Goal: Task Accomplishment & Management: Use online tool/utility

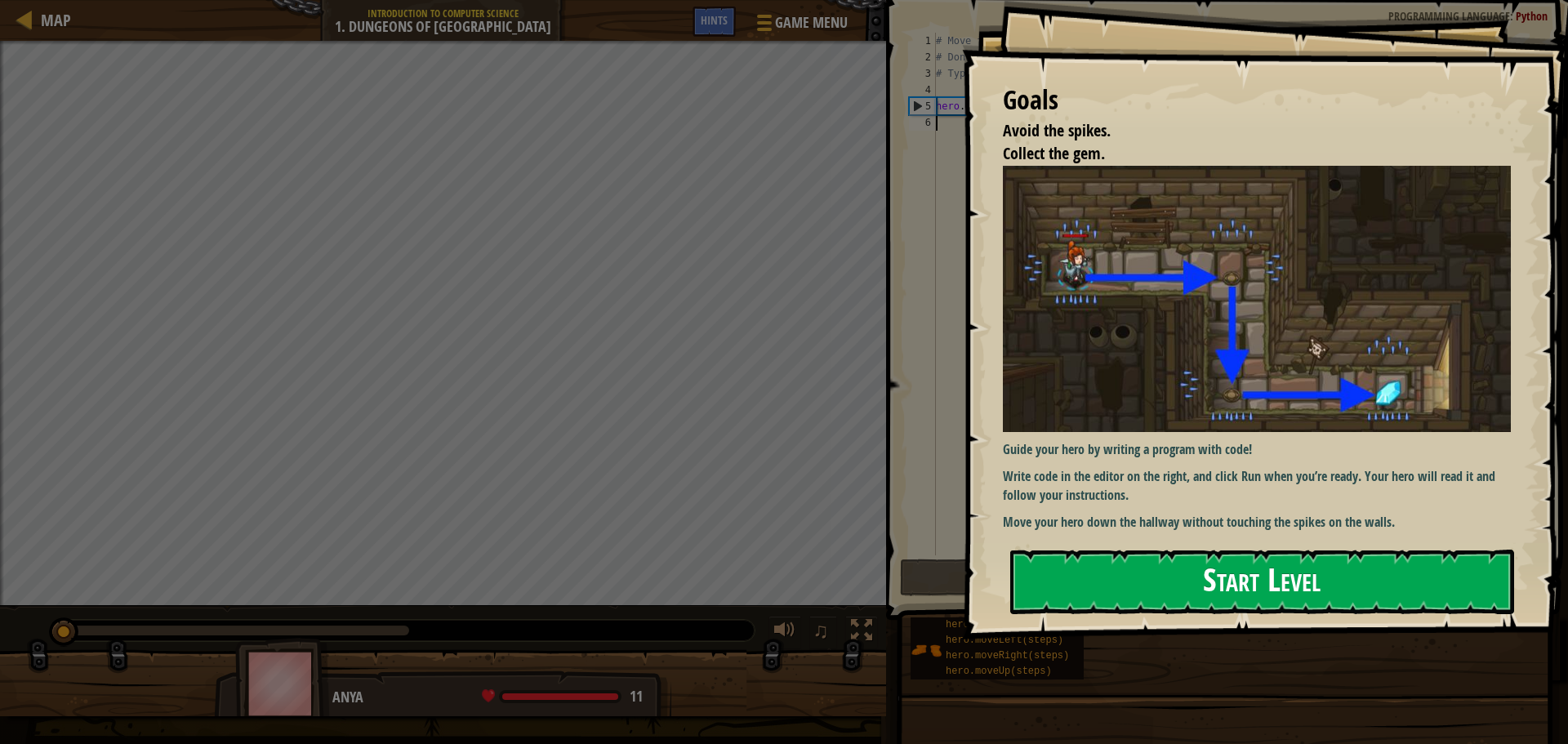
click at [1233, 578] on button "Start Level" at bounding box center [1262, 581] width 503 height 65
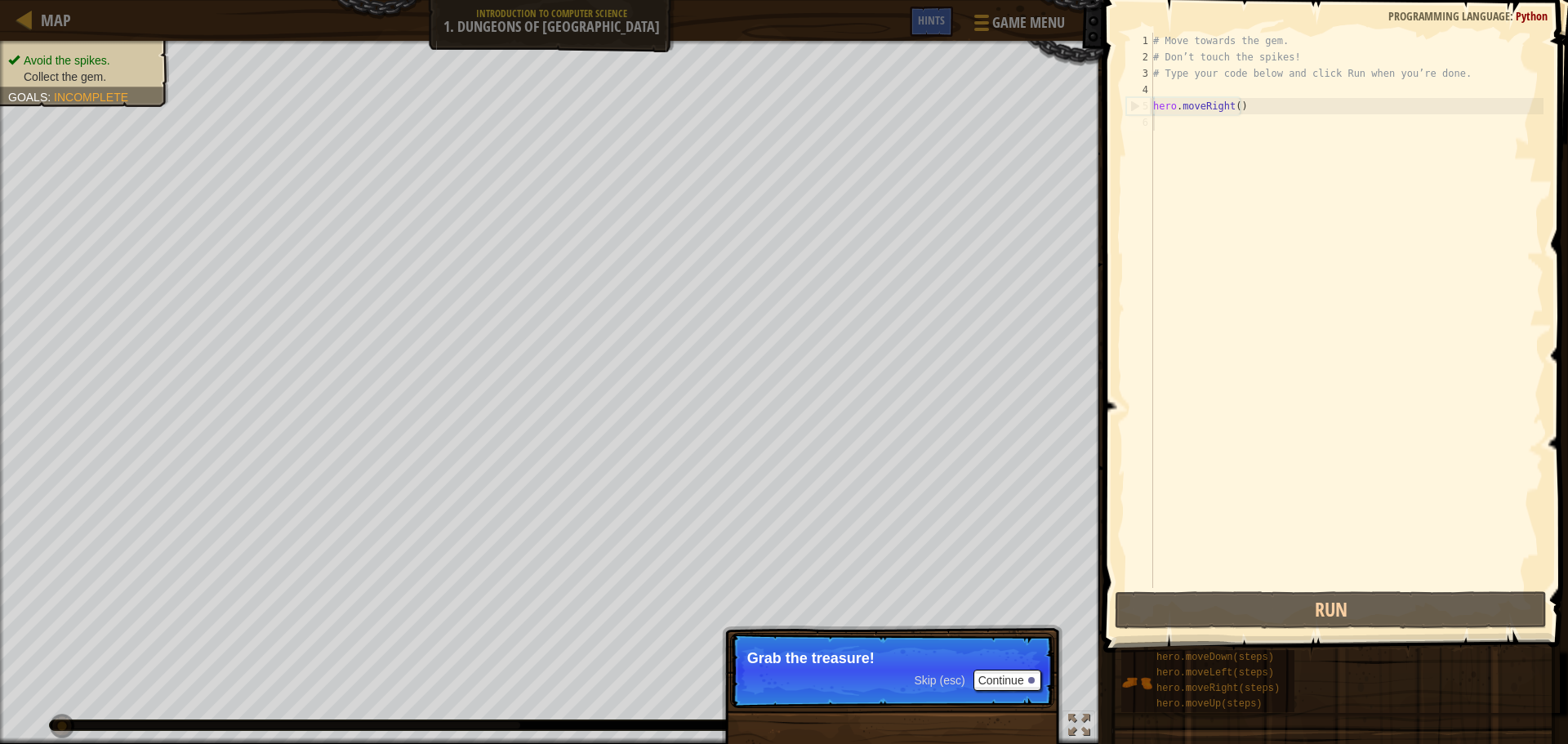
click at [962, 683] on span "Skip (esc)" at bounding box center [939, 679] width 51 height 13
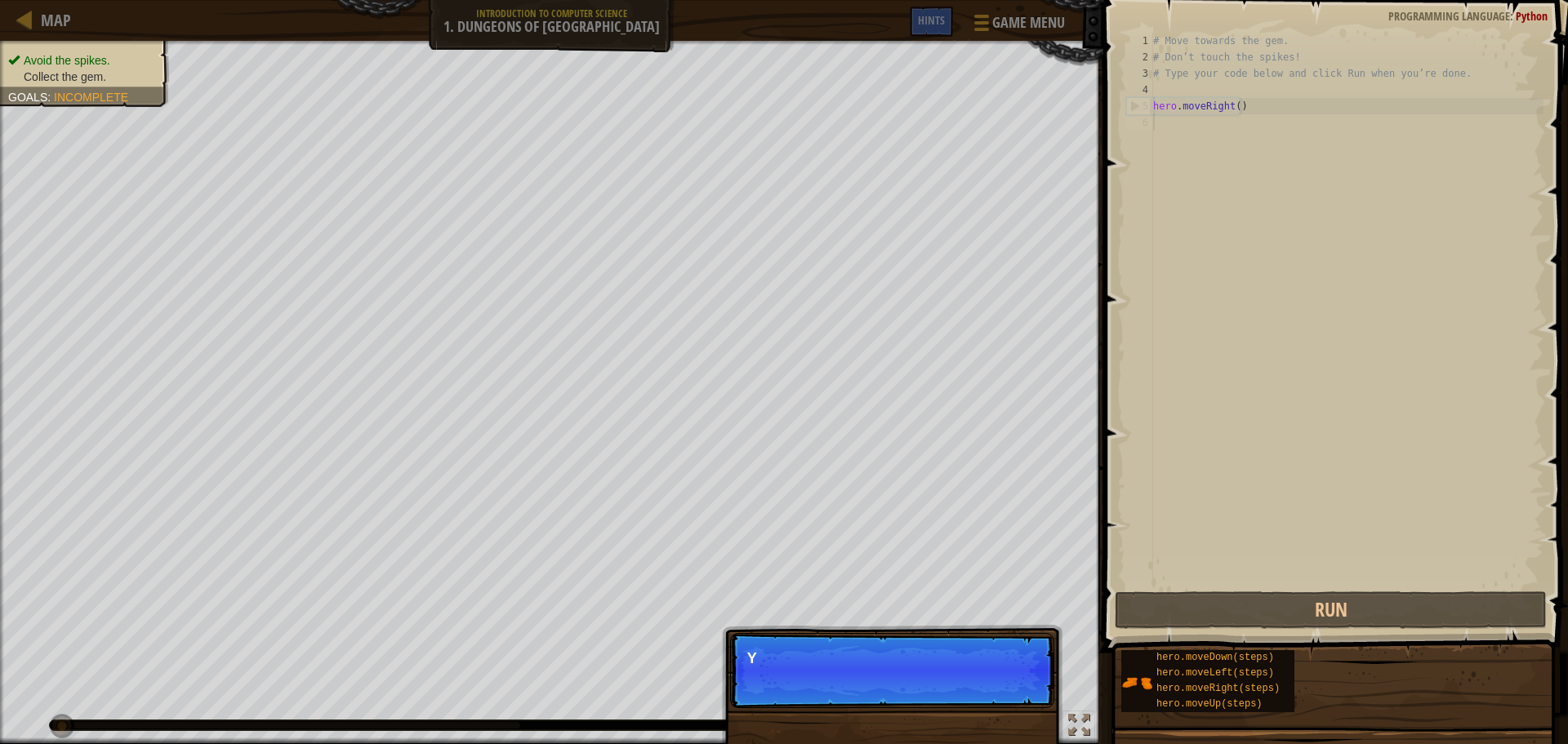
scroll to position [7, 0]
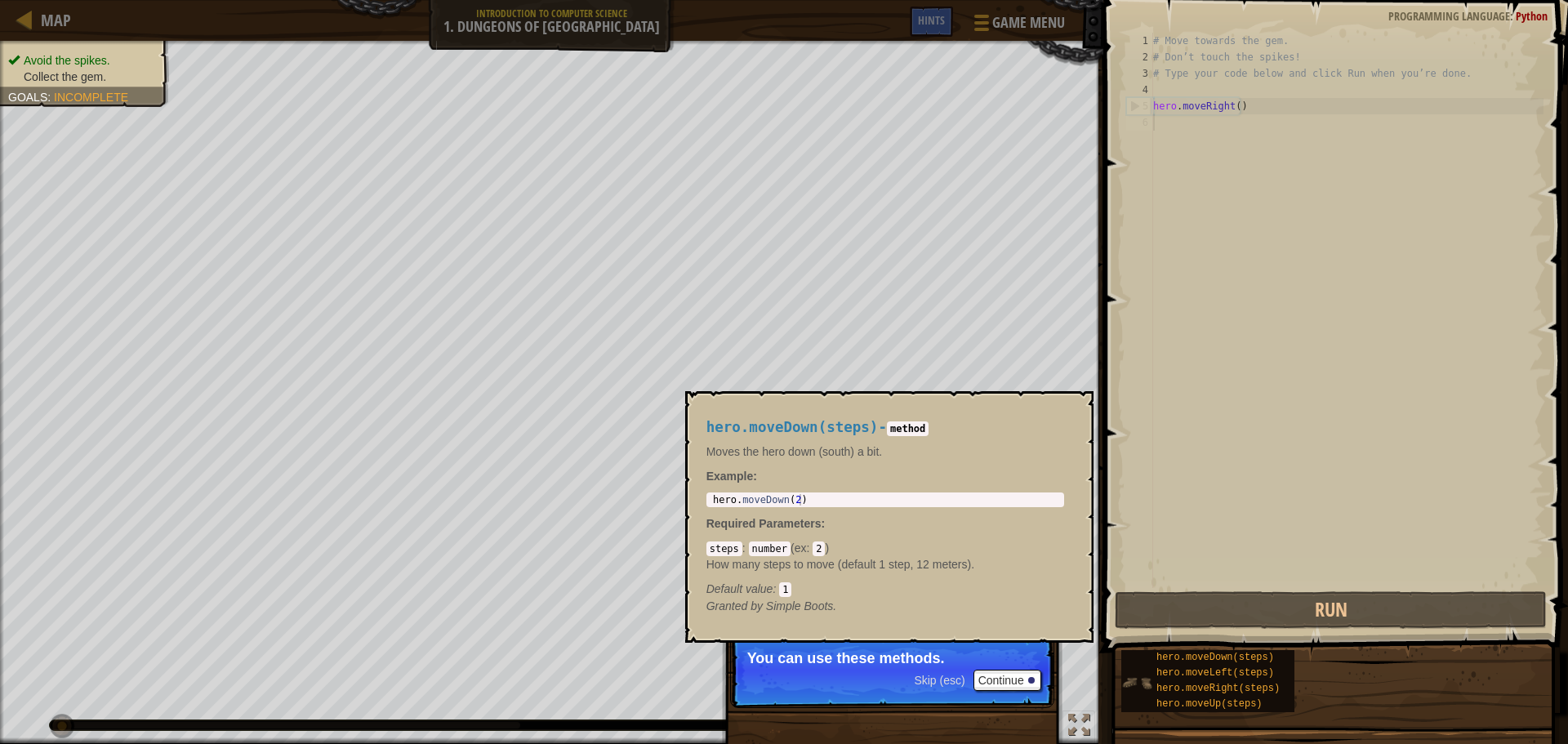
click at [1133, 676] on img at bounding box center [1136, 682] width 31 height 31
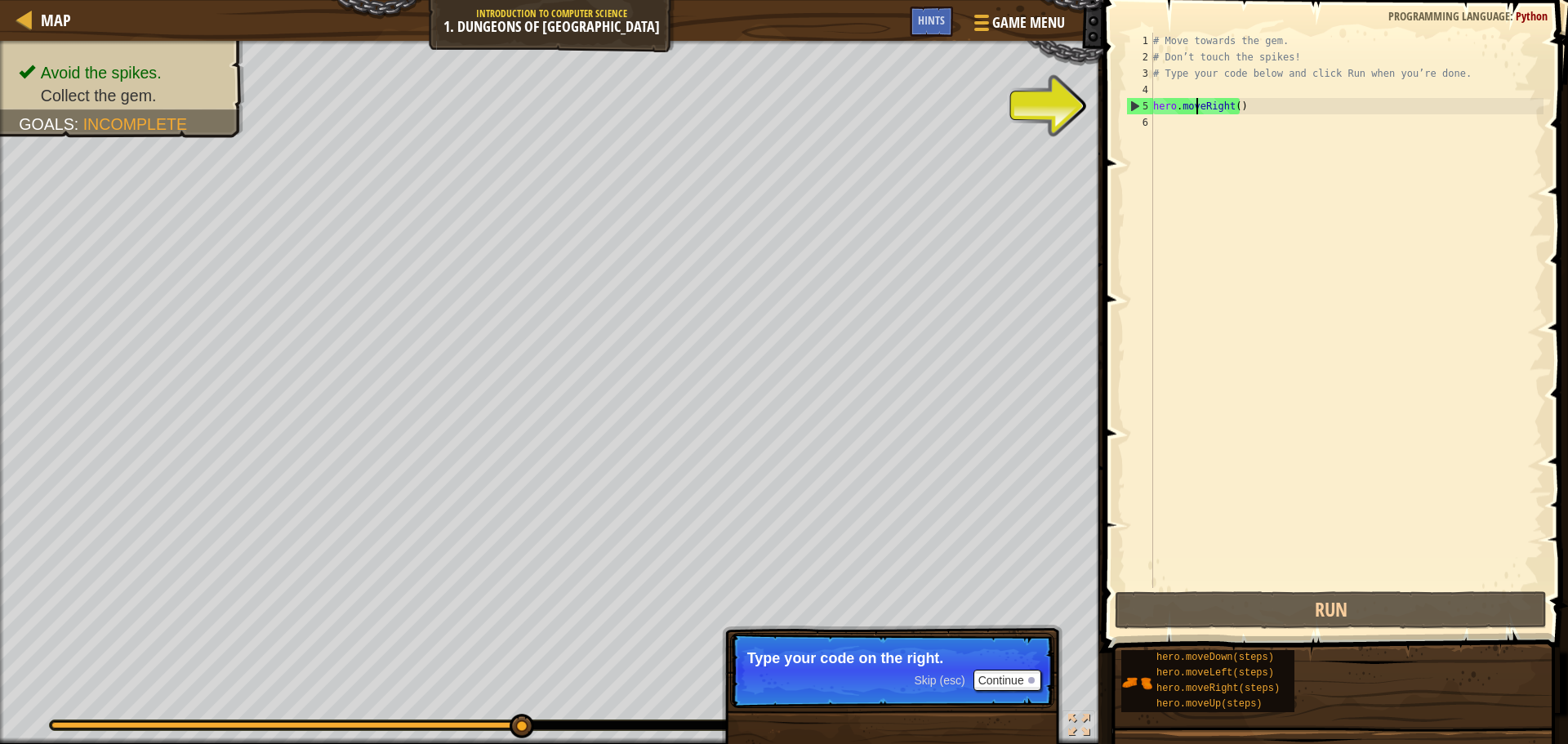
click at [1197, 106] on div "# Move towards the gem. # Don’t touch the spikes! # Type your code below and cl…" at bounding box center [1347, 326] width 394 height 588
click at [1287, 107] on div "# Move towards the gem. # Don’t touch the spikes! # Type your code below and cl…" at bounding box center [1347, 326] width 394 height 588
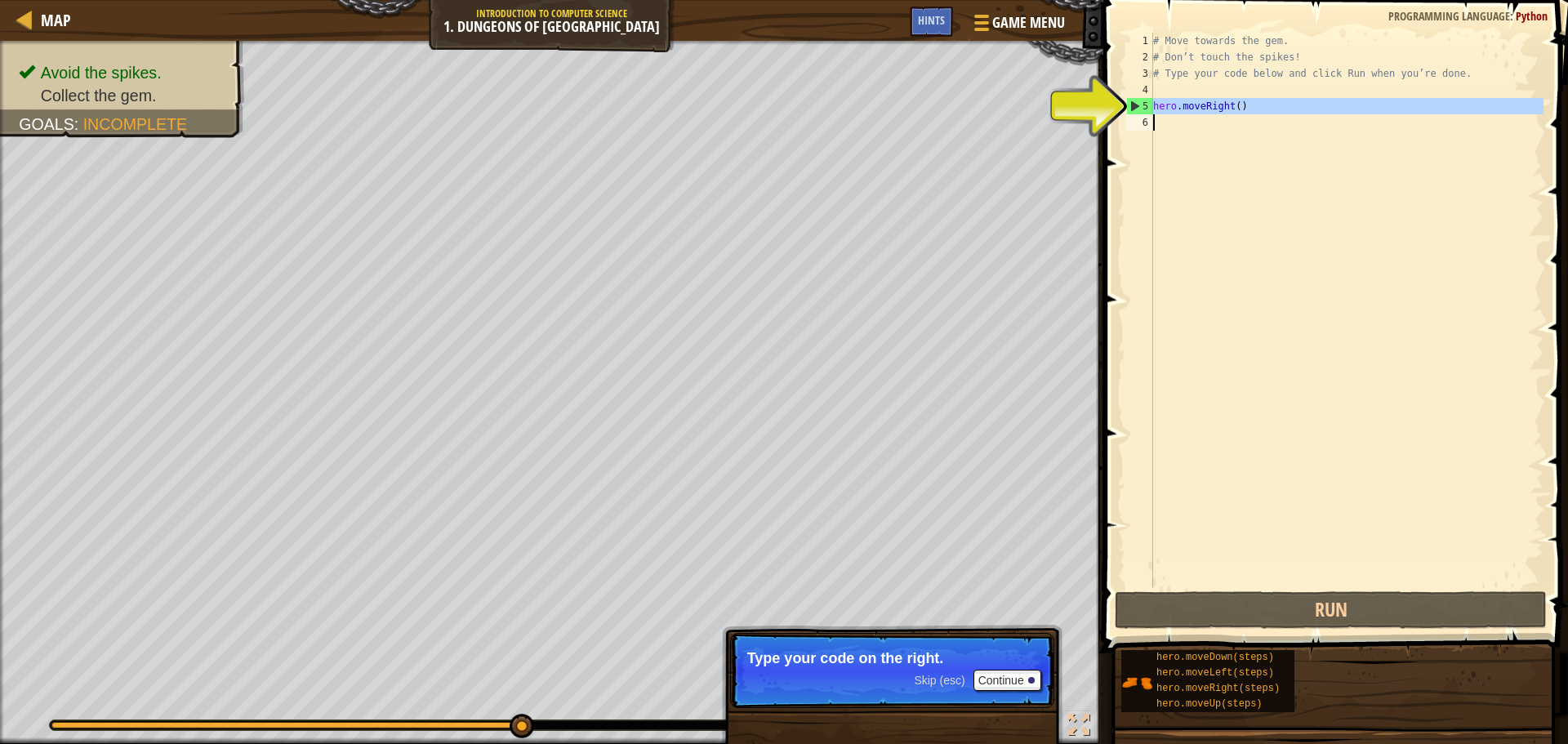
drag, startPoint x: 1153, startPoint y: 102, endPoint x: 1159, endPoint y: 117, distance: 16.2
click at [1159, 117] on div "# Move towards the gem. # Don’t touch the spikes! # Type your code below and cl…" at bounding box center [1347, 326] width 394 height 588
type textarea "hero.moveRight()"
click at [1169, 93] on div "# Move towards the gem. # Don’t touch the spikes! # Type your code below and cl…" at bounding box center [1347, 326] width 394 height 588
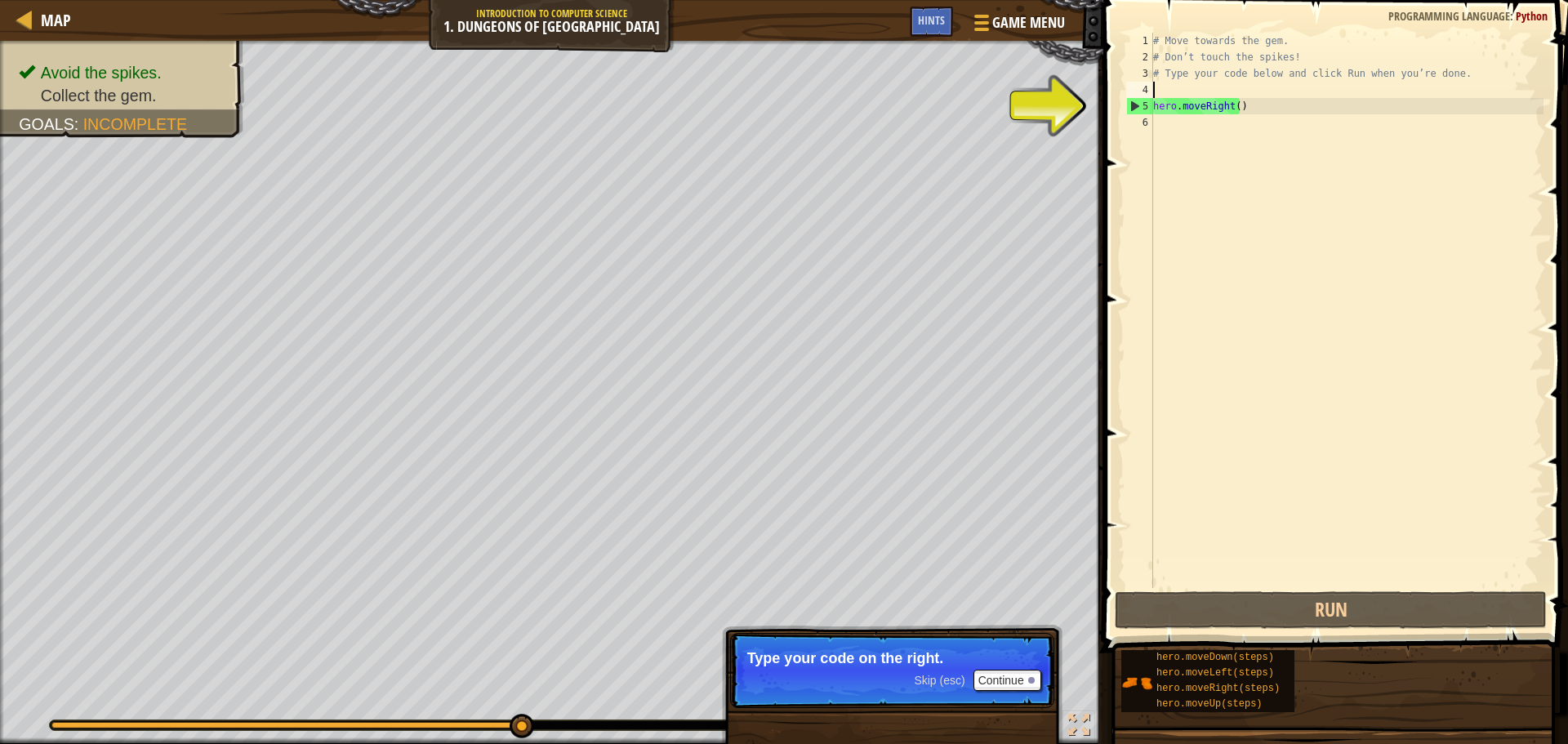
click at [1260, 110] on div "# Move towards the gem. # Don’t touch the spikes! # Type your code below and cl…" at bounding box center [1347, 326] width 394 height 588
click at [1257, 103] on div "# Move towards the gem. # Don’t touch the spikes! # Type your code below and cl…" at bounding box center [1347, 310] width 394 height 555
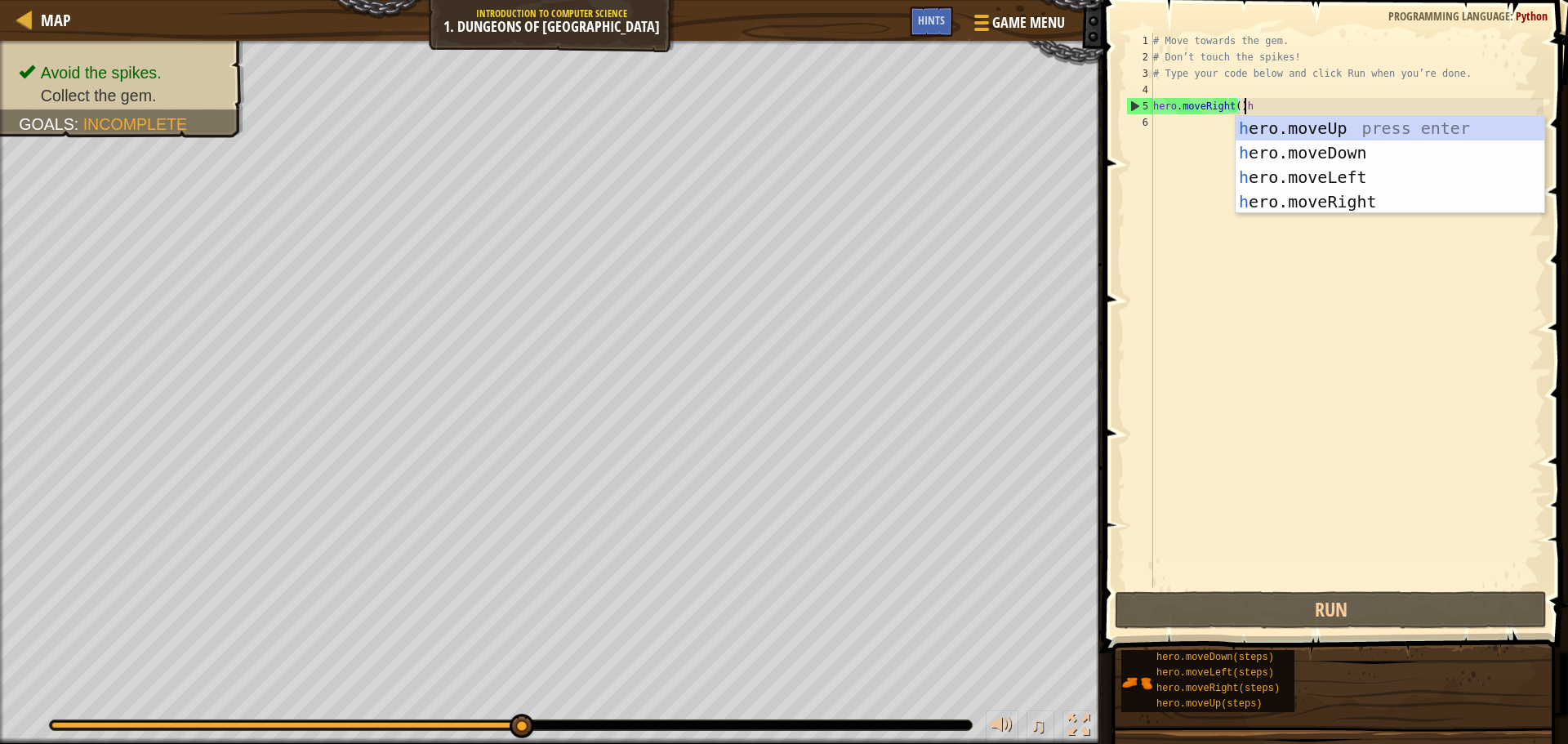
scroll to position [7, 7]
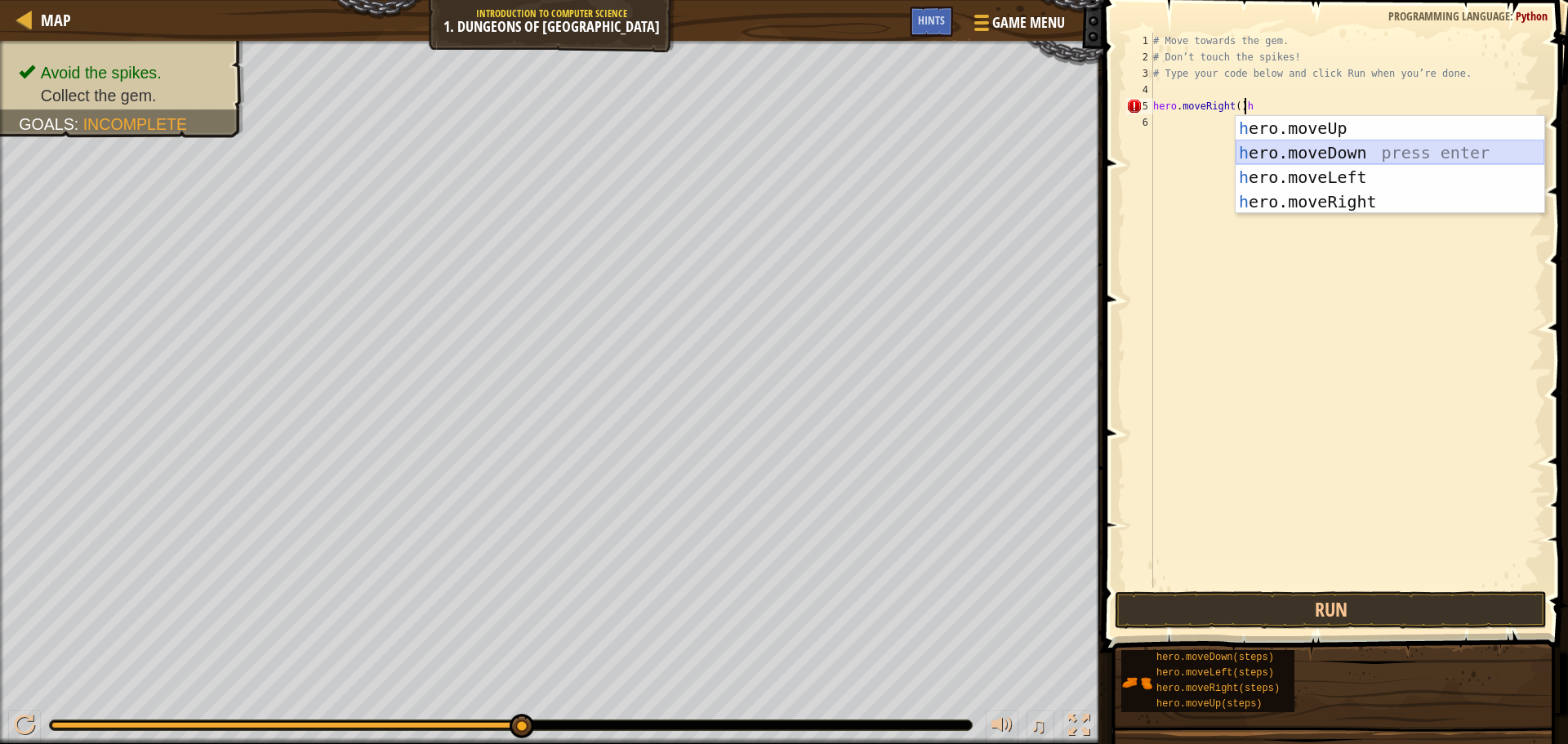
click at [1397, 155] on div "h ero.moveUp press enter h ero.moveDown press enter h ero.moveLeft press enter …" at bounding box center [1390, 190] width 308 height 147
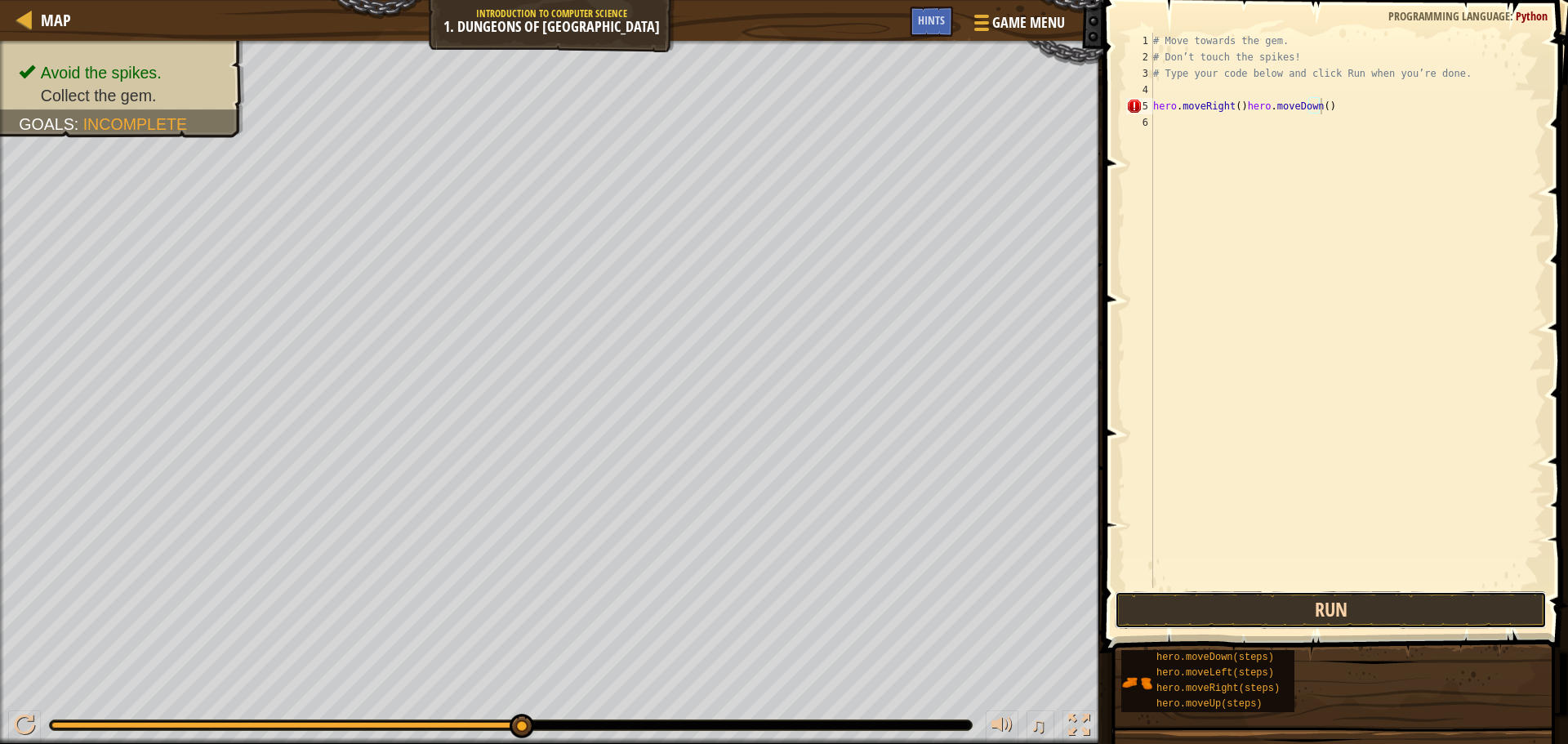
click at [1510, 593] on button "Run" at bounding box center [1330, 610] width 432 height 38
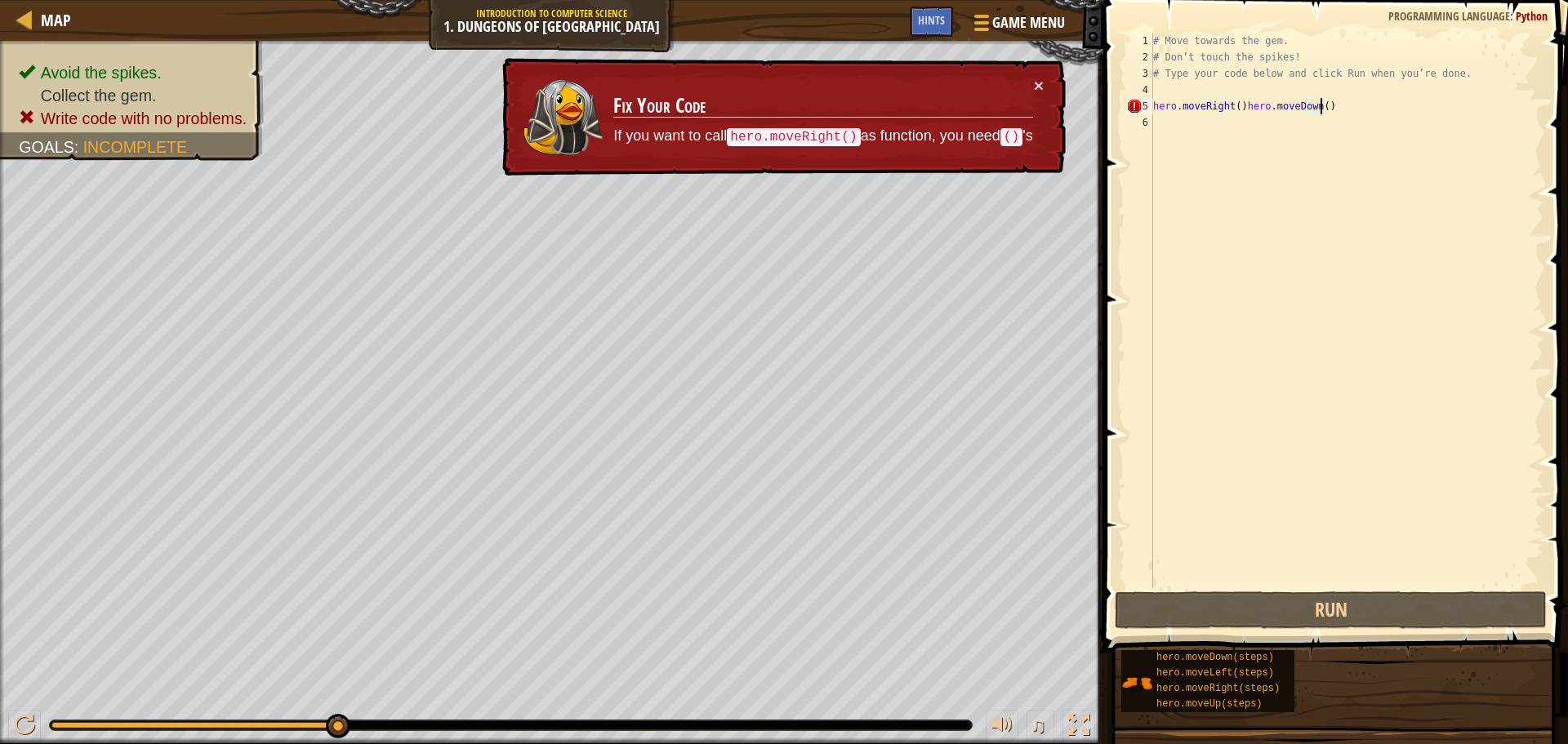
click at [1348, 97] on div "# Move towards the gem. # Don’t touch the spikes! # Type your code below and cl…" at bounding box center [1347, 326] width 394 height 588
click at [1234, 103] on div "# Move towards the gem. # Don’t touch the spikes! # Type your code below and cl…" at bounding box center [1347, 326] width 394 height 588
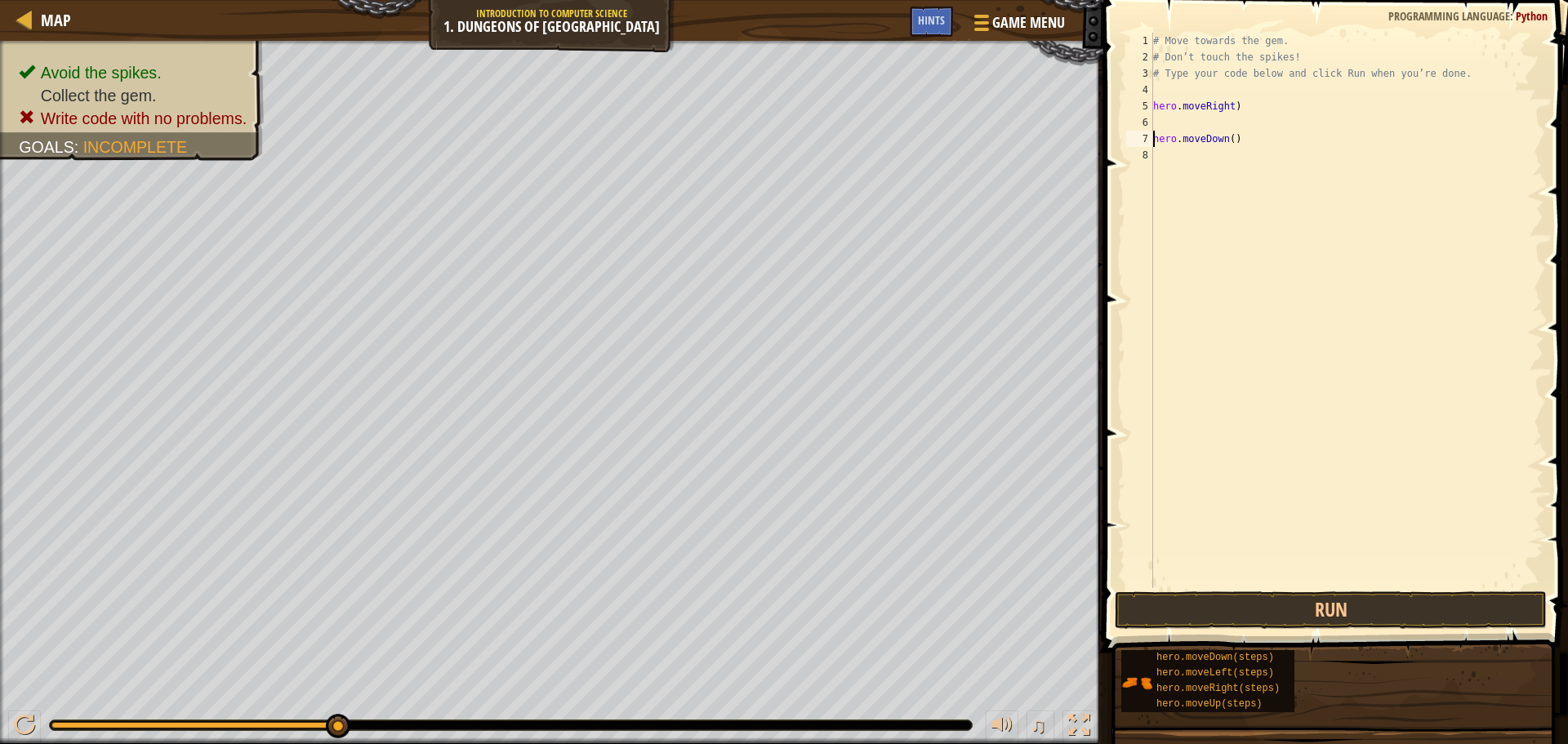
scroll to position [7, 0]
type textarea "hero.moveDown()"
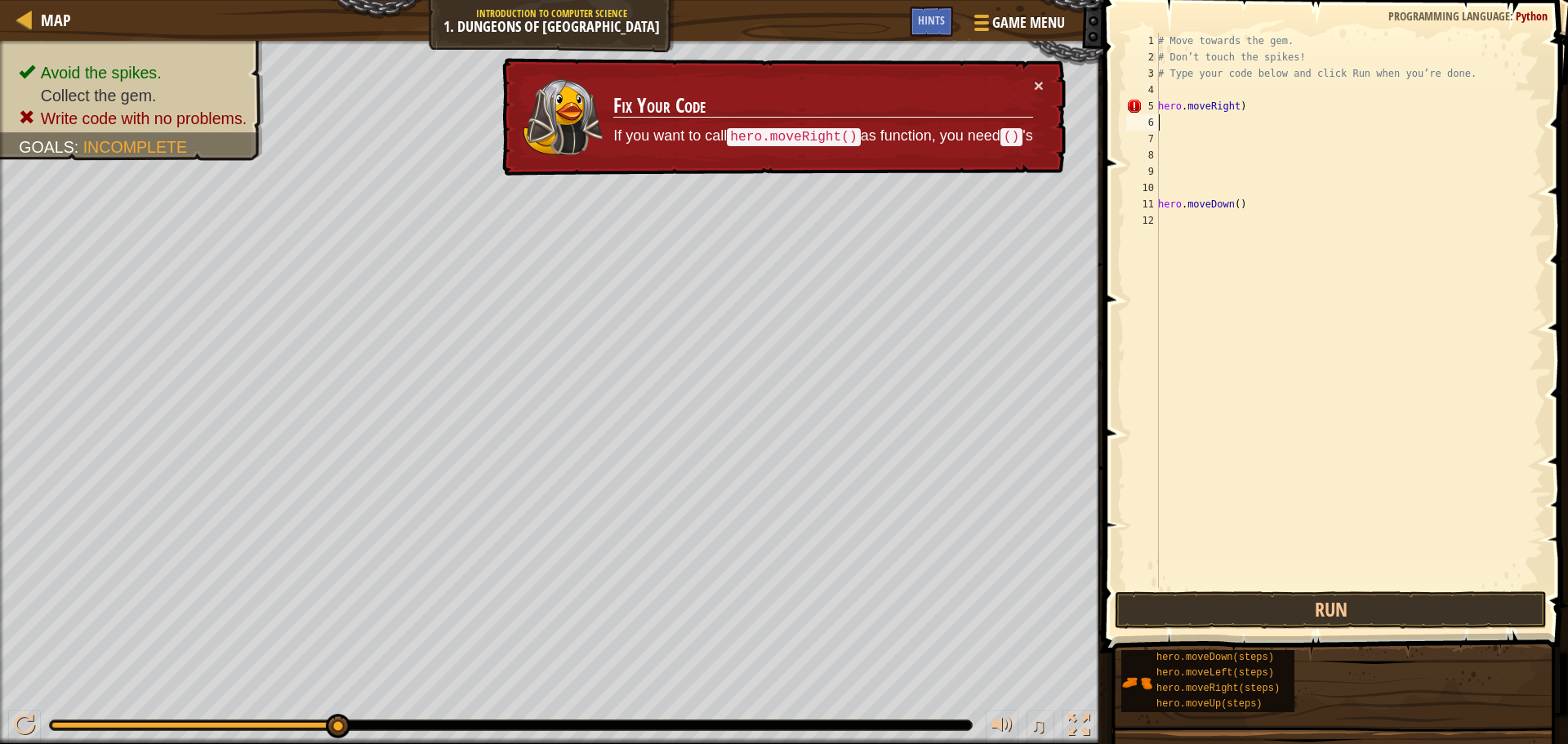
click at [1233, 116] on div "# Move towards the gem. # Don’t touch the spikes! # Type your code below and cl…" at bounding box center [1349, 326] width 389 height 588
click at [1233, 100] on div "# Move towards the gem. # Don’t touch the spikes! # Type your code below and cl…" at bounding box center [1349, 326] width 389 height 588
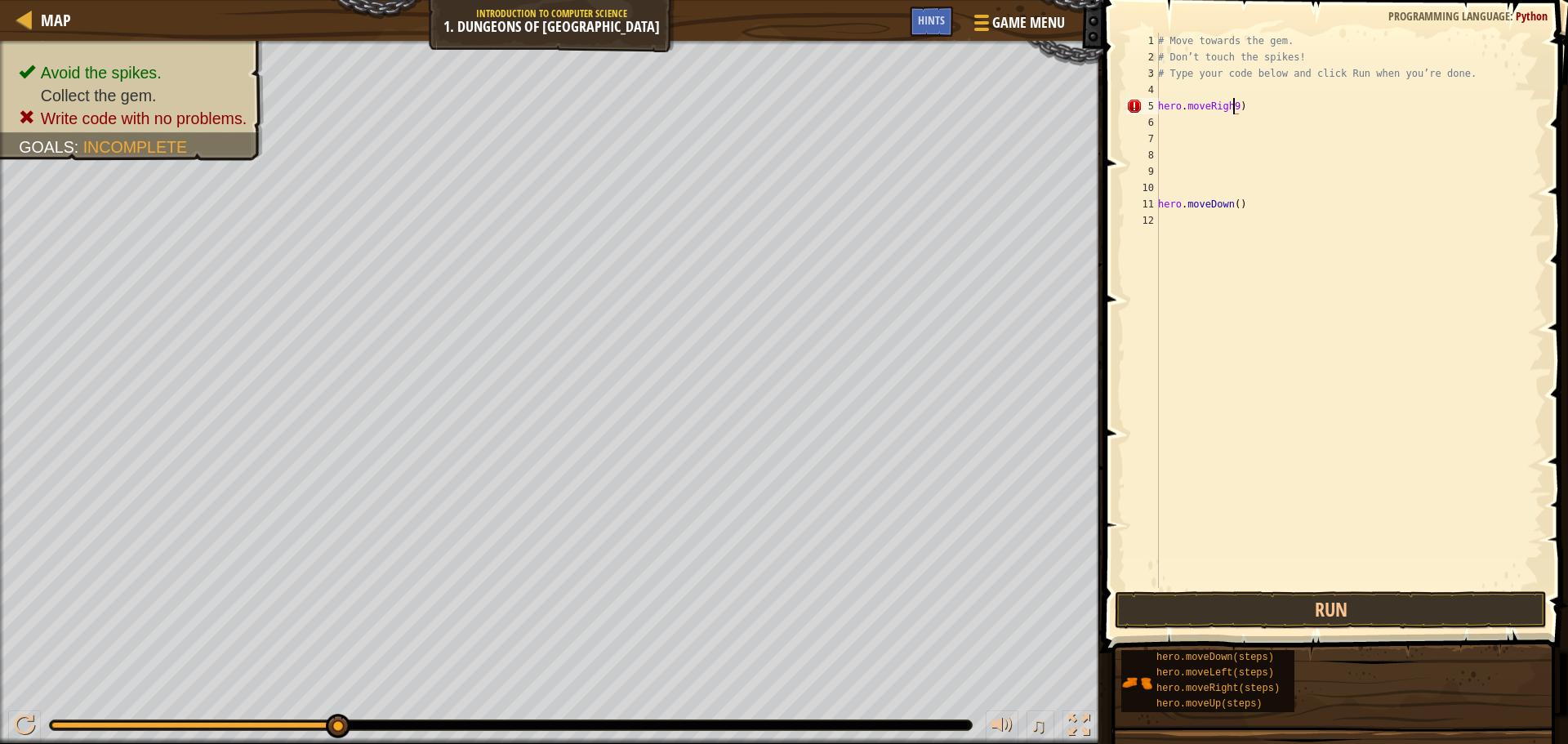
scroll to position [7, 6]
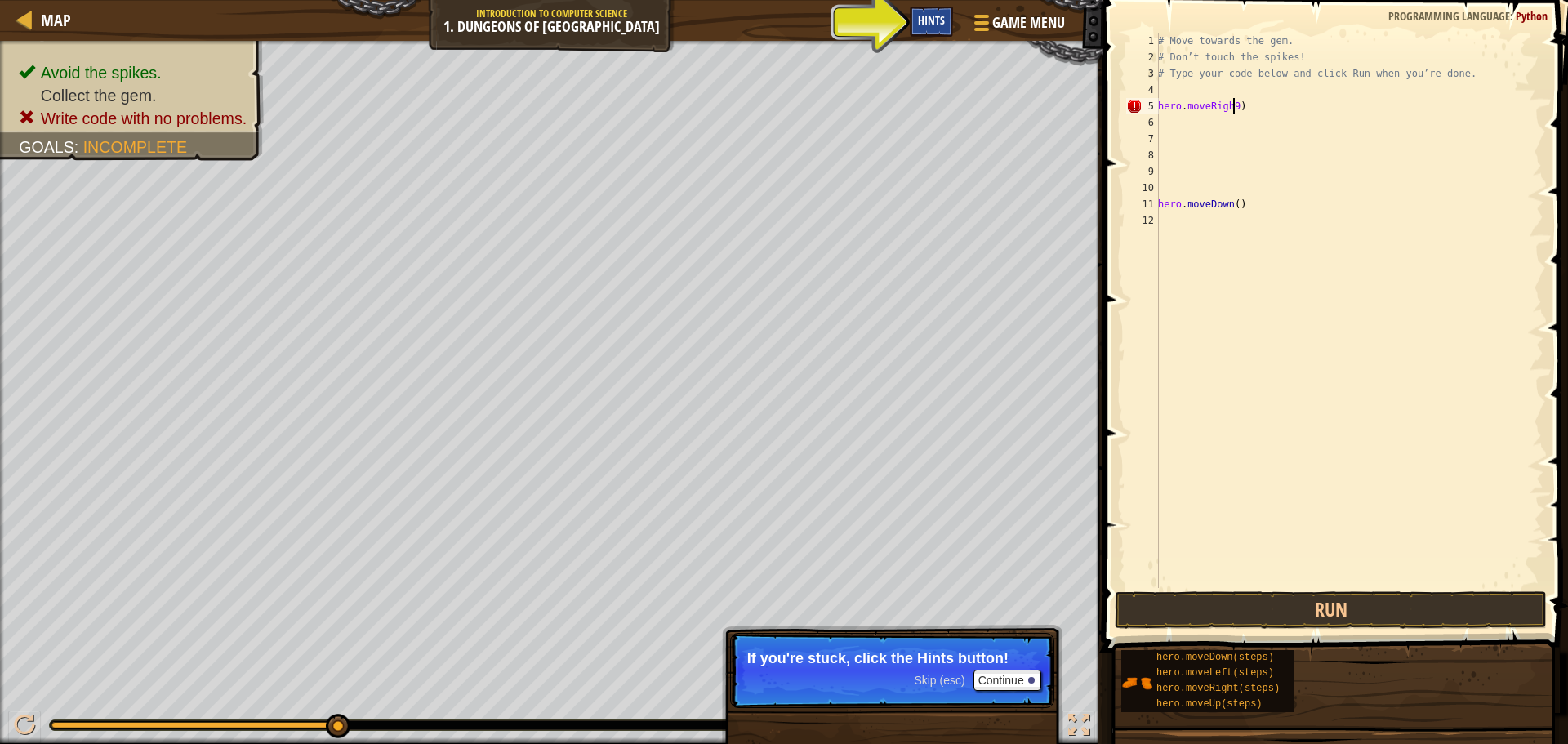
type textarea "hero.moveRigh9)"
click at [919, 25] on span "Hints" at bounding box center [931, 20] width 27 height 16
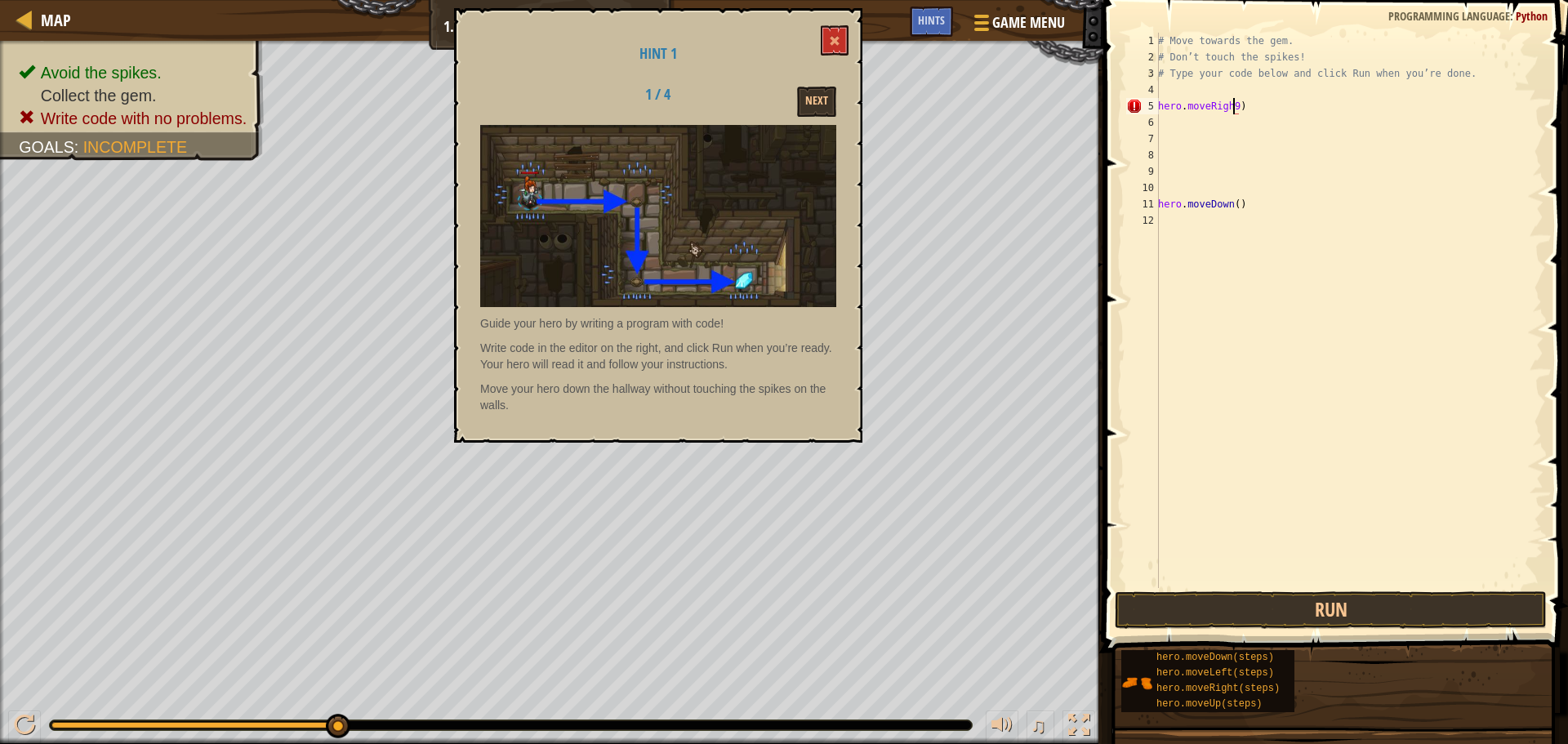
click at [1306, 148] on div "# Move towards the gem. # Don’t touch the spikes! # Type your code below and cl…" at bounding box center [1349, 326] width 389 height 588
drag, startPoint x: 1478, startPoint y: 560, endPoint x: 1480, endPoint y: 546, distance: 14.1
click at [1480, 546] on div "# Move towards the gem. # Don’t touch the spikes! # Type your code below and cl…" at bounding box center [1349, 326] width 389 height 588
click at [1489, 613] on button "Run" at bounding box center [1330, 610] width 432 height 38
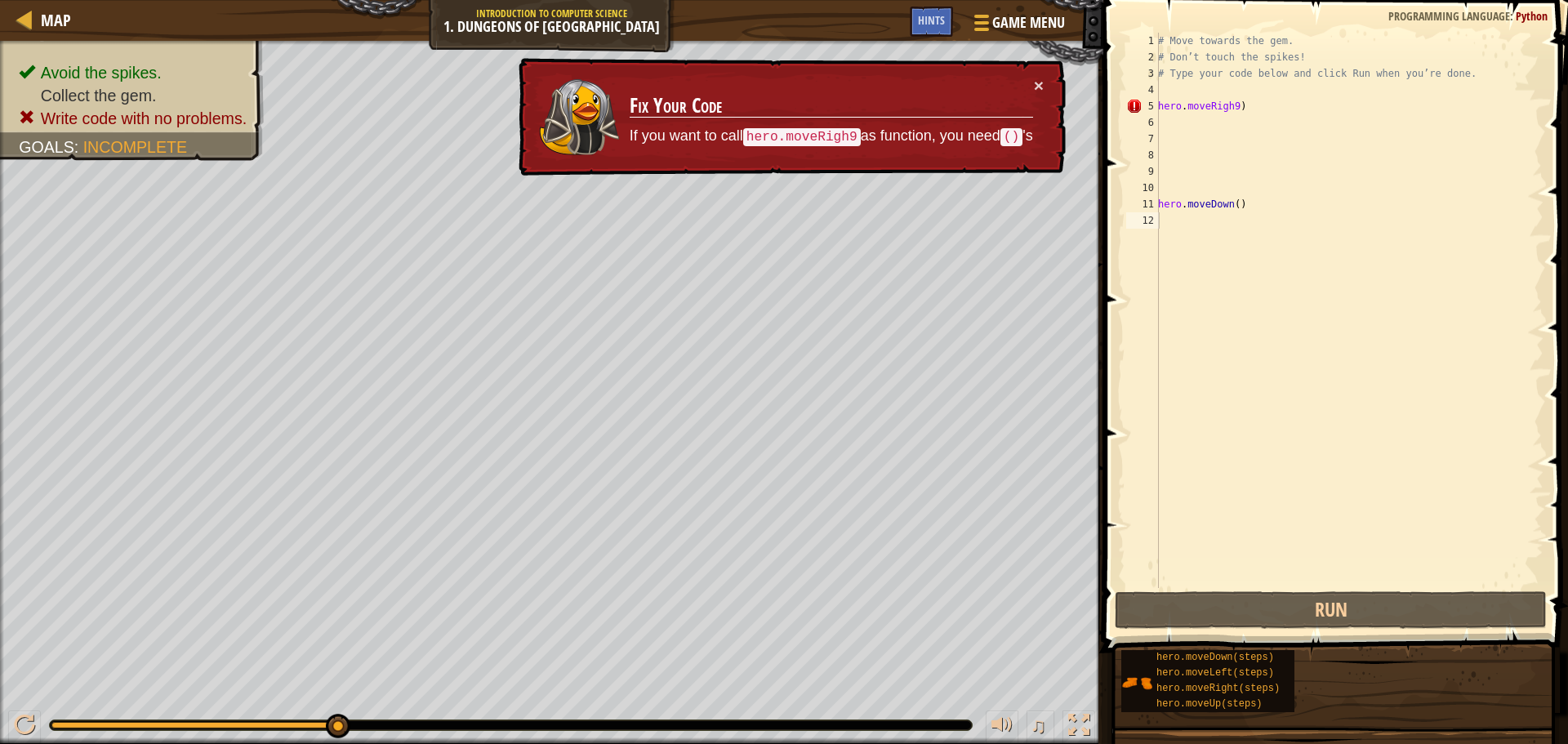
click at [1039, 146] on div "× Fix Your Code If you want to call hero.moveRigh9 as function, you need () 's" at bounding box center [790, 116] width 550 height 118
click at [1253, 105] on div "# Move towards the gem. # Don’t touch the spikes! # Type your code below and cl…" at bounding box center [1349, 326] width 389 height 588
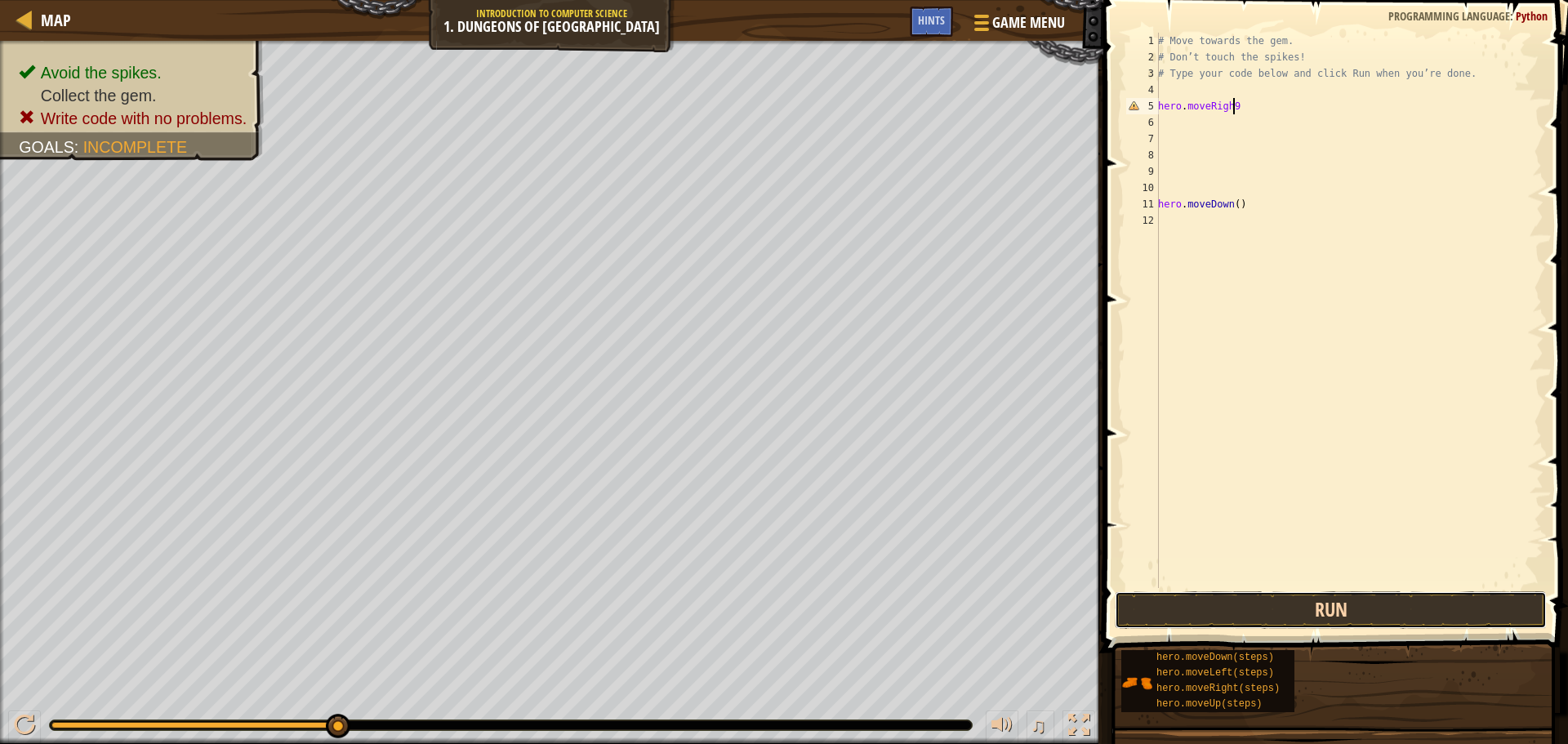
click at [1475, 608] on button "Run" at bounding box center [1330, 610] width 432 height 38
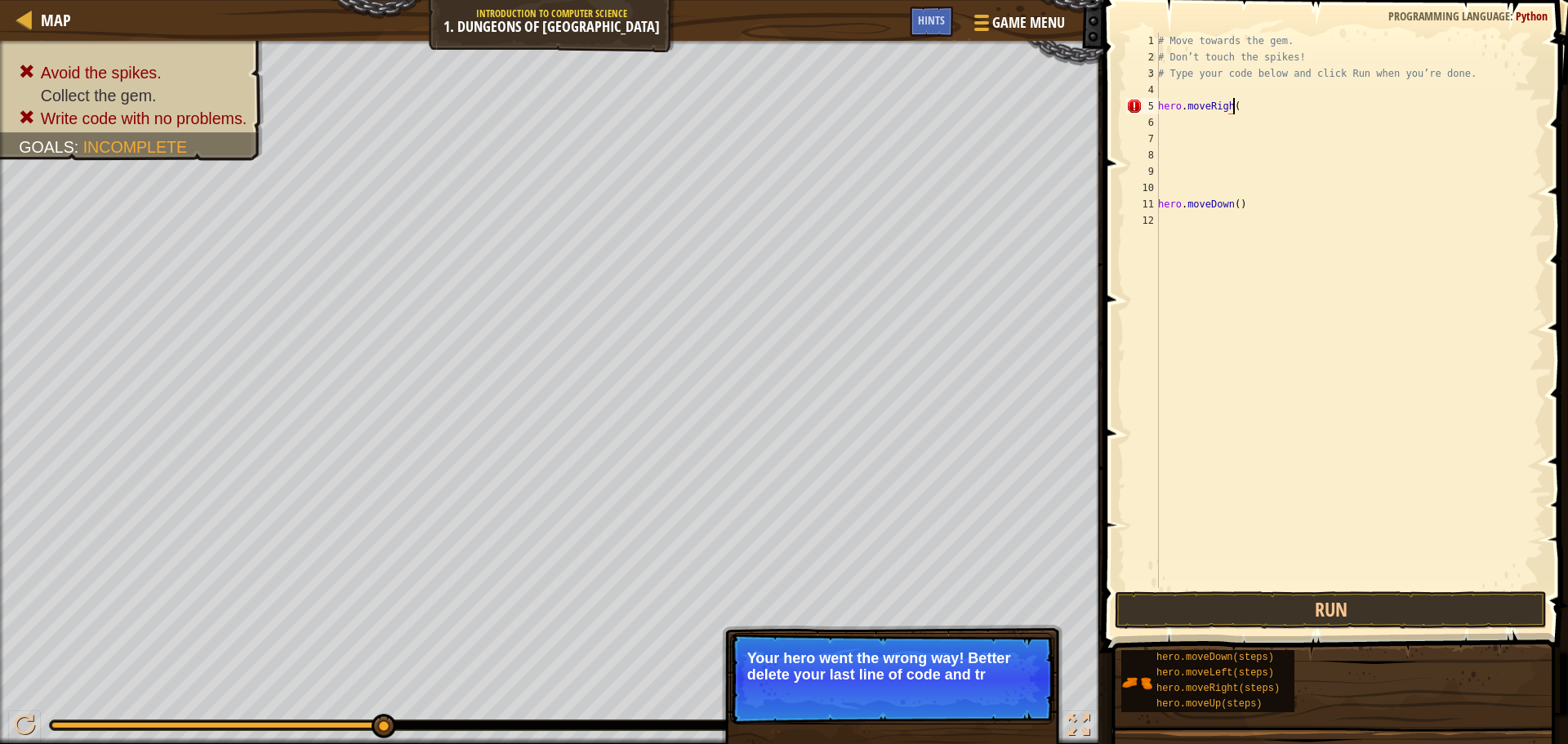
scroll to position [7, 6]
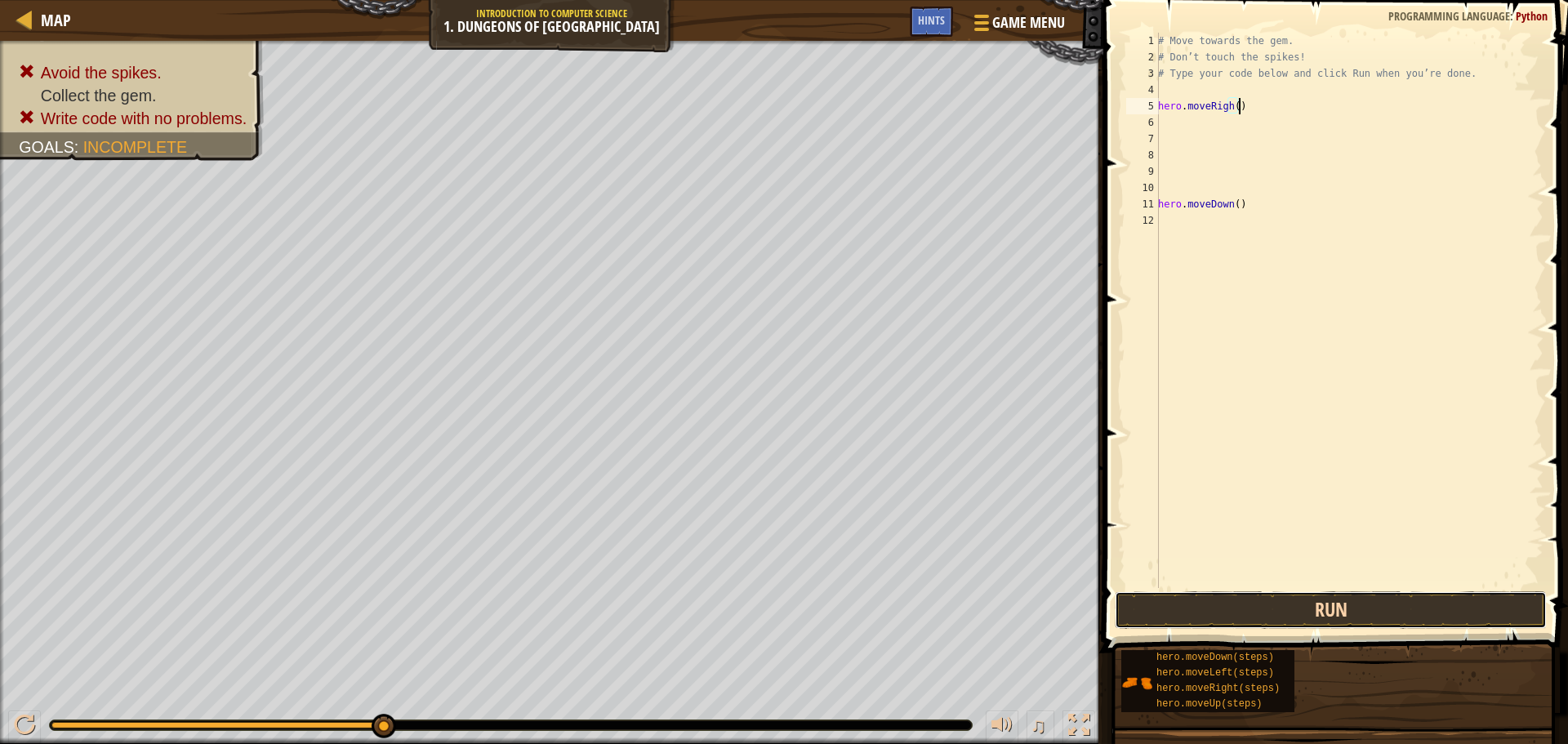
click at [1491, 618] on button "Run" at bounding box center [1330, 610] width 432 height 38
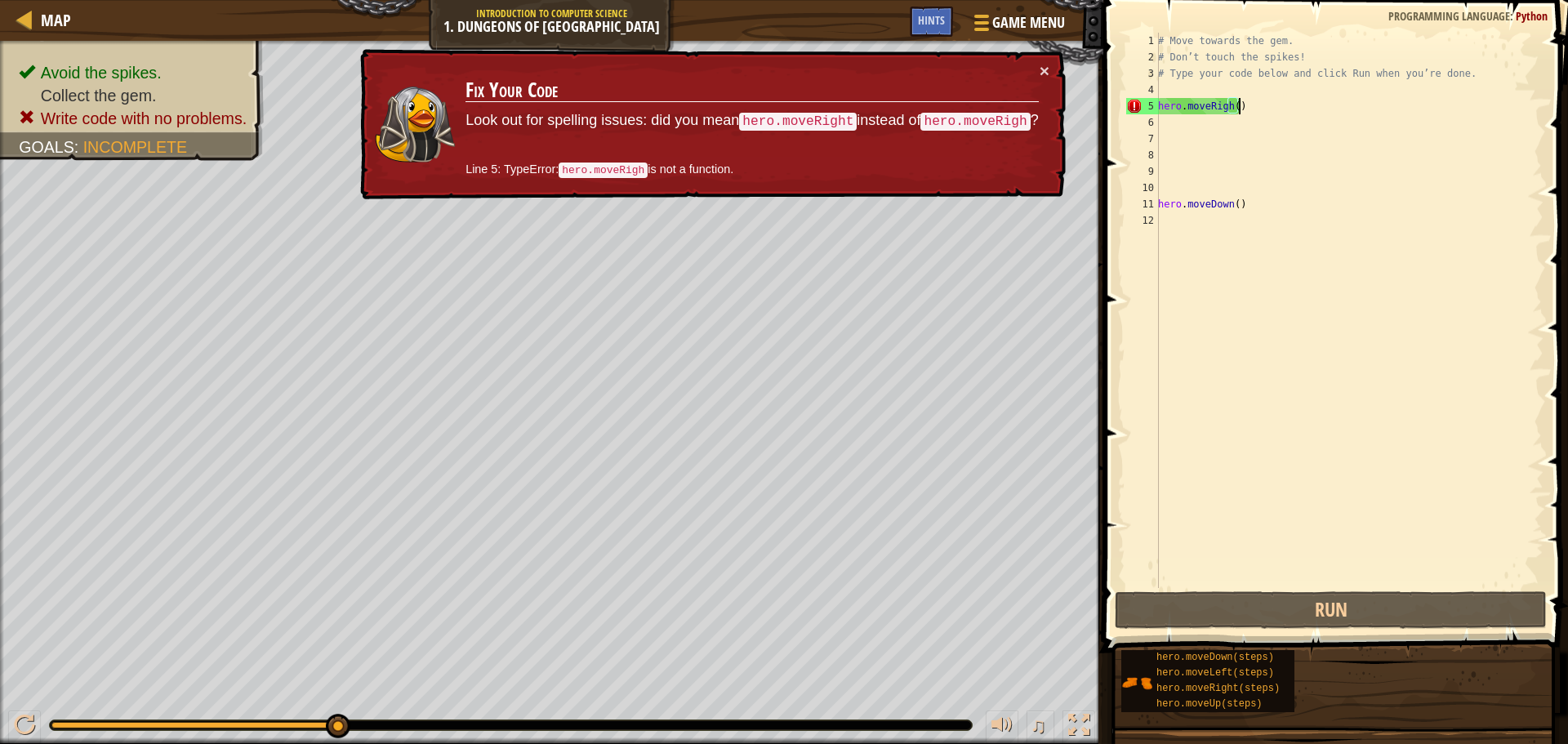
click at [1231, 111] on div "# Move towards the gem. # Don’t touch the spikes! # Type your code below and cl…" at bounding box center [1349, 326] width 389 height 588
click at [1222, 111] on div "# Move towards the gem. # Don’t touch the spikes! # Type your code below and cl…" at bounding box center [1349, 326] width 389 height 588
click at [1224, 109] on div "# Move towards the gem. # Don’t touch the spikes! # Type your code below and cl…" at bounding box center [1349, 326] width 389 height 588
click at [1229, 112] on div "# Move towards the gem. # Don’t touch the spikes! # Type your code below and cl…" at bounding box center [1349, 326] width 389 height 588
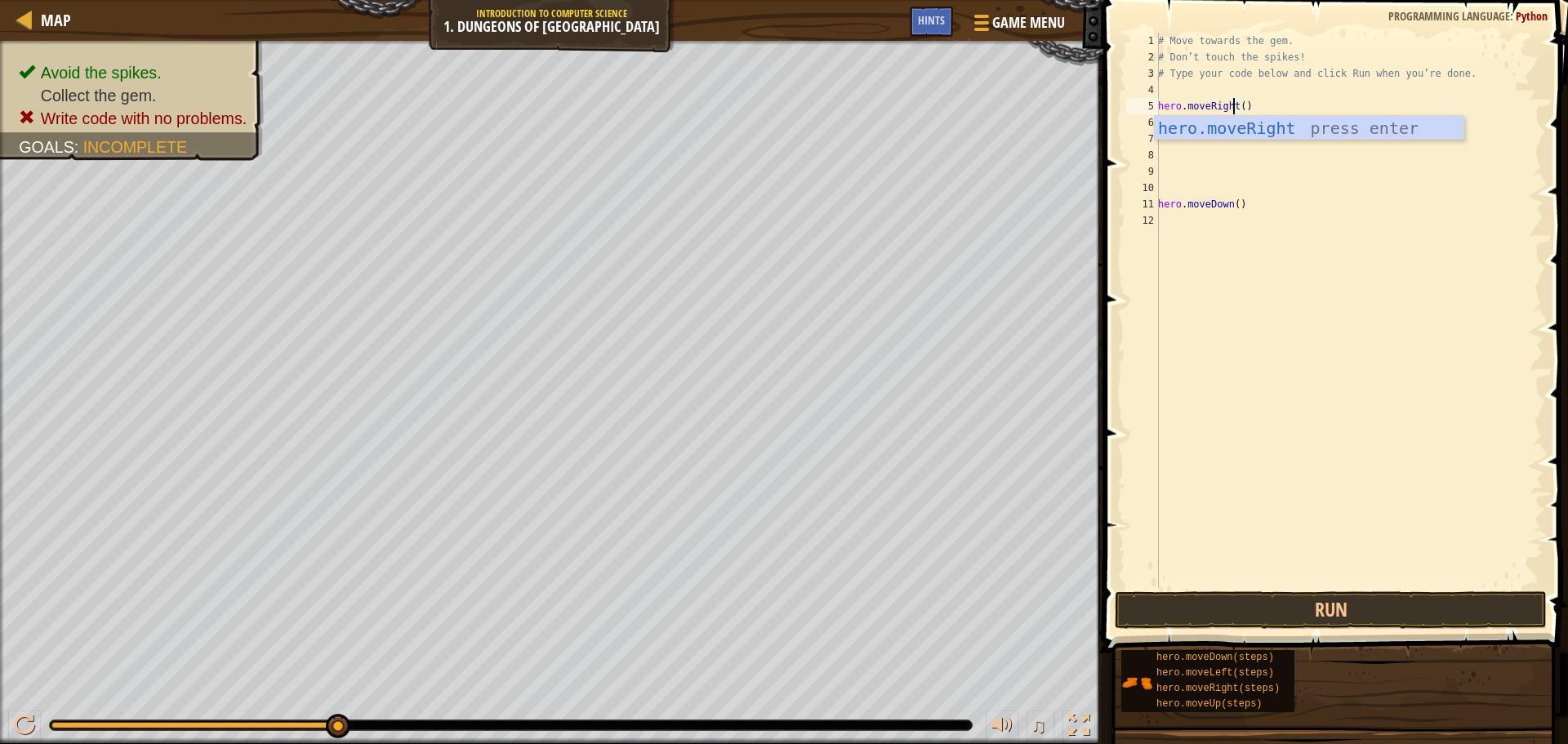
type textarea "hero.moveRight()"
click at [1417, 590] on span at bounding box center [1337, 302] width 478 height 700
drag, startPoint x: 1390, startPoint y: 552, endPoint x: 1387, endPoint y: 615, distance: 63.1
click at [1387, 616] on div "hero.moveRight() 1 2 3 4 5 6 7 8 9 10 11 12 # Move towards the gem. # Don’t tou…" at bounding box center [1333, 358] width 470 height 700
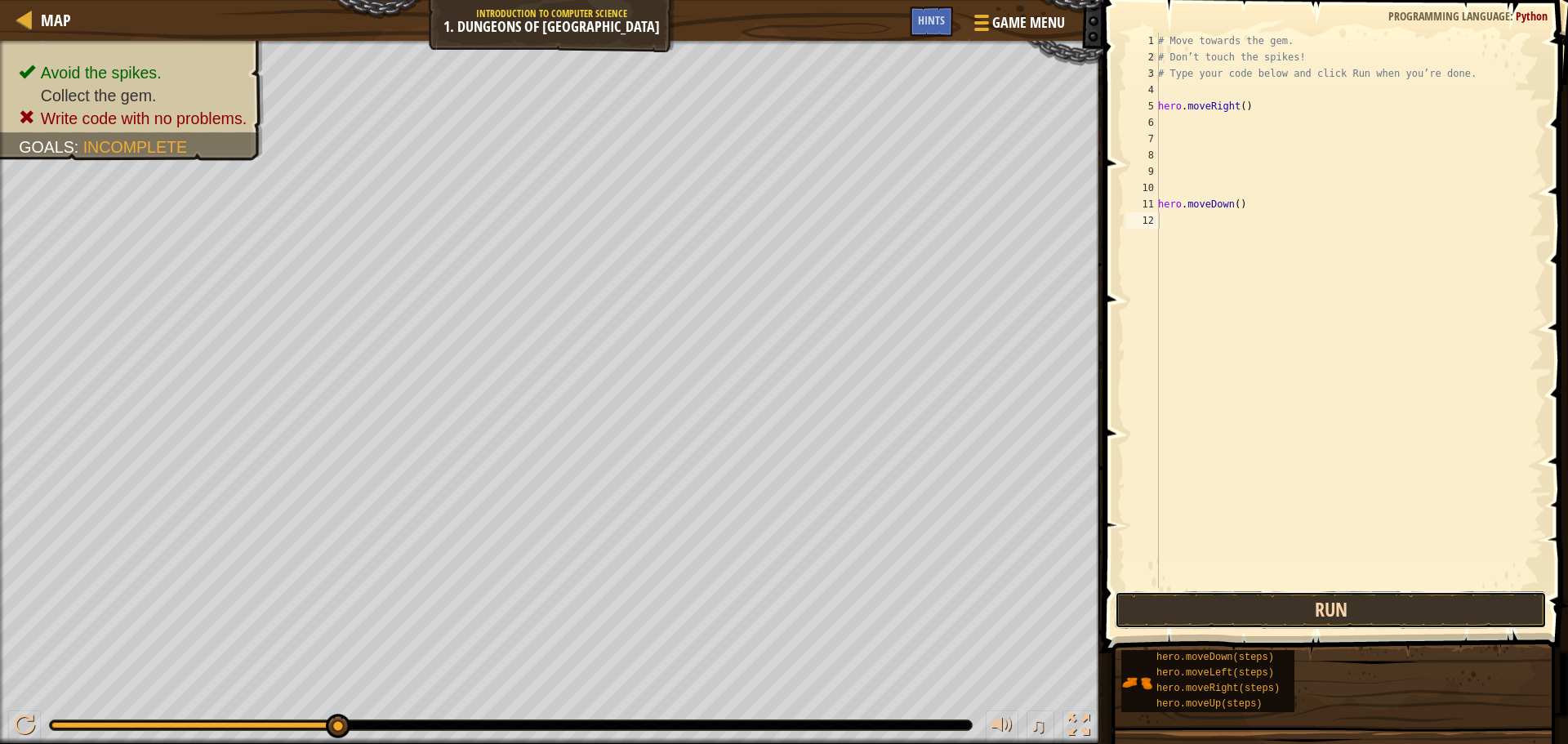
click at [1389, 604] on button "Run" at bounding box center [1330, 610] width 432 height 38
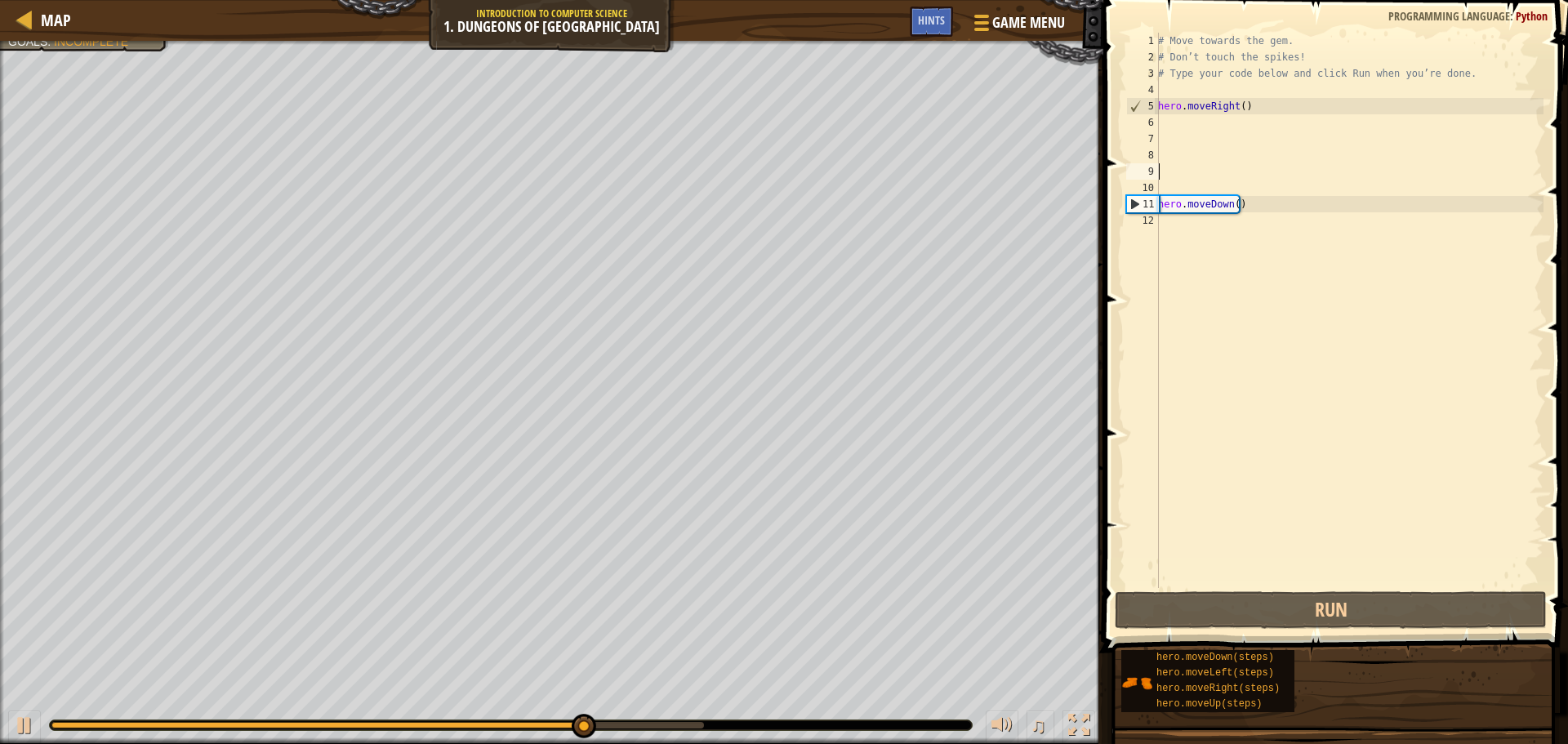
drag, startPoint x: 1287, startPoint y: 167, endPoint x: 1278, endPoint y: 158, distance: 12.7
click at [1278, 158] on div "# Move towards the gem. # Don’t touch the spikes! # Type your code below and cl…" at bounding box center [1349, 326] width 389 height 588
click at [1315, 207] on div "# Move towards the gem. # Don’t touch the spikes! # Type your code below and cl…" at bounding box center [1349, 326] width 389 height 588
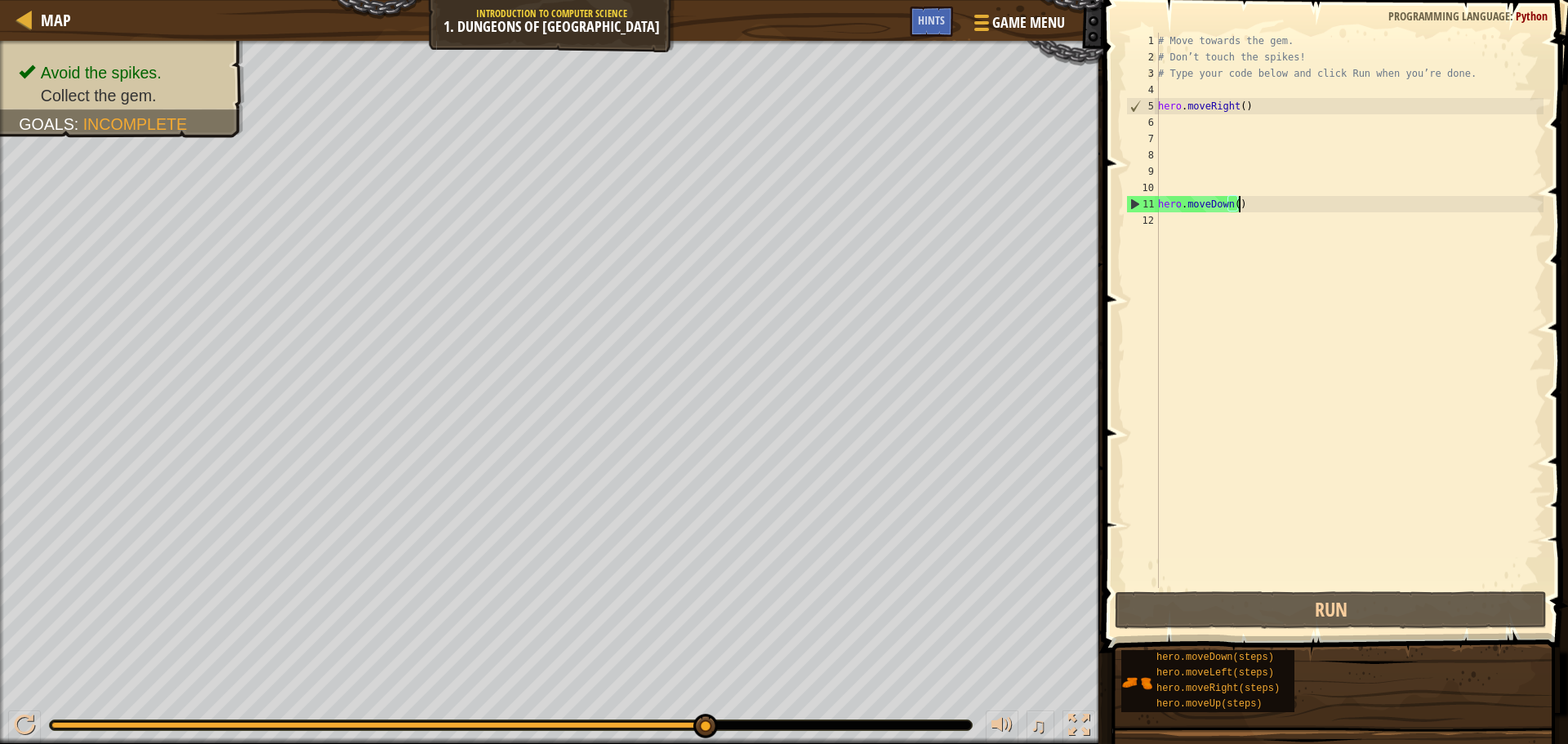
scroll to position [7, 6]
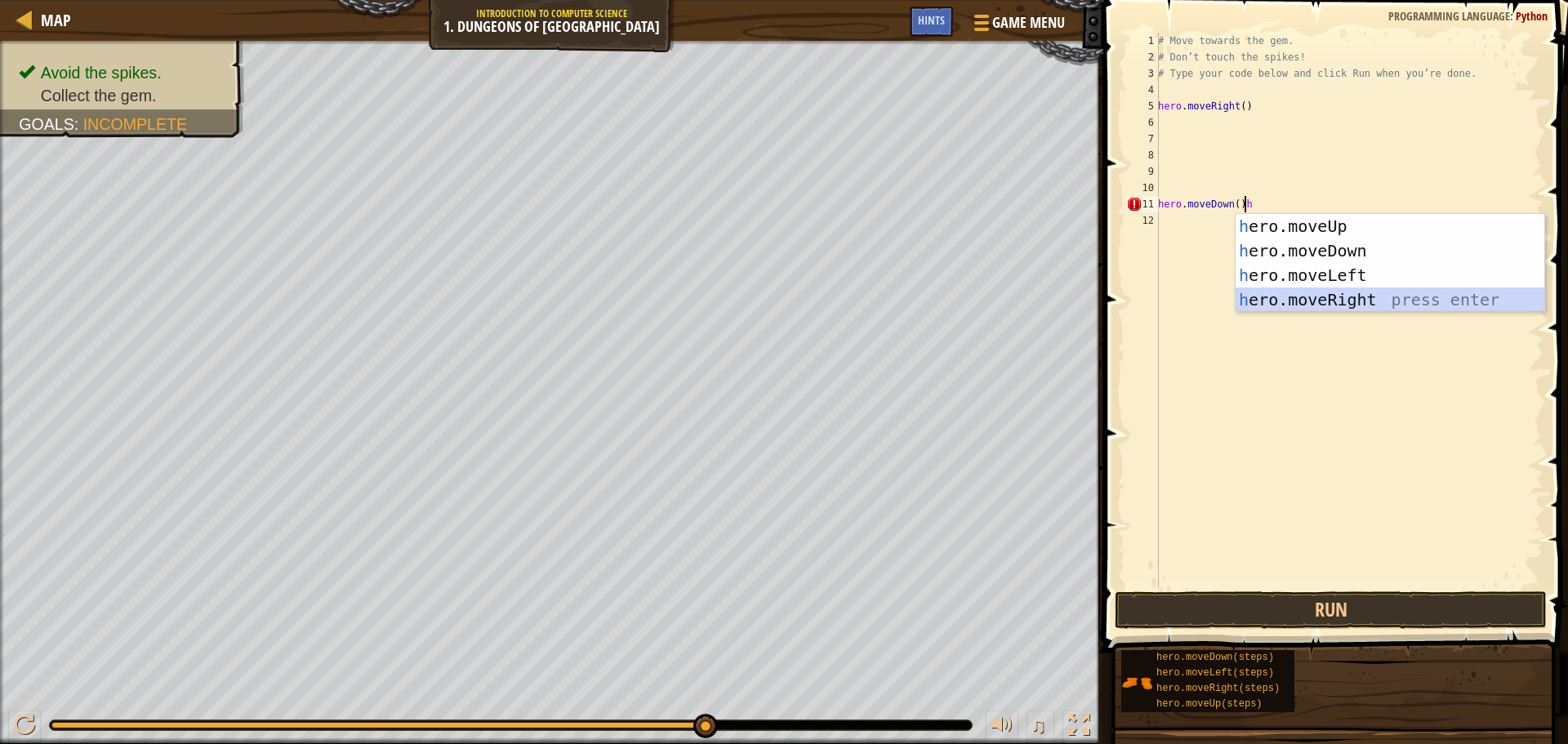
drag, startPoint x: 1275, startPoint y: 302, endPoint x: 1253, endPoint y: 325, distance: 31.8
click at [1253, 0] on body "Map Introduction to Computer Science 1. Dungeons of Kithgard Game Menu Done Hin…" at bounding box center [784, 0] width 1568 height 0
click at [1283, 308] on div "h ero.moveUp press enter h ero.moveDown press enter h ero.moveLeft press enter …" at bounding box center [1390, 287] width 308 height 147
type textarea "hero.moveDown()hero.moveRight()"
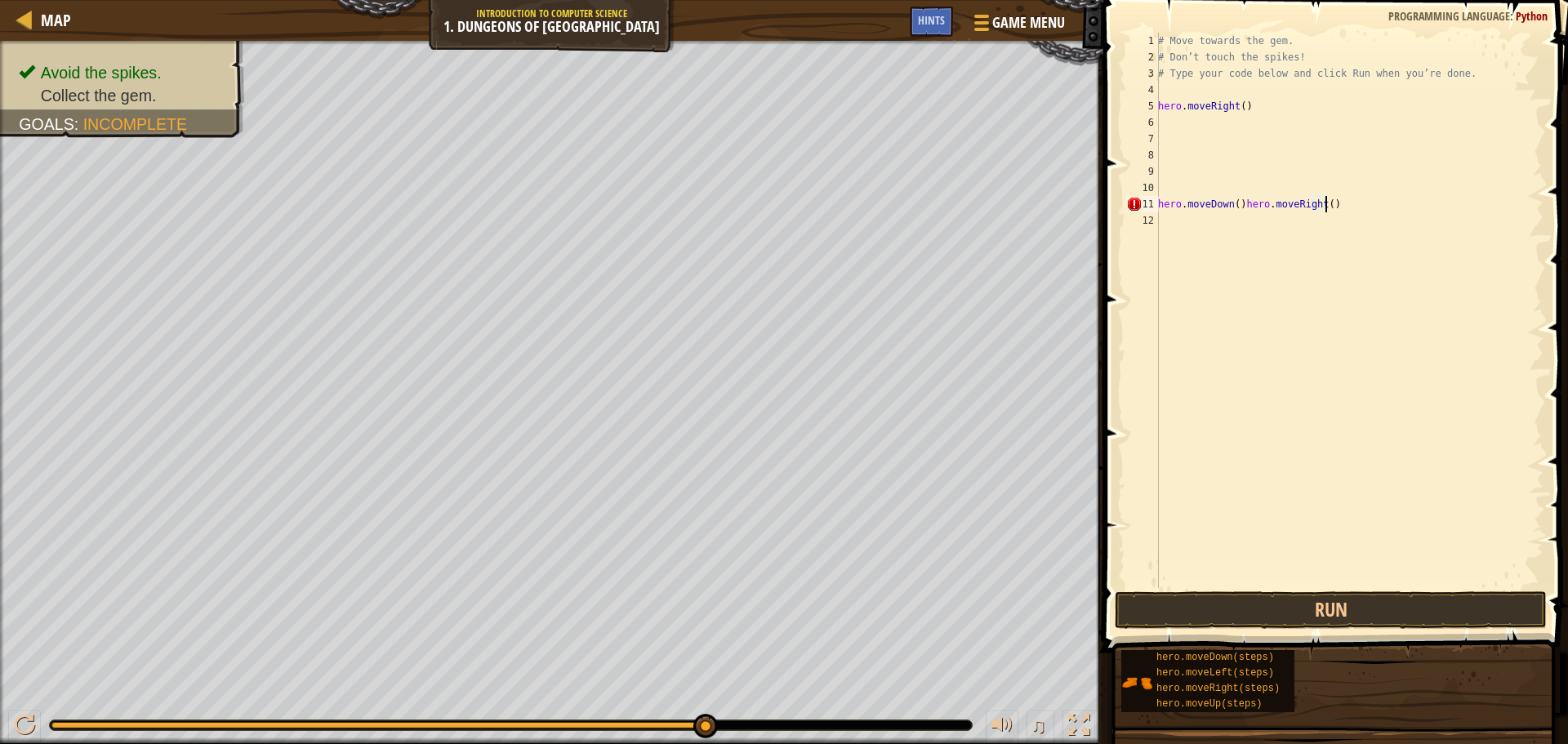
scroll to position [7, 0]
click at [1464, 599] on button "Run" at bounding box center [1330, 610] width 432 height 38
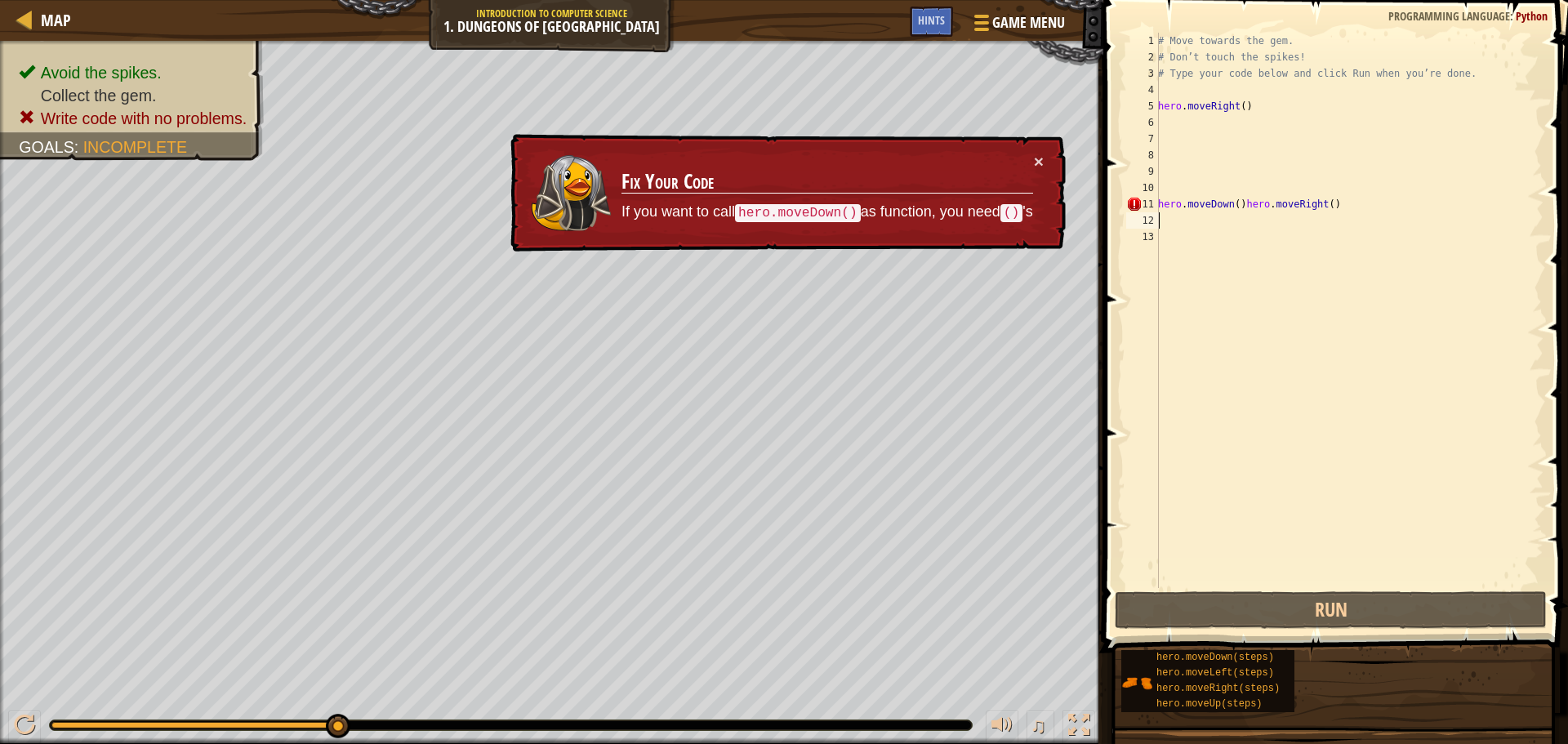
click at [1236, 212] on div "# Move towards the gem. # Don’t touch the spikes! # Type your code below and cl…" at bounding box center [1349, 326] width 389 height 588
click at [1239, 212] on div "# Move towards the gem. # Don’t touch the spikes! # Type your code below and cl…" at bounding box center [1349, 326] width 389 height 588
type textarea "hero.moveRight()"
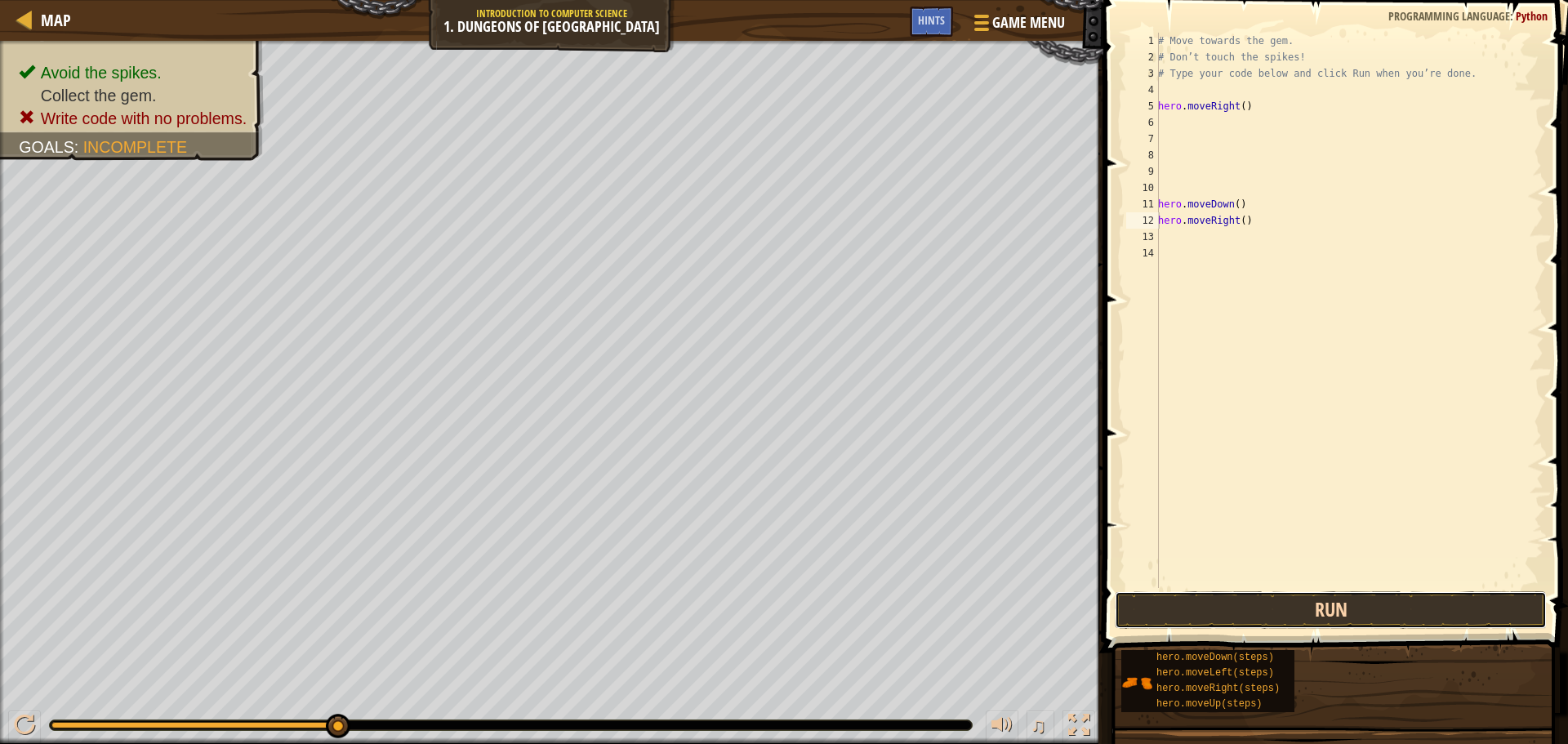
click at [1399, 615] on button "Run" at bounding box center [1330, 610] width 432 height 38
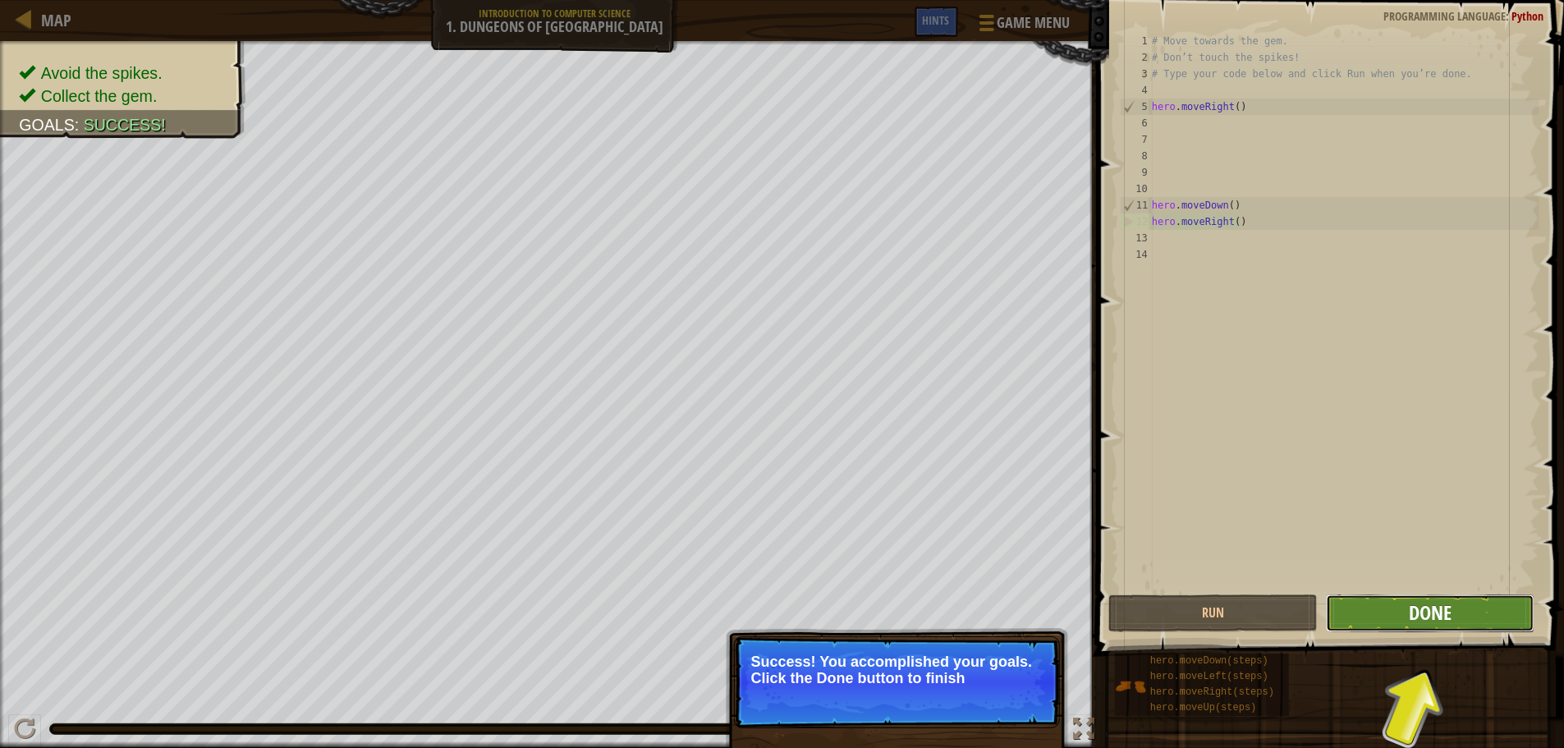
click at [1453, 617] on button "Done" at bounding box center [1430, 613] width 208 height 38
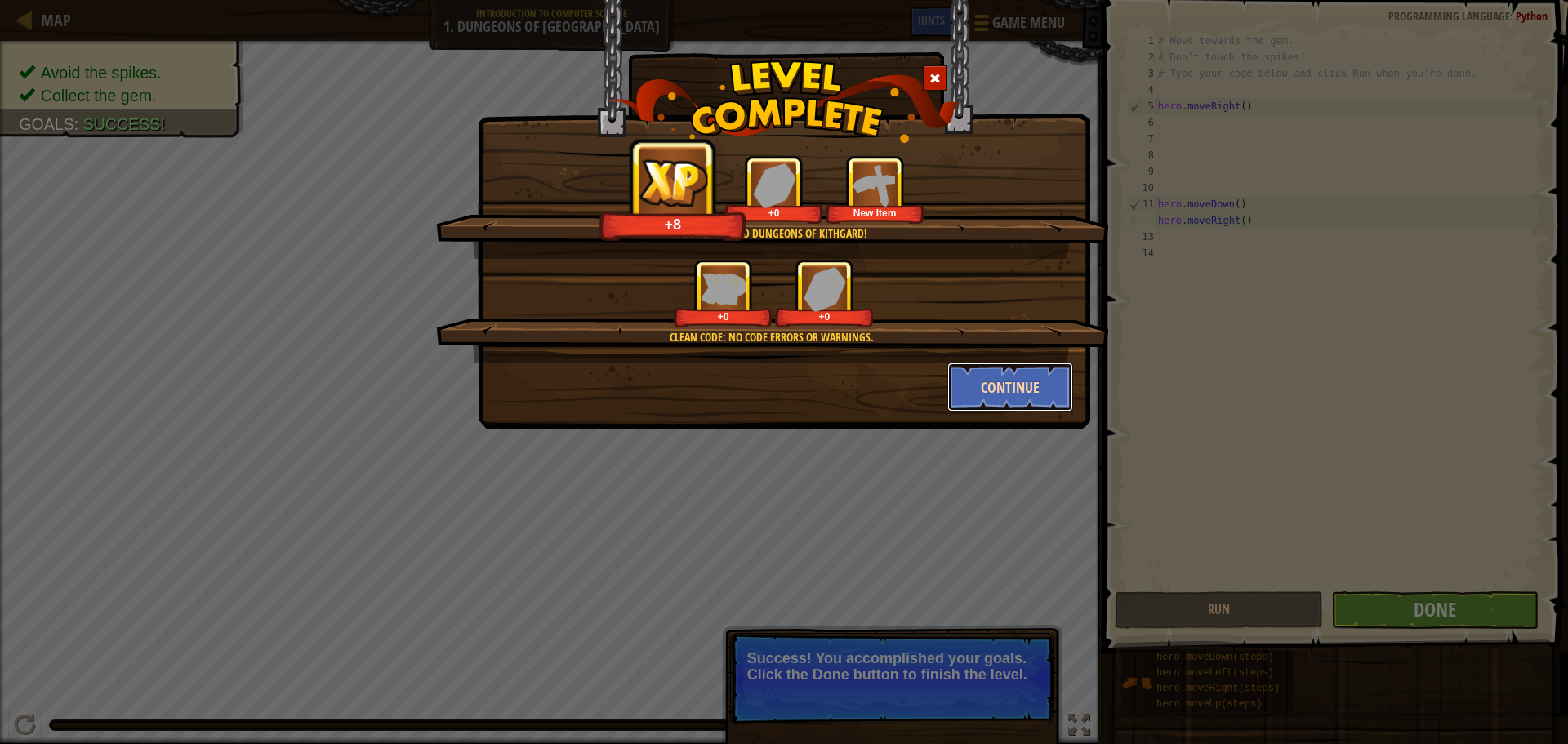
click at [1040, 400] on button "Continue" at bounding box center [1010, 386] width 126 height 49
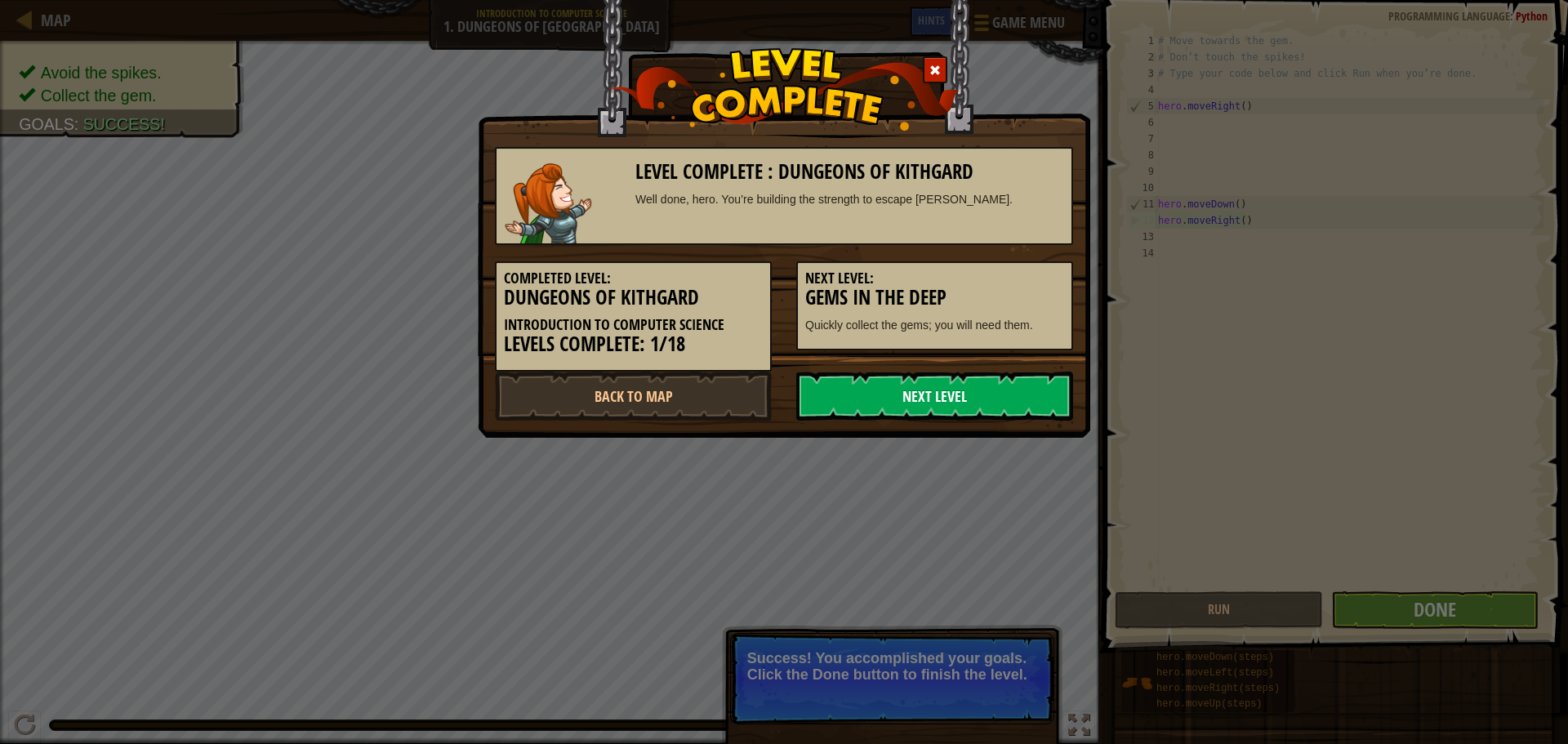
click at [1040, 399] on link "Next Level" at bounding box center [934, 395] width 277 height 49
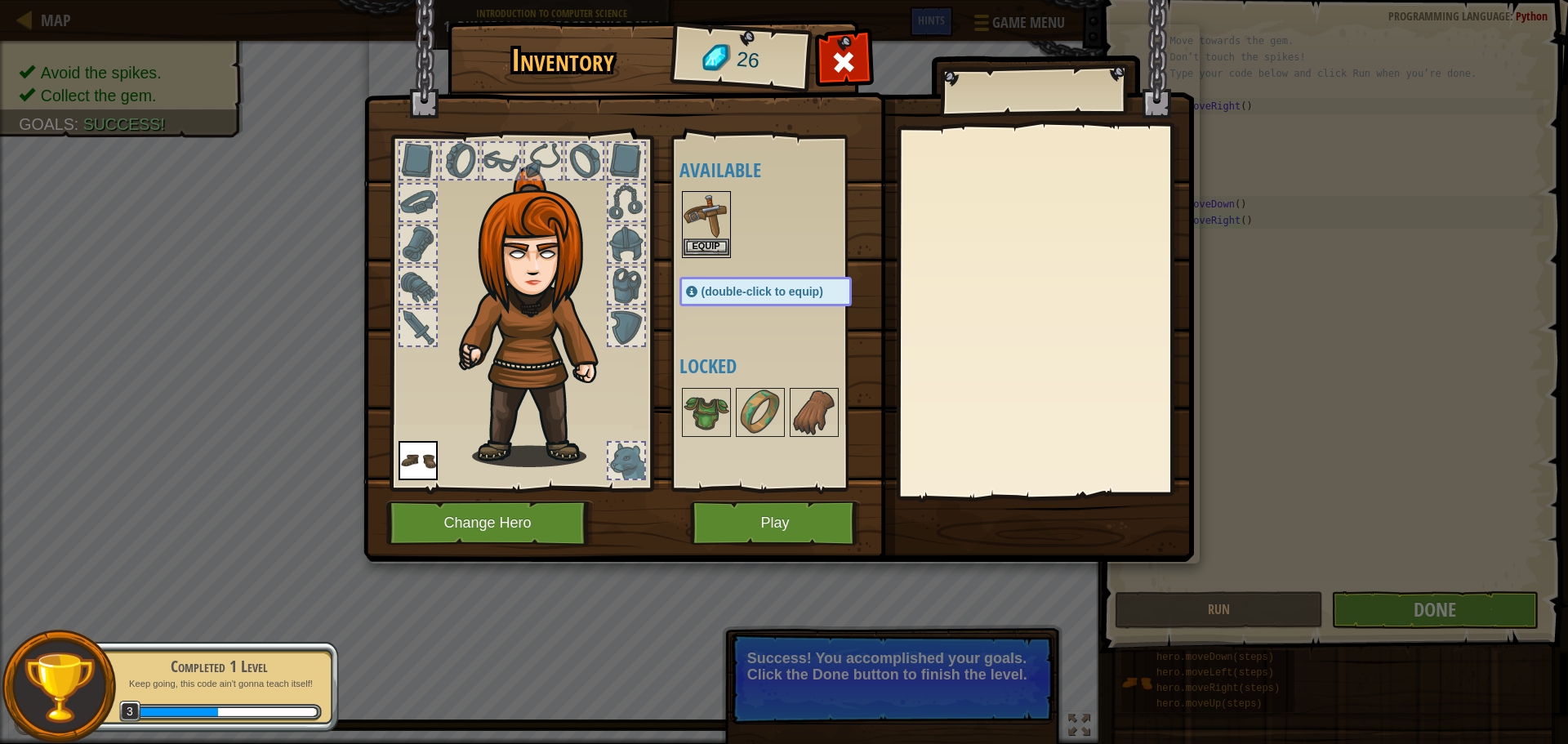
click at [718, 234] on img at bounding box center [706, 216] width 46 height 46
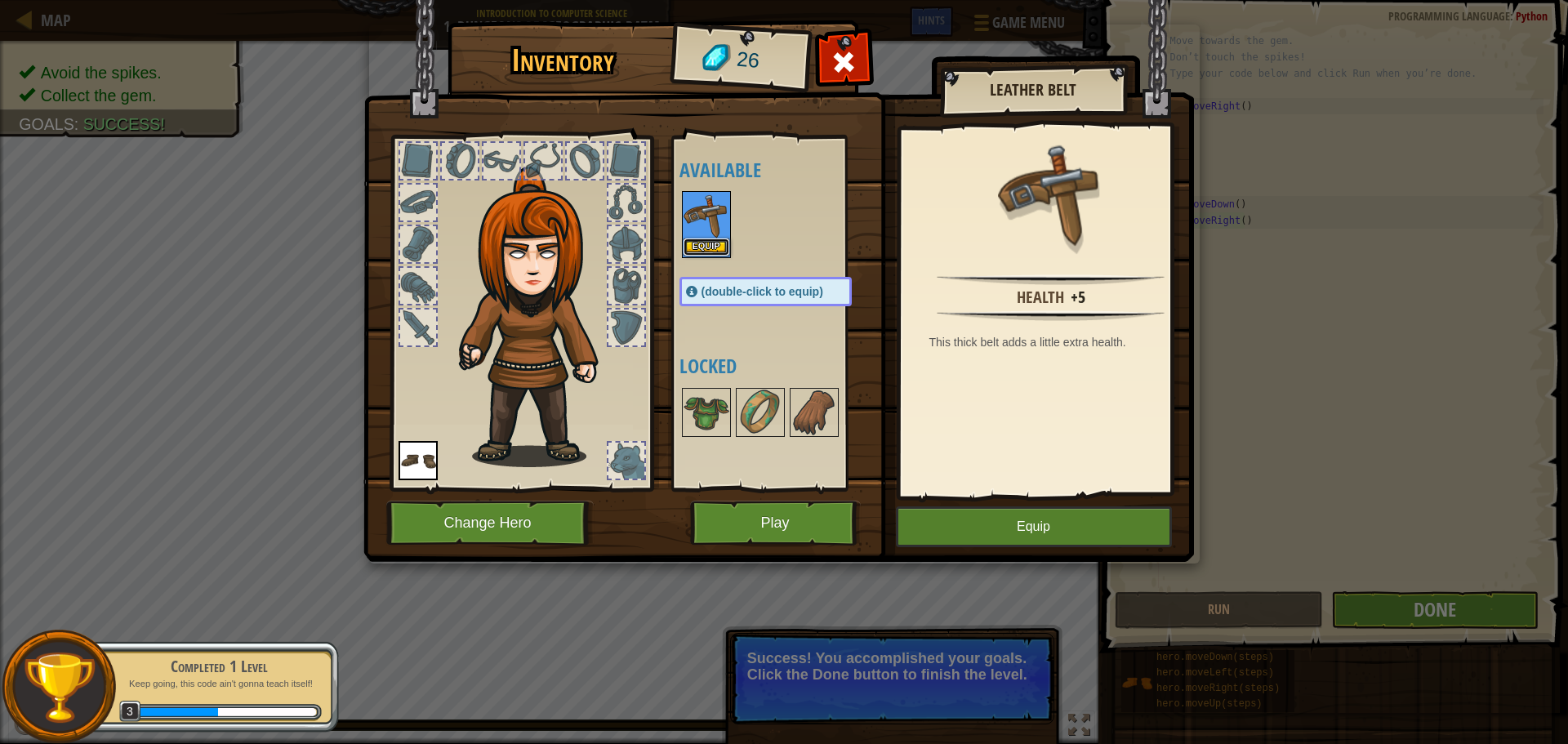
click at [717, 244] on button "Equip" at bounding box center [706, 247] width 46 height 17
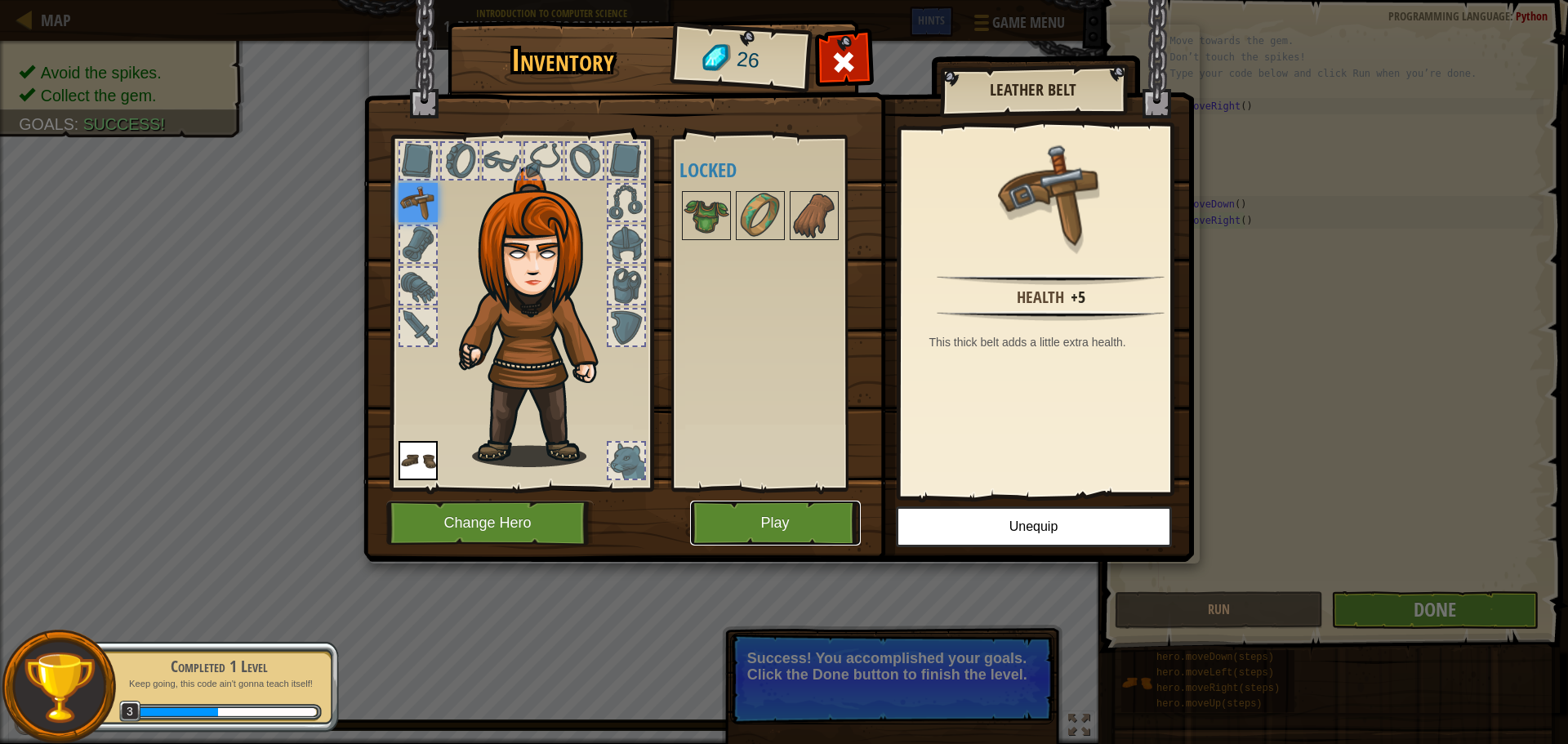
click at [816, 516] on button "Play" at bounding box center [776, 522] width 171 height 45
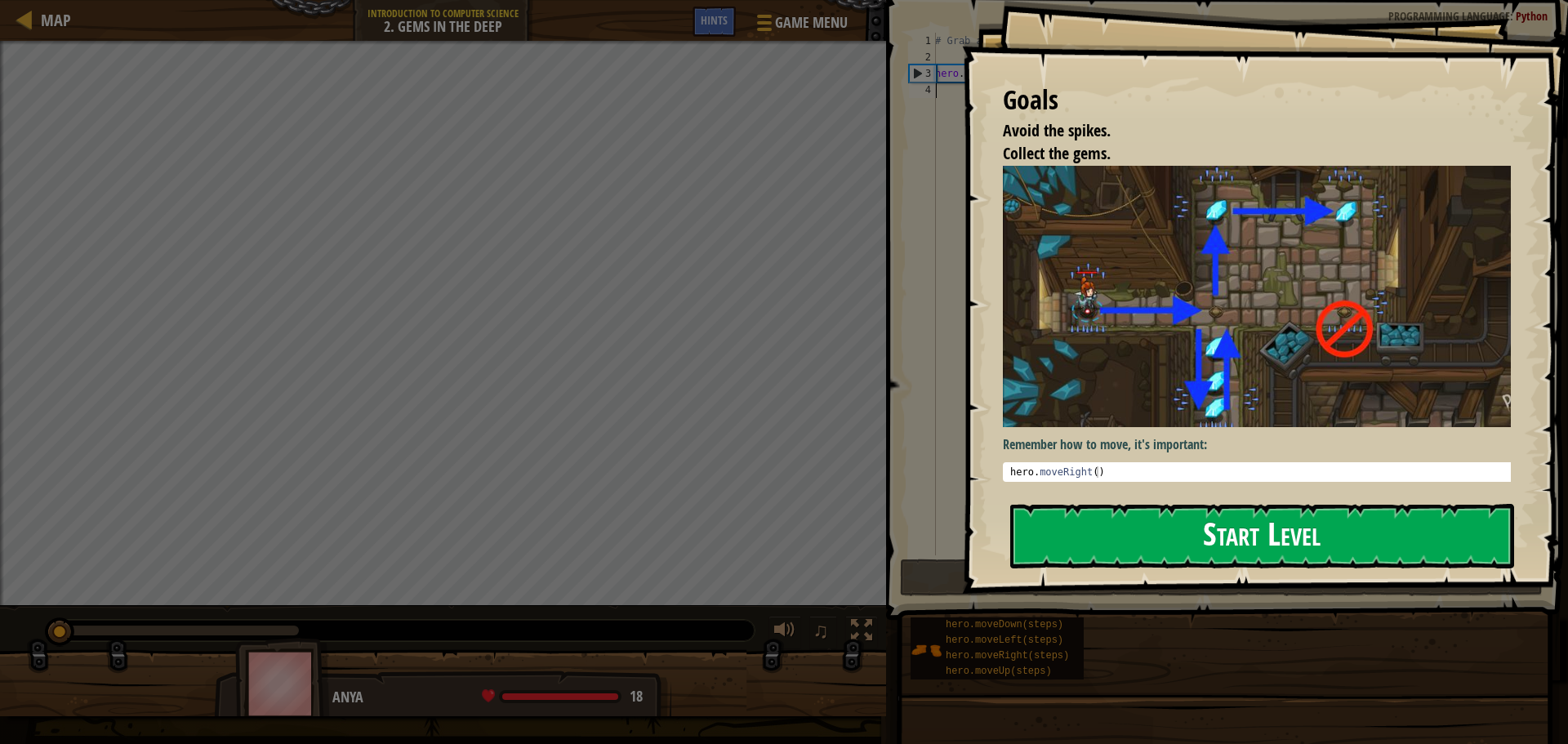
click at [1136, 526] on button "Start Level" at bounding box center [1262, 535] width 503 height 65
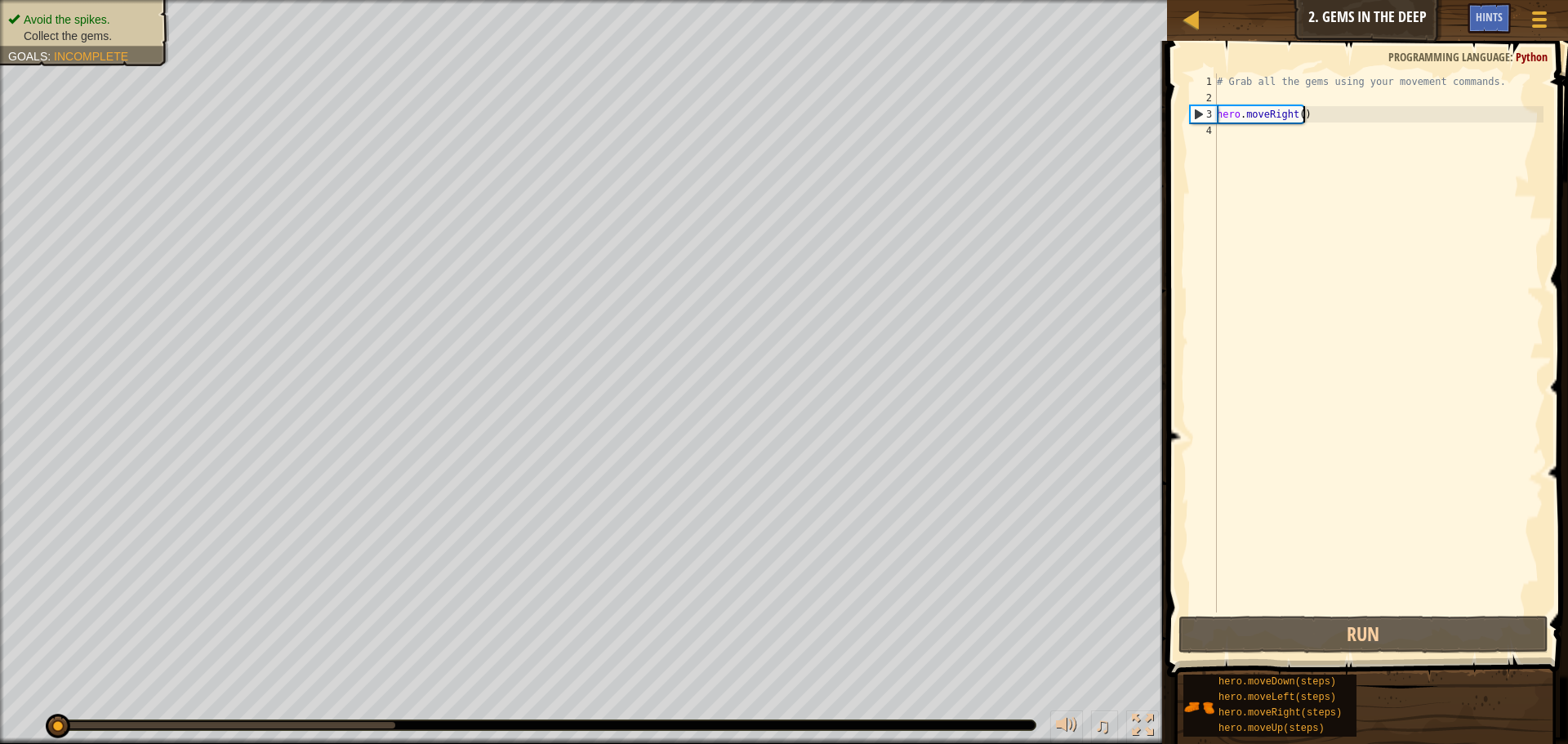
click at [1325, 109] on div "# Grab all the gems using your movement commands. hero . moveRight ( )" at bounding box center [1379, 359] width 330 height 572
type textarea "hero.moveRight()"
click at [1325, 118] on div "# Grab all the gems using your movement commands. hero . moveRight ( )" at bounding box center [1379, 359] width 330 height 572
click at [1273, 142] on div "# Grab all the gems using your movement commands. hero . moveRight ( )" at bounding box center [1379, 359] width 330 height 572
type textarea "h"
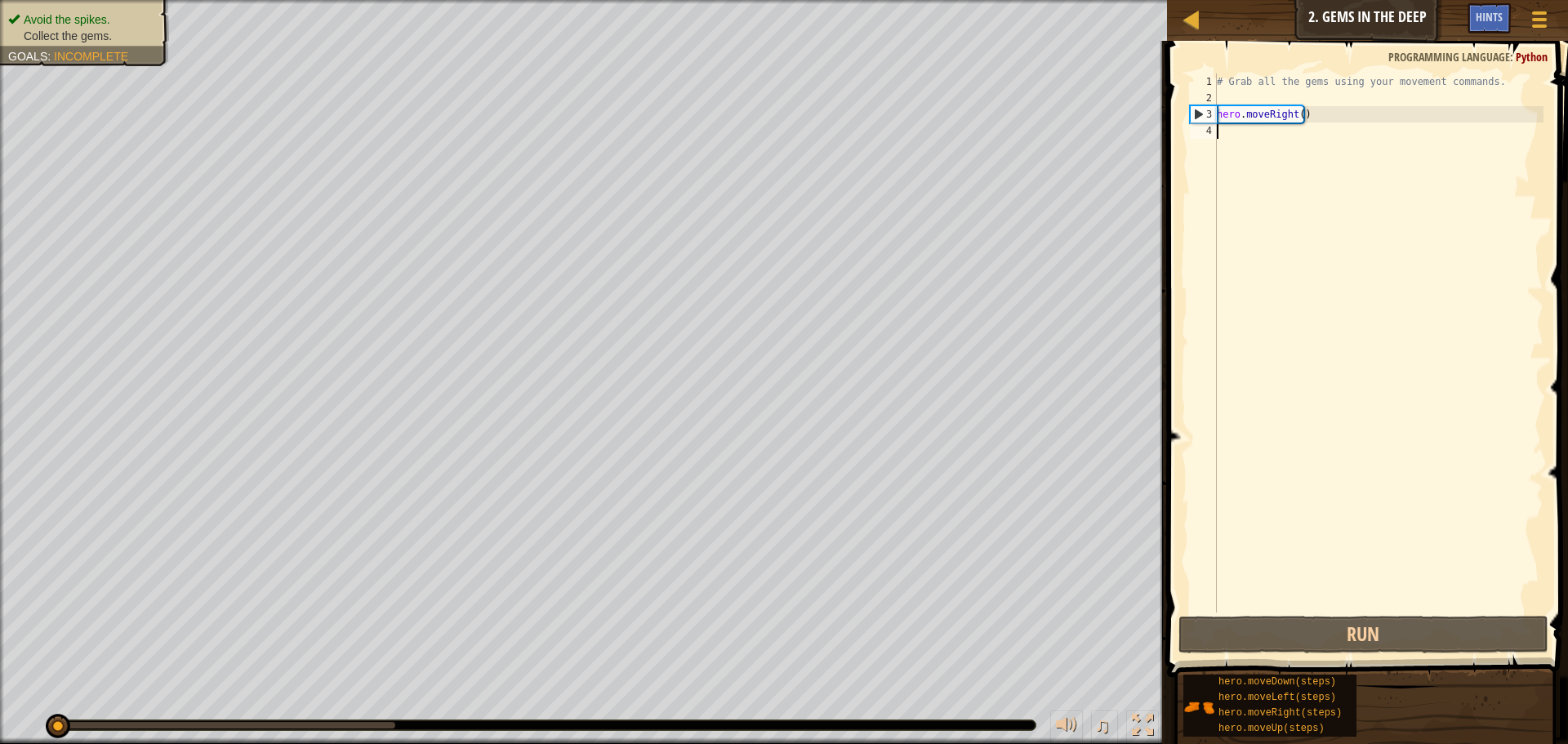
scroll to position [7, 0]
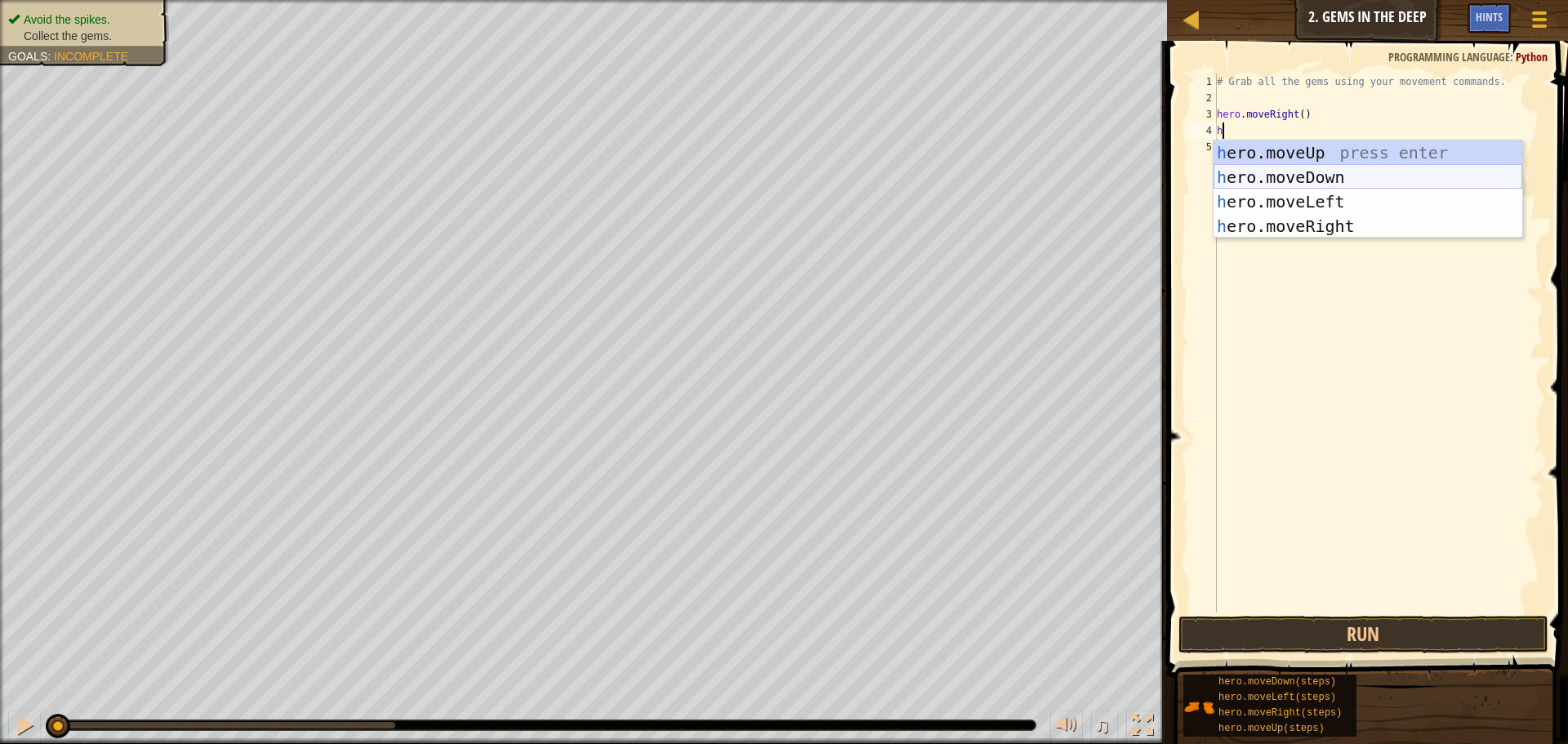
click at [1363, 182] on div "h ero.moveUp press enter h ero.moveDown press enter h ero.moveLeft press enter …" at bounding box center [1368, 214] width 308 height 147
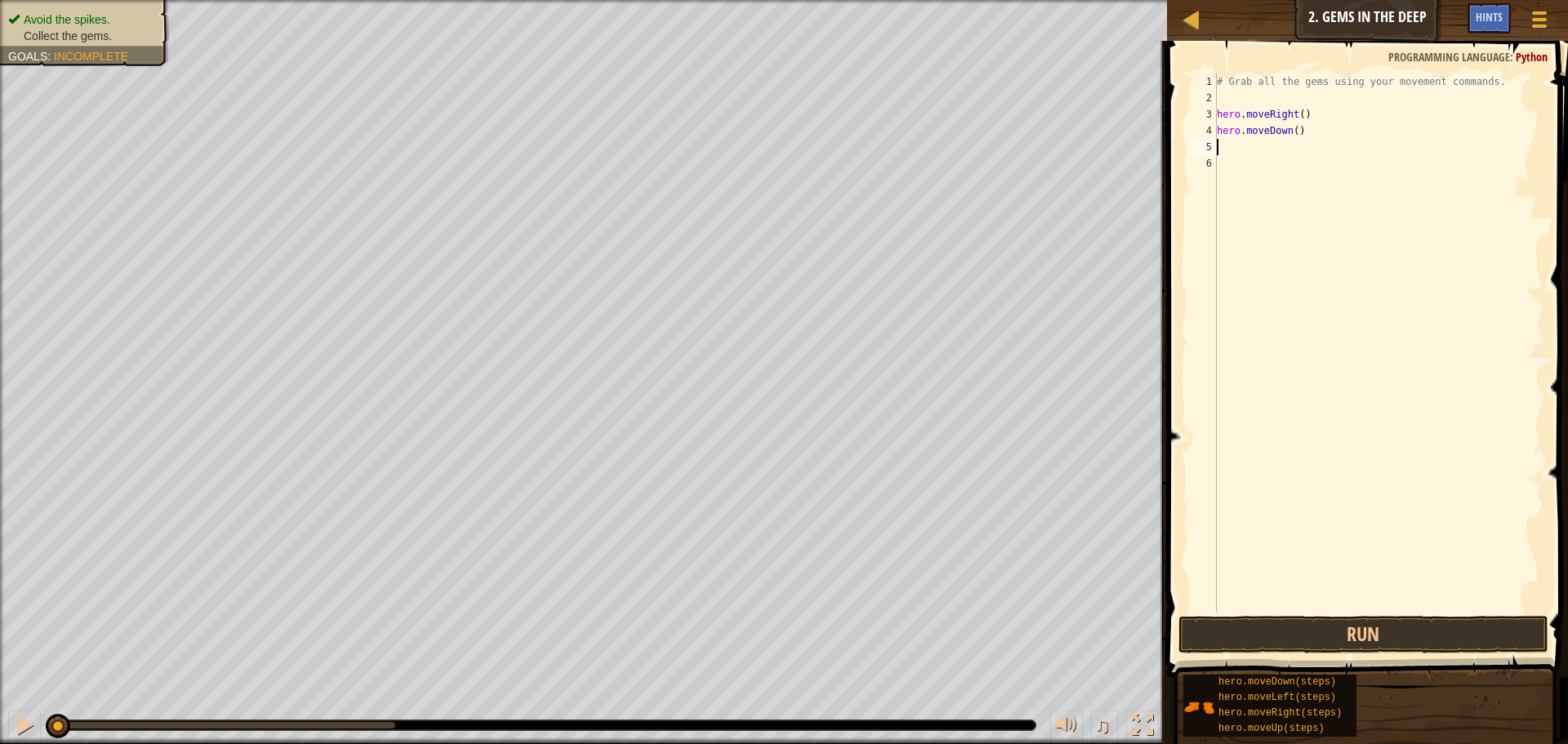
type textarea "h"
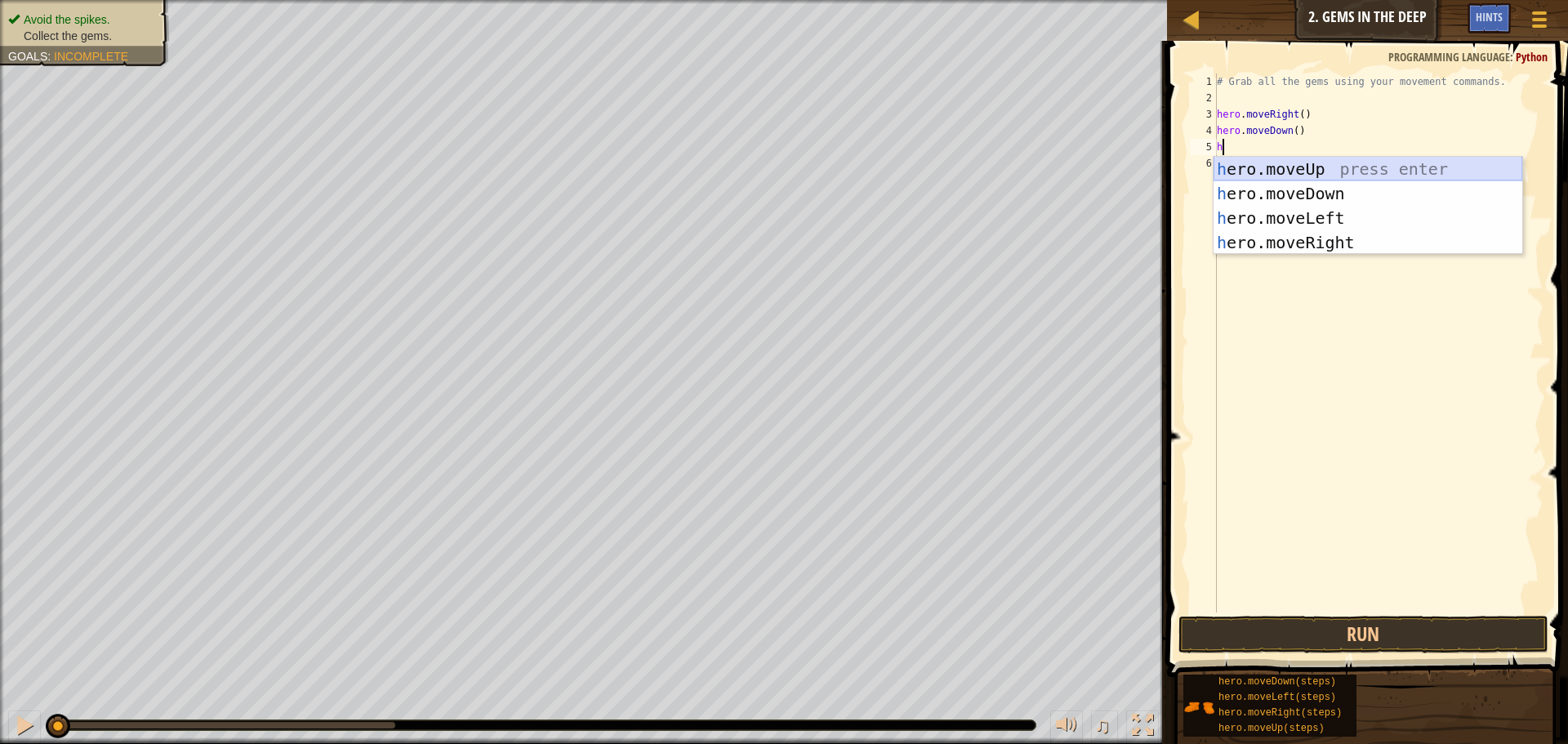
click at [1312, 166] on div "h ero.moveUp press enter h ero.moveDown press enter h ero.moveLeft press enter …" at bounding box center [1368, 231] width 308 height 147
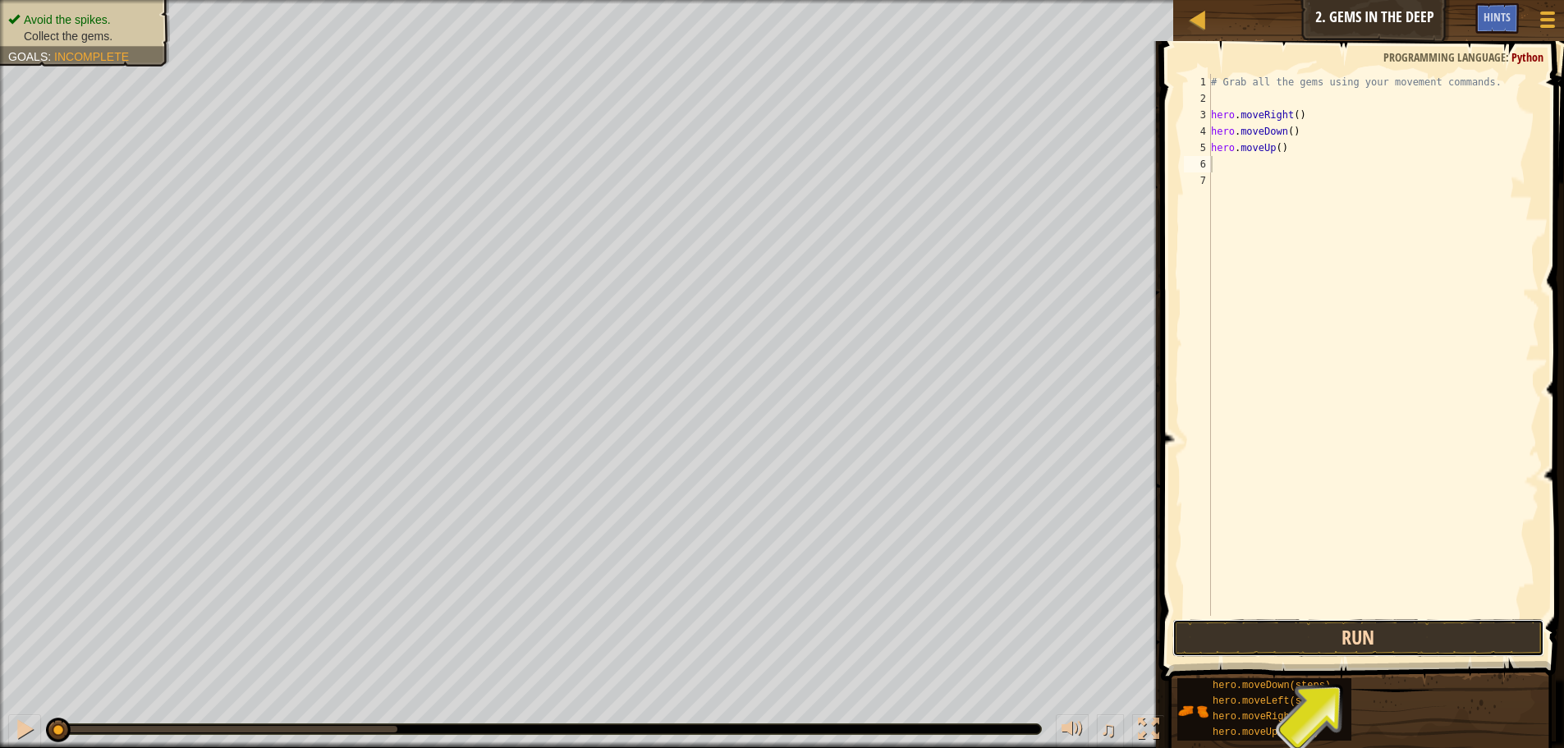
click at [1491, 648] on button "Run" at bounding box center [1358, 638] width 372 height 38
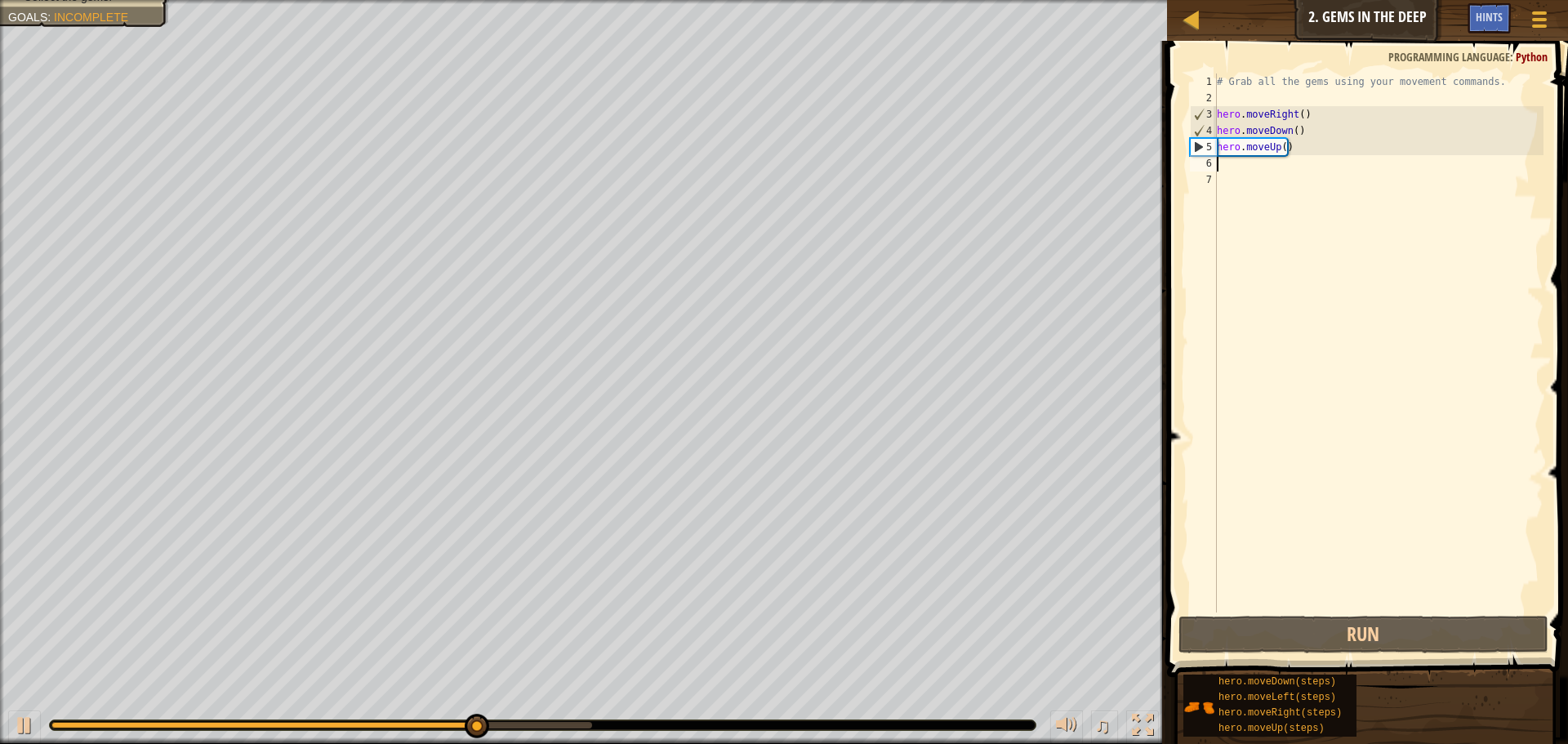
type textarea "h"
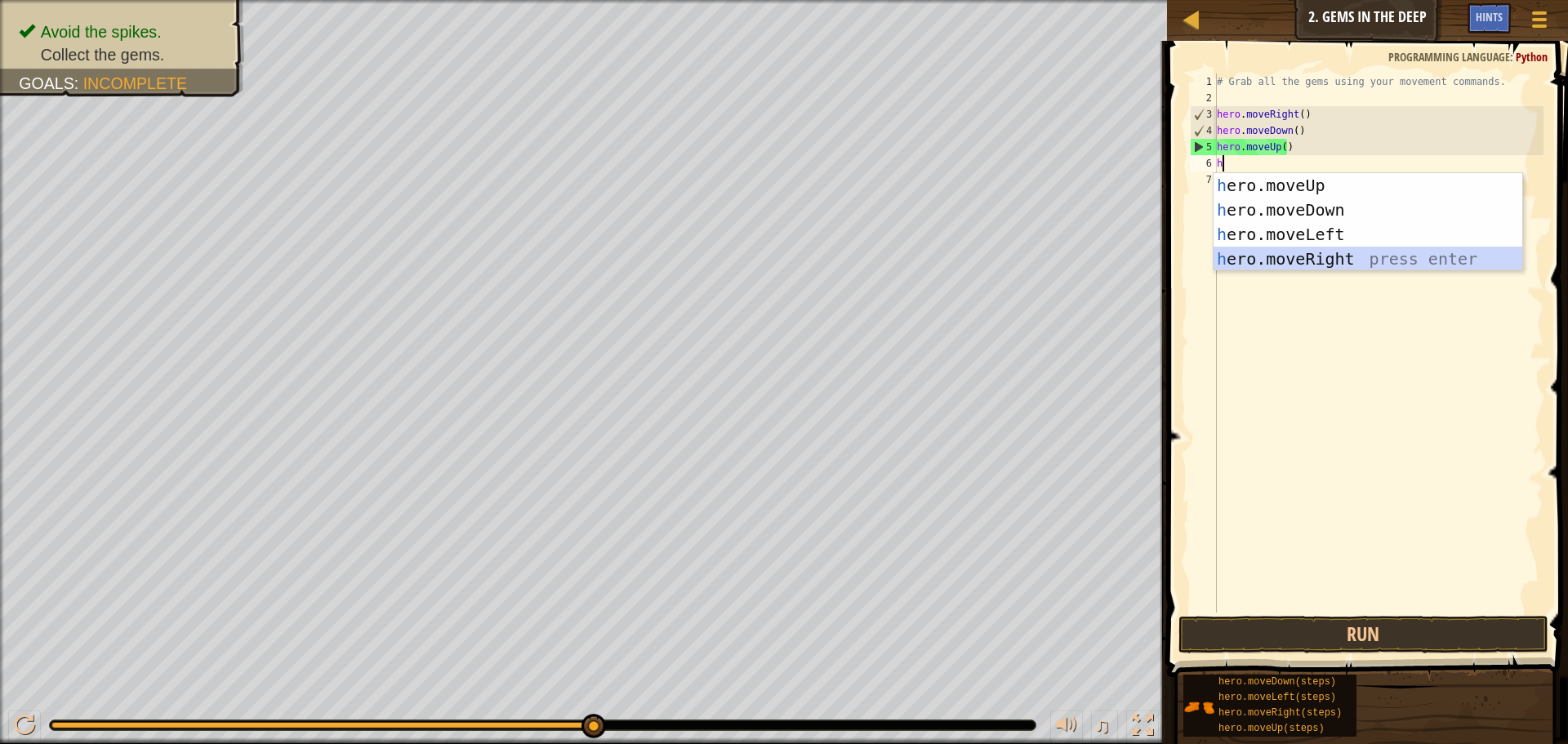
click at [1315, 253] on div "h ero.moveUp press enter h ero.moveDown press enter h ero.moveLeft press enter …" at bounding box center [1368, 247] width 308 height 147
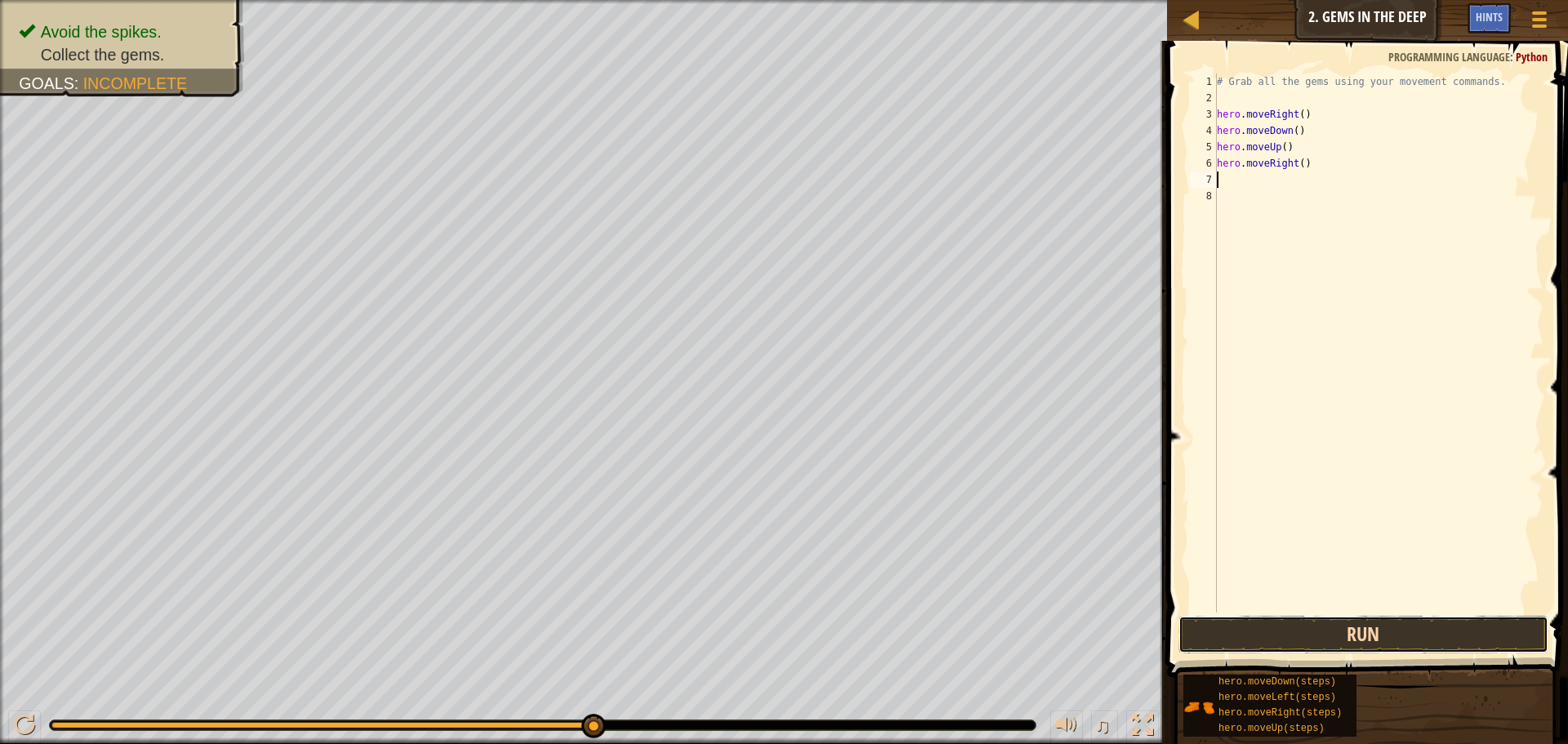
click at [1411, 642] on button "Run" at bounding box center [1363, 635] width 370 height 38
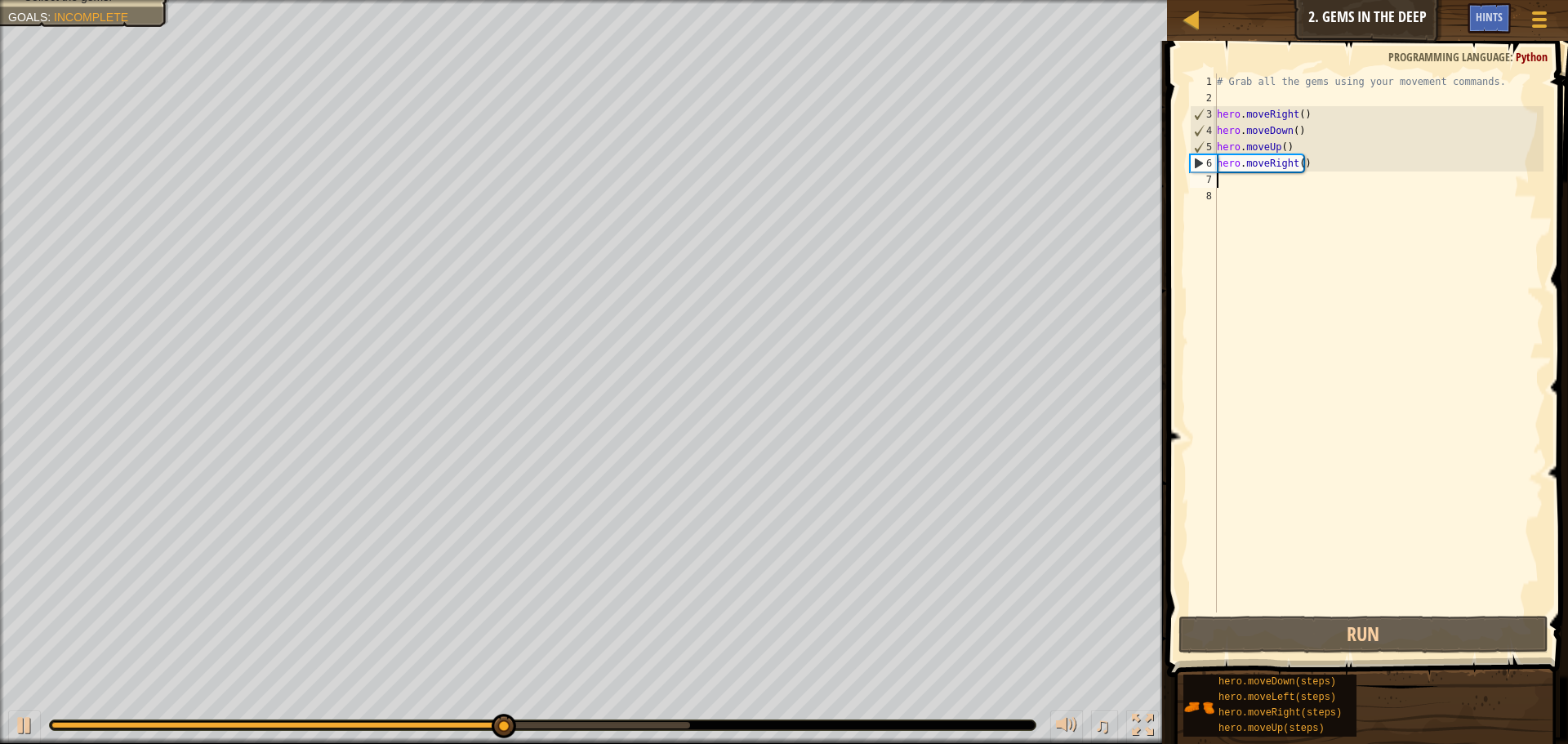
type textarea "h"
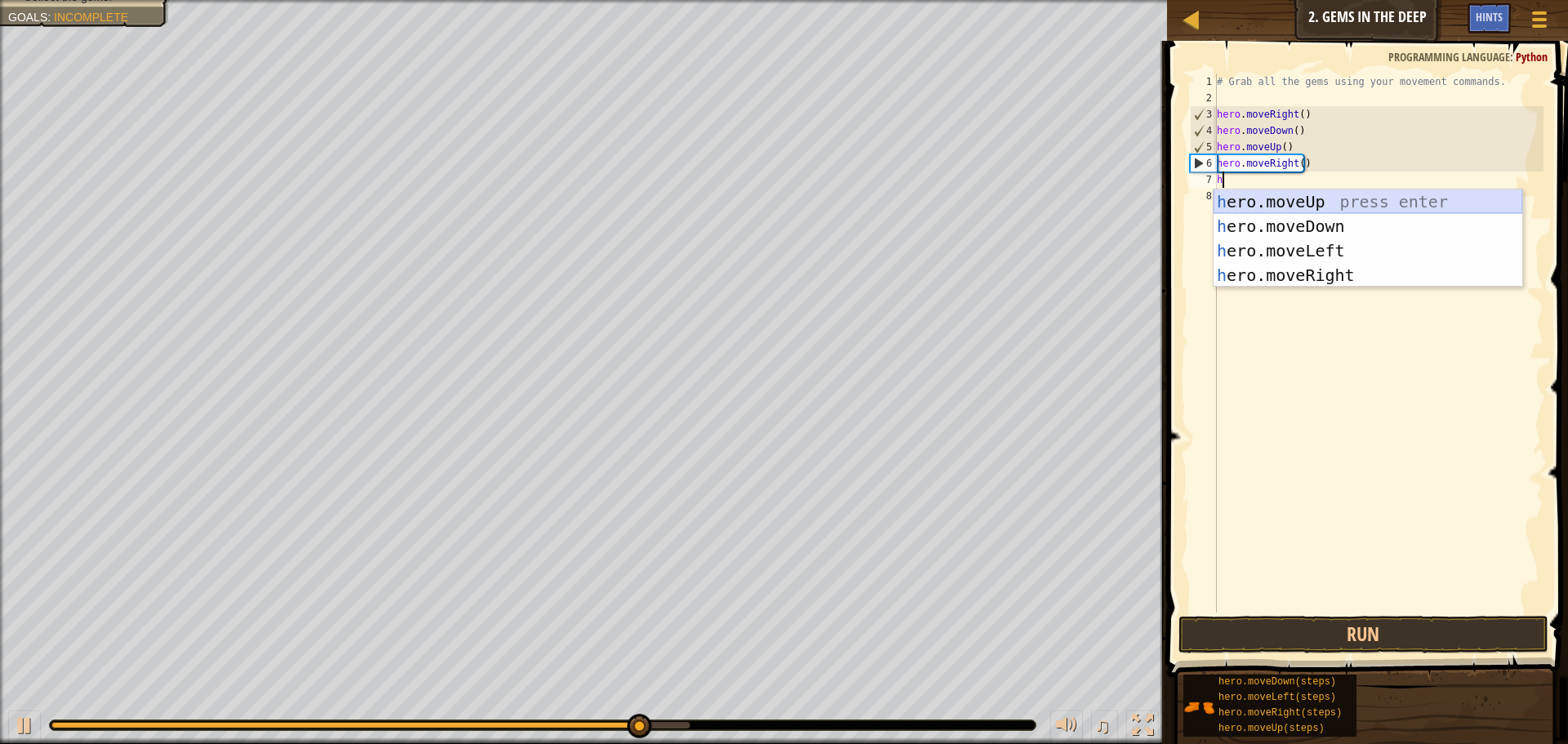
click at [1365, 197] on div "h ero.moveUp press enter h ero.moveDown press enter h ero.moveLeft press enter …" at bounding box center [1368, 263] width 308 height 147
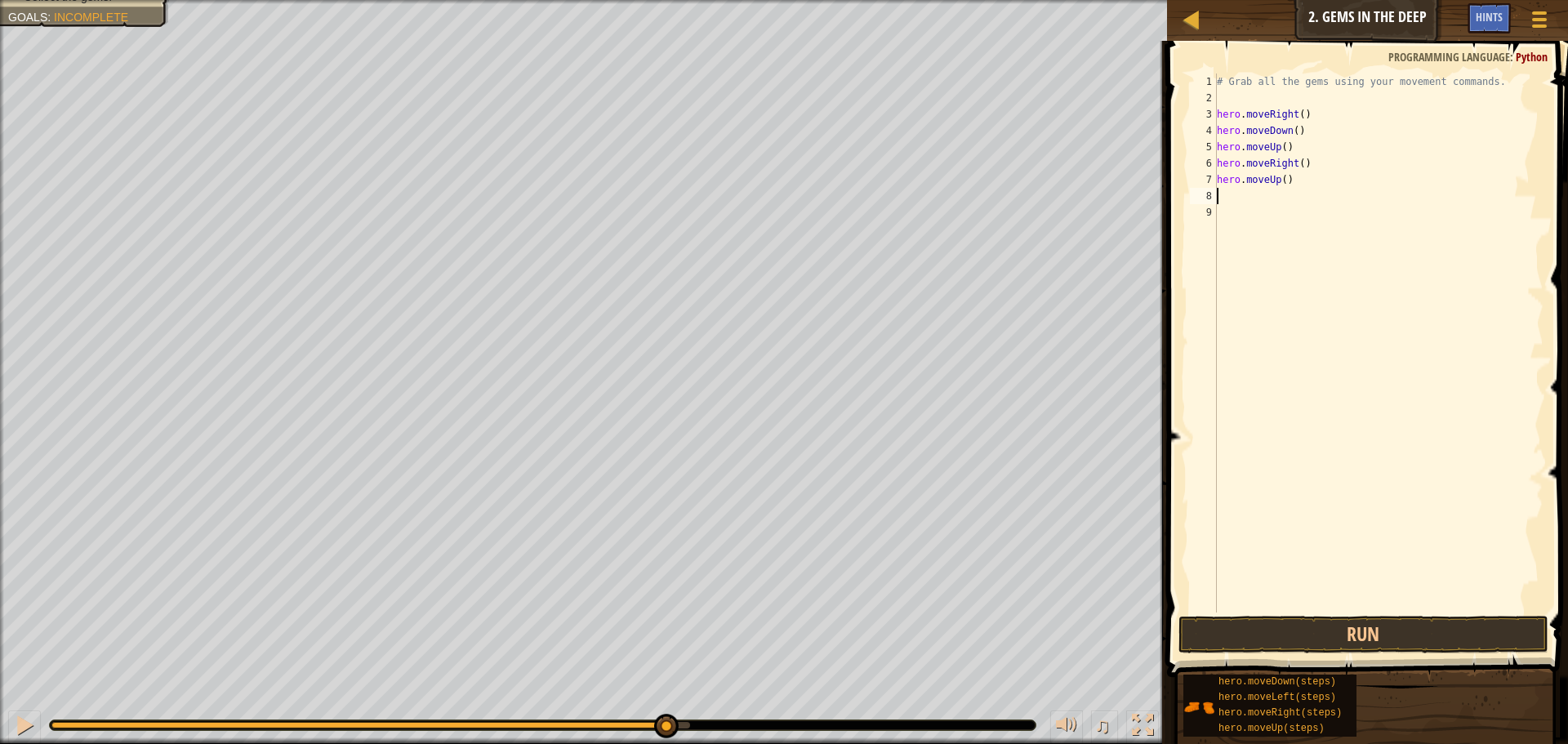
type textarea "h"
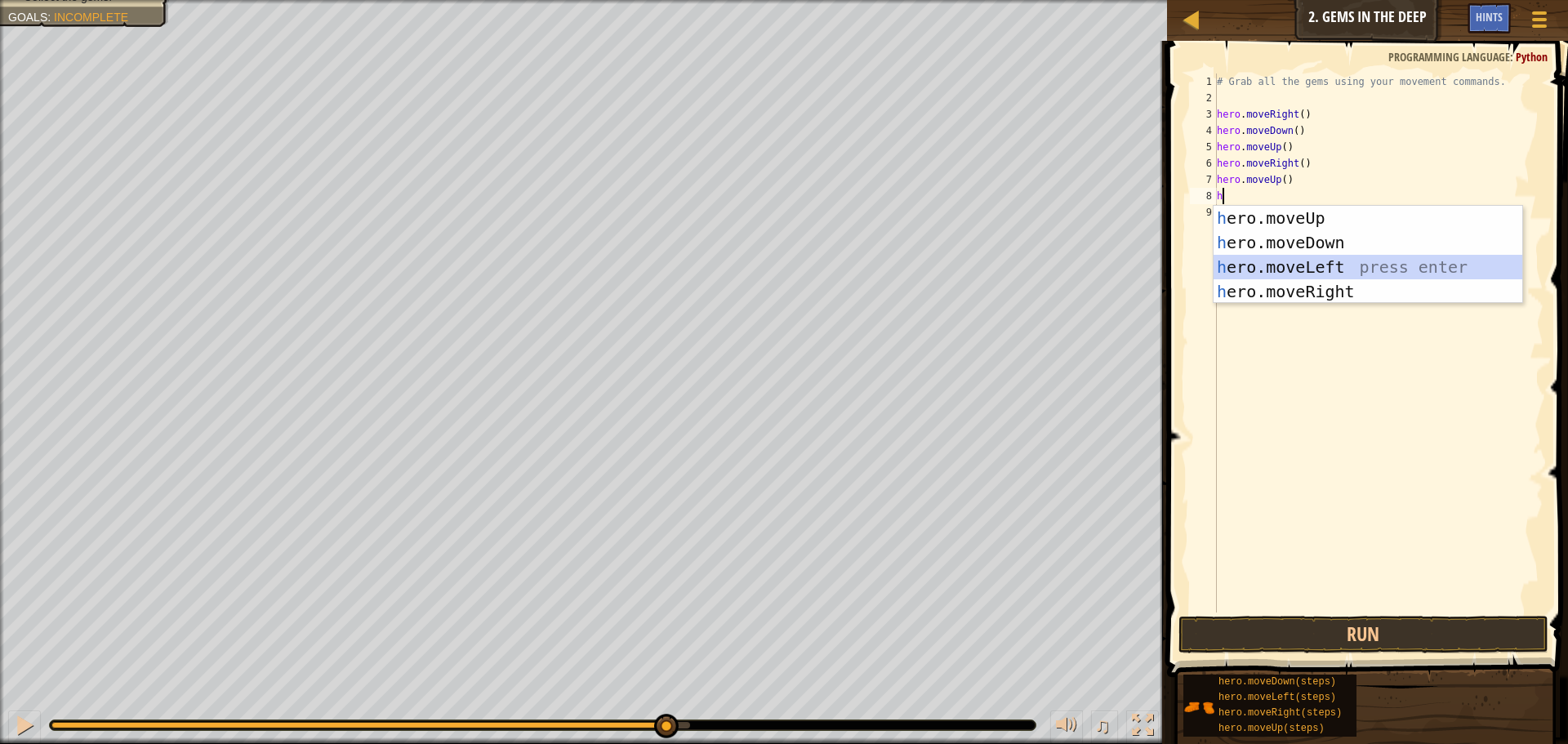
click at [1334, 267] on div "h ero.moveUp press enter h ero.moveDown press enter h ero.moveLeft press enter …" at bounding box center [1368, 279] width 308 height 147
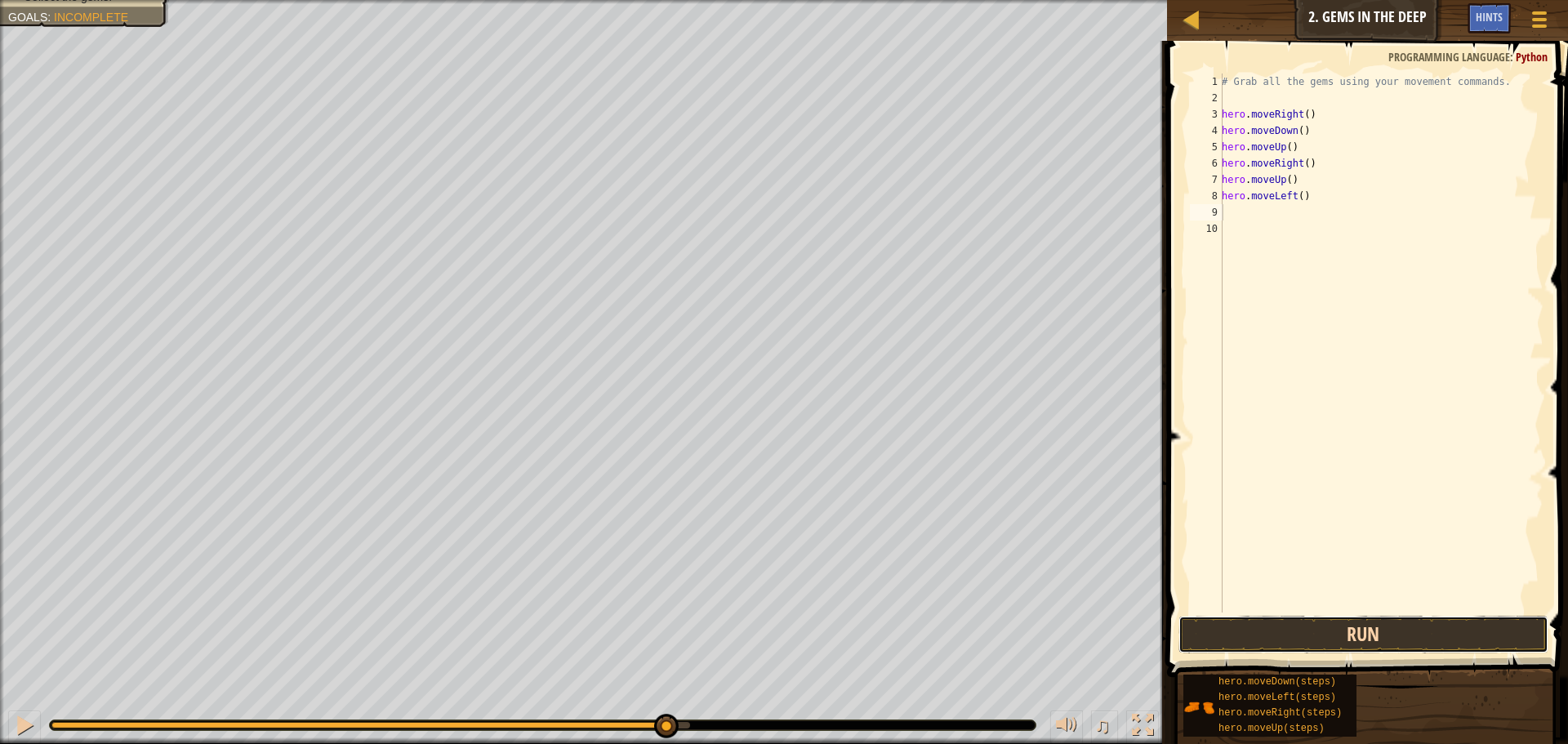
click at [1486, 624] on button "Run" at bounding box center [1363, 635] width 370 height 38
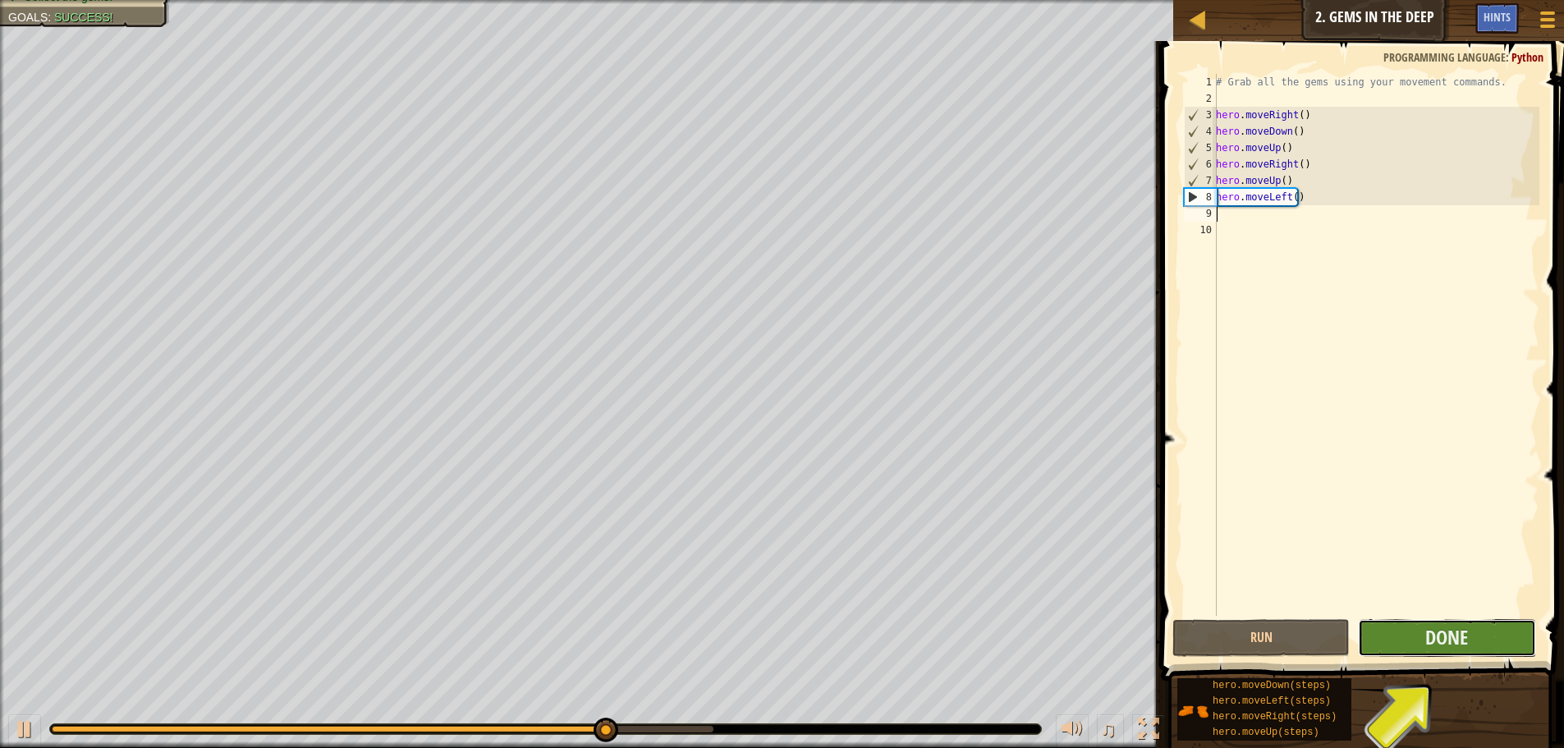
click at [1377, 644] on button "Done" at bounding box center [1446, 638] width 177 height 38
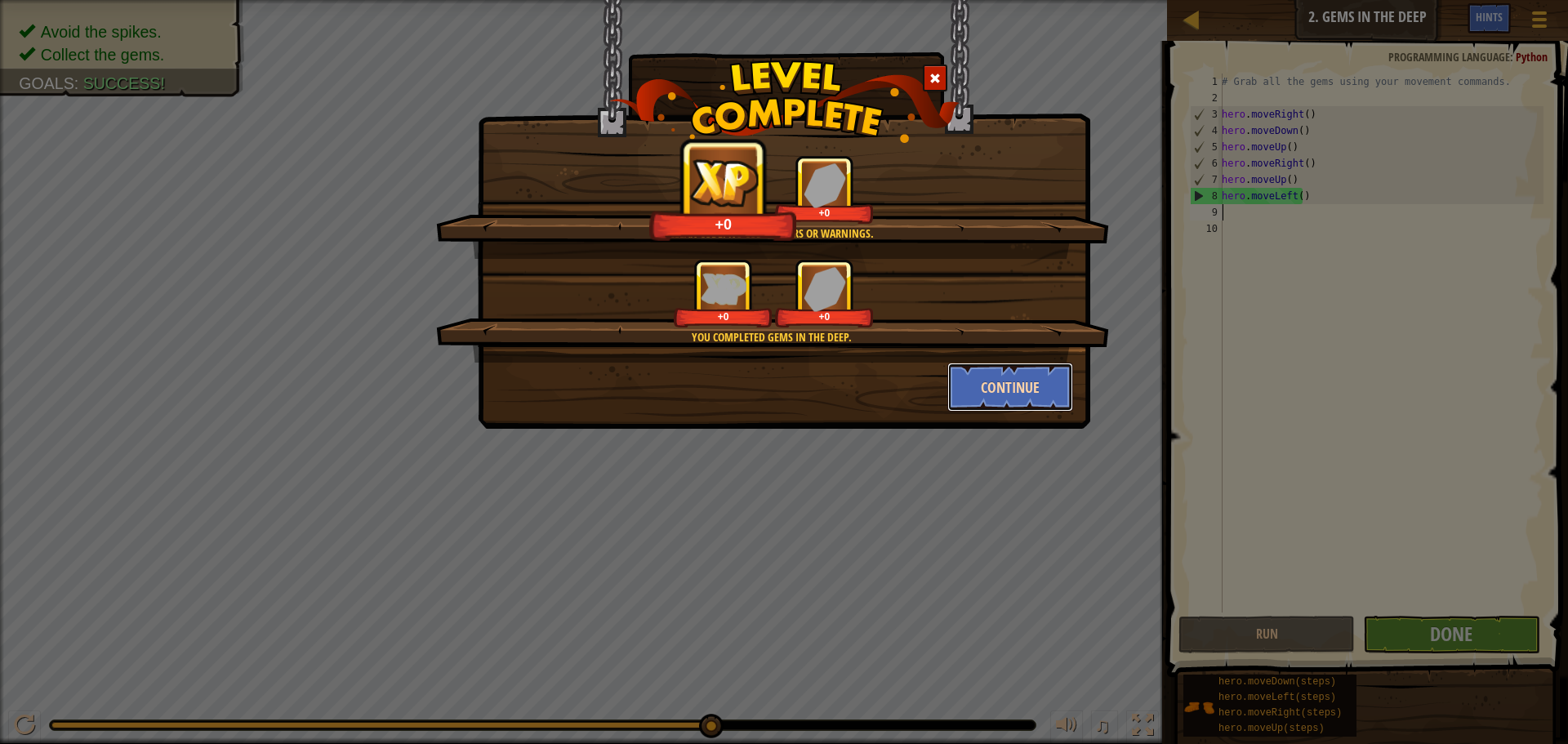
click at [1019, 381] on button "Continue" at bounding box center [1010, 386] width 126 height 49
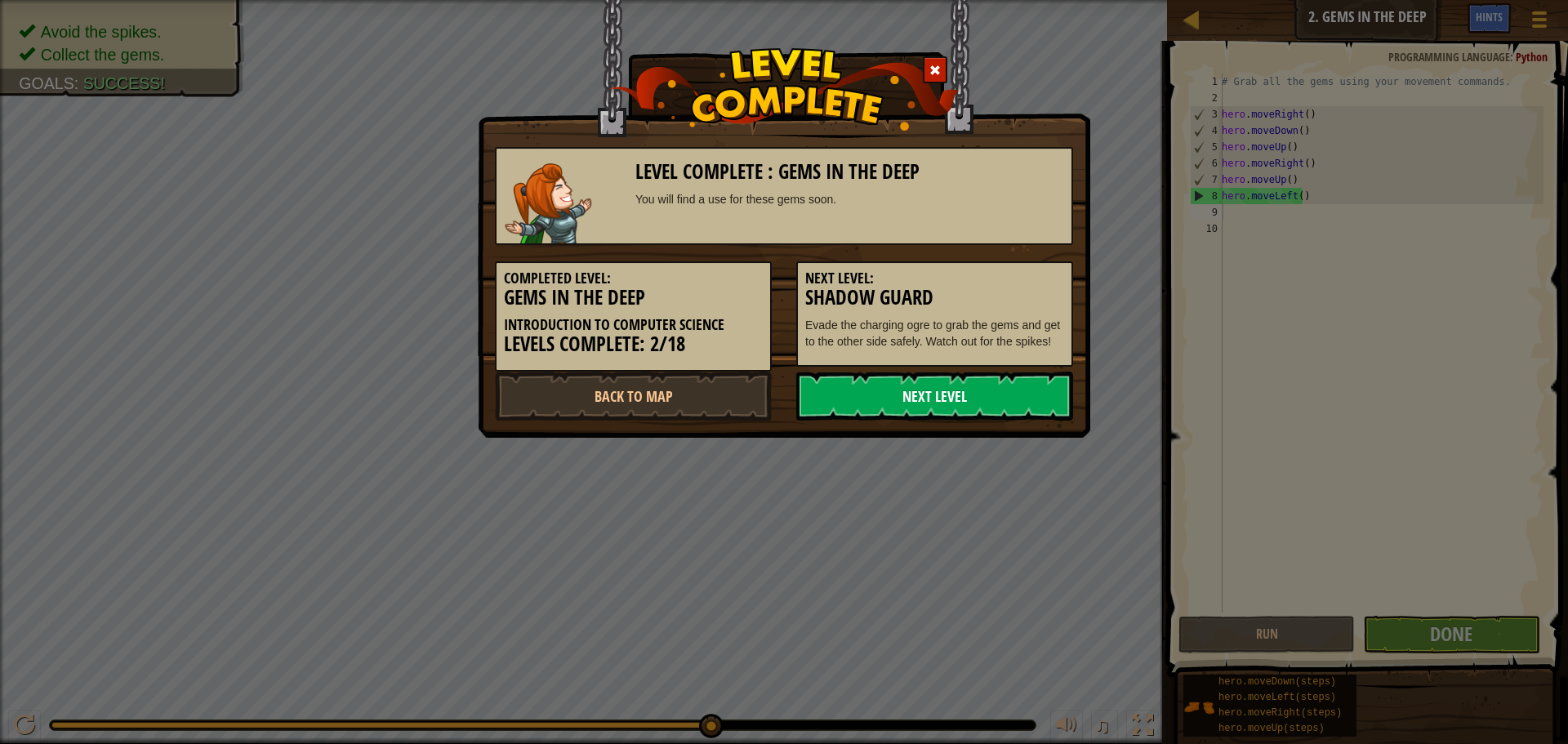
click at [986, 395] on link "Next Level" at bounding box center [934, 395] width 277 height 49
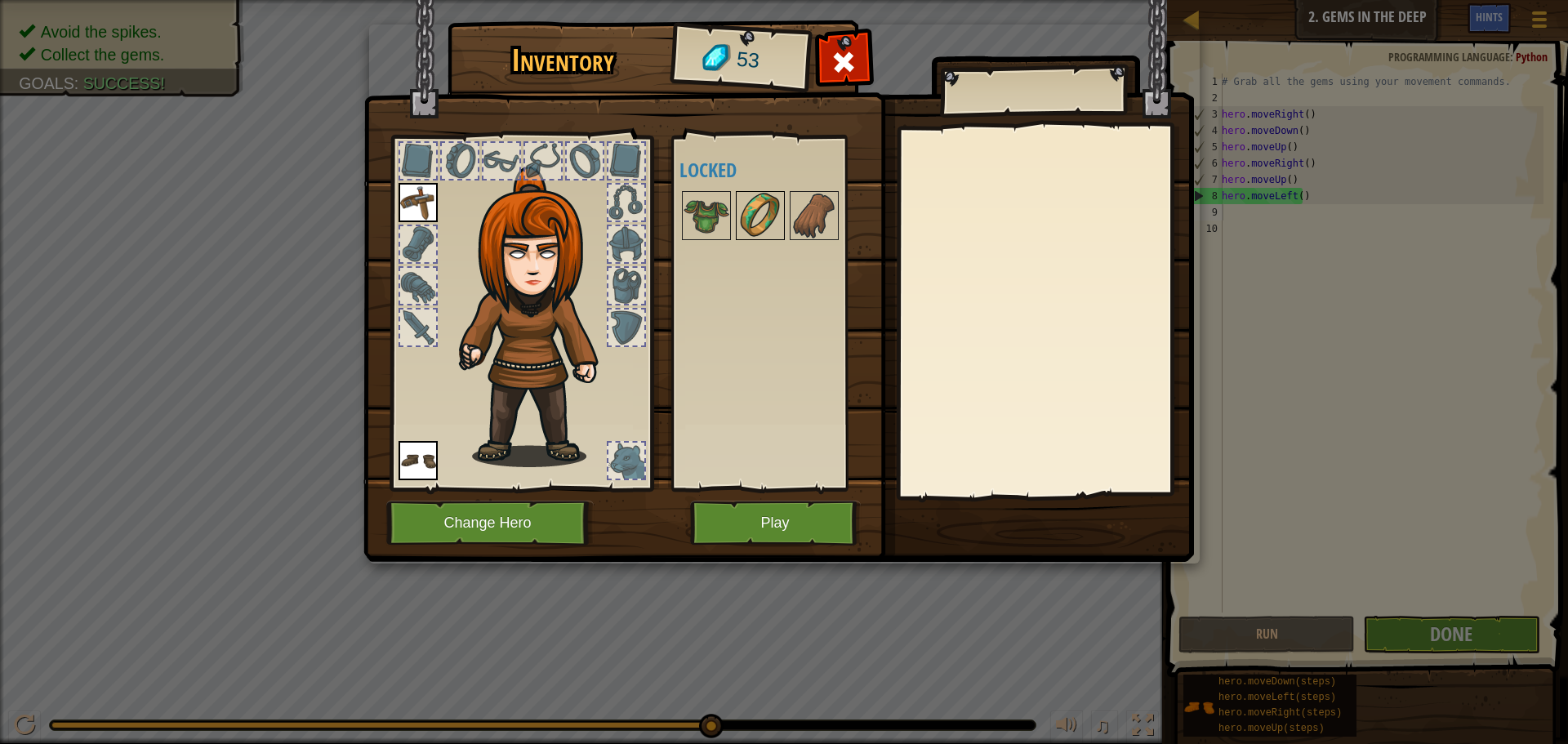
click at [737, 219] on img at bounding box center [760, 216] width 46 height 46
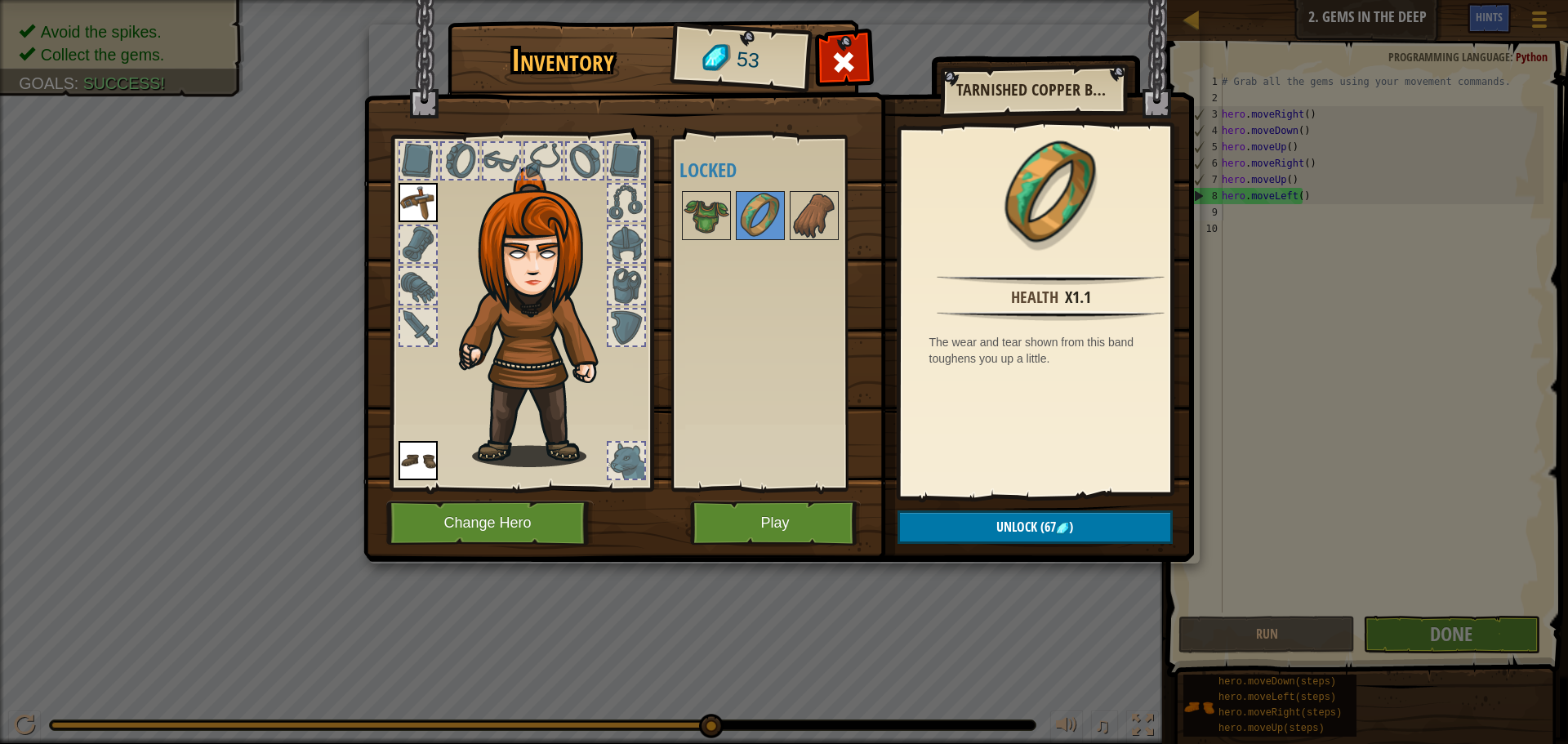
click at [731, 218] on div at bounding box center [782, 216] width 205 height 54
click at [719, 539] on button "Play" at bounding box center [776, 522] width 171 height 45
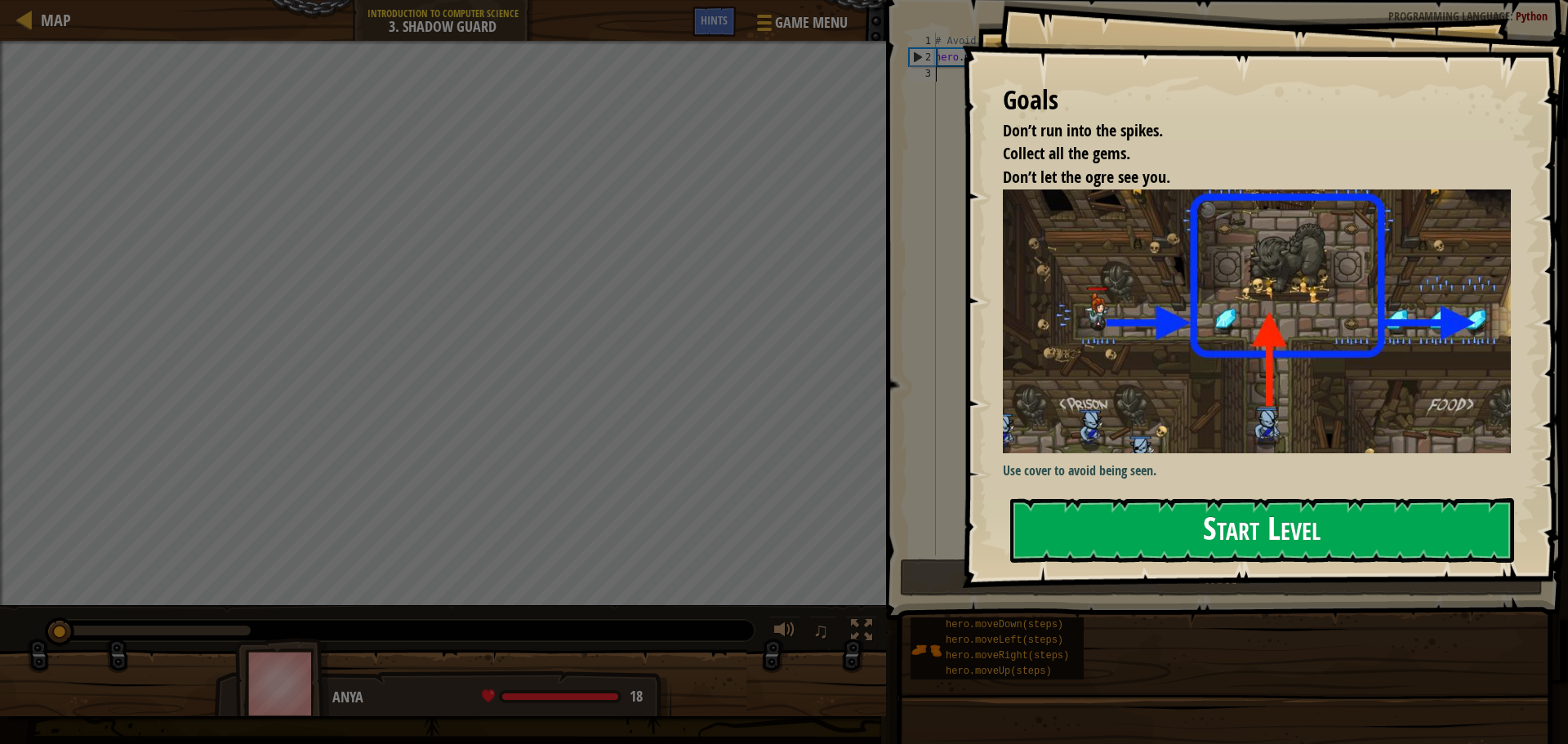
click at [1274, 510] on button "Start Level" at bounding box center [1262, 530] width 503 height 65
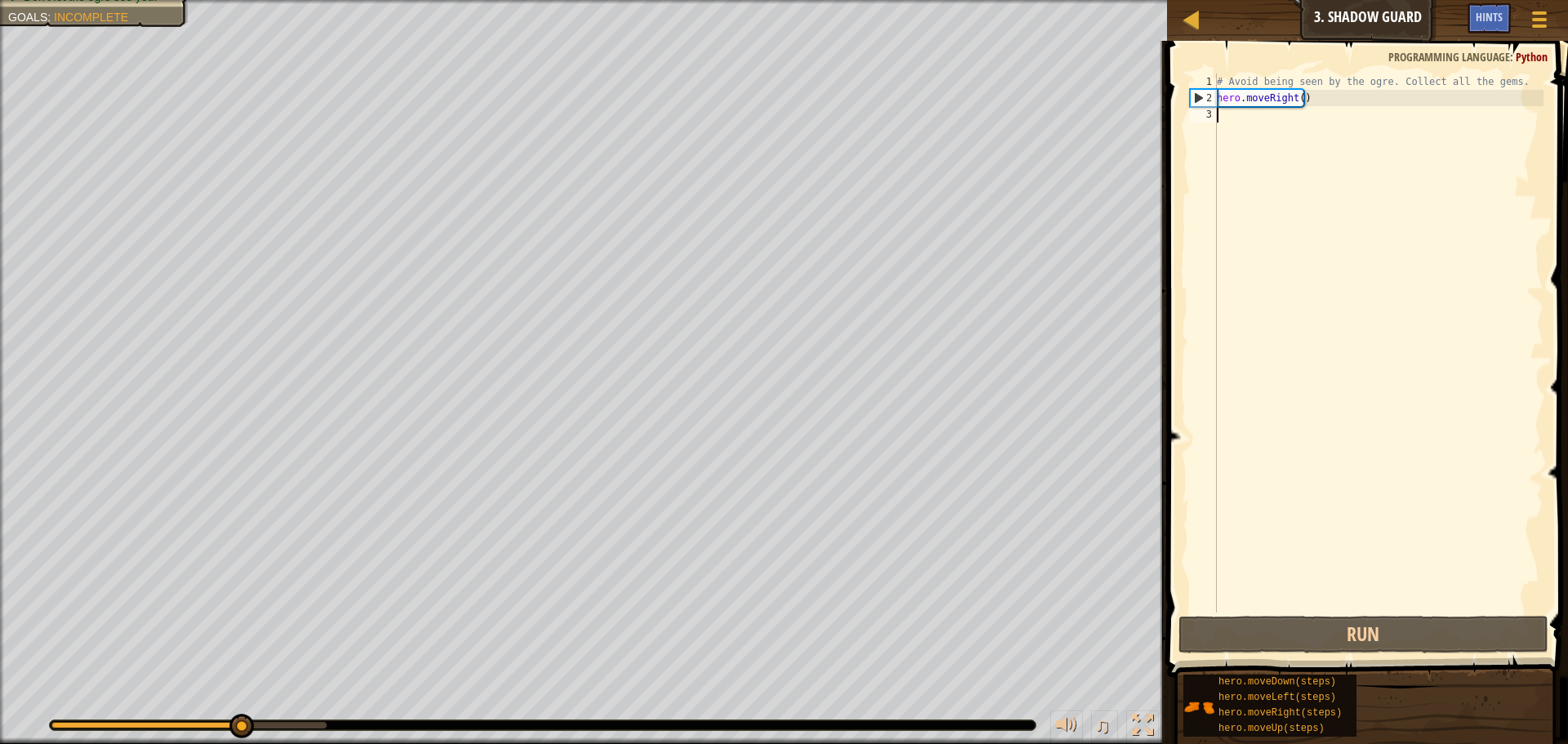
click at [1314, 173] on div "# Avoid being seen by the ogre. Collect all the gems. hero . moveRight ( )" at bounding box center [1379, 359] width 330 height 572
type textarea "h"
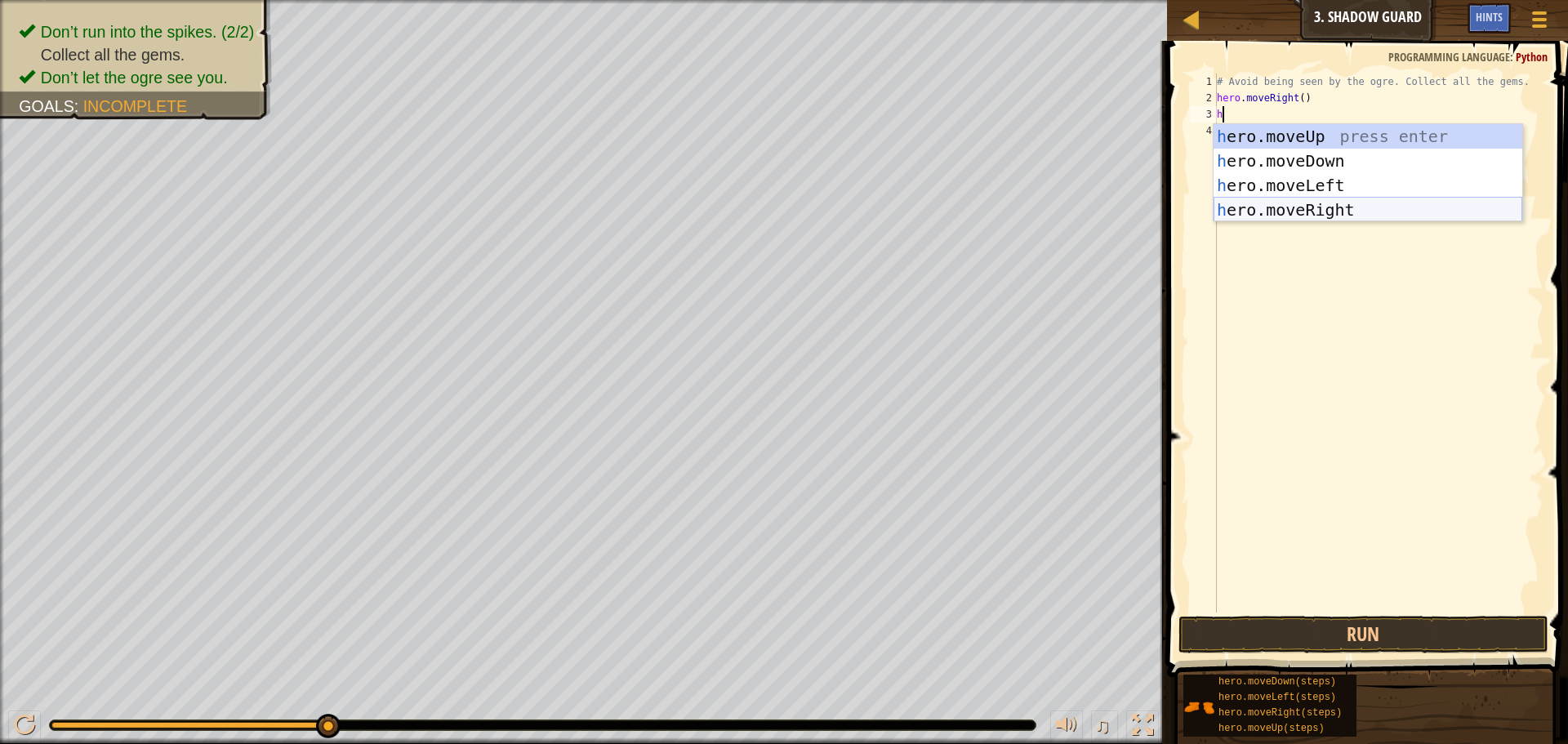
click at [1409, 207] on div "h ero.moveUp press enter h ero.moveDown press enter h ero.moveLeft press enter …" at bounding box center [1368, 198] width 308 height 147
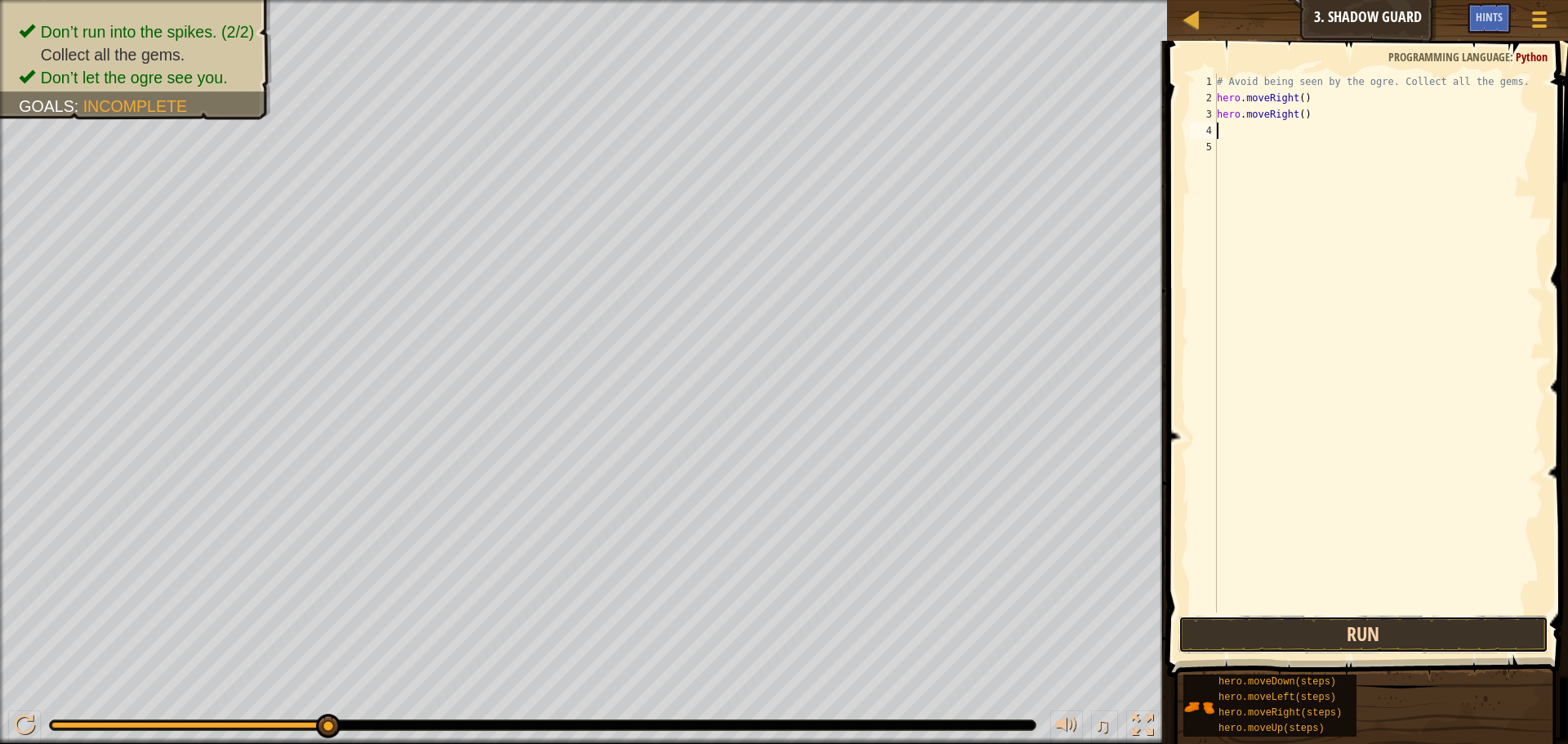
click at [1452, 635] on button "Run" at bounding box center [1363, 635] width 370 height 38
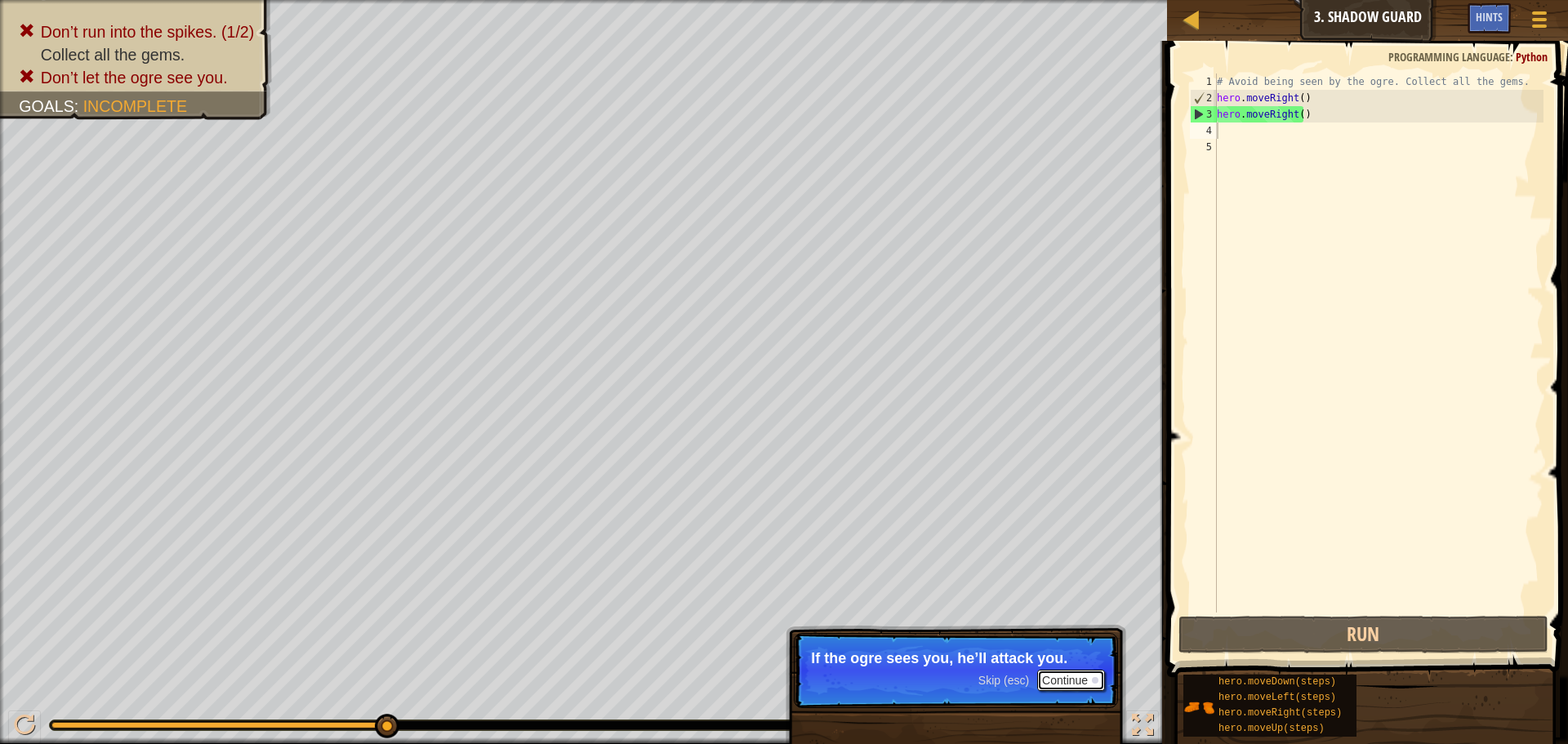
click at [1060, 685] on button "Continue" at bounding box center [1071, 679] width 68 height 21
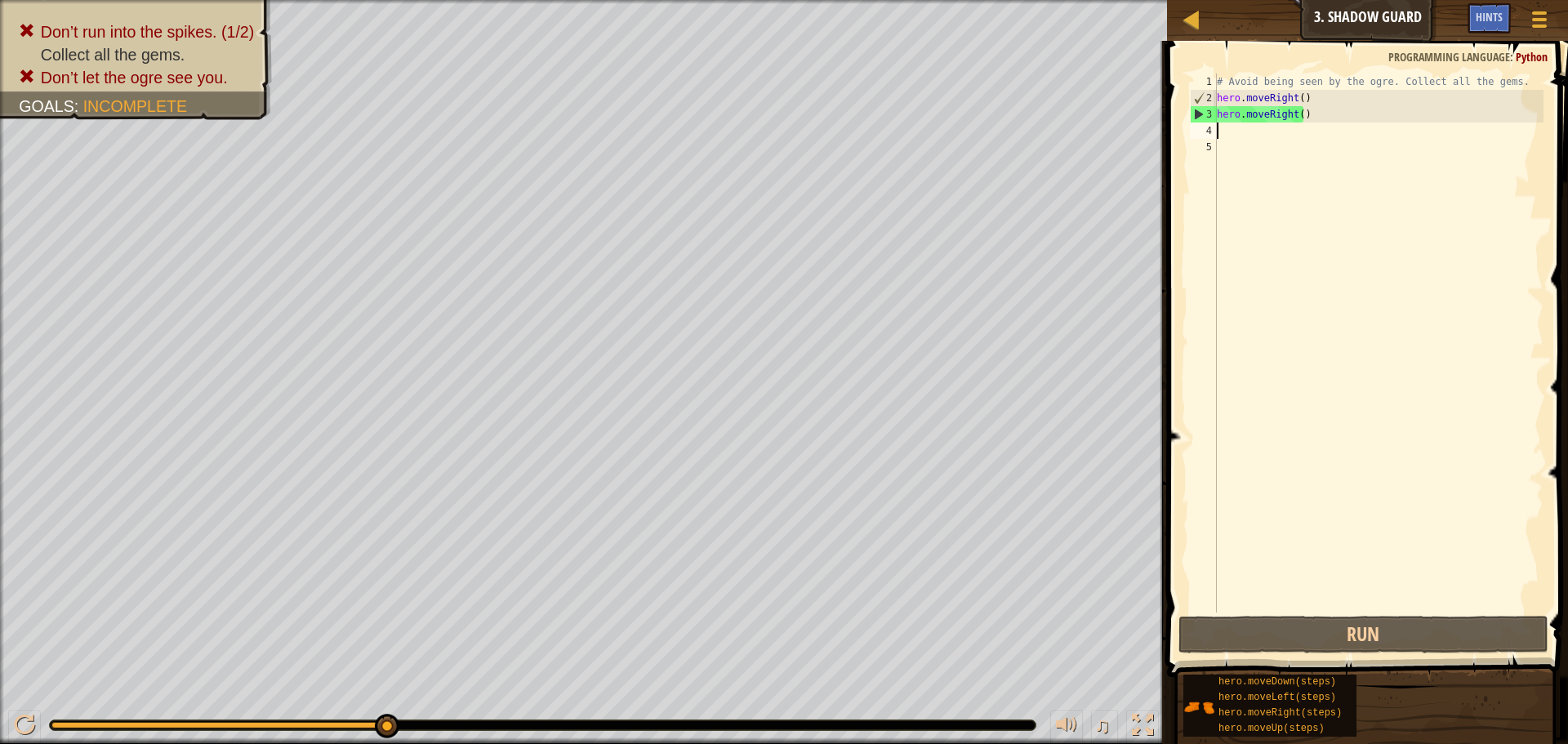
type textarea "h"
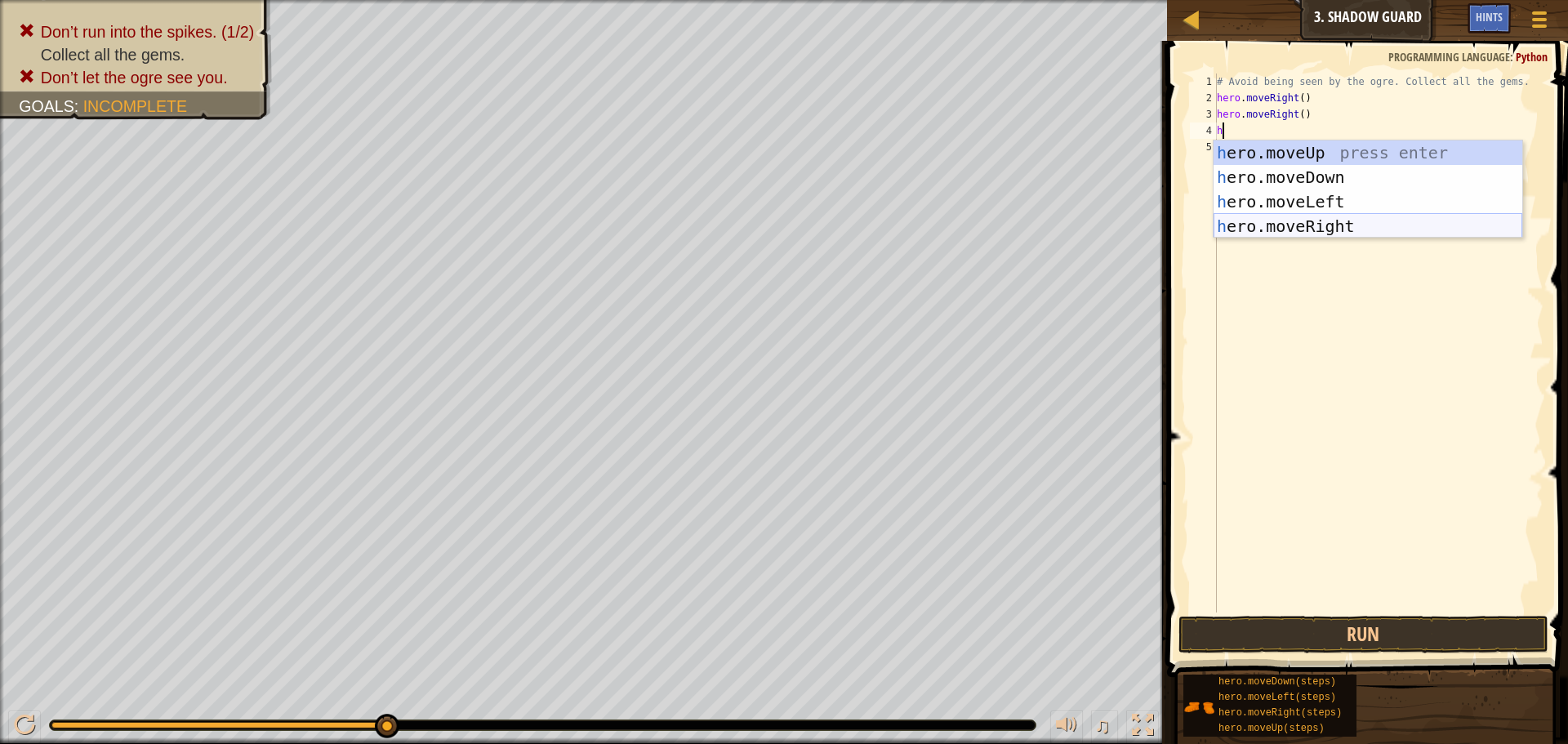
click at [1420, 227] on div "h ero.moveUp press enter h ero.moveDown press enter h ero.moveLeft press enter …" at bounding box center [1368, 214] width 308 height 147
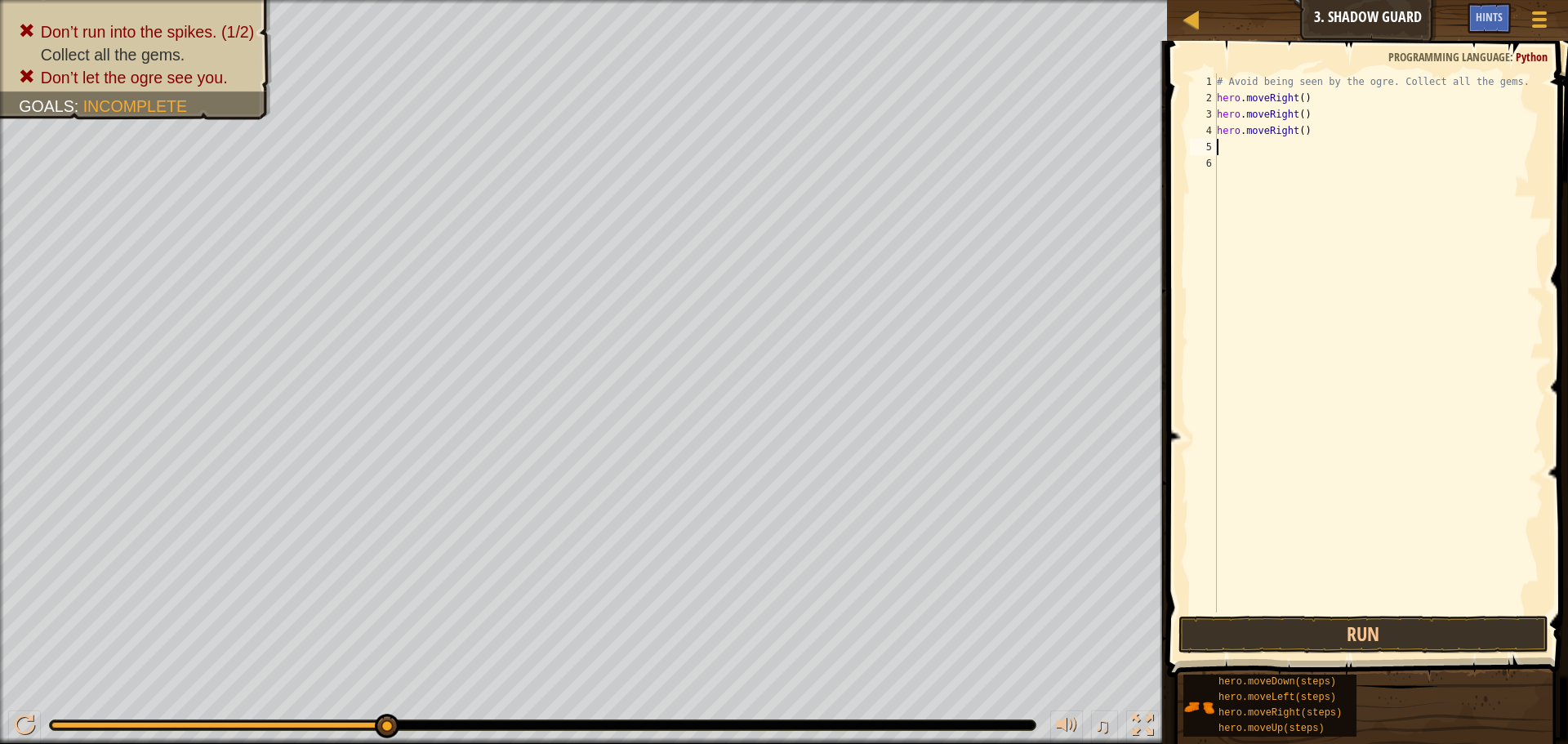
type textarea "h"
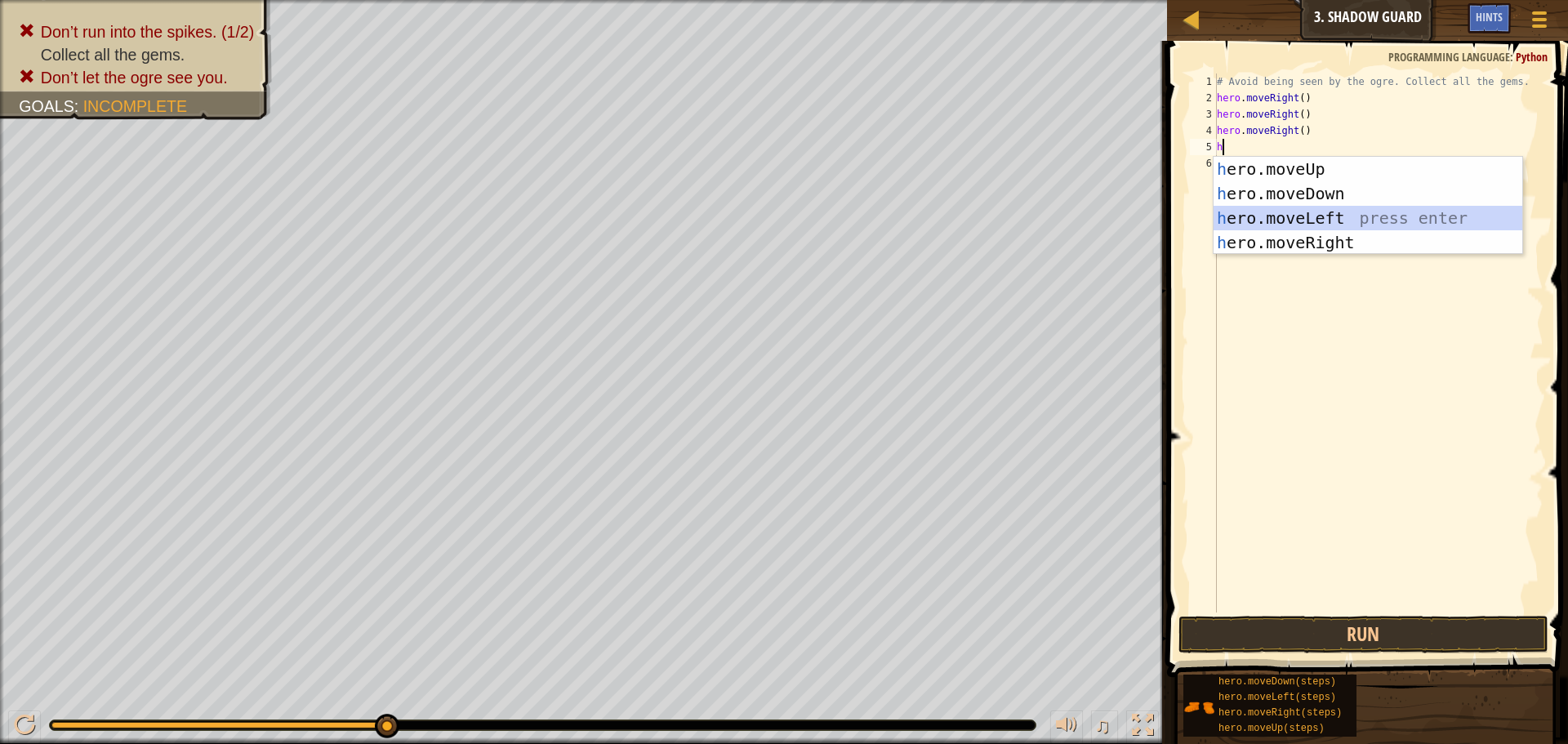
click at [1335, 219] on div "h ero.moveUp press enter h ero.moveDown press enter h ero.moveLeft press enter …" at bounding box center [1368, 231] width 308 height 147
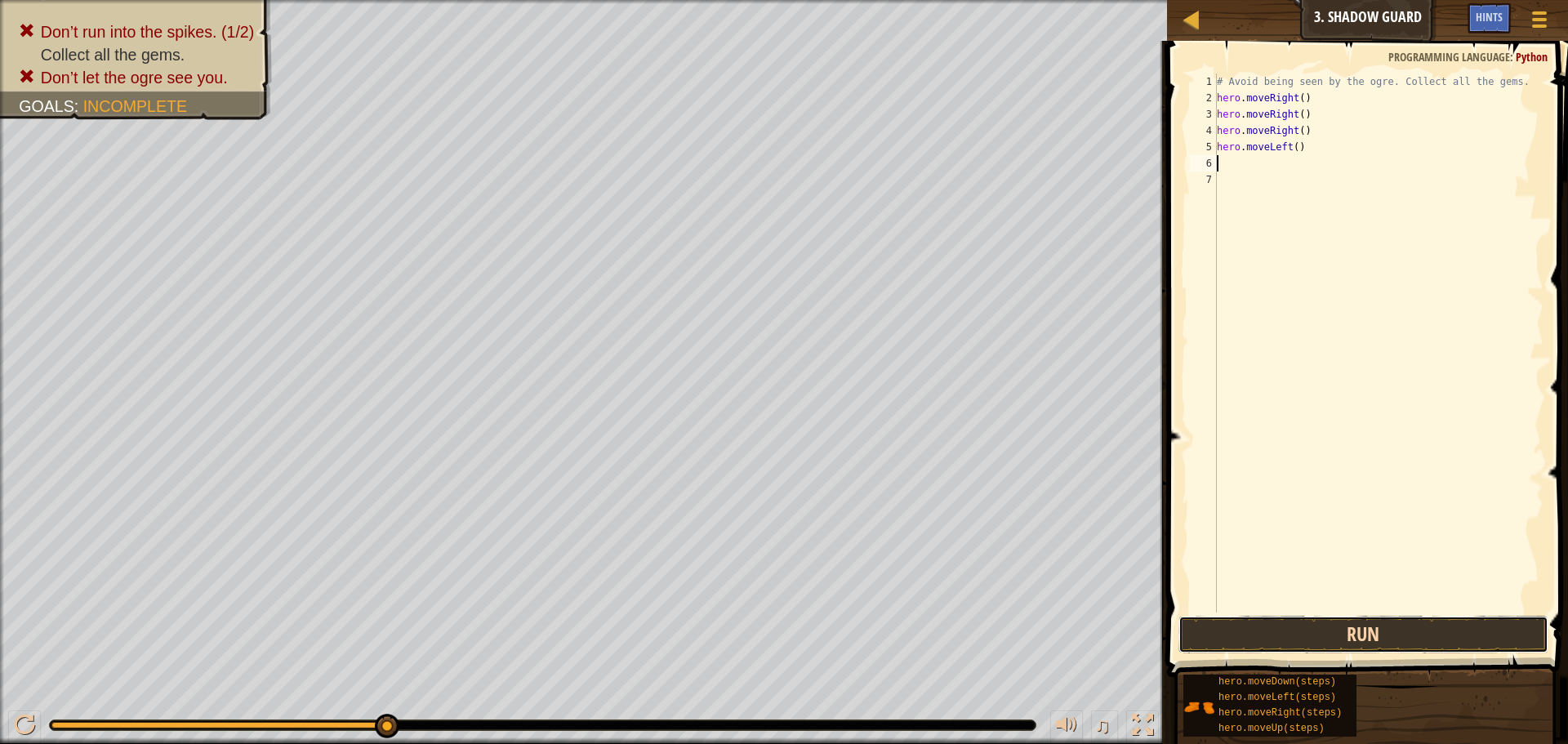
click at [1324, 641] on button "Run" at bounding box center [1363, 635] width 370 height 38
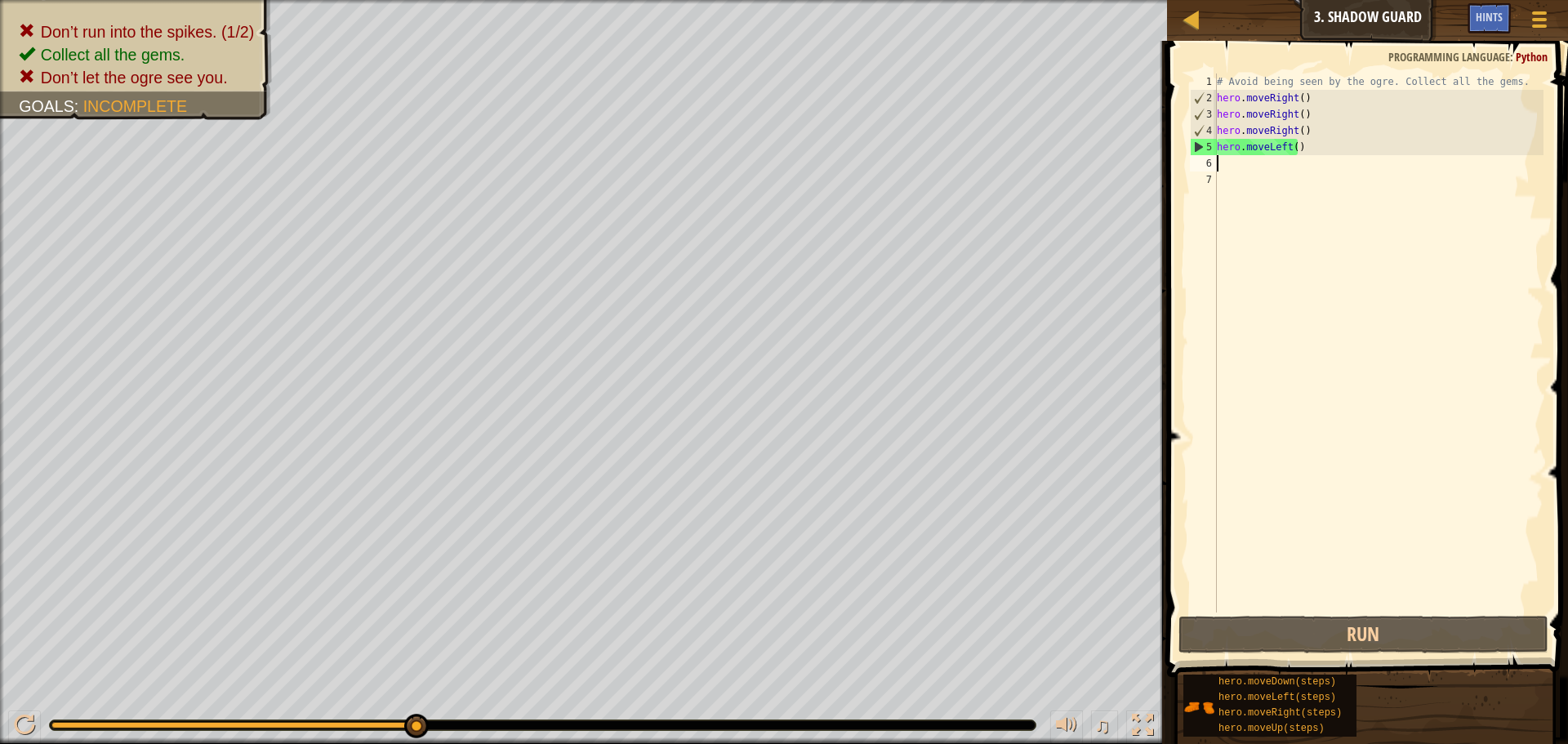
type textarea "h"
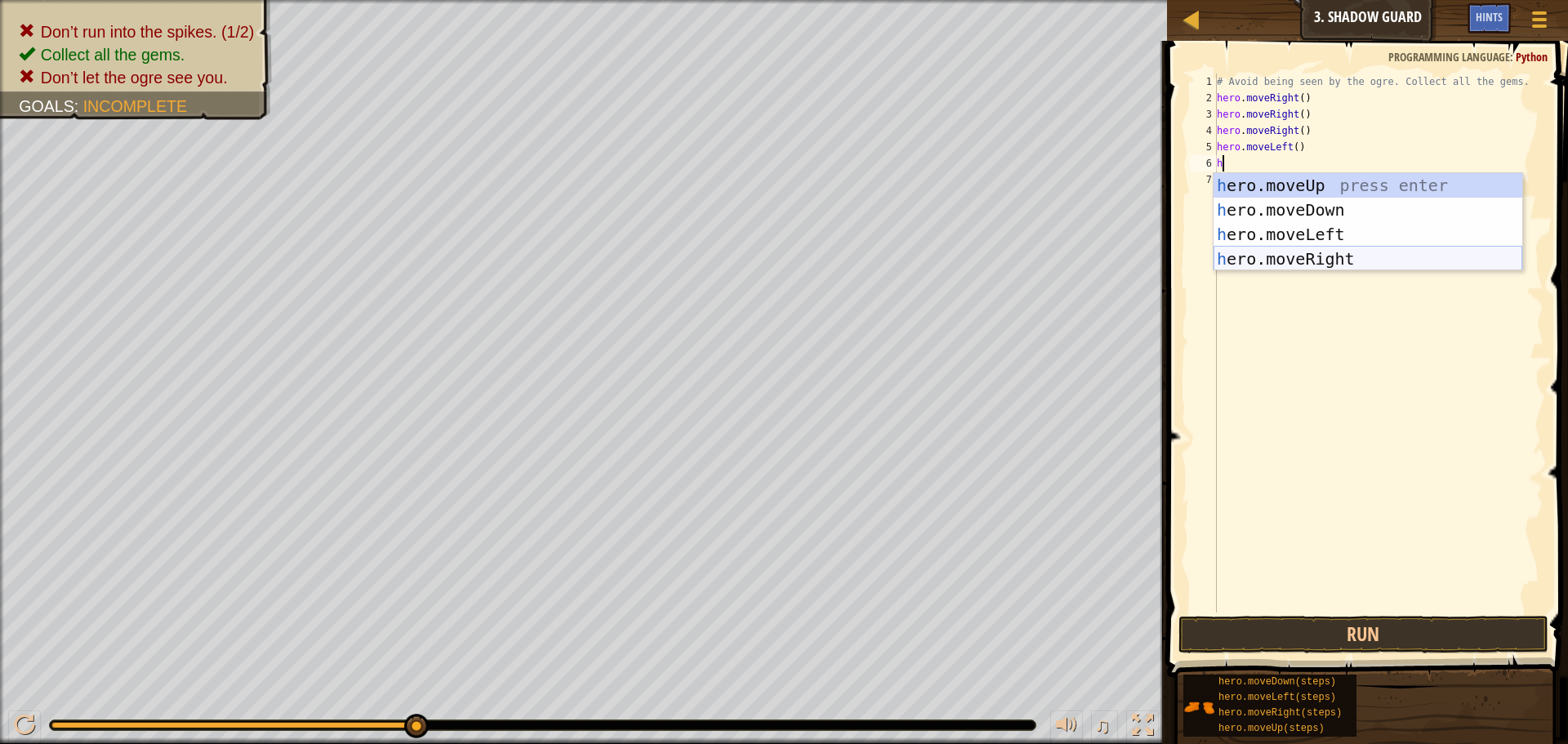
click at [1306, 264] on div "h ero.moveUp press enter h ero.moveDown press enter h ero.moveLeft press enter …" at bounding box center [1368, 247] width 308 height 147
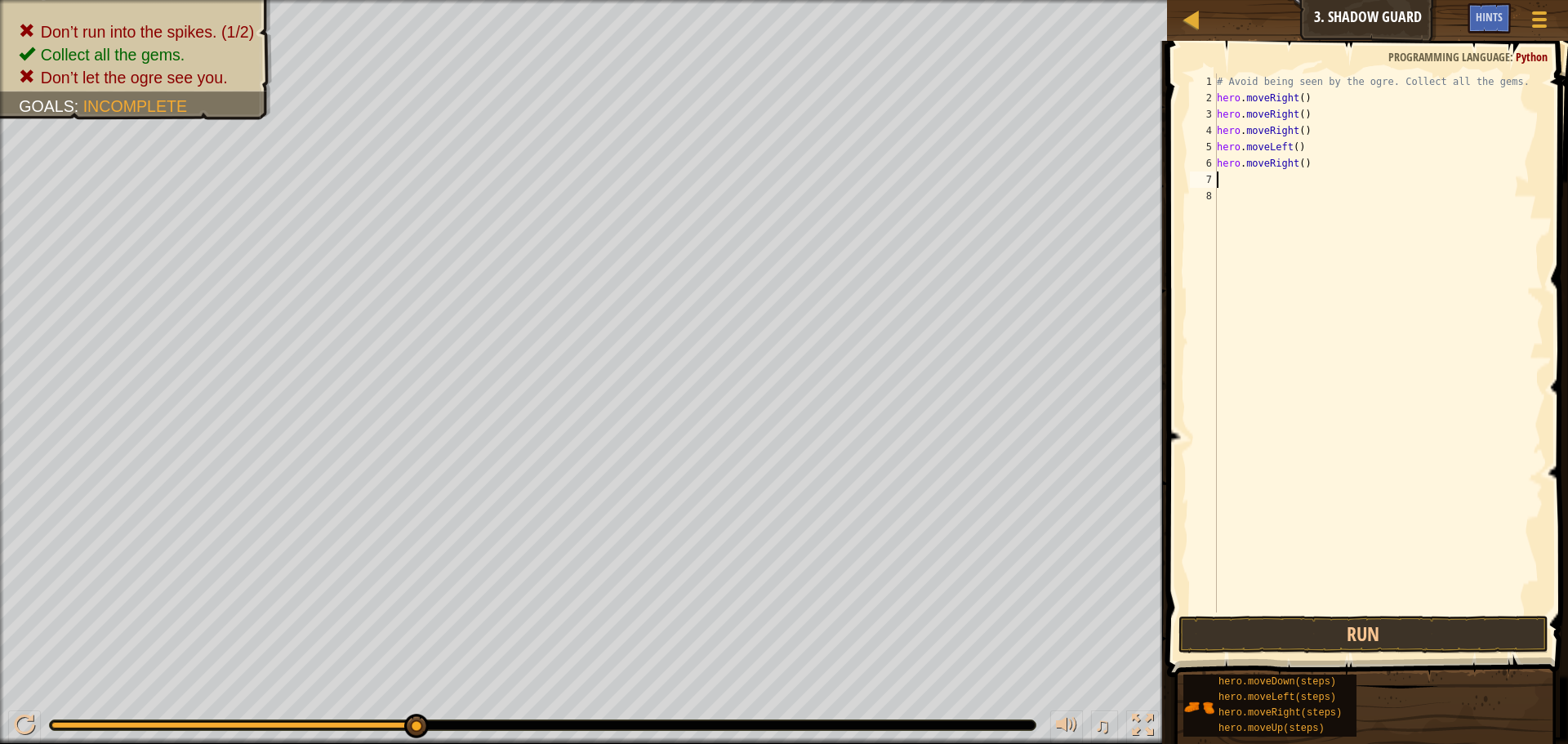
click at [1321, 139] on div "# Avoid being seen by the ogre. Collect all the gems. hero . moveRight ( ) hero…" at bounding box center [1379, 359] width 330 height 572
type textarea "h"
click at [1463, 622] on button "Run" at bounding box center [1363, 635] width 370 height 38
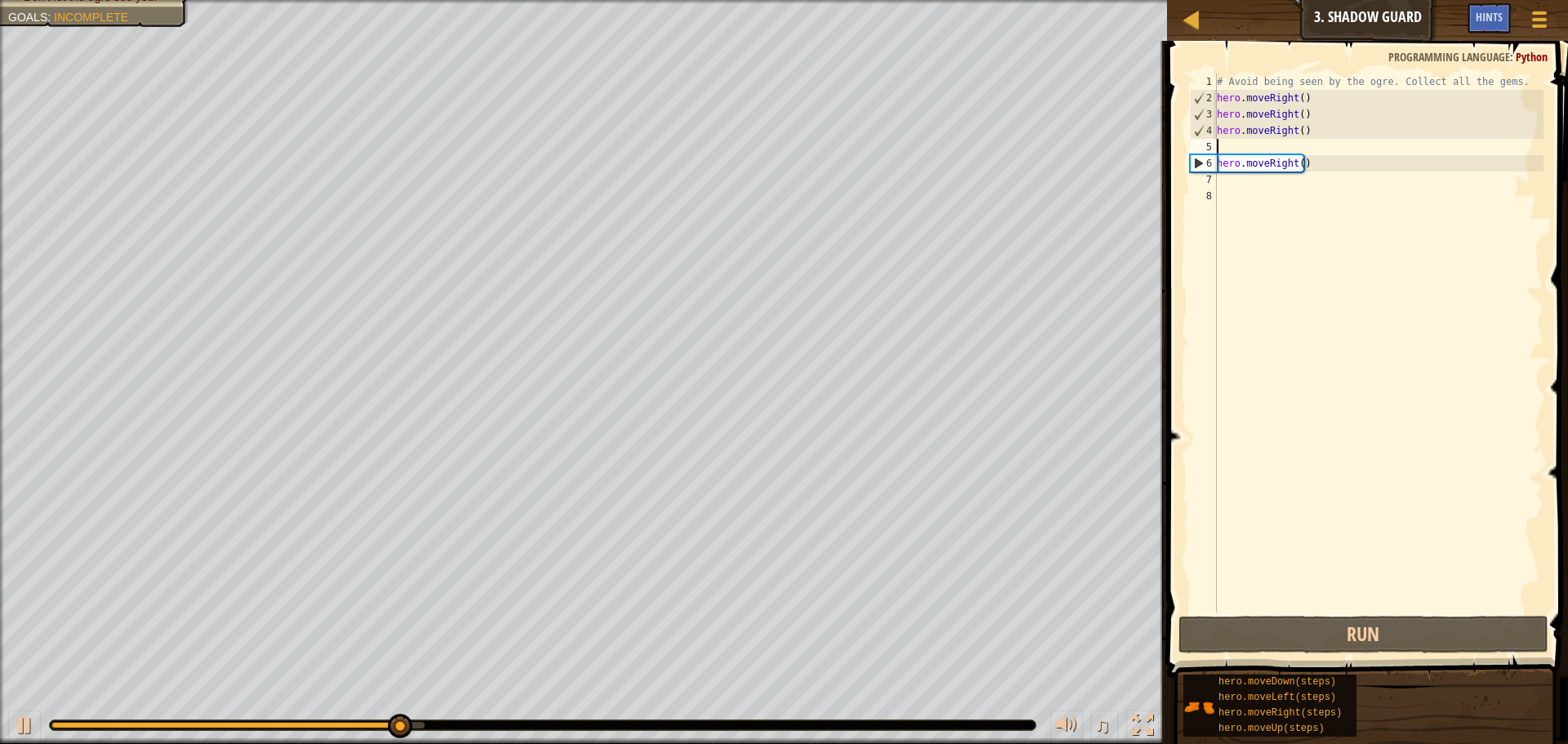
drag, startPoint x: 1324, startPoint y: 158, endPoint x: 1328, endPoint y: 169, distance: 11.7
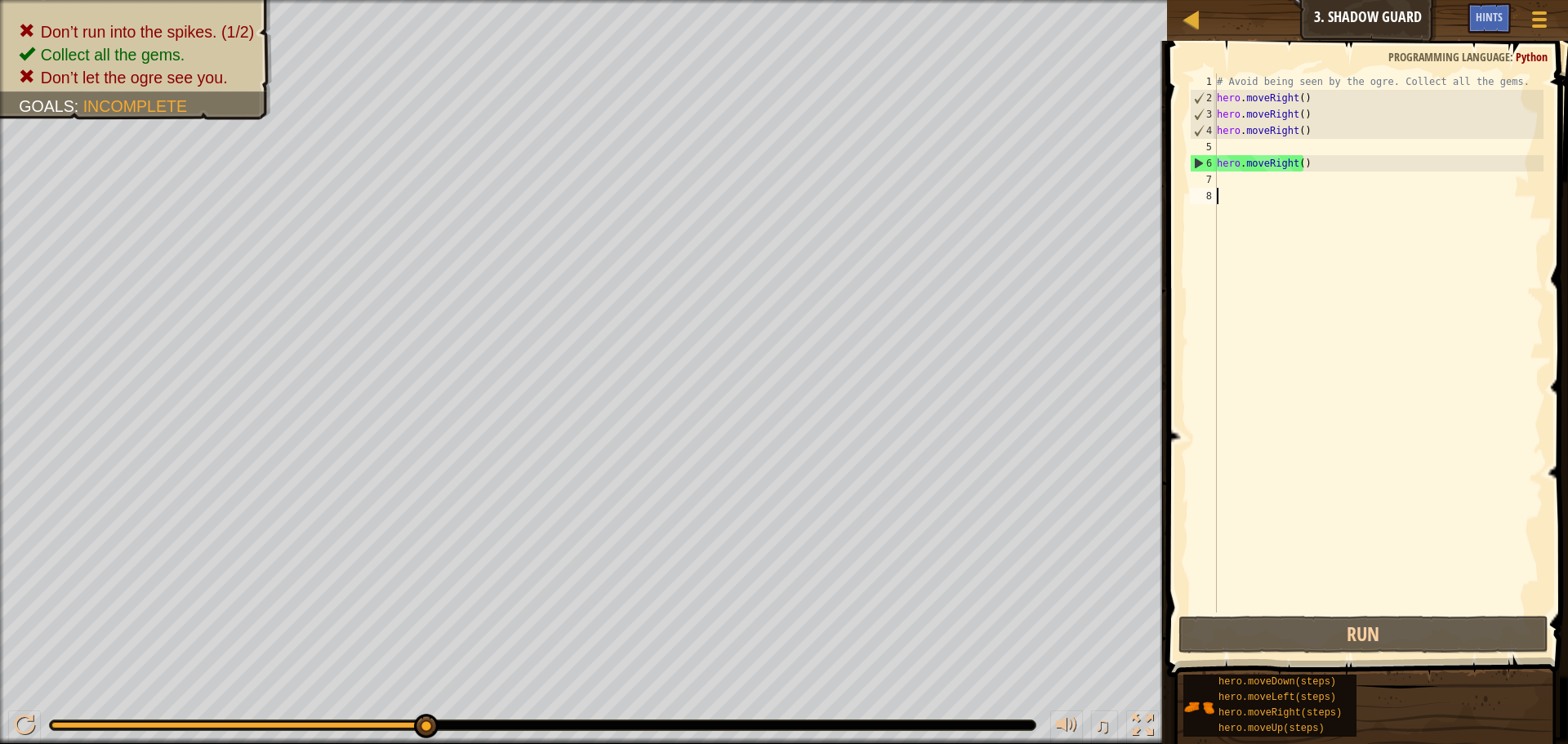
drag, startPoint x: 1328, startPoint y: 169, endPoint x: 1302, endPoint y: 194, distance: 36.1
click at [1302, 194] on div "# Avoid being seen by the ogre. Collect all the gems. hero . moveRight ( ) hero…" at bounding box center [1379, 359] width 330 height 572
click at [1314, 157] on div "# Avoid being seen by the ogre. Collect all the gems. hero . moveRight ( ) hero…" at bounding box center [1379, 359] width 330 height 572
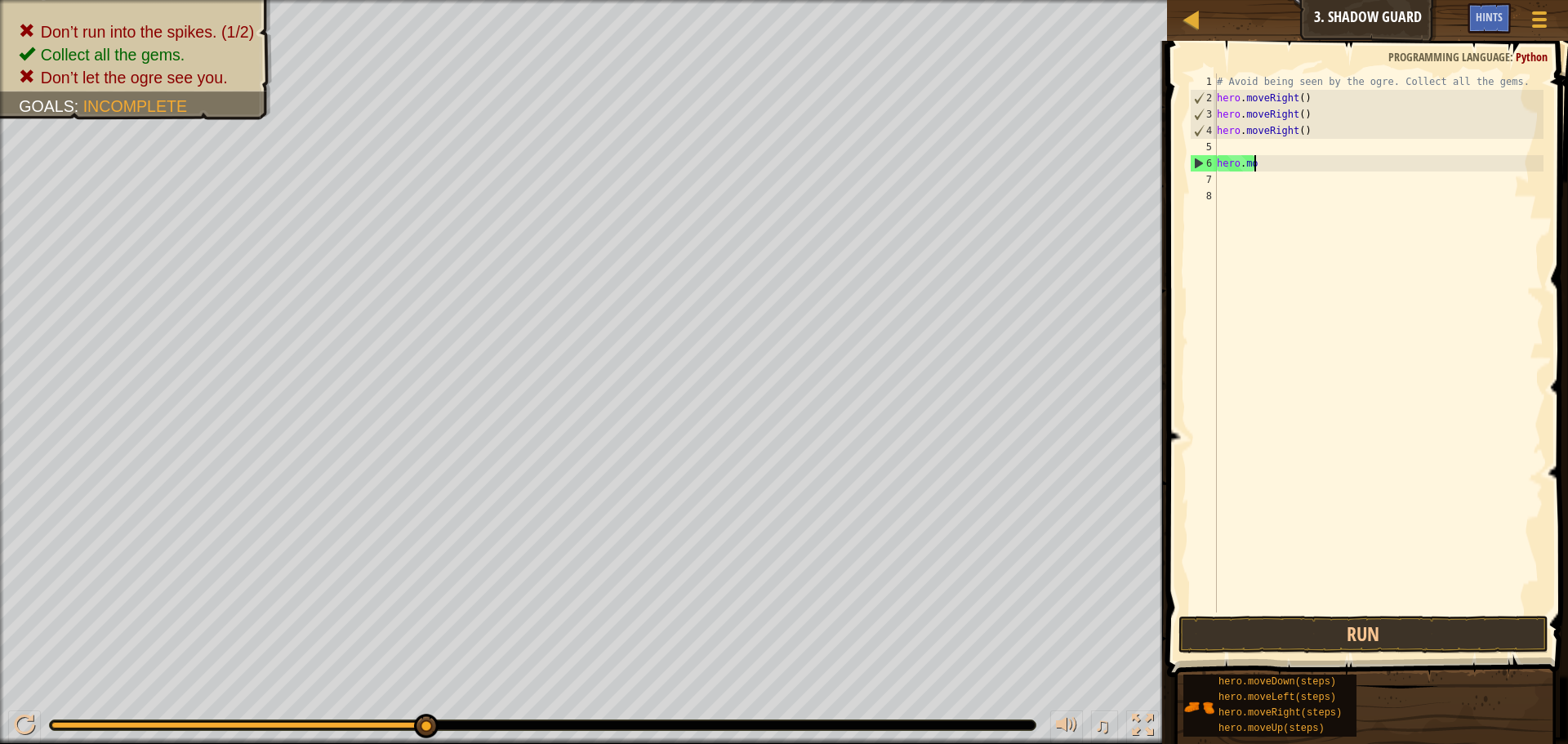
type textarea "h"
click at [1315, 129] on div "# Avoid being seen by the ogre. Collect all the gems. hero . moveRight ( ) hero…" at bounding box center [1379, 359] width 330 height 572
type textarea "h"
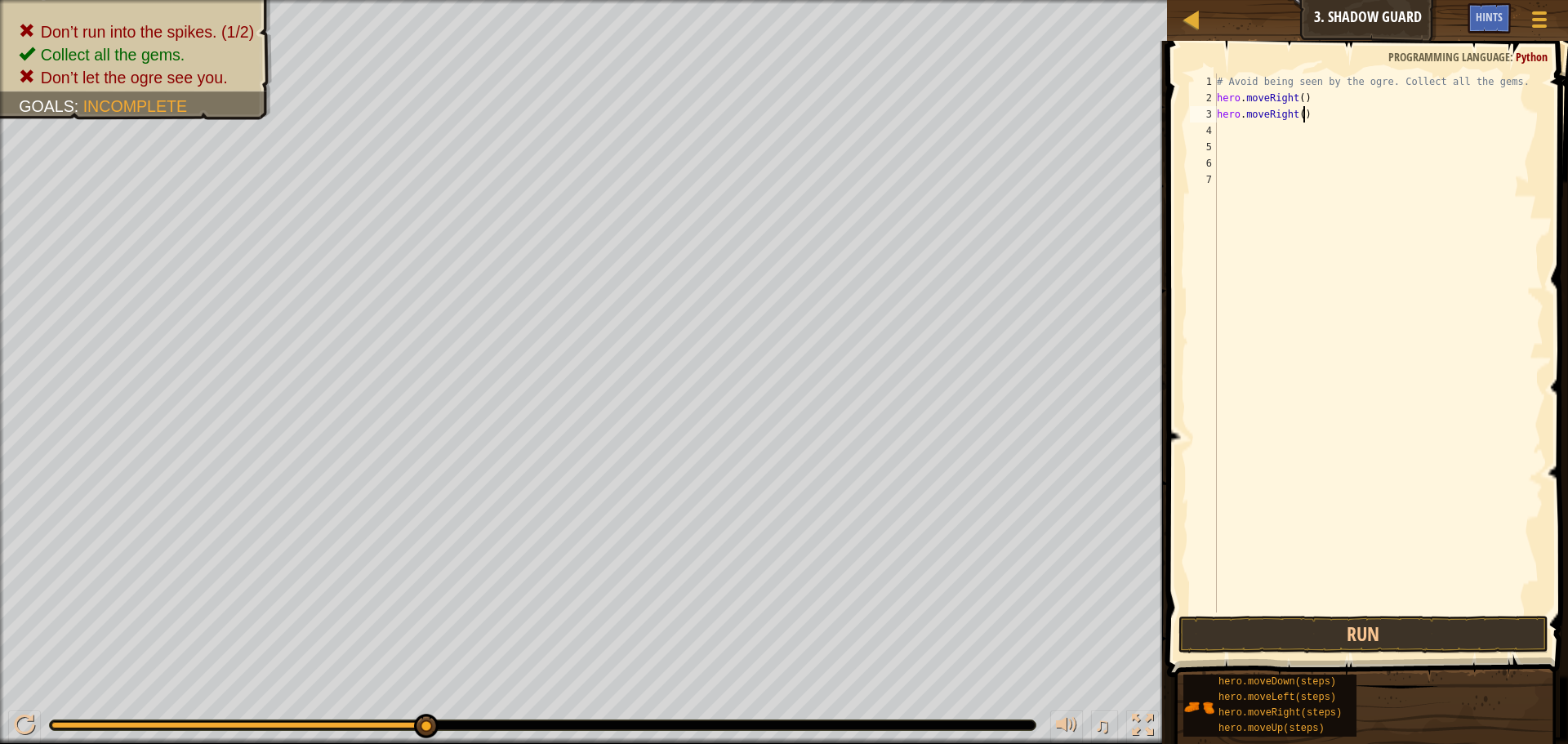
click at [1319, 116] on div "# Avoid being seen by the ogre. Collect all the gems. hero . moveRight ( ) hero…" at bounding box center [1379, 359] width 330 height 572
type textarea "h"
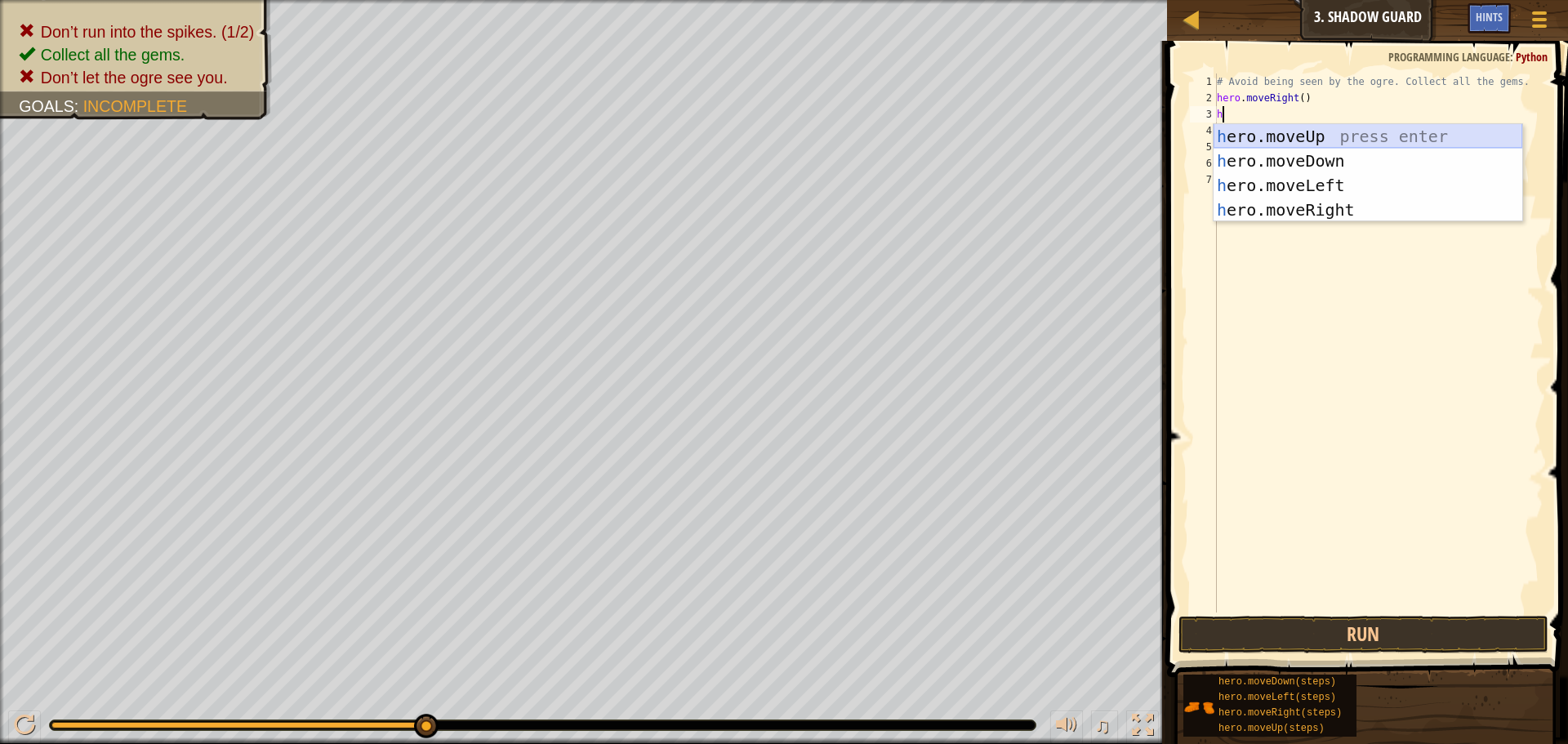
click at [1273, 130] on div "h ero.moveUp press enter h ero.moveDown press enter h ero.moveLeft press enter …" at bounding box center [1368, 198] width 308 height 147
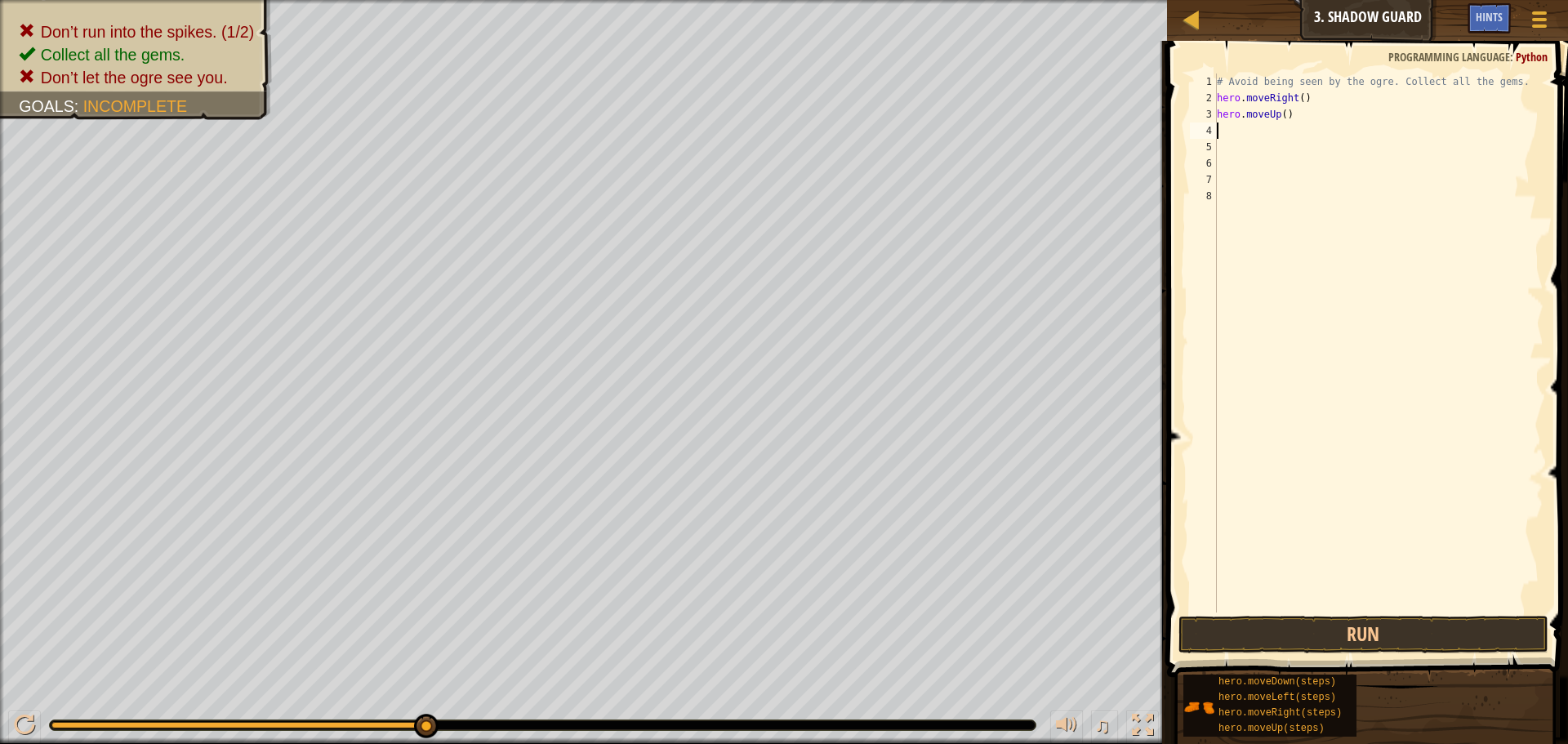
type textarea "h"
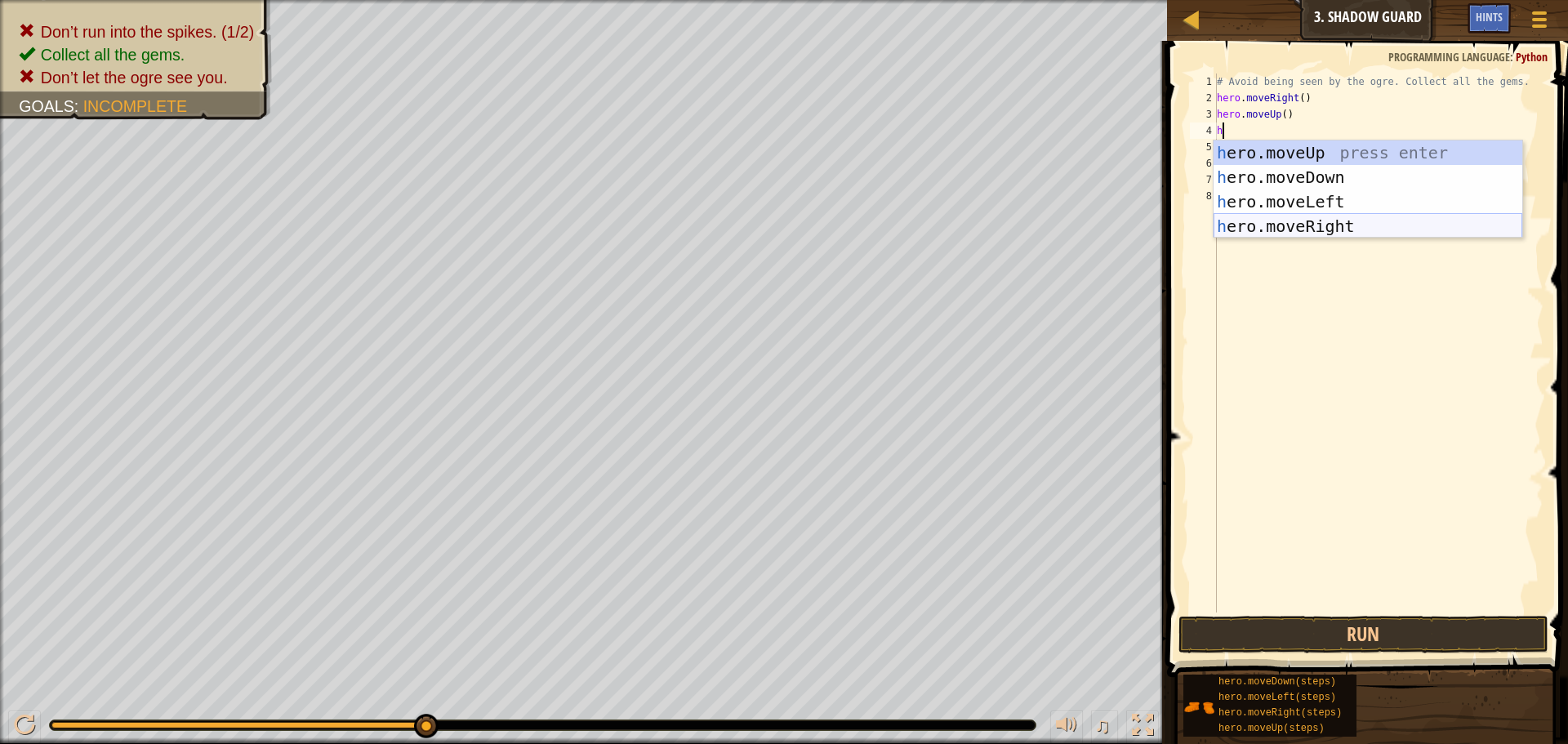
click at [1370, 228] on div "h ero.moveUp press enter h ero.moveDown press enter h ero.moveLeft press enter …" at bounding box center [1368, 214] width 308 height 147
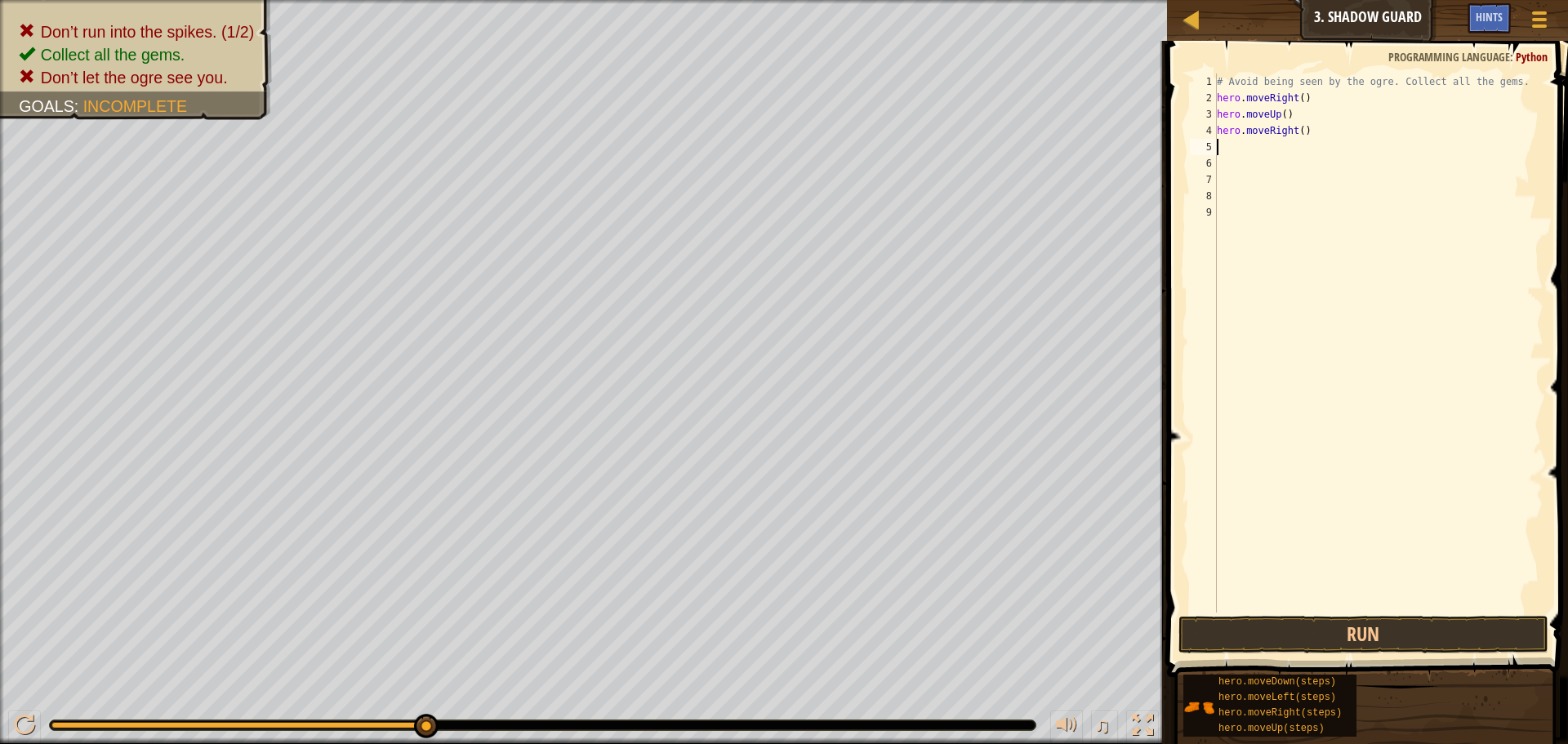
type textarea "h"
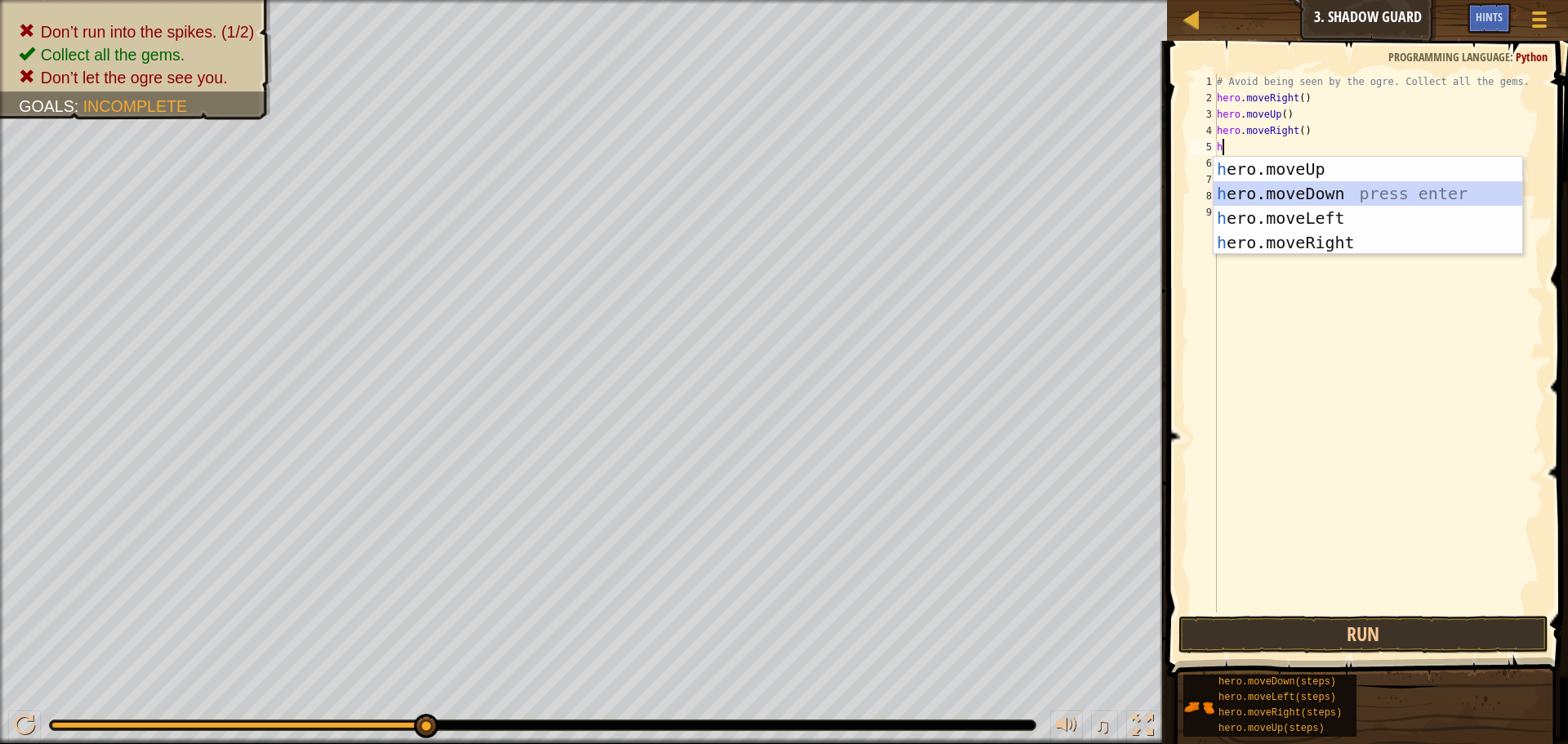
click at [1284, 184] on div "h ero.moveUp press enter h ero.moveDown press enter h ero.moveLeft press enter …" at bounding box center [1368, 231] width 308 height 147
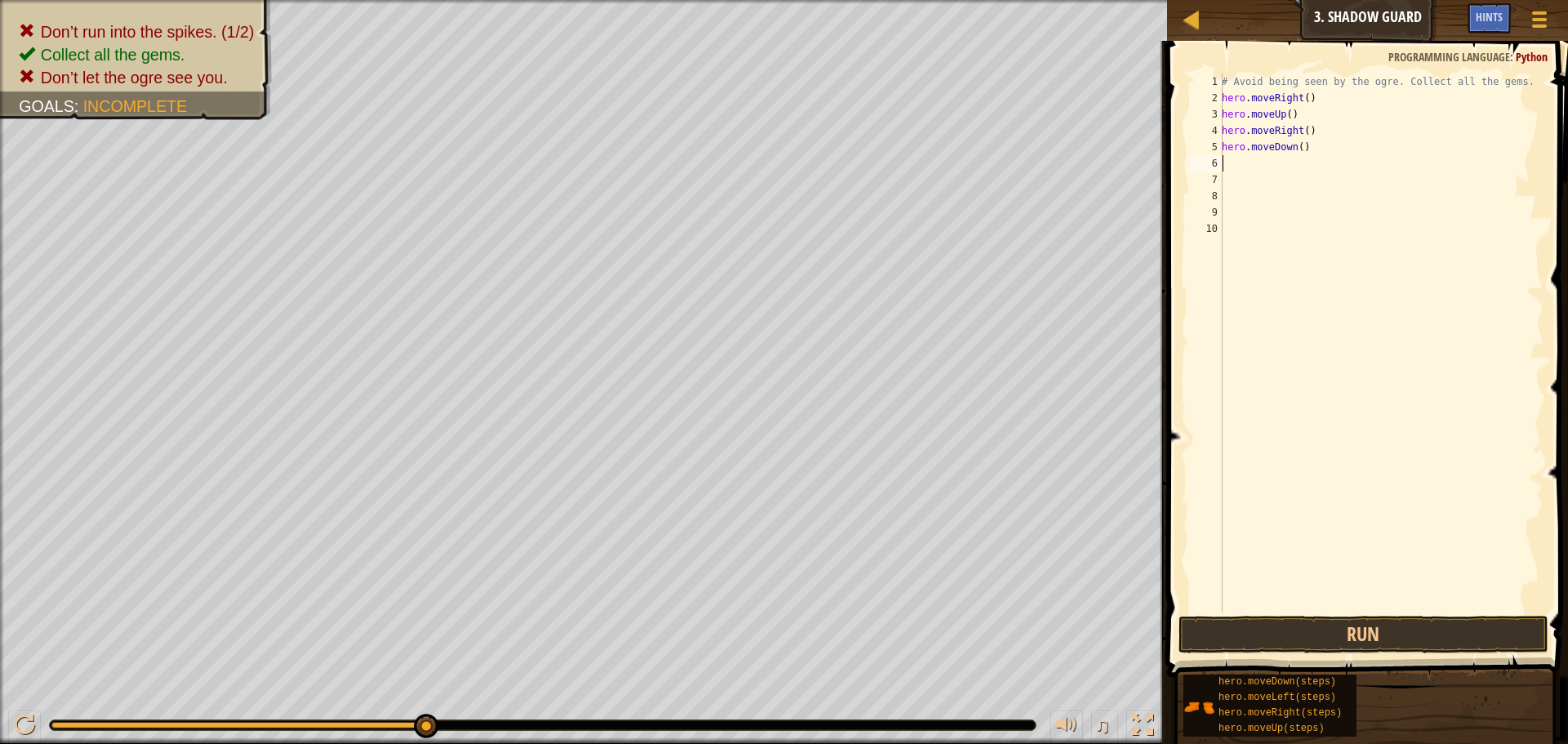
type textarea "h"
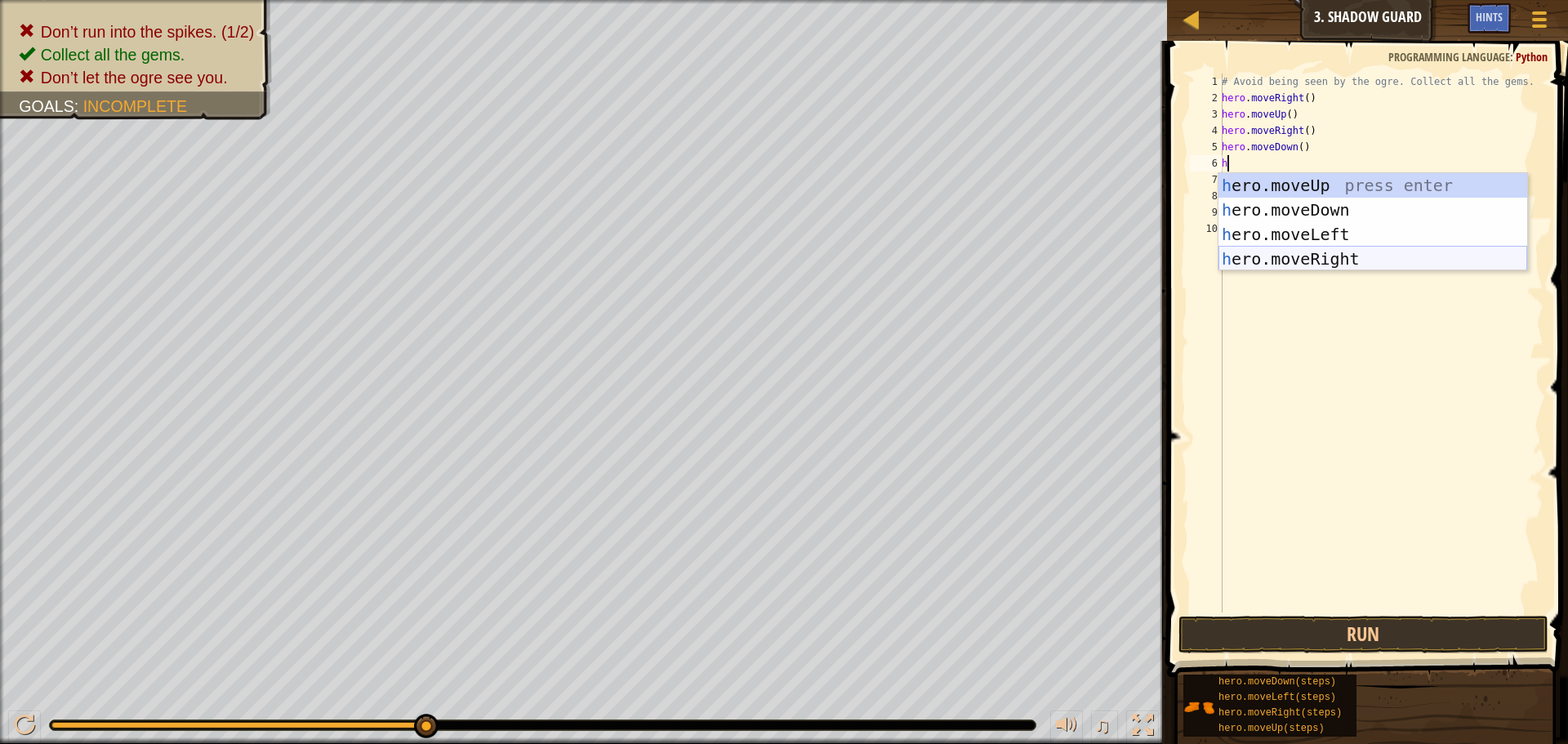
click at [1333, 253] on div "h ero.moveUp press enter h ero.moveDown press enter h ero.moveLeft press enter …" at bounding box center [1373, 247] width 308 height 147
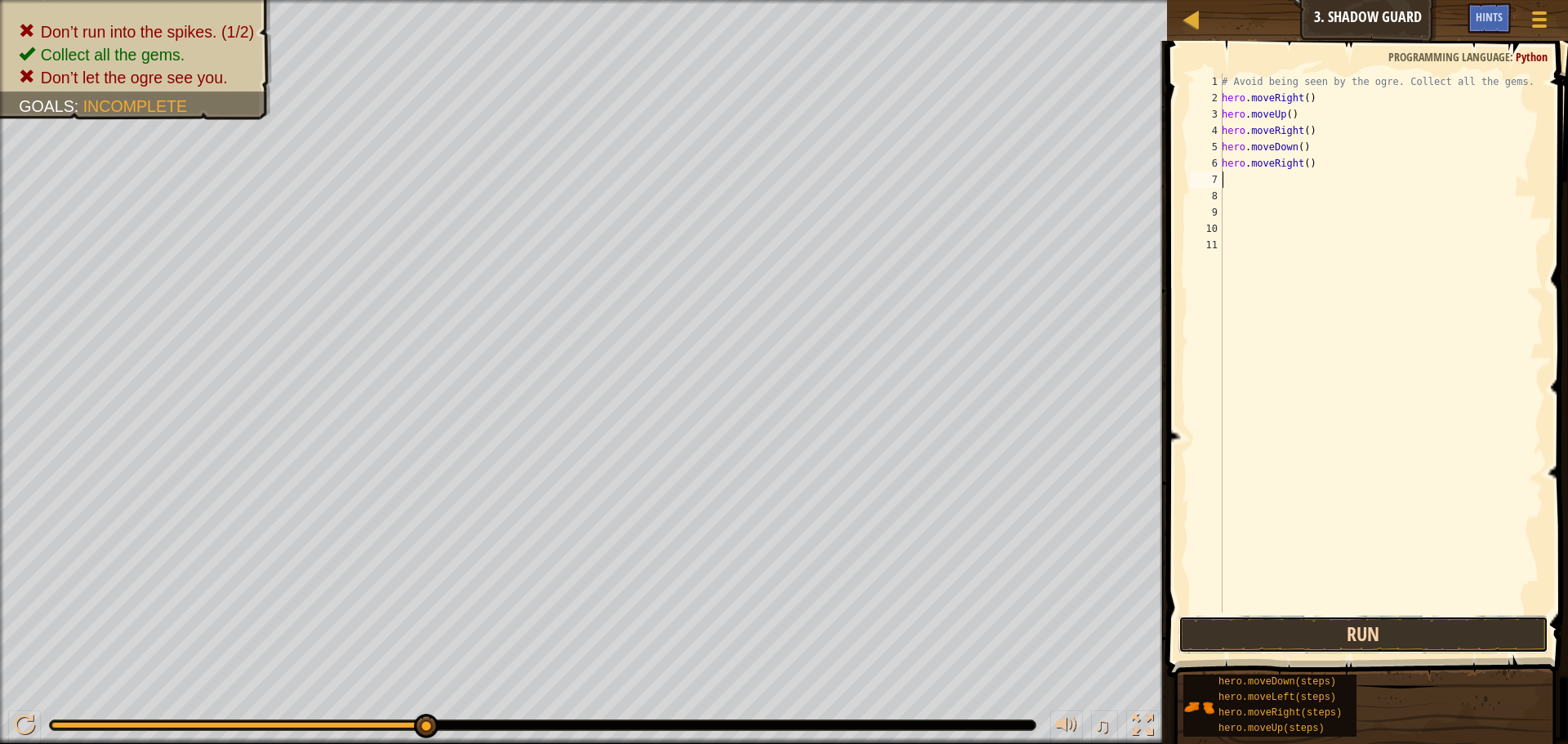
click at [1357, 626] on button "Run" at bounding box center [1363, 635] width 370 height 38
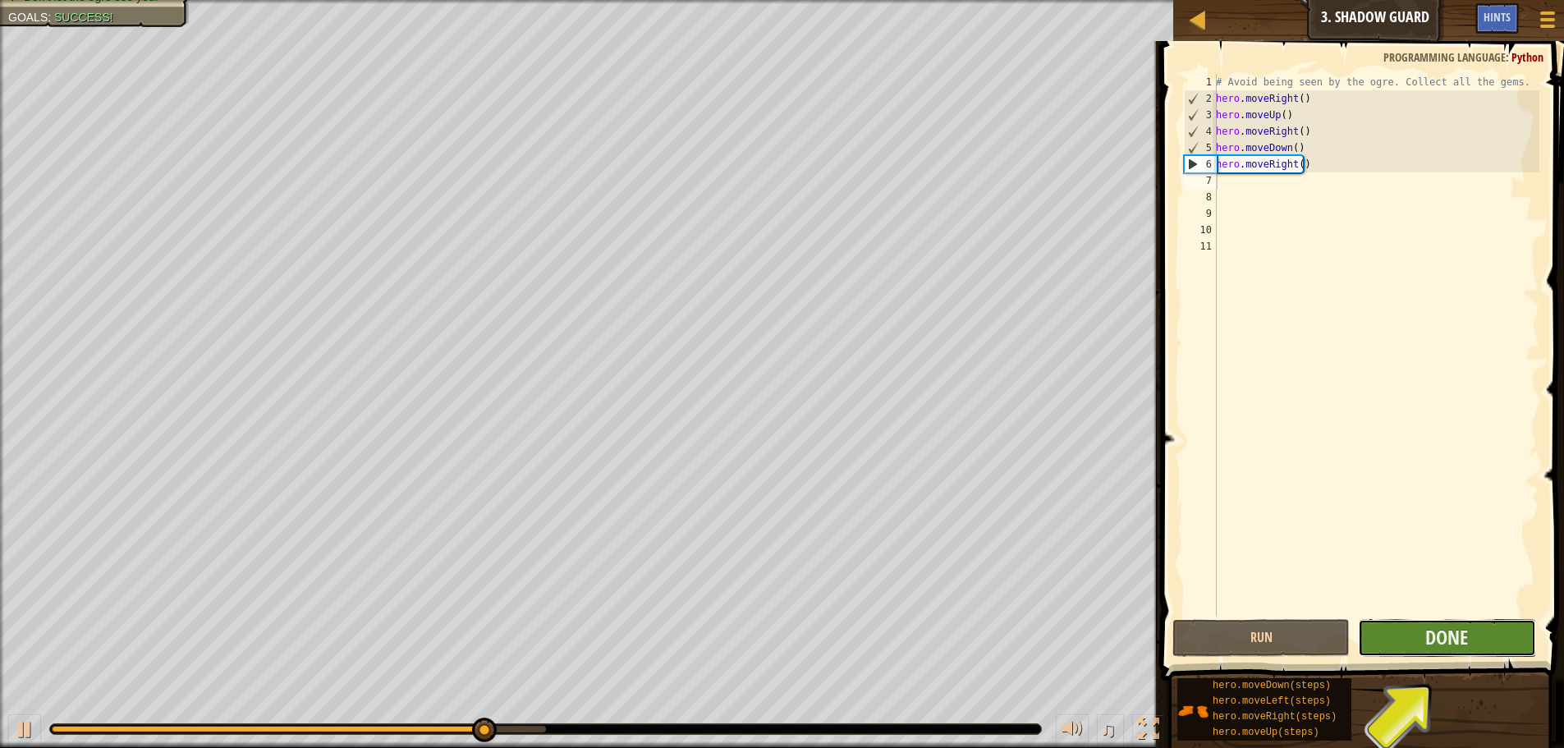
click at [1416, 643] on button "Done" at bounding box center [1446, 638] width 177 height 38
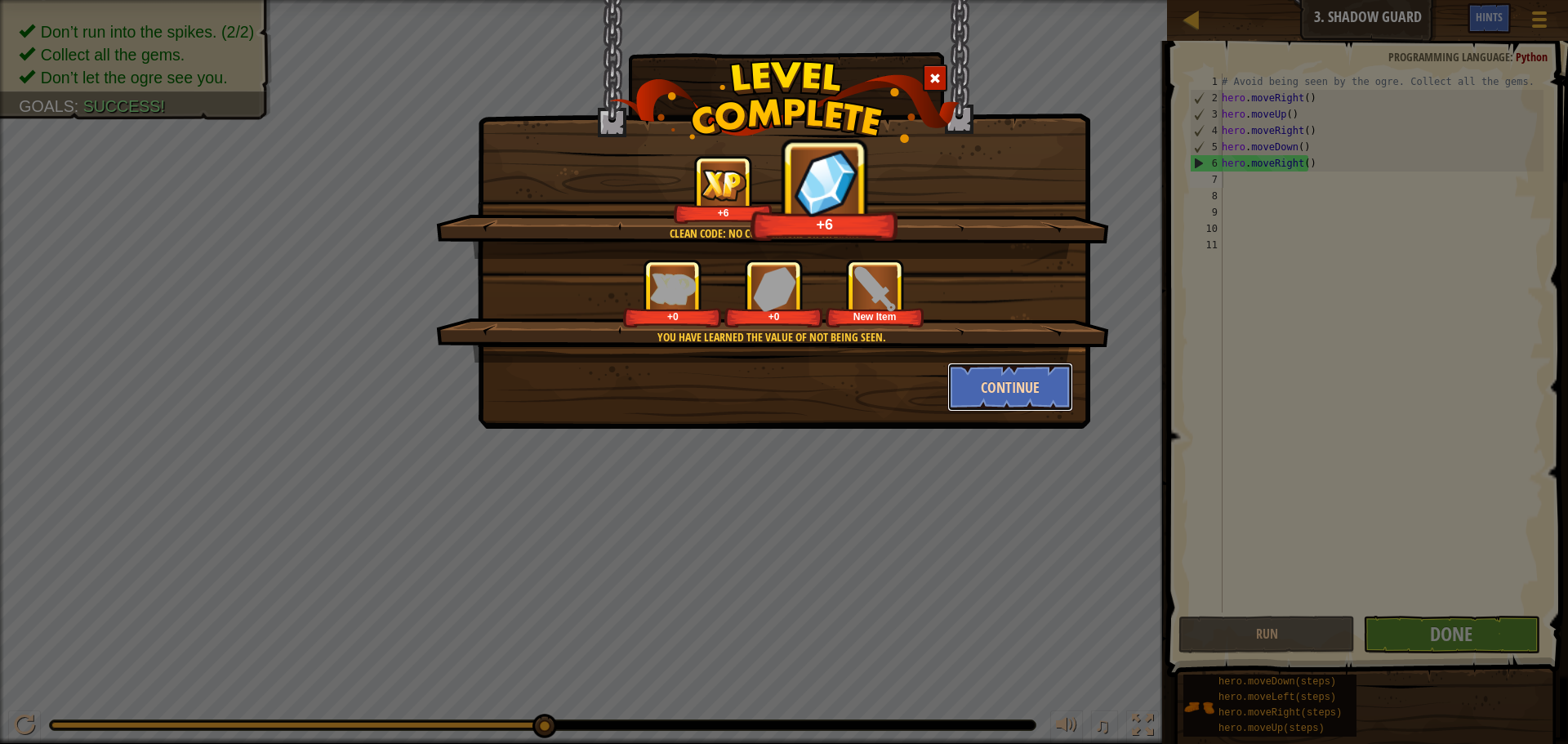
click at [1061, 364] on button "Continue" at bounding box center [1010, 386] width 126 height 49
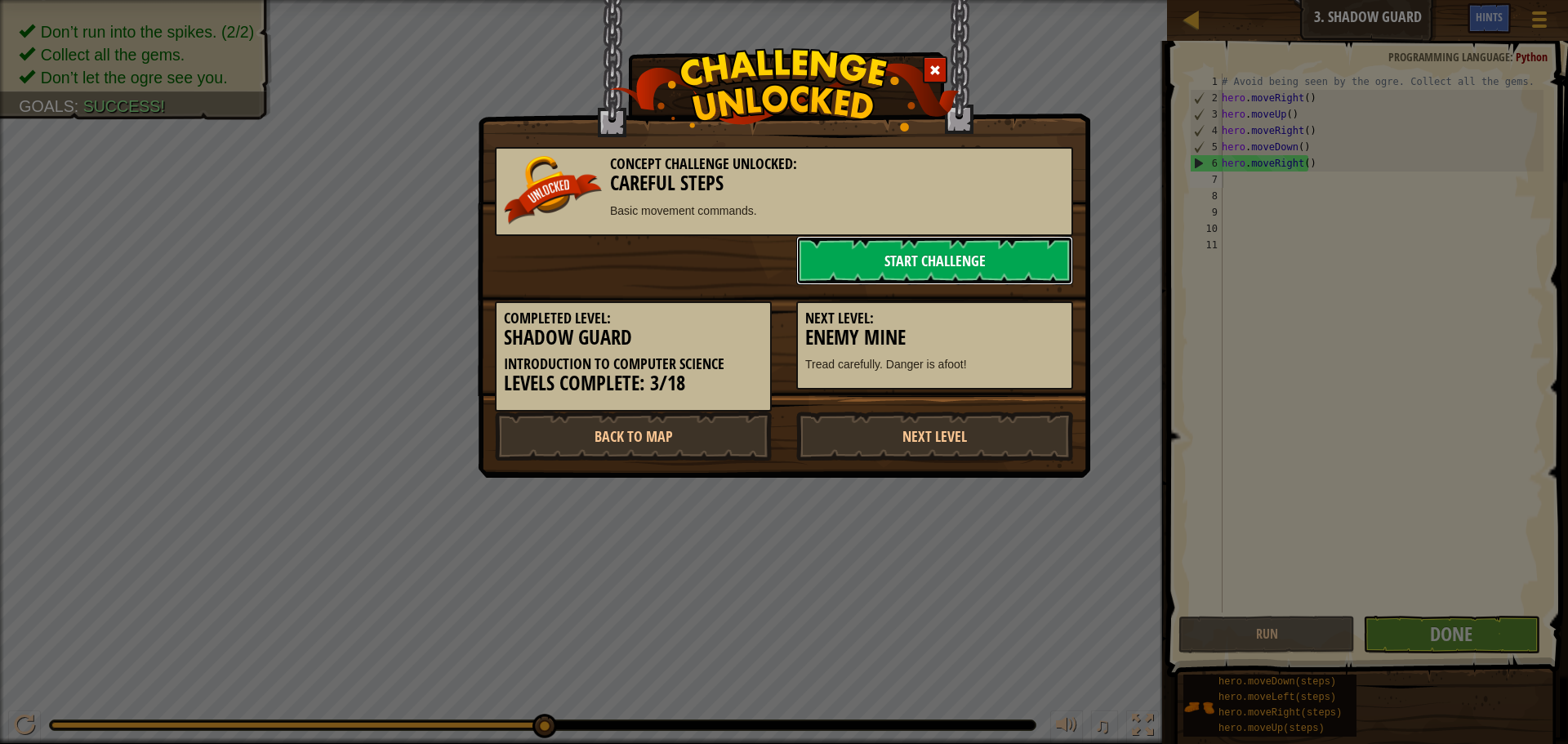
click at [972, 260] on link "Start Challenge" at bounding box center [934, 260] width 277 height 49
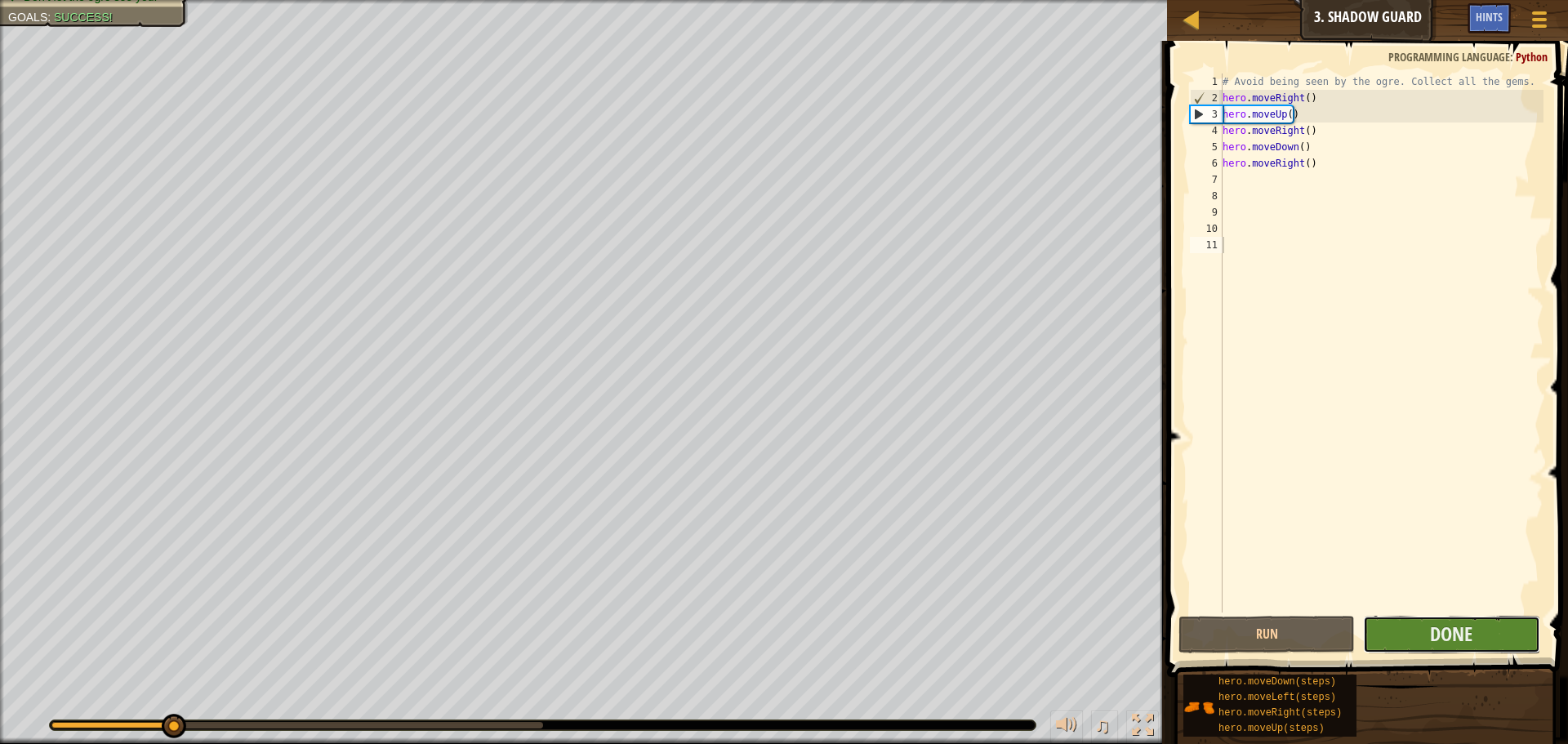
click at [1425, 645] on button "Done" at bounding box center [1451, 635] width 176 height 38
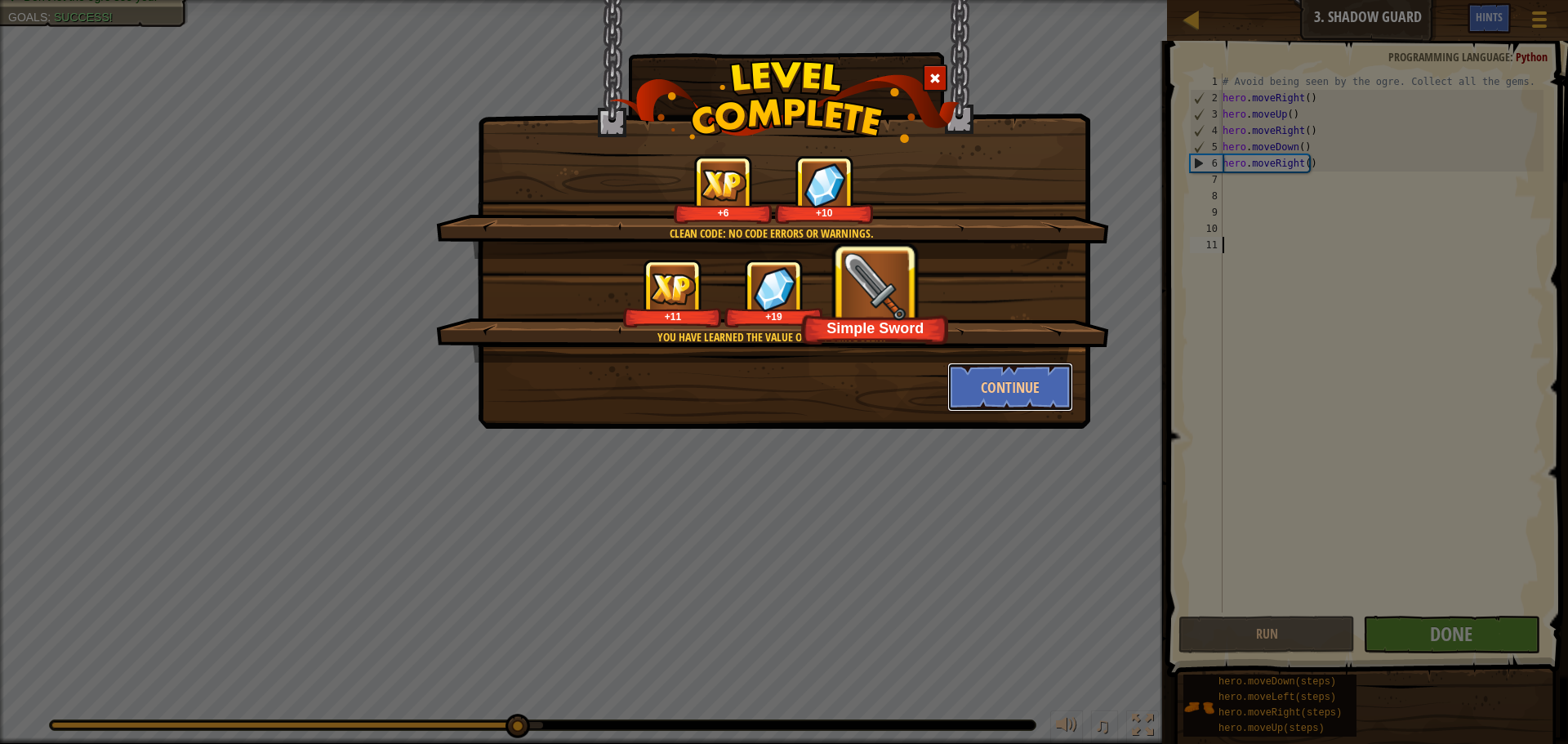
click at [1025, 385] on button "Continue" at bounding box center [1010, 386] width 126 height 49
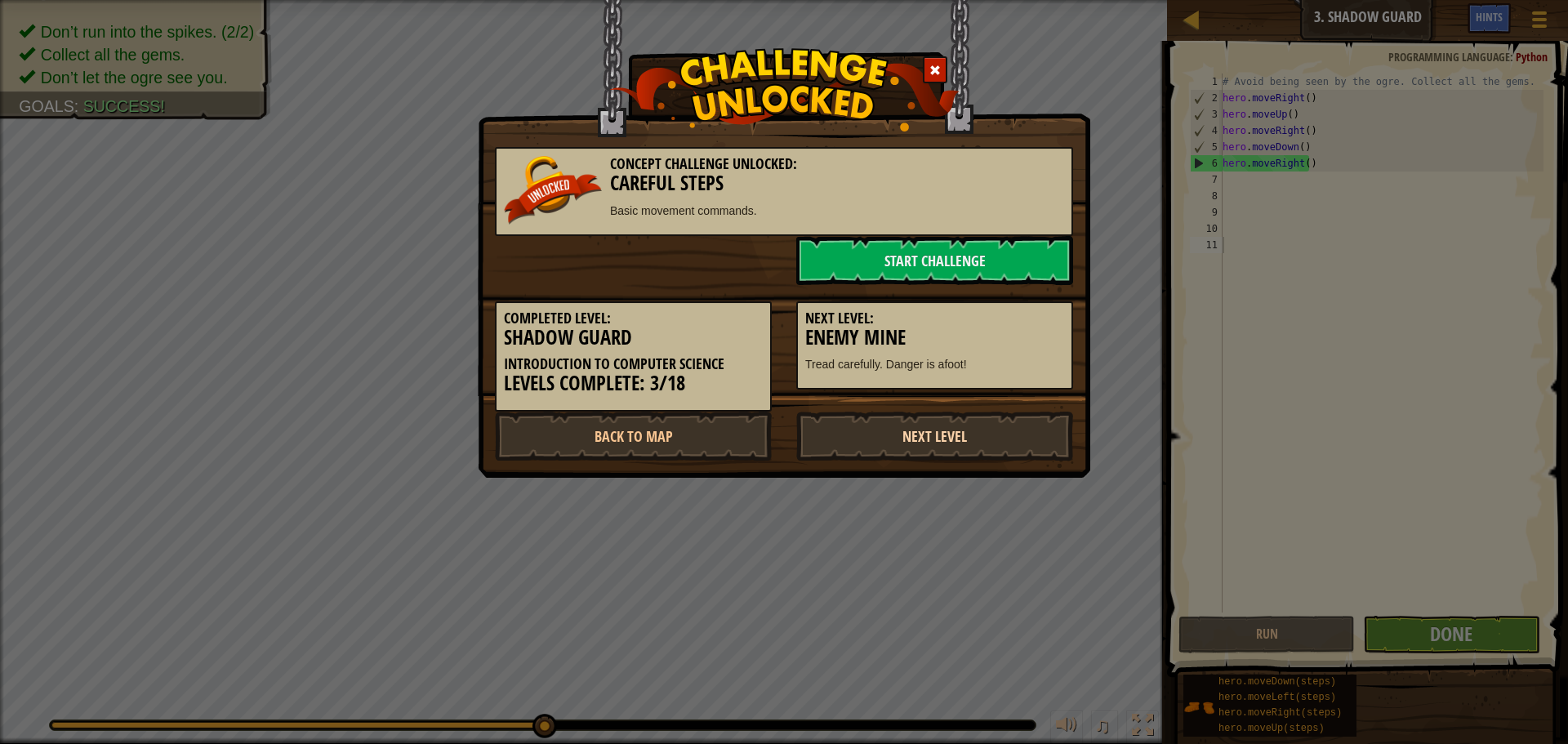
click at [946, 436] on link "Next Level" at bounding box center [934, 436] width 277 height 49
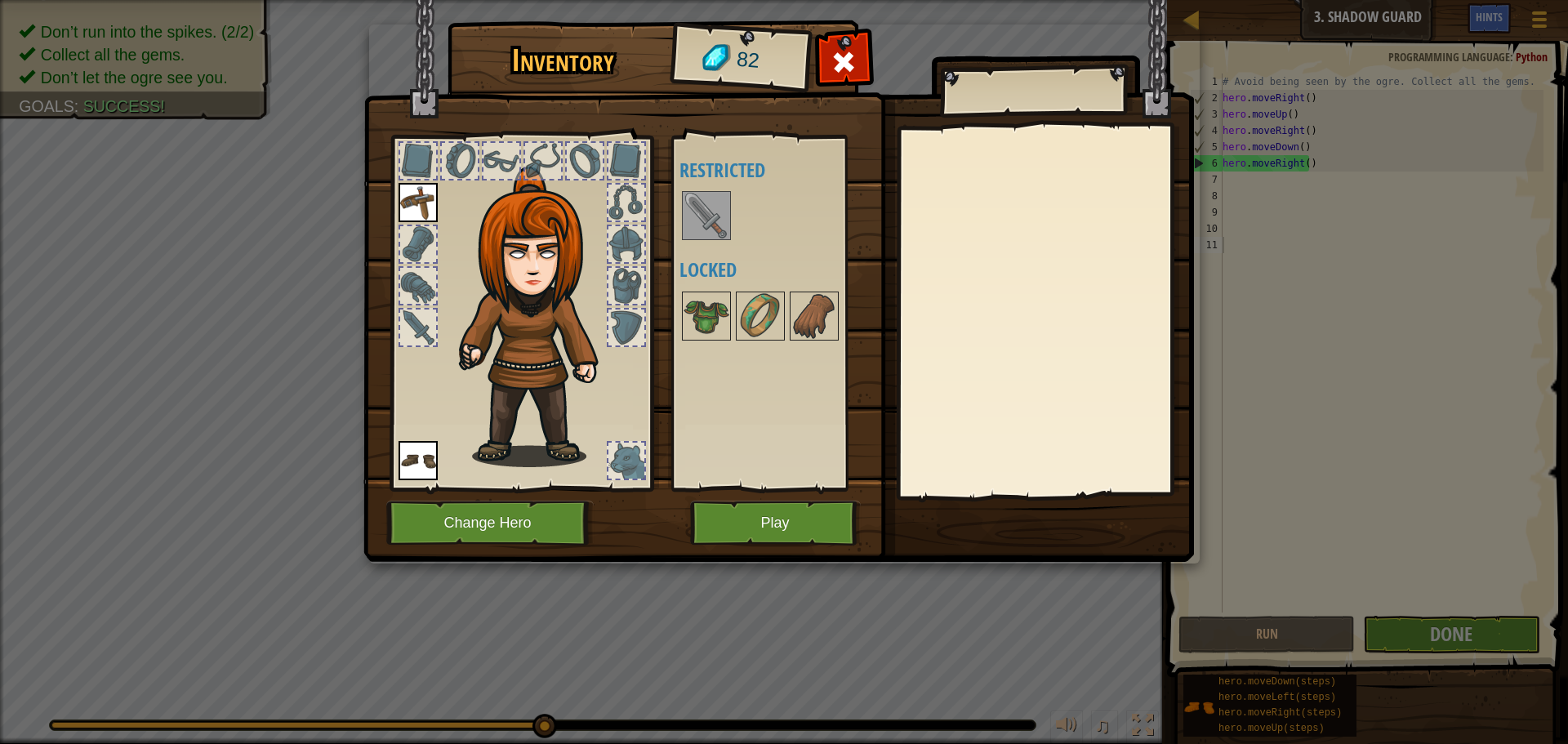
click at [712, 222] on img at bounding box center [706, 216] width 46 height 46
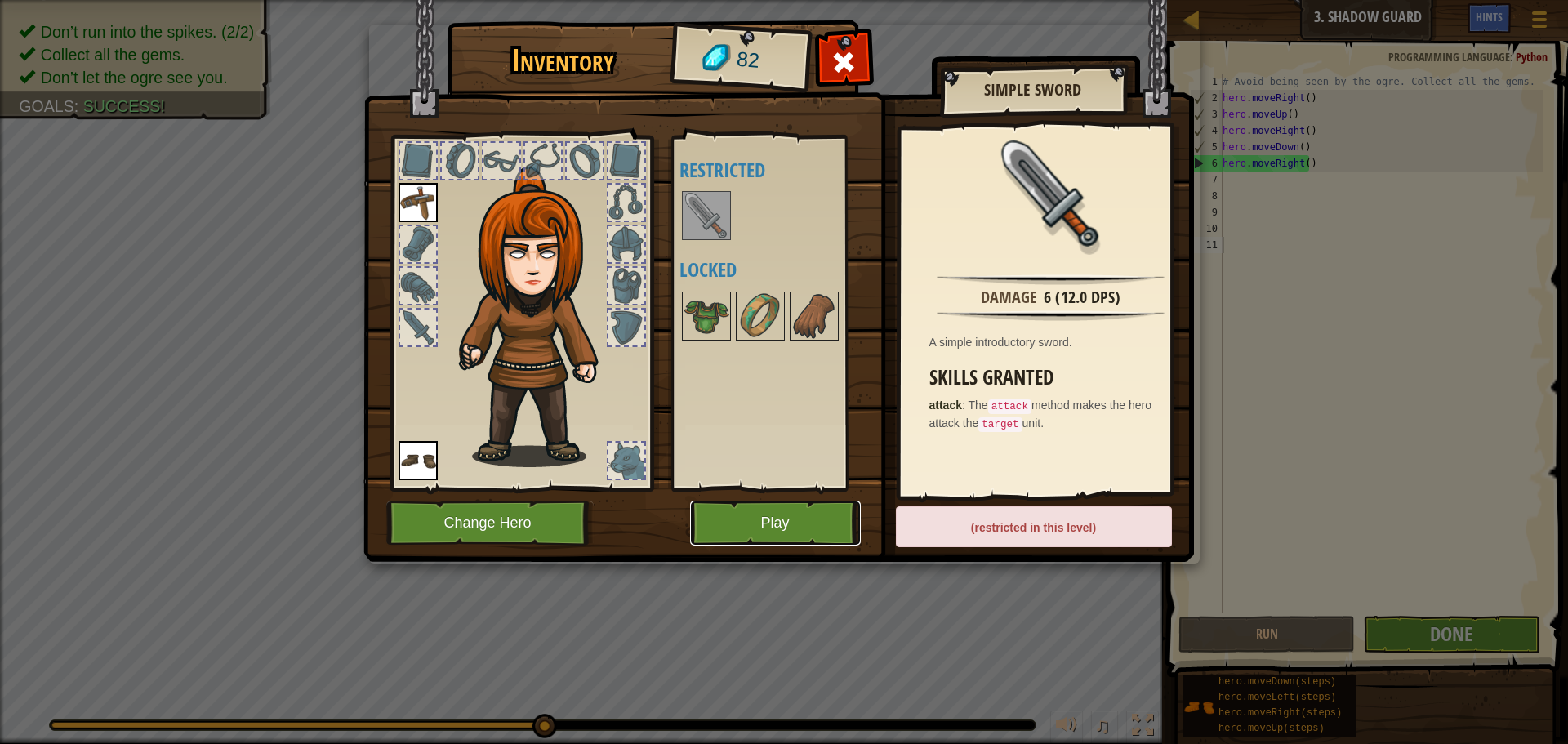
click at [800, 512] on button "Play" at bounding box center [776, 522] width 171 height 45
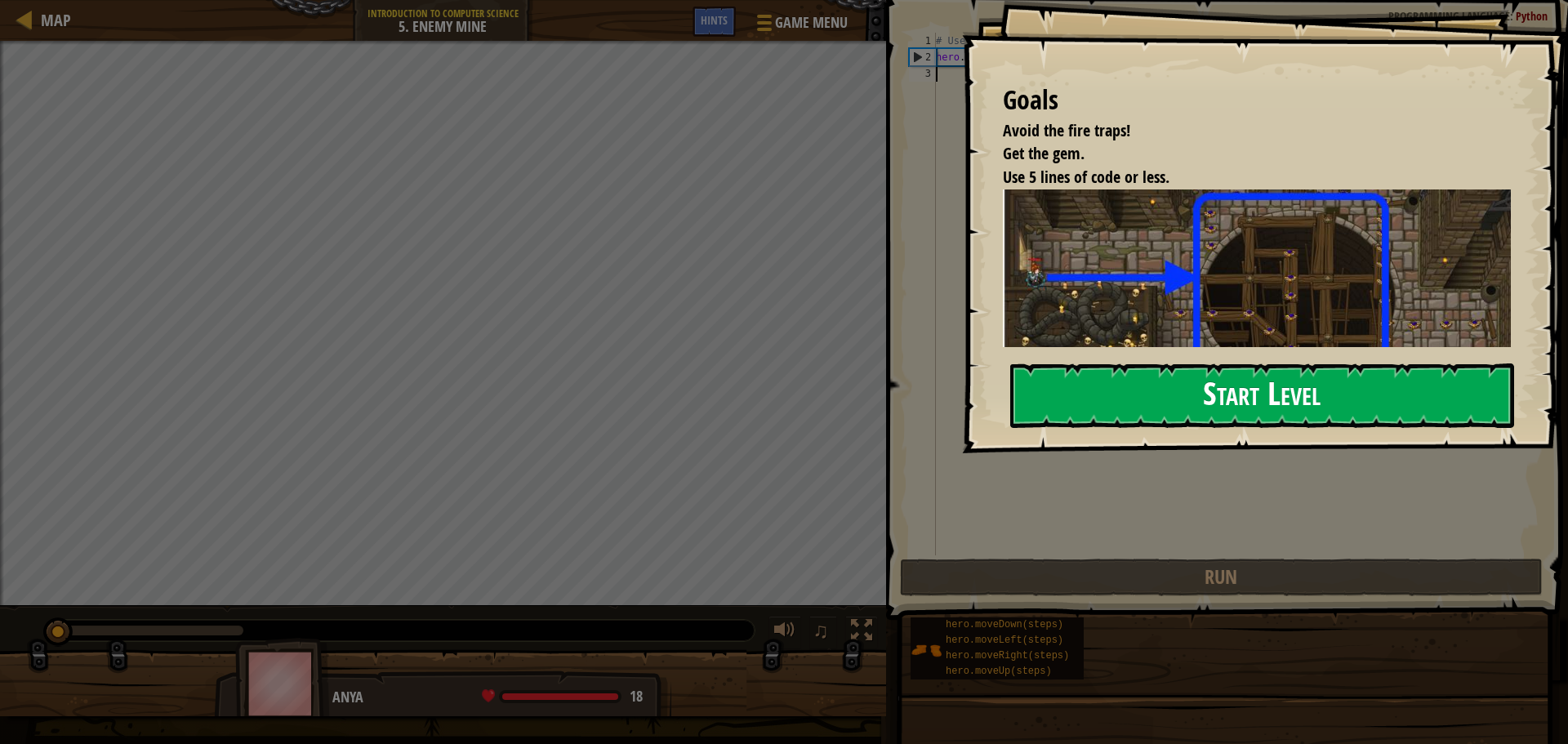
click at [1248, 365] on button "Start Level" at bounding box center [1262, 395] width 503 height 65
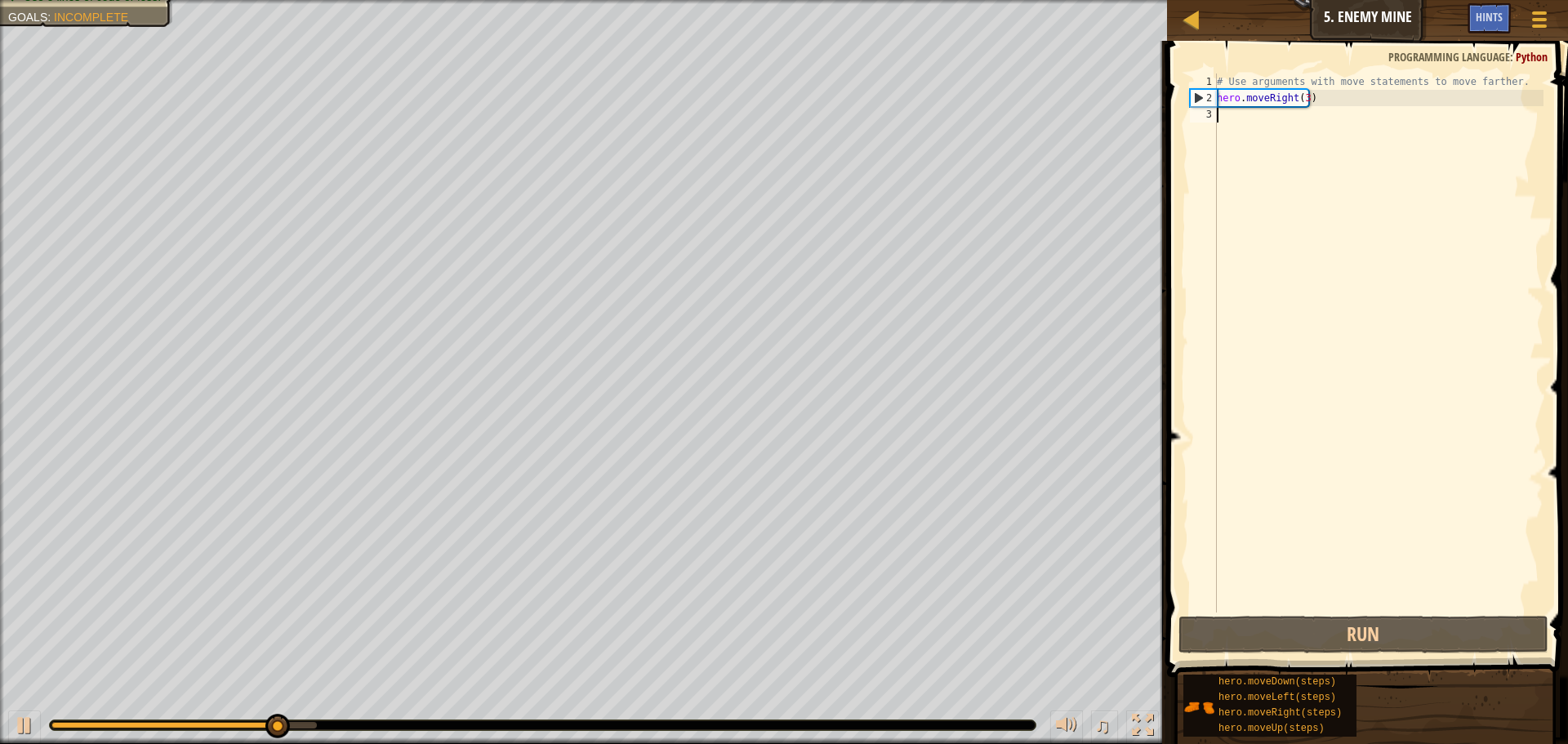
type textarea "h"
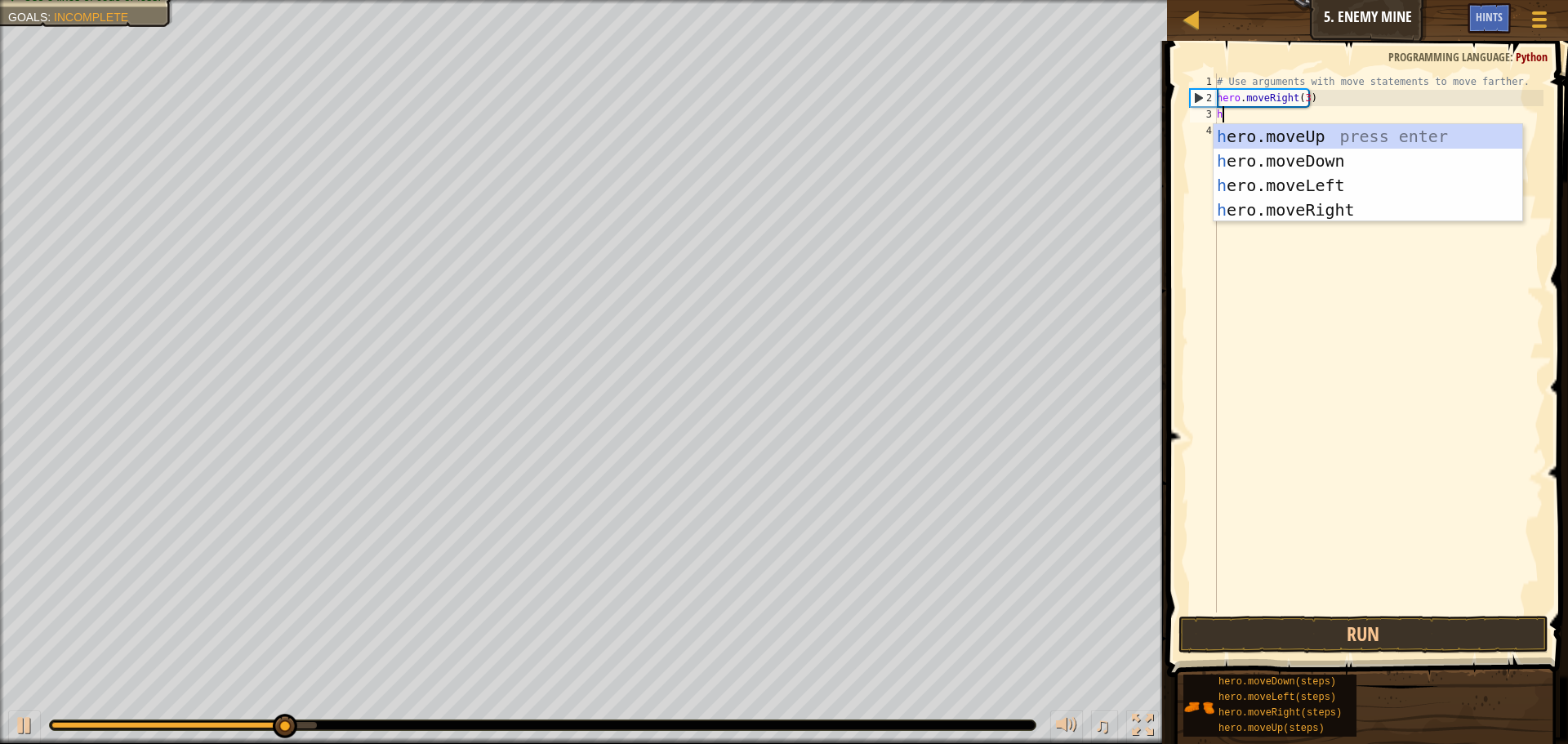
scroll to position [7, 0]
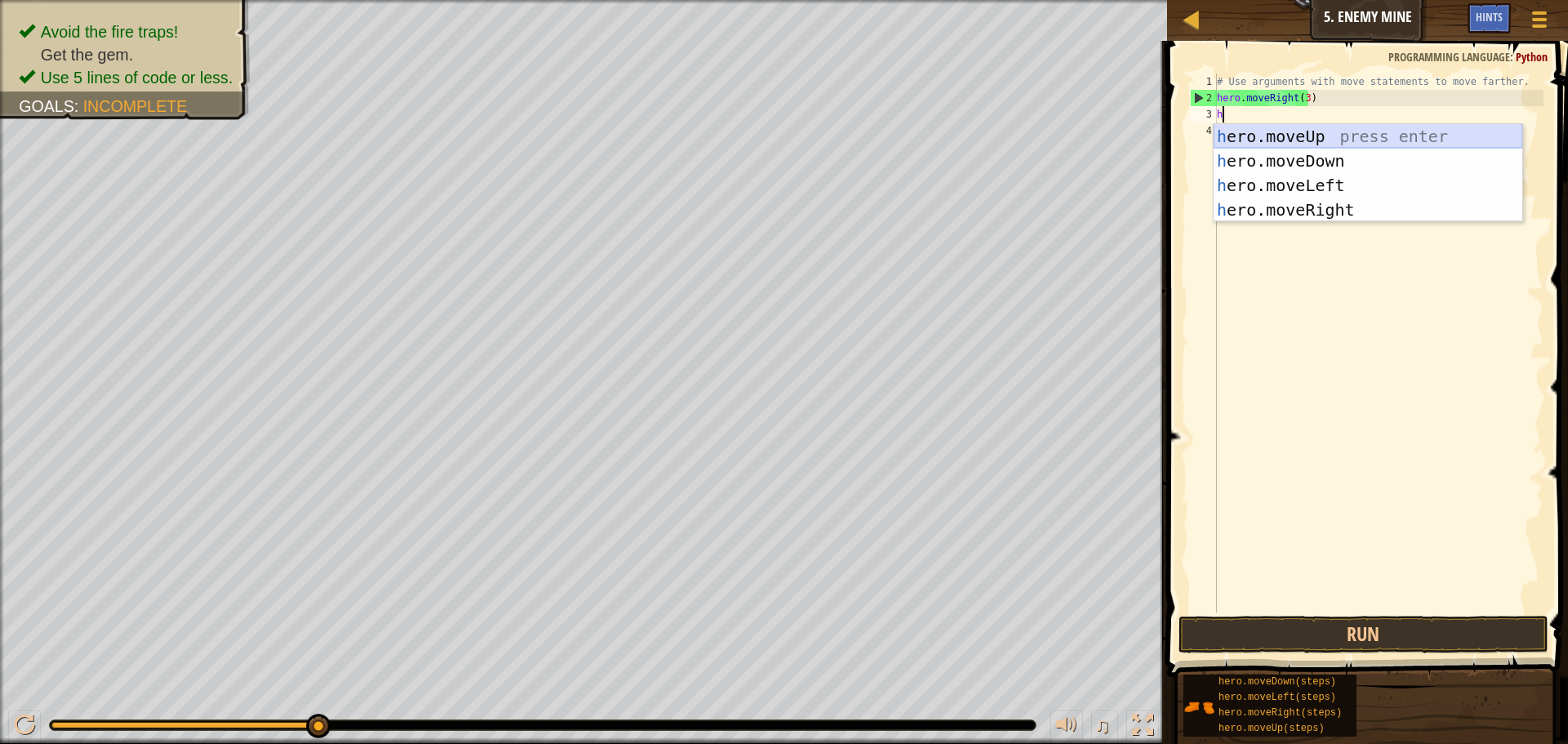
click at [1310, 133] on div "h ero.moveUp press enter h ero.moveDown press enter h ero.moveLeft press enter …" at bounding box center [1368, 198] width 308 height 147
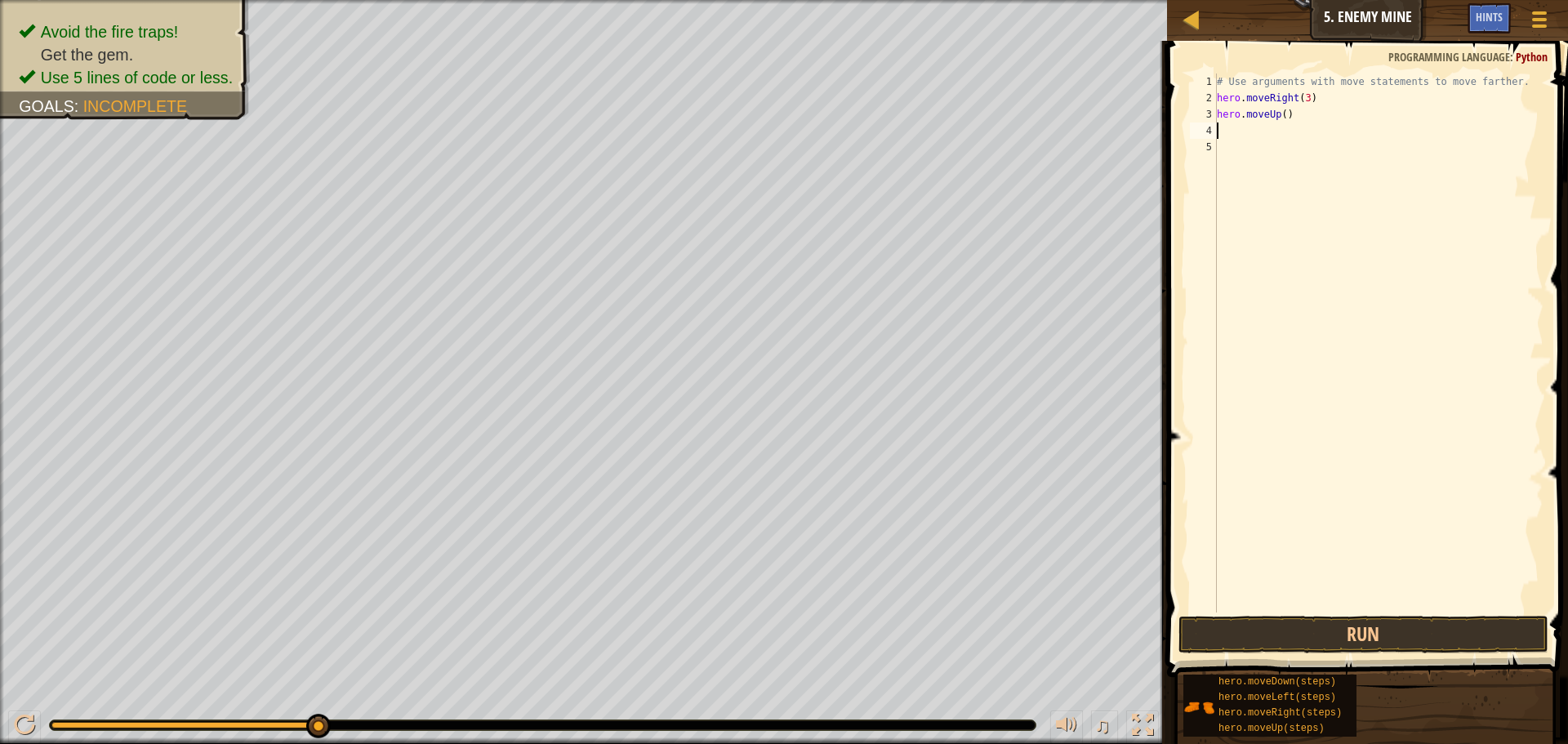
type textarea "h"
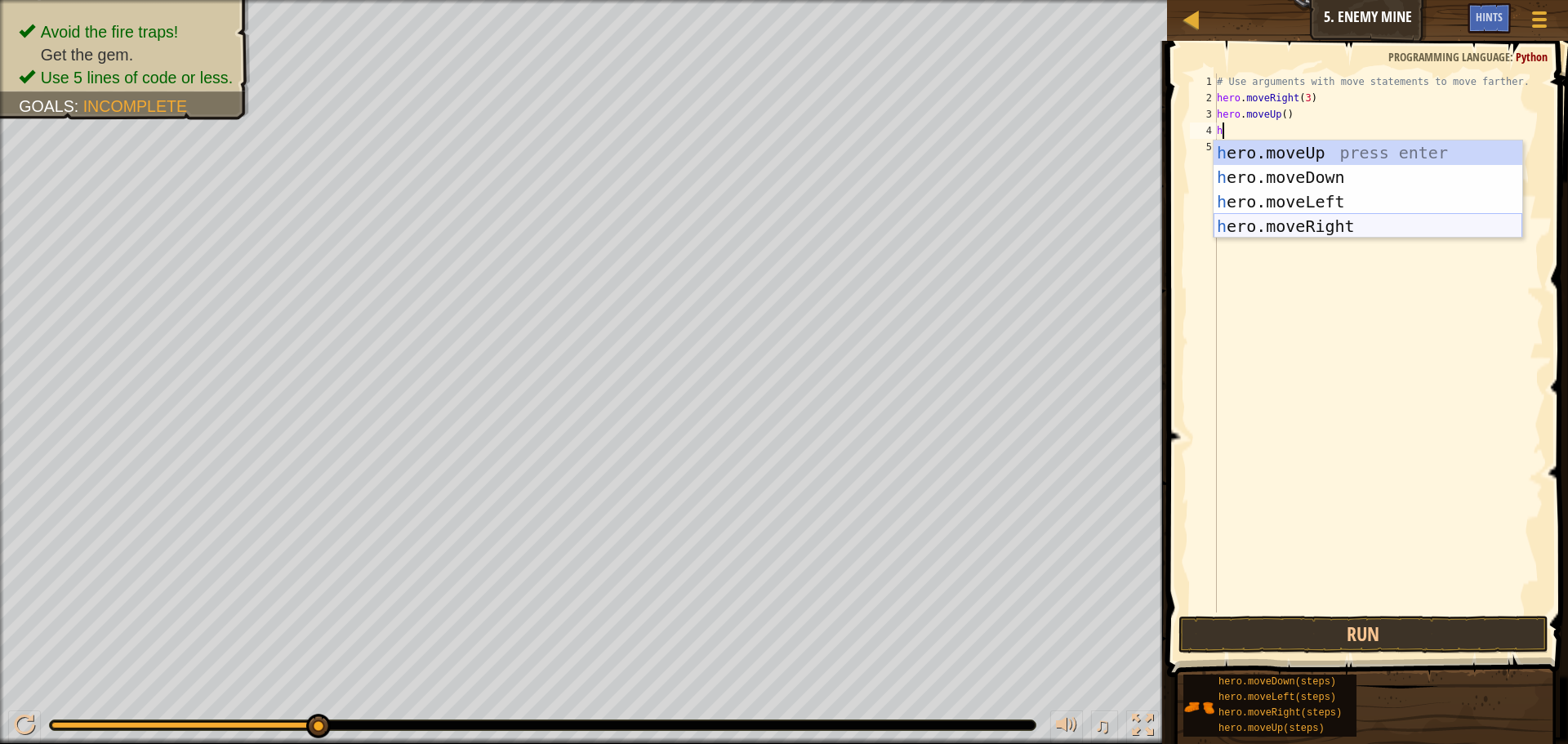
click at [1263, 230] on div "h ero.moveUp press enter h ero.moveDown press enter h ero.moveLeft press enter …" at bounding box center [1368, 214] width 308 height 147
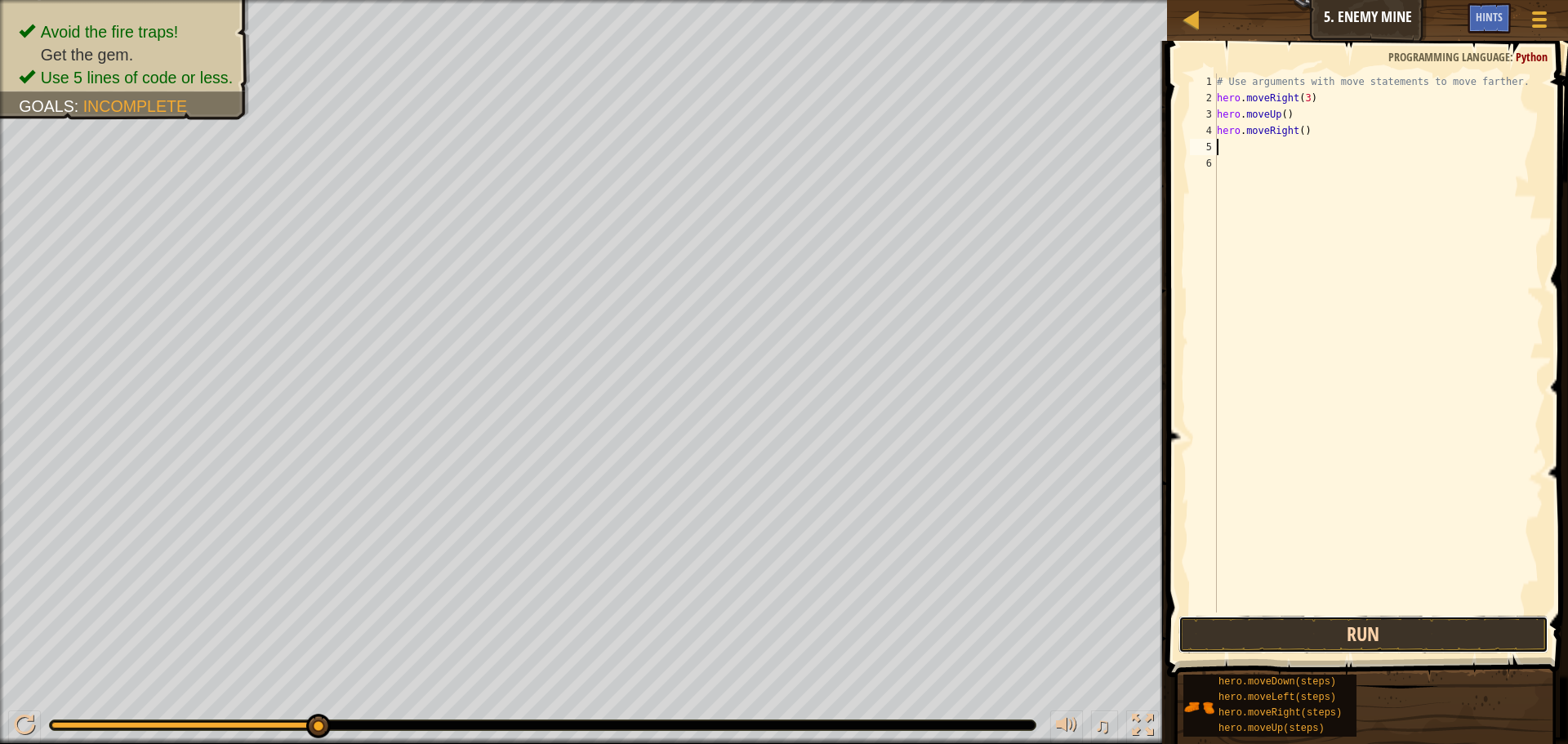
click at [1431, 641] on button "Run" at bounding box center [1363, 635] width 370 height 38
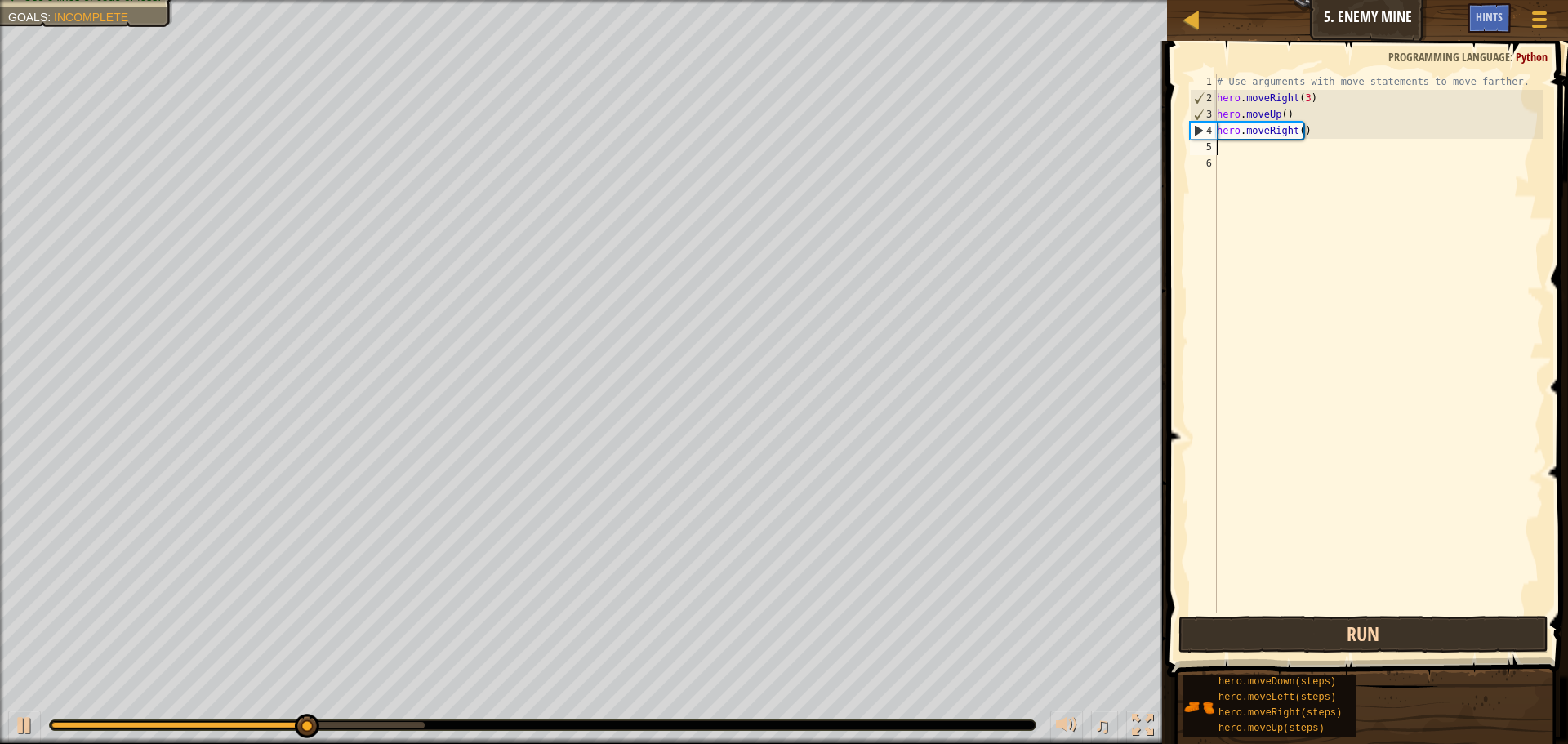
type textarea "h"
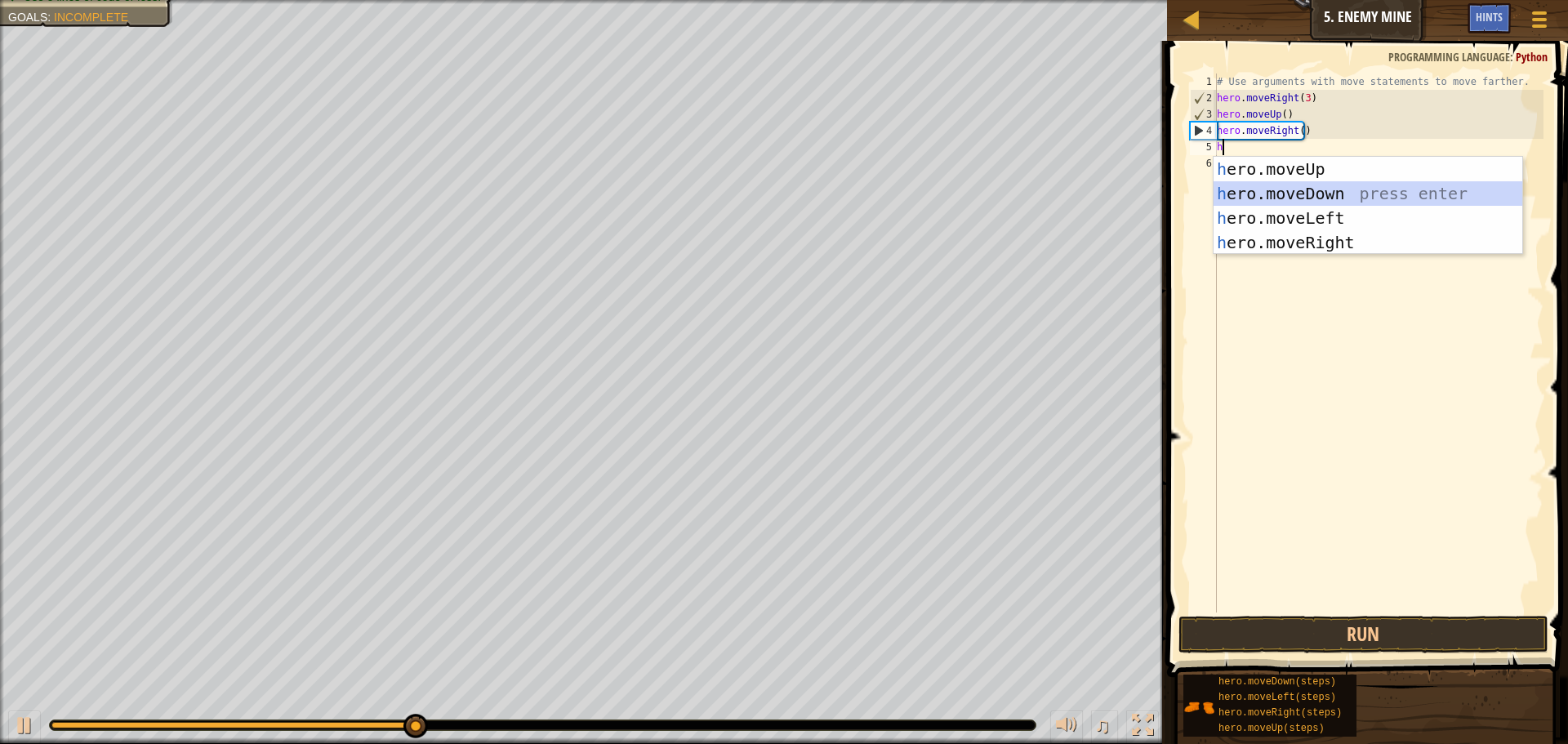
click at [1320, 195] on div "h ero.moveUp press enter h ero.moveDown press enter h ero.moveLeft press enter …" at bounding box center [1368, 231] width 308 height 147
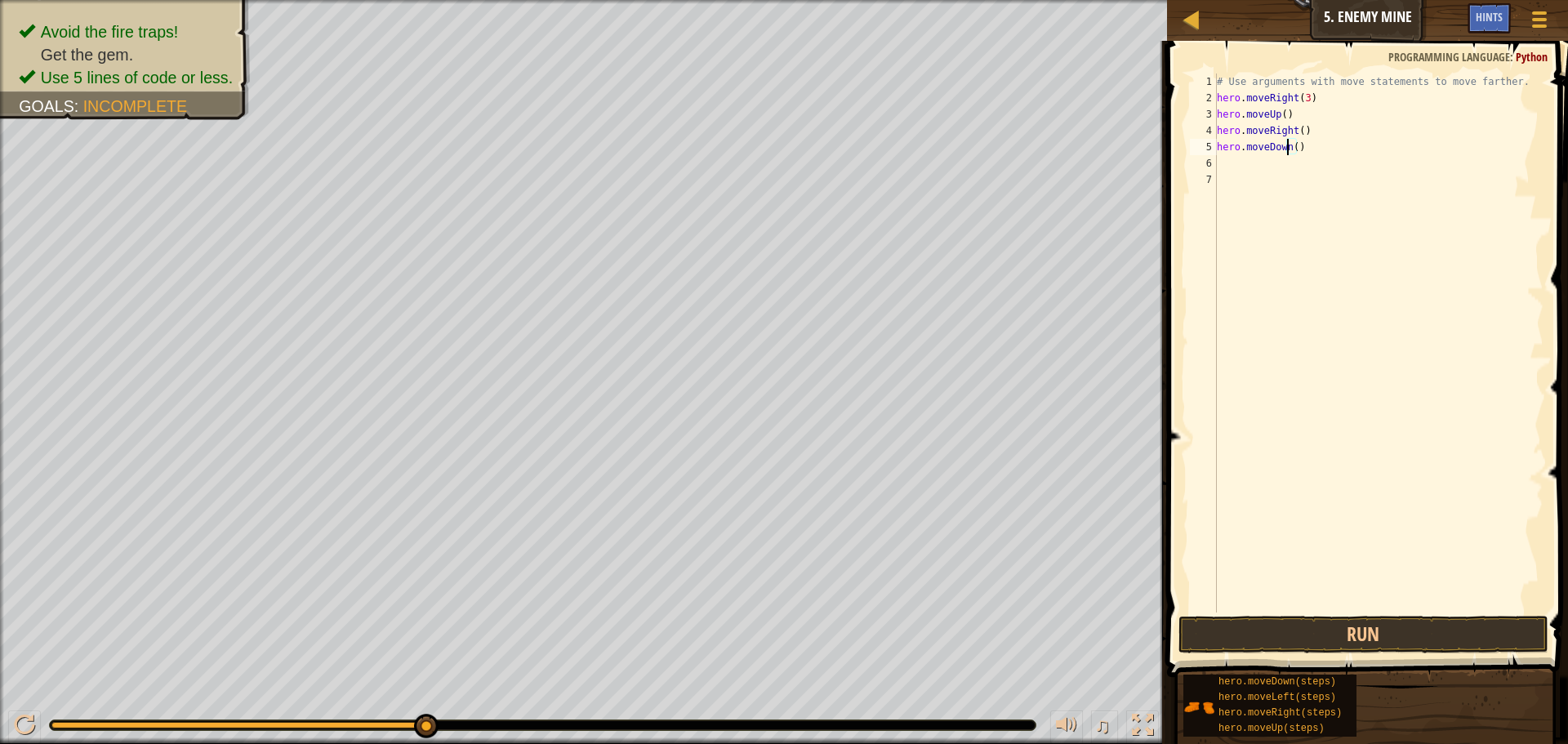
click at [1289, 147] on div "# Use arguments with move statements to move farther. hero . moveRight ( 3 ) he…" at bounding box center [1379, 359] width 330 height 572
click at [1292, 152] on div "# Use arguments with move statements to move farther. hero . moveRight ( 3 ) he…" at bounding box center [1379, 359] width 330 height 572
type textarea "hero.moveDown(3)"
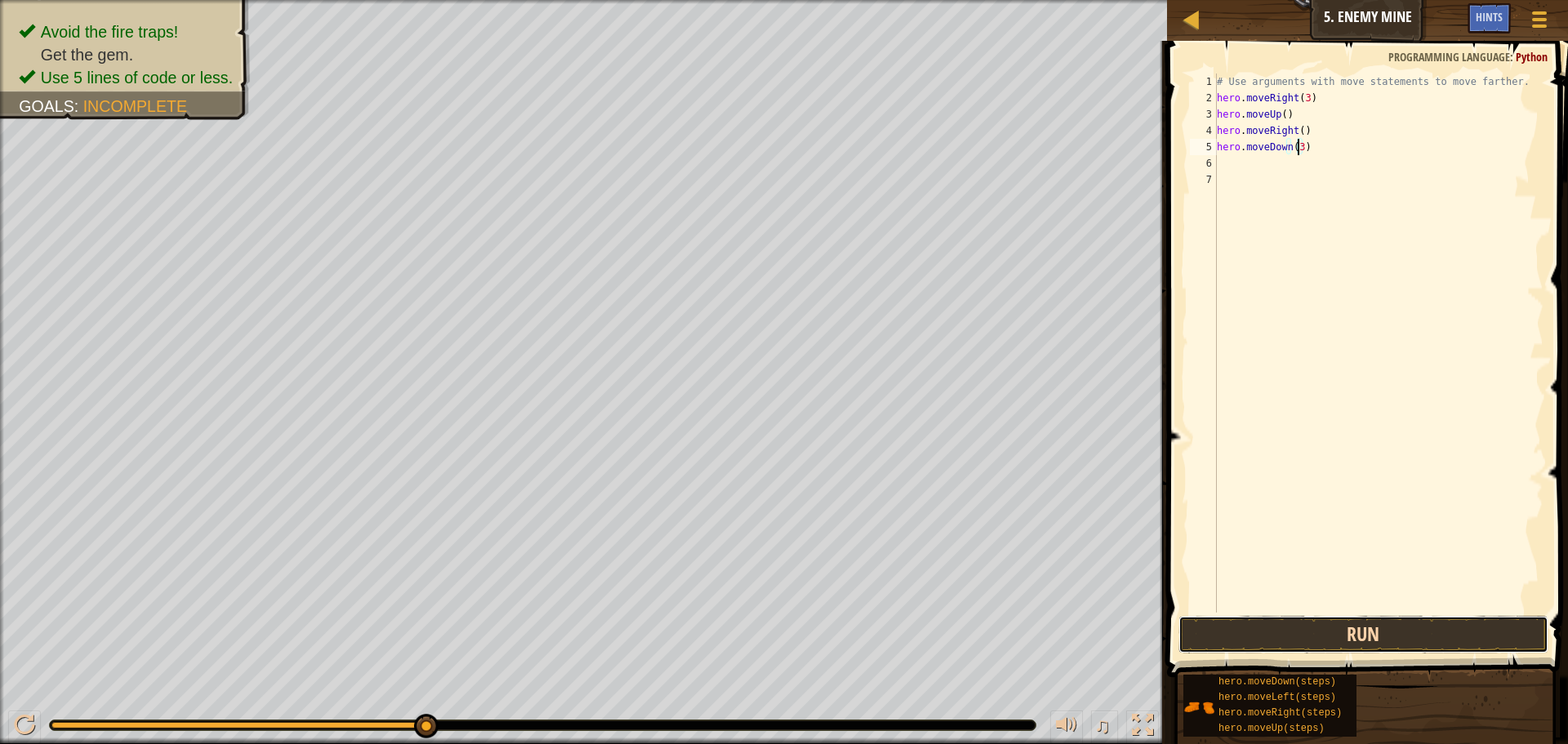
click at [1417, 636] on button "Run" at bounding box center [1363, 635] width 370 height 38
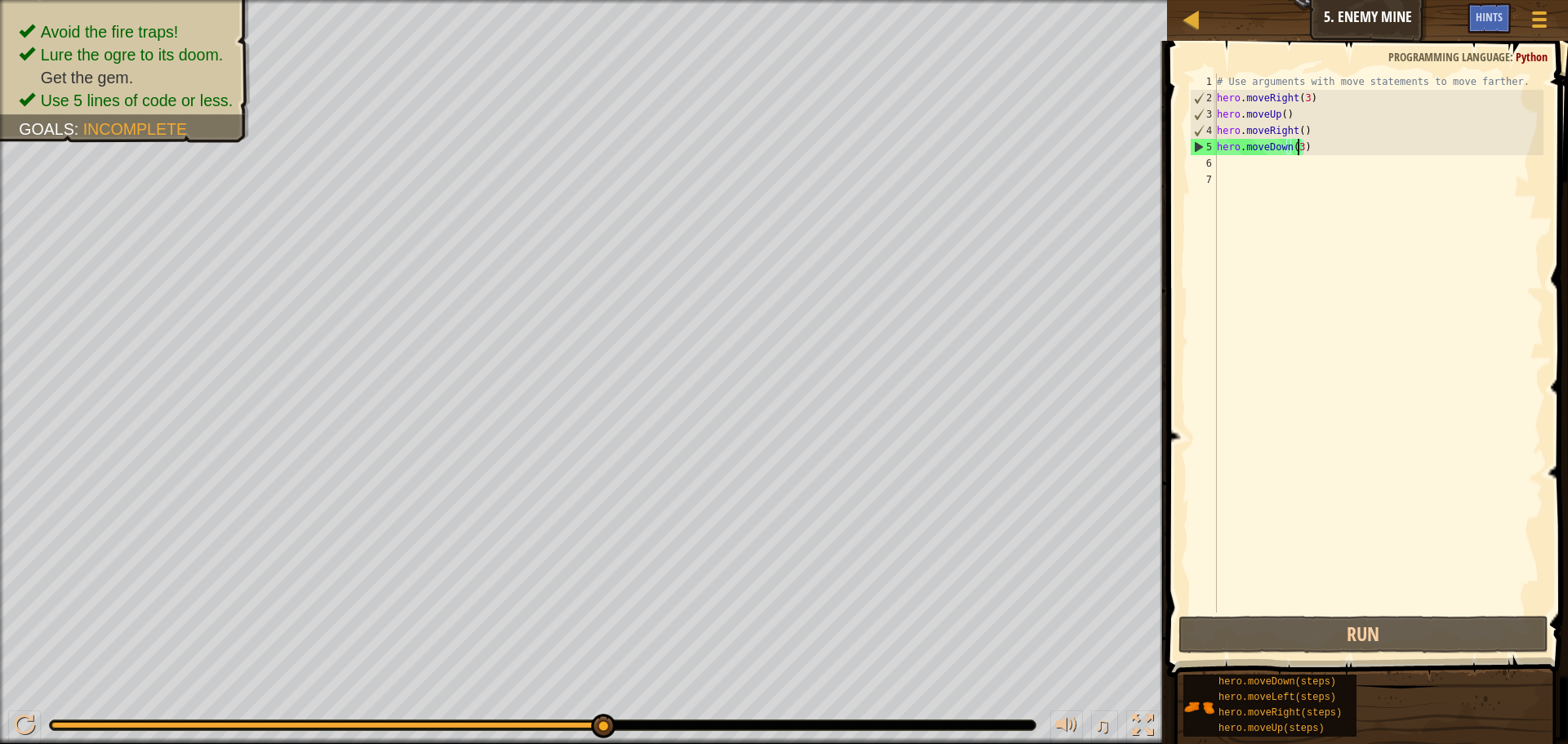
click at [1238, 171] on div "# Use arguments with move statements to move farther. hero . moveRight ( 3 ) he…" at bounding box center [1379, 359] width 330 height 572
click at [1235, 161] on div "# Use arguments with move statements to move farther. hero . moveRight ( 3 ) he…" at bounding box center [1379, 359] width 330 height 572
type textarea "h"
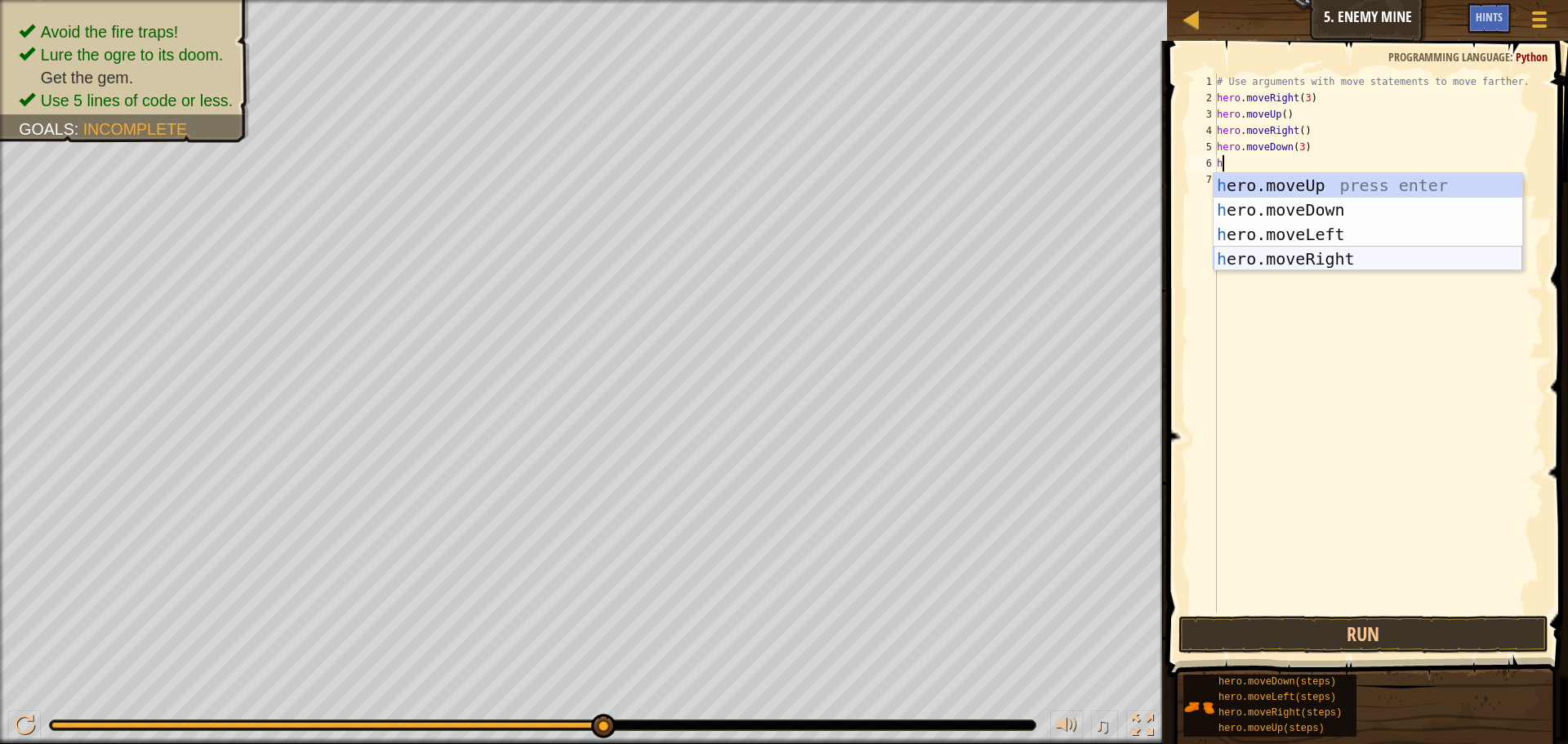
click at [1374, 268] on div "h ero.moveUp press enter h ero.moveDown press enter h ero.moveLeft press enter …" at bounding box center [1368, 247] width 308 height 147
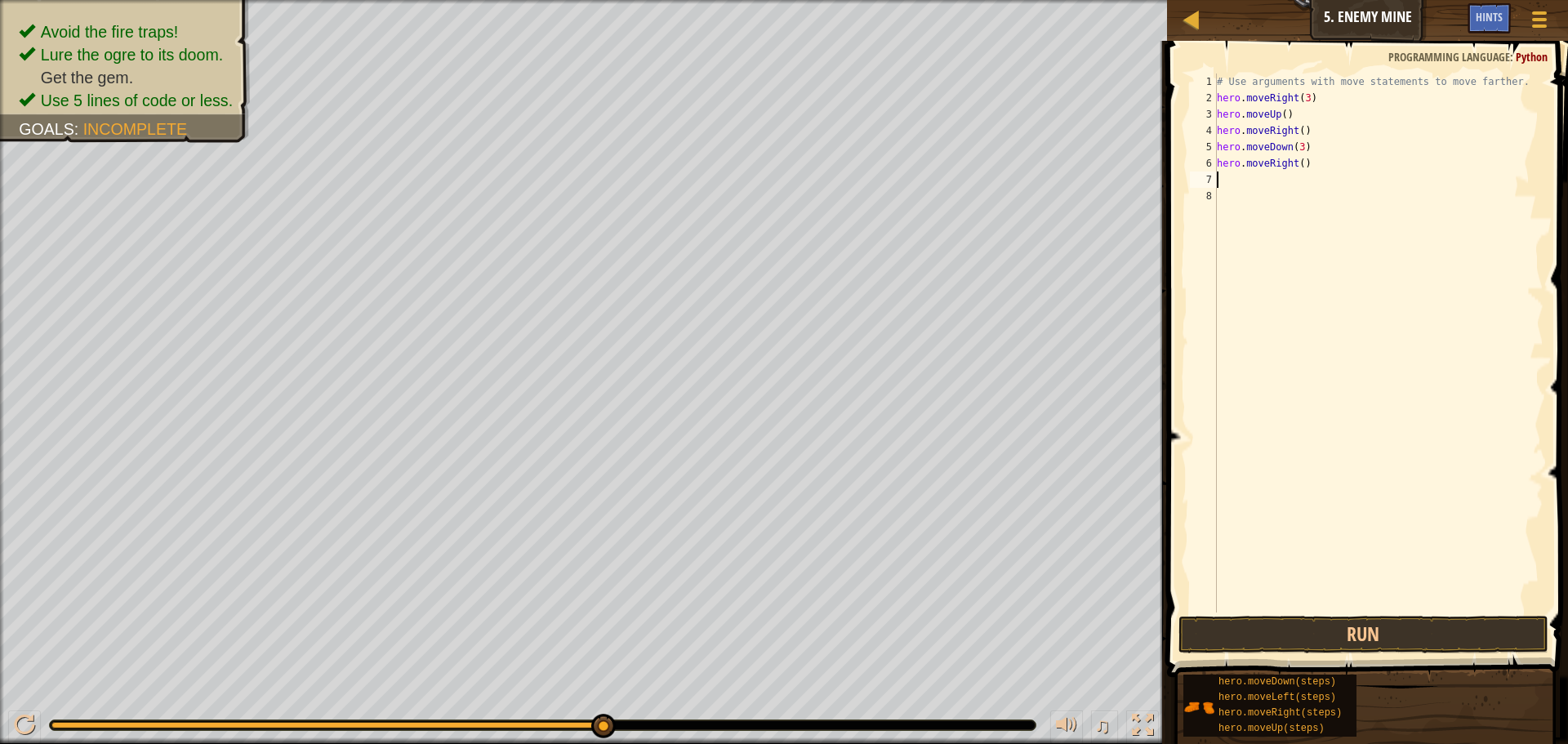
click at [1294, 164] on div "# Use arguments with move statements to move farther. hero . moveRight ( 3 ) he…" at bounding box center [1379, 359] width 330 height 572
click at [1300, 165] on div "# Use arguments with move statements to move farther. hero . moveRight ( 3 ) he…" at bounding box center [1379, 359] width 330 height 572
type textarea "hero.moveRight(2)"
click at [1305, 622] on button "Run" at bounding box center [1363, 635] width 370 height 38
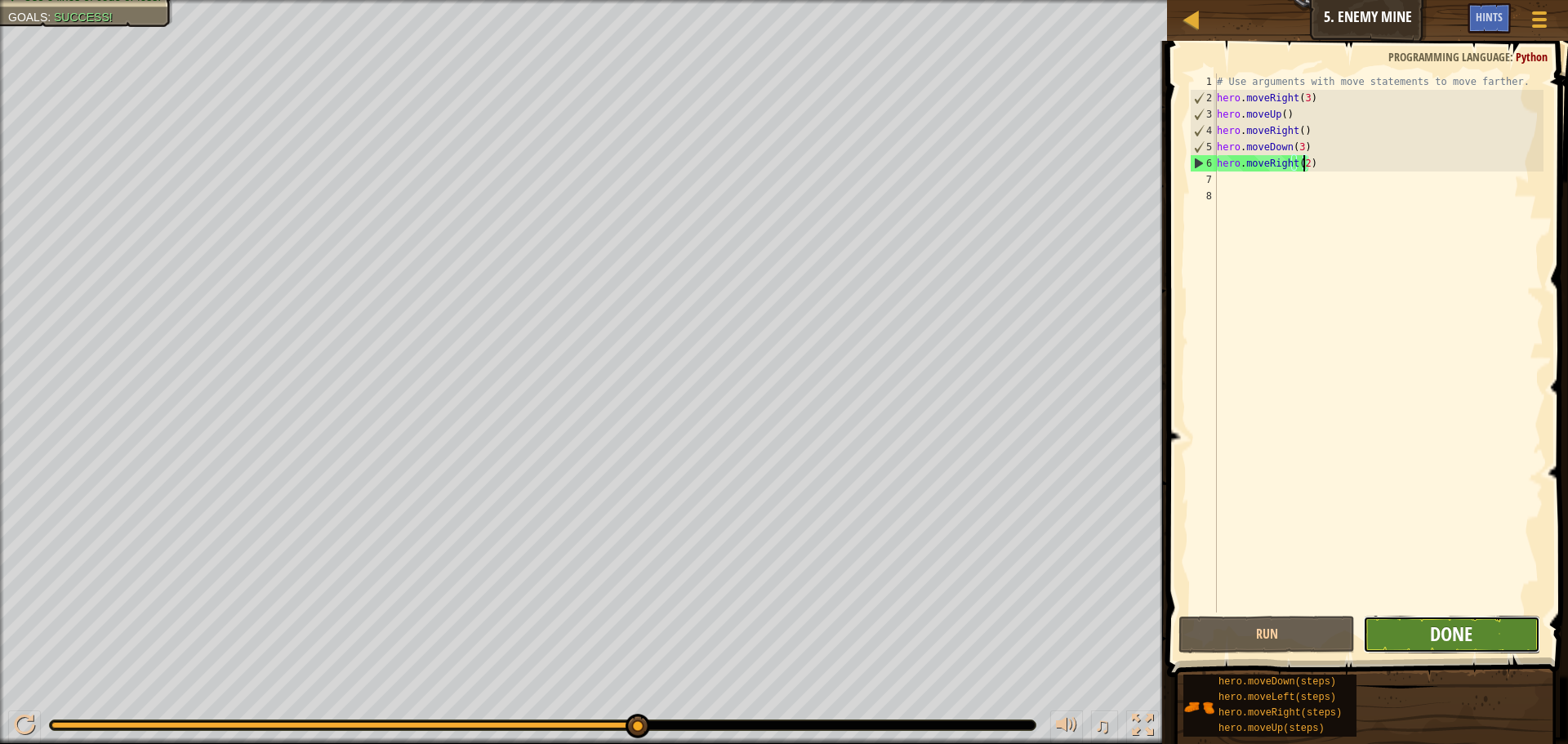
click at [1449, 630] on span "Done" at bounding box center [1451, 634] width 43 height 26
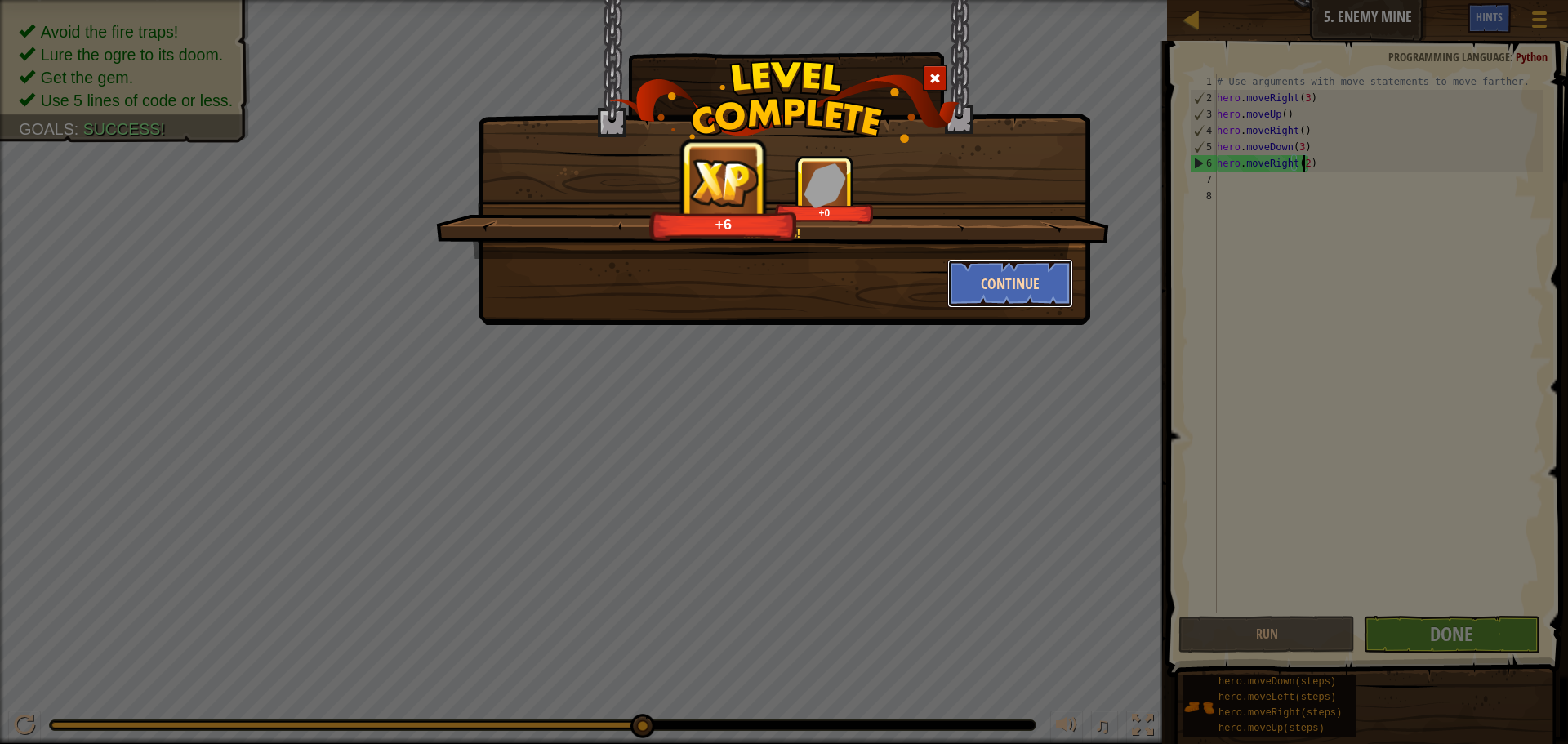
click at [1006, 279] on button "Continue" at bounding box center [1010, 282] width 126 height 49
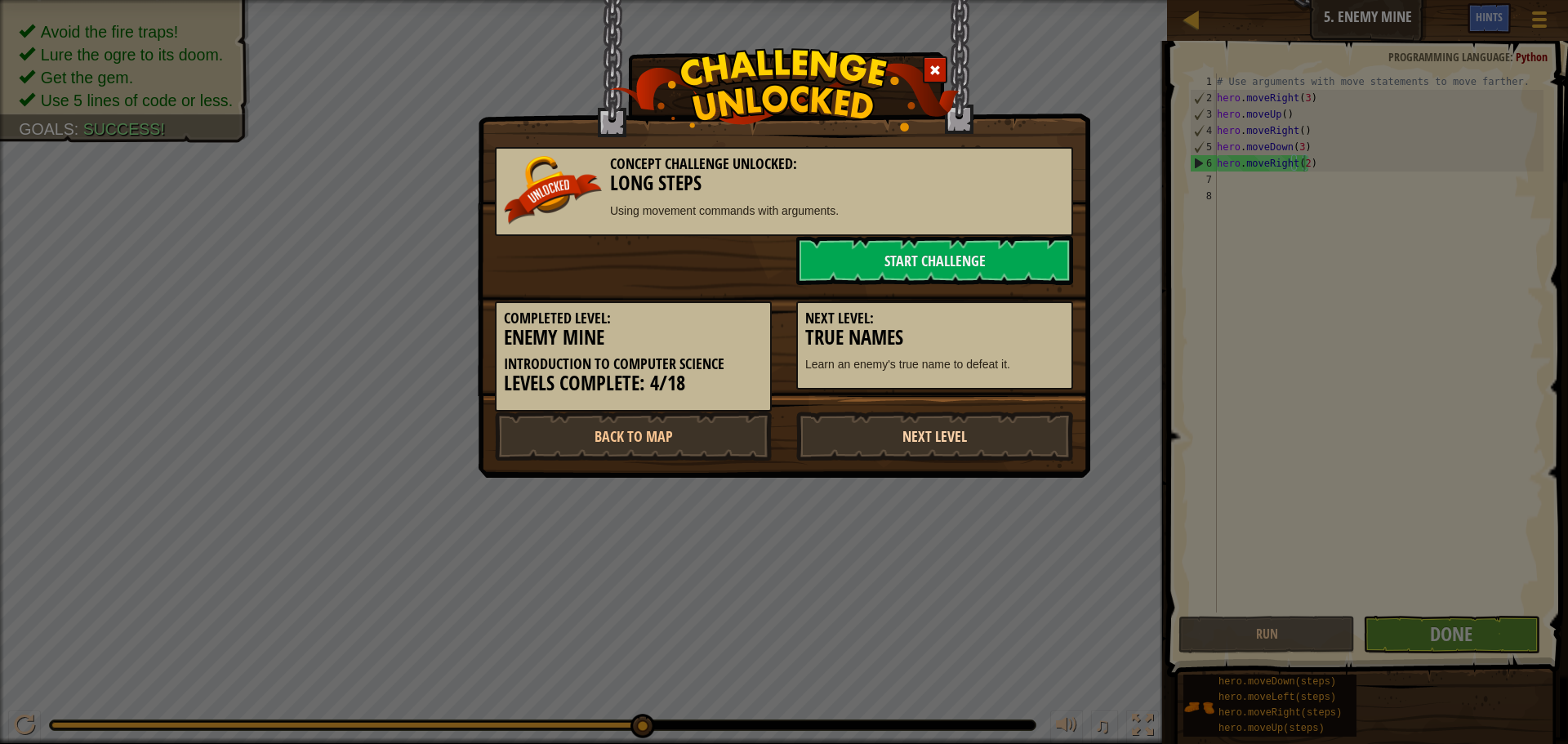
click at [956, 431] on link "Next Level" at bounding box center [934, 436] width 277 height 49
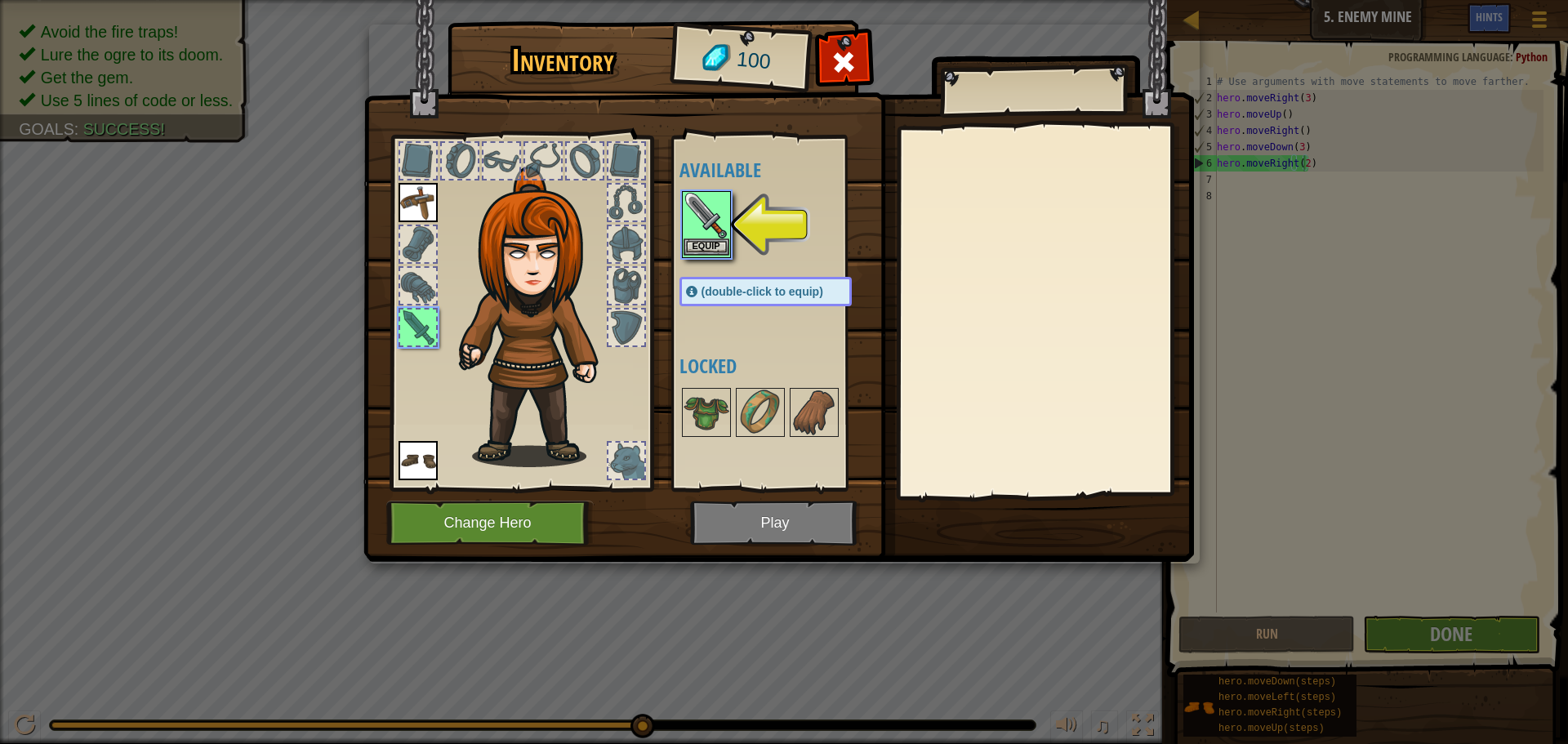
click at [718, 238] on img at bounding box center [706, 216] width 46 height 46
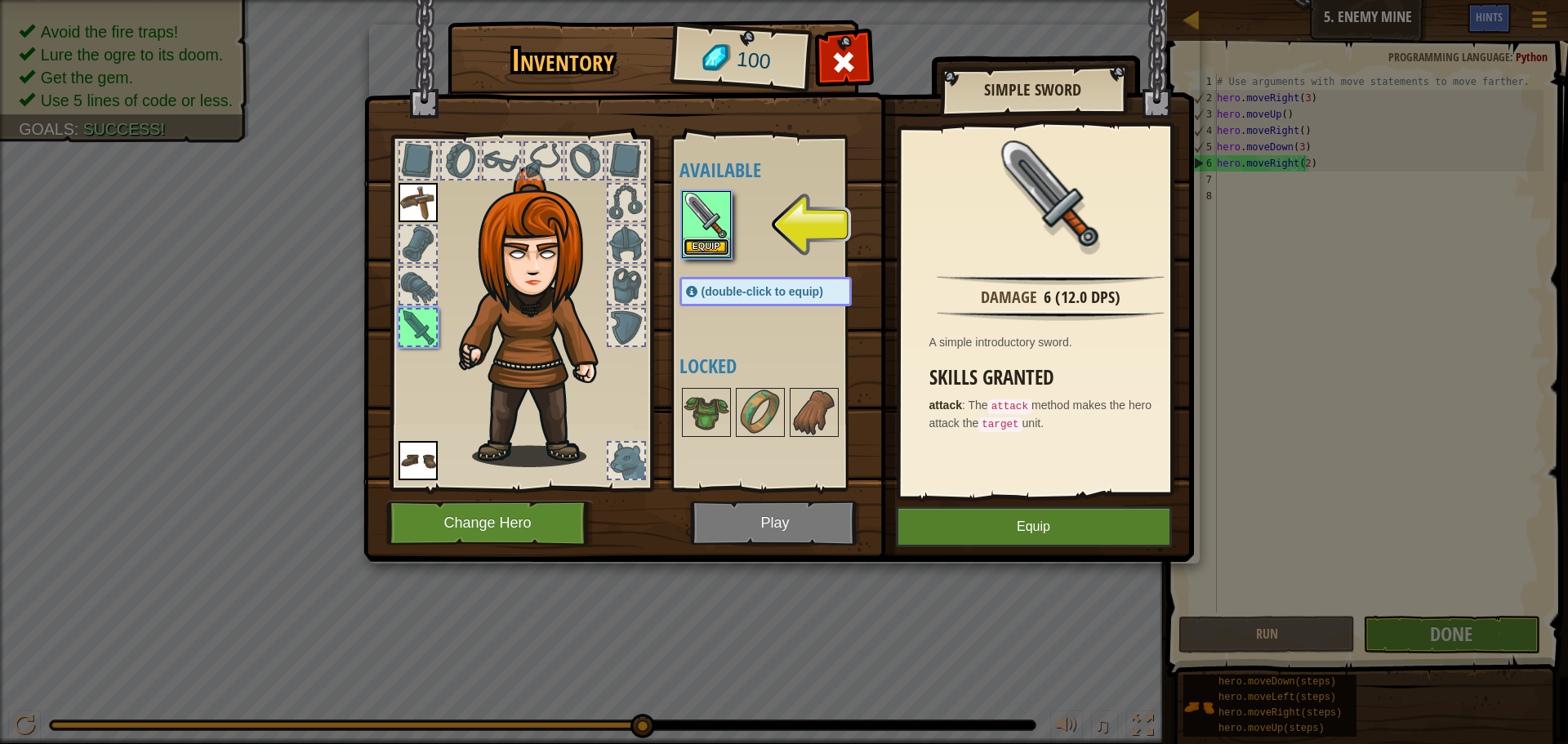
click at [690, 248] on button "Equip" at bounding box center [706, 247] width 46 height 17
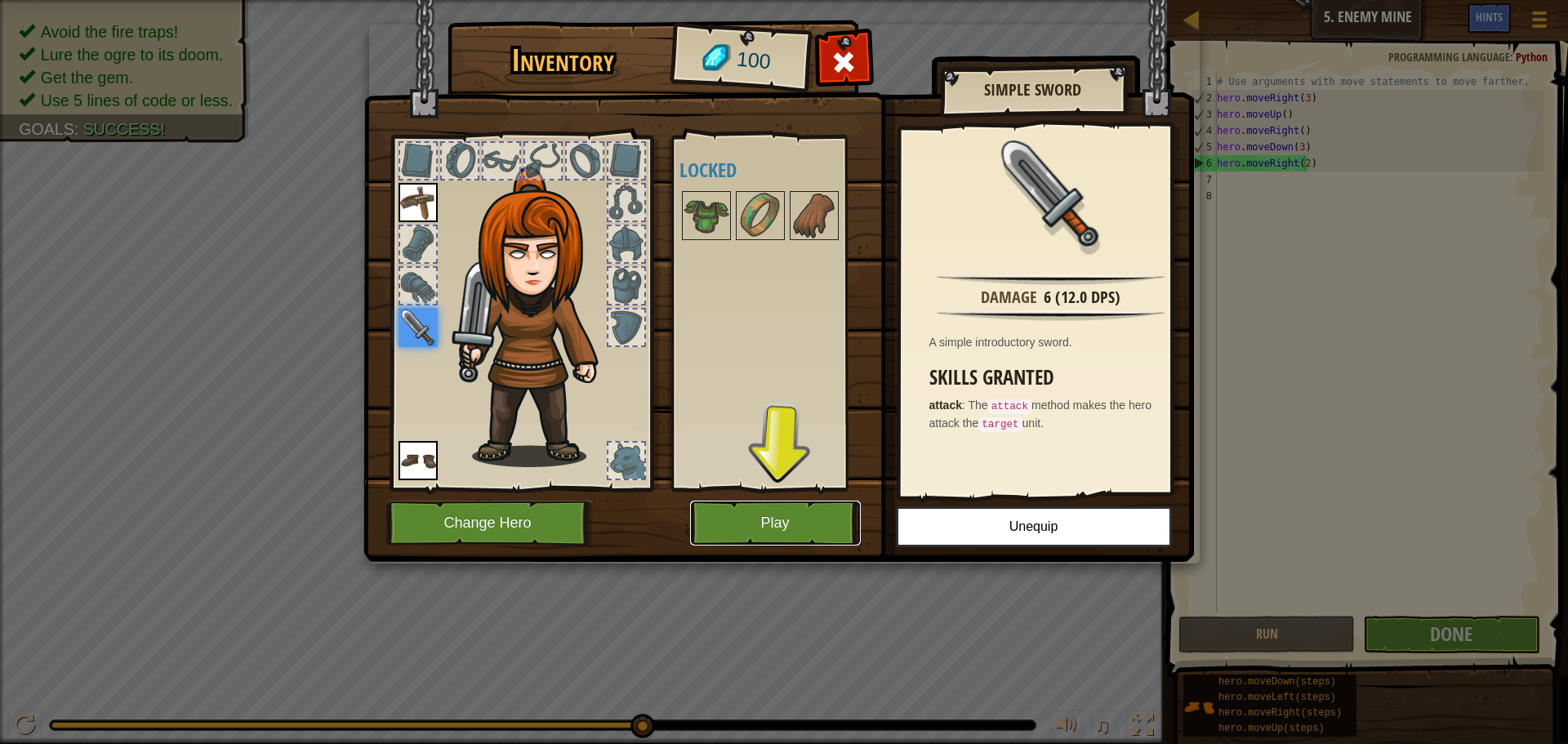
click at [814, 538] on button "Play" at bounding box center [776, 522] width 171 height 45
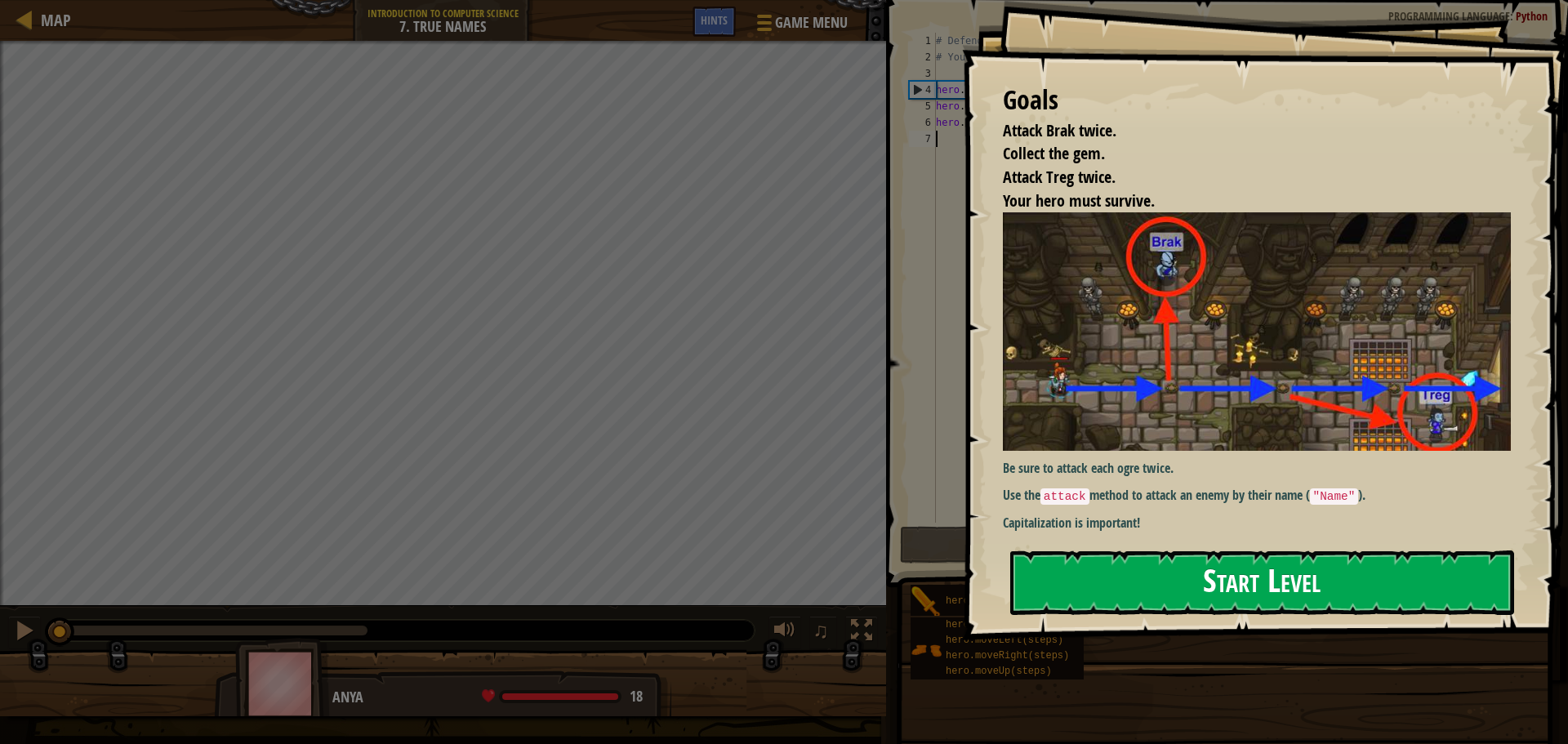
click at [1105, 562] on button "Start Level" at bounding box center [1262, 582] width 503 height 65
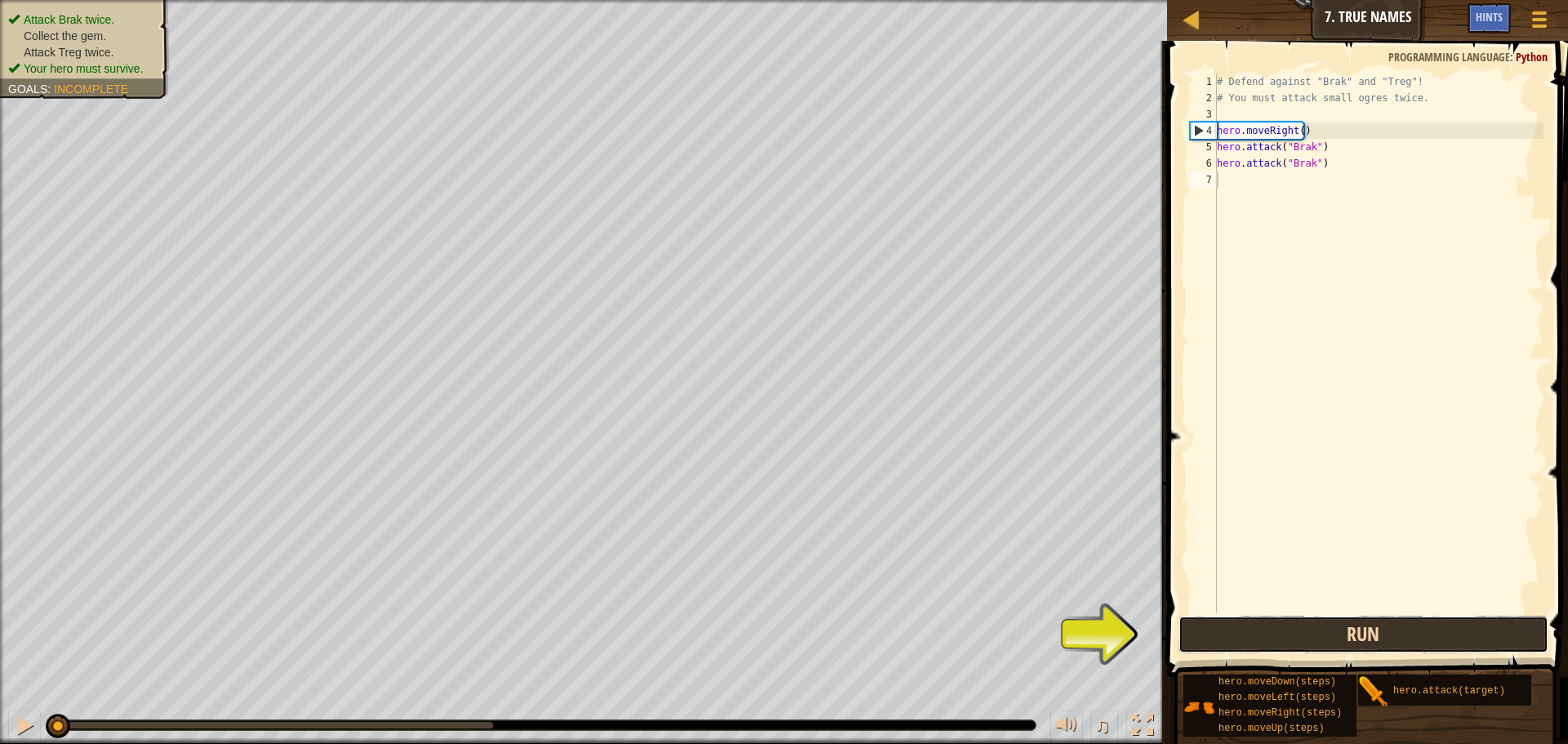
click at [1364, 627] on button "Run" at bounding box center [1363, 635] width 370 height 38
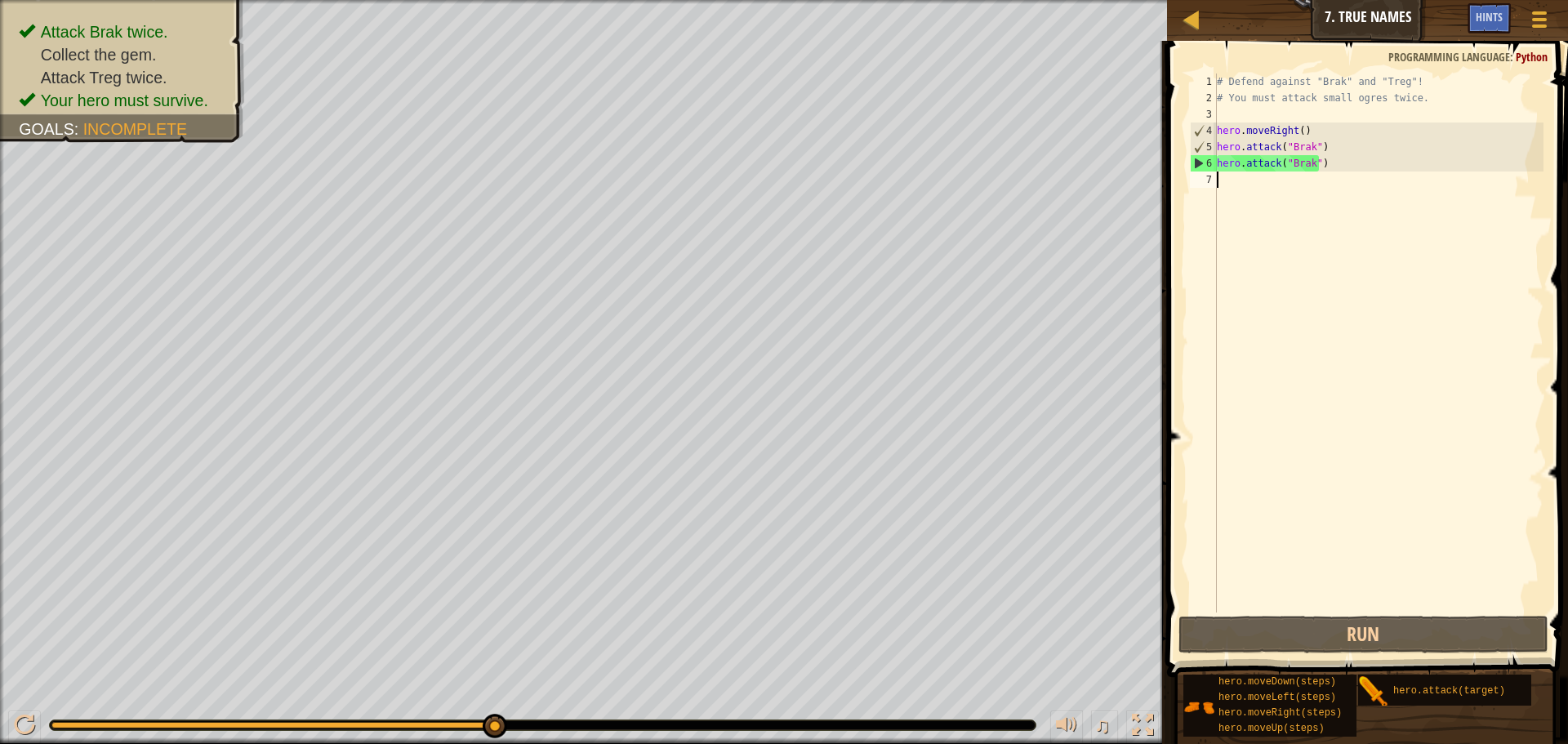
type textarea "h"
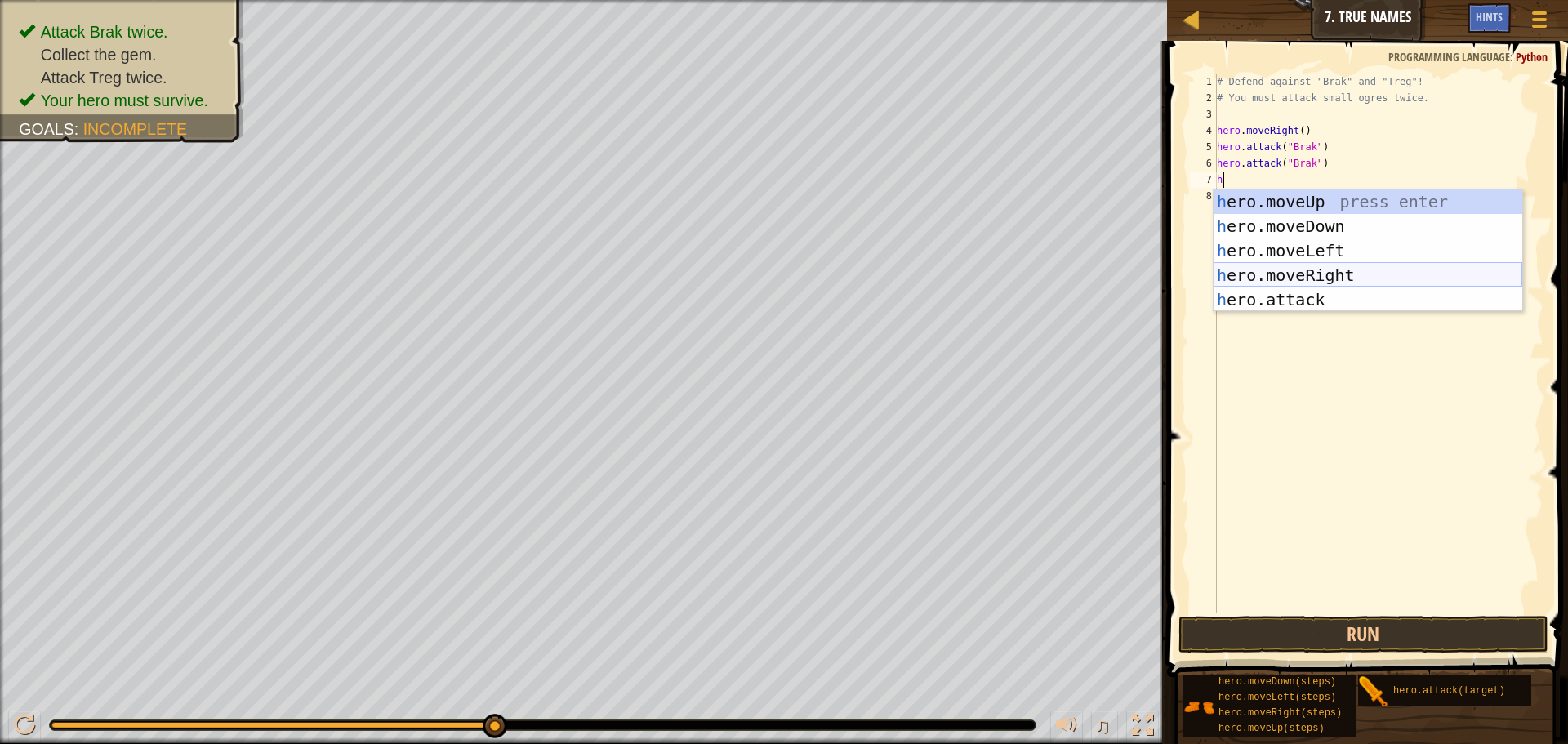
click at [1296, 266] on div "h ero.moveUp press enter h ero.moveDown press enter h ero.moveLeft press enter …" at bounding box center [1368, 275] width 308 height 171
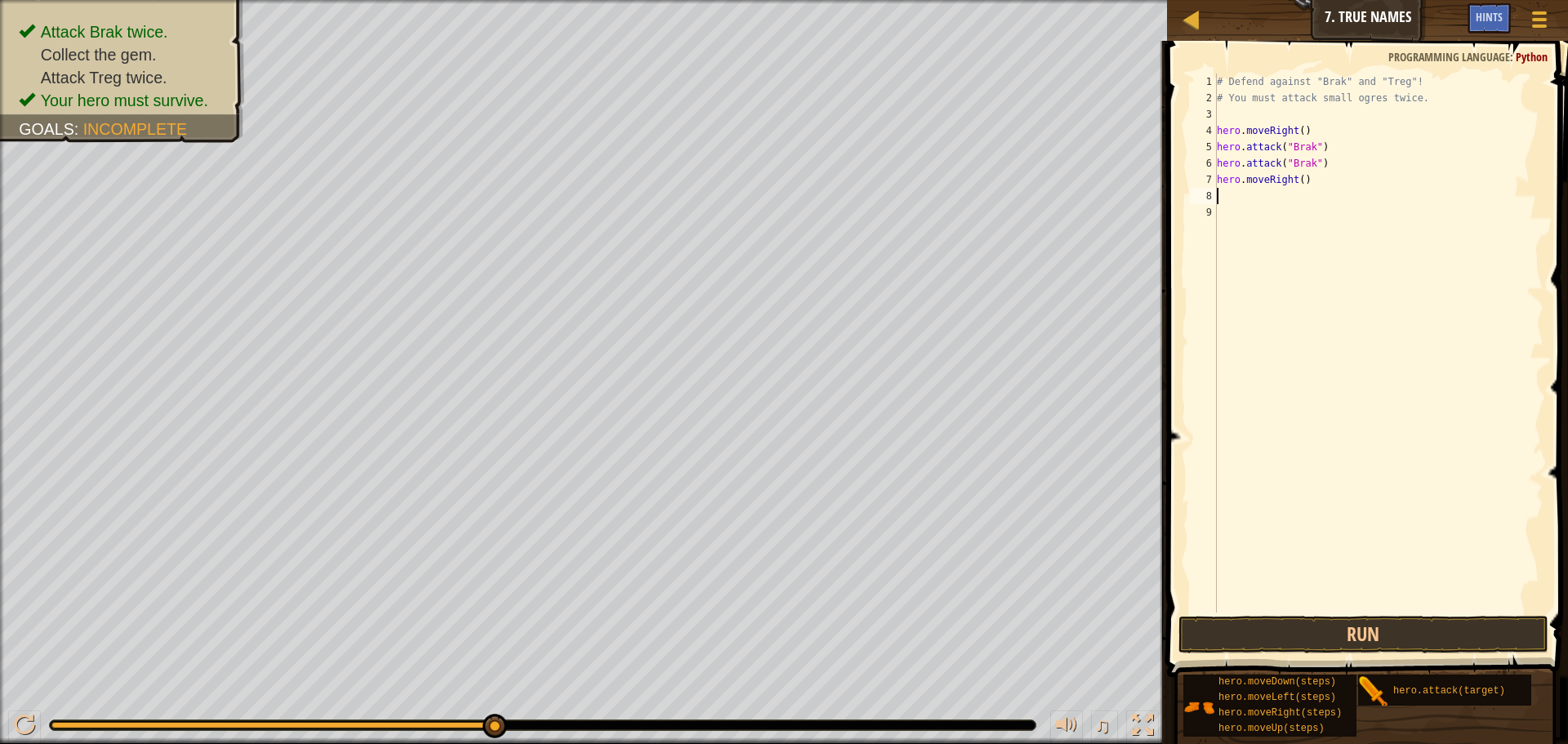
type textarea "h"
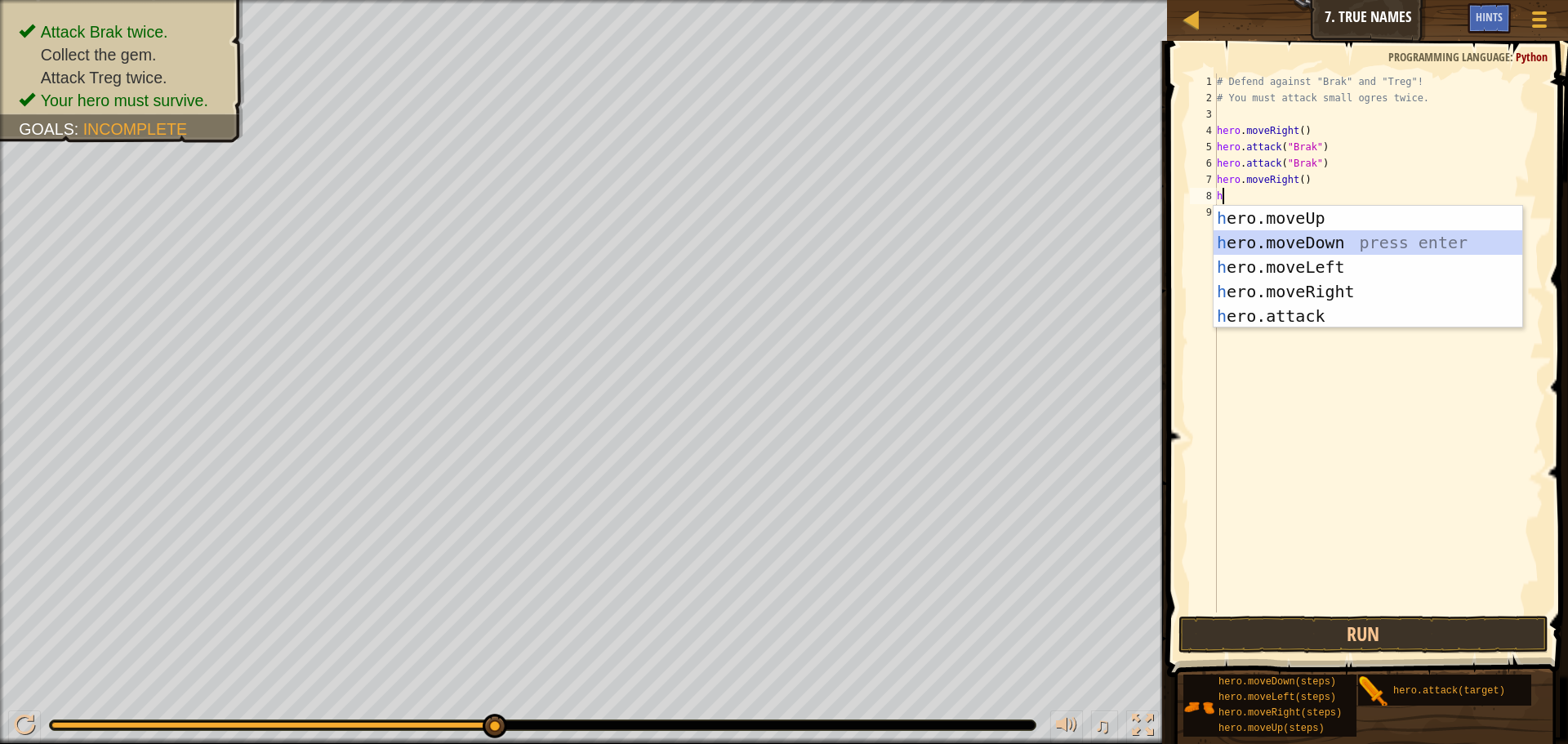
click at [1356, 239] on div "h ero.moveUp press enter h ero.moveDown press enter h ero.moveLeft press enter …" at bounding box center [1368, 291] width 308 height 171
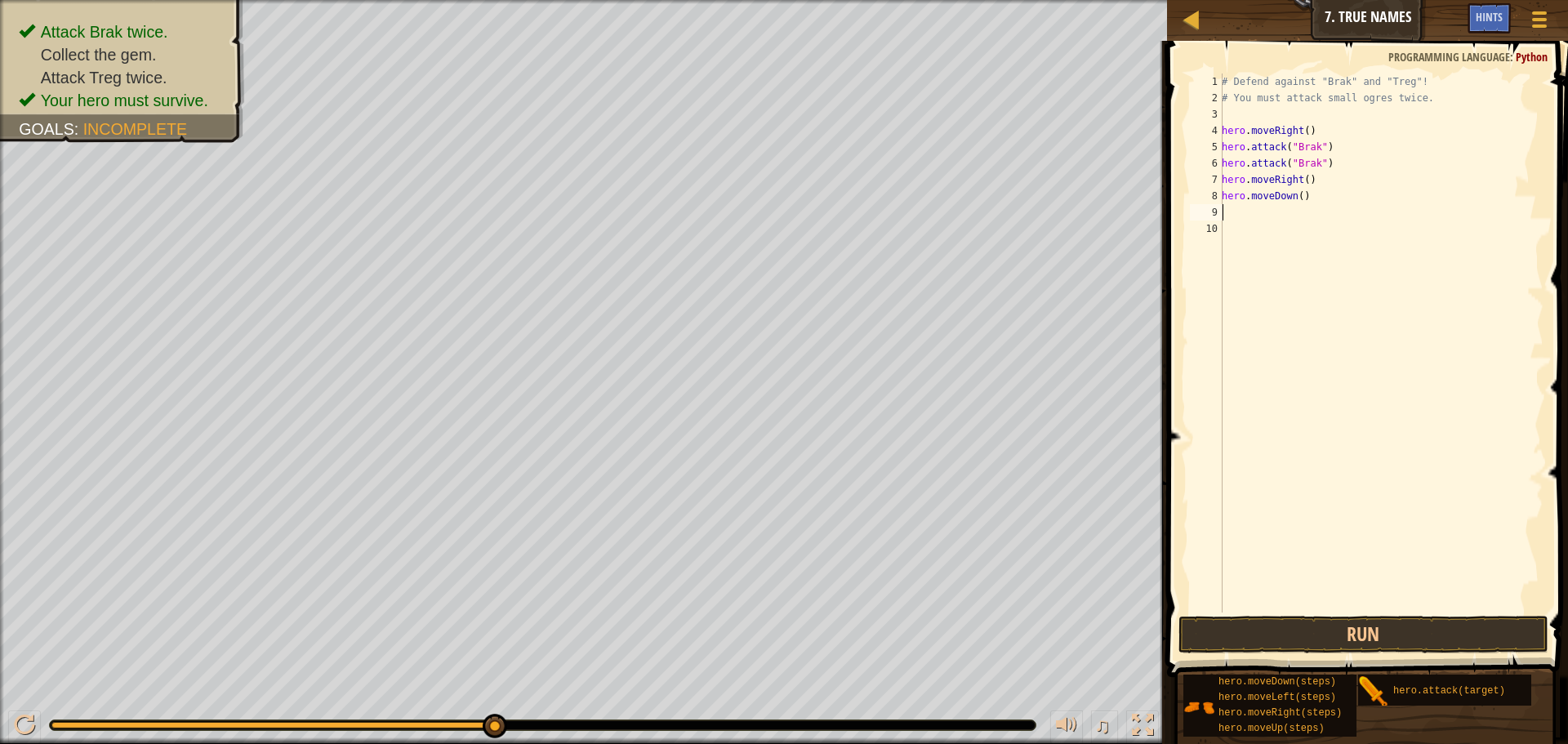
type textarea "h"
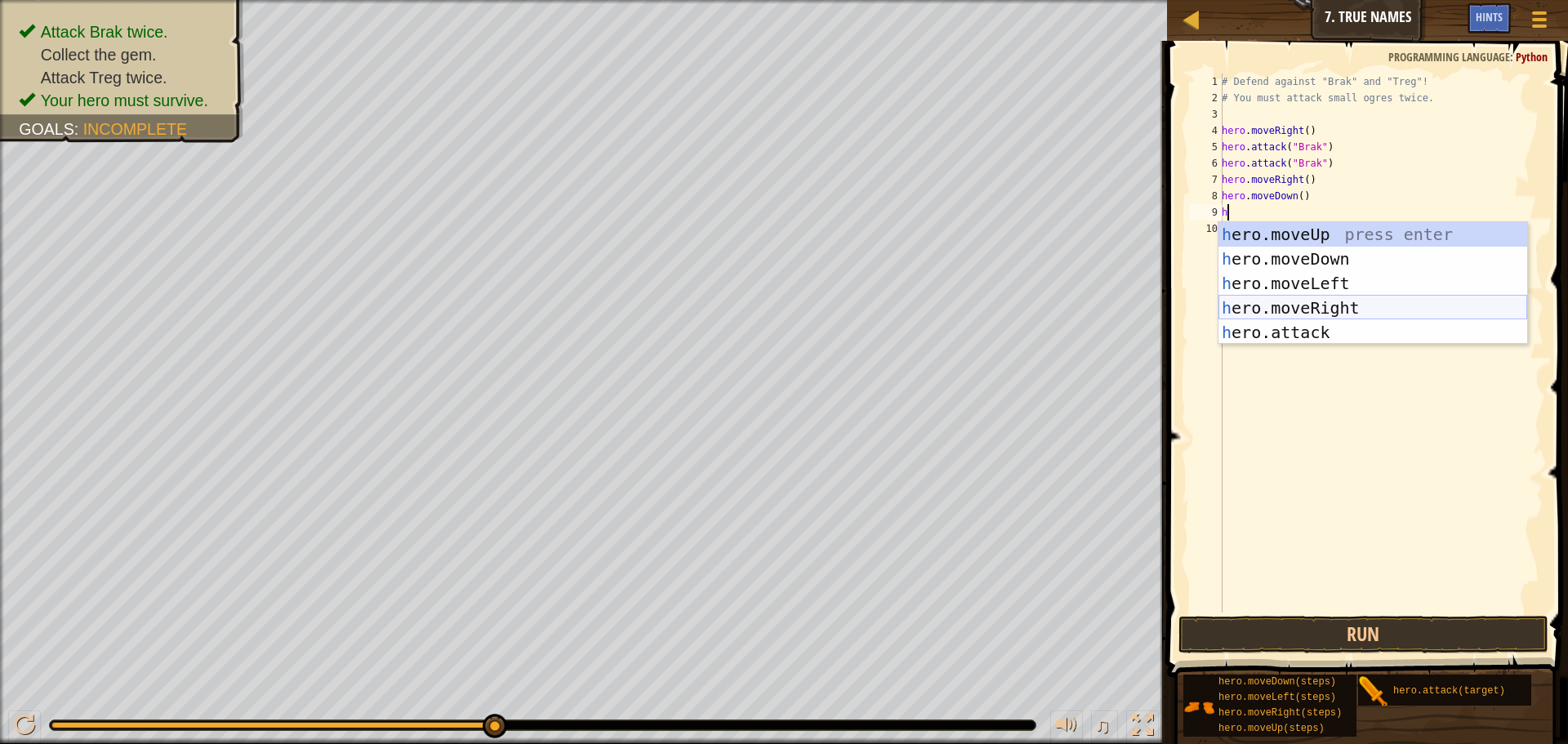
click at [1361, 300] on div "h ero.moveUp press enter h ero.moveDown press enter h ero.moveLeft press enter …" at bounding box center [1373, 307] width 308 height 171
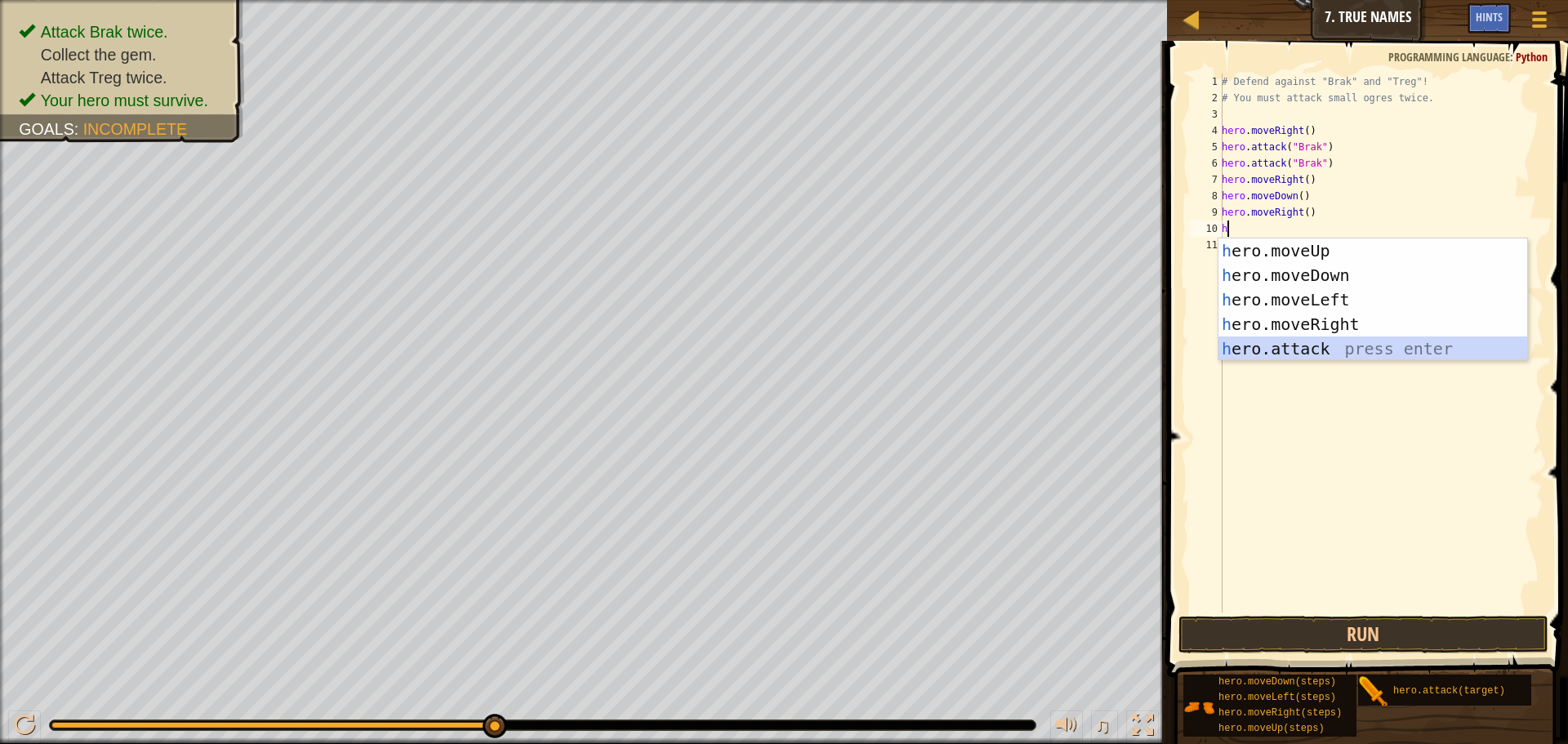
click at [1282, 351] on div "h ero.moveUp press enter h ero.moveDown press enter h ero.moveLeft press enter …" at bounding box center [1373, 324] width 308 height 171
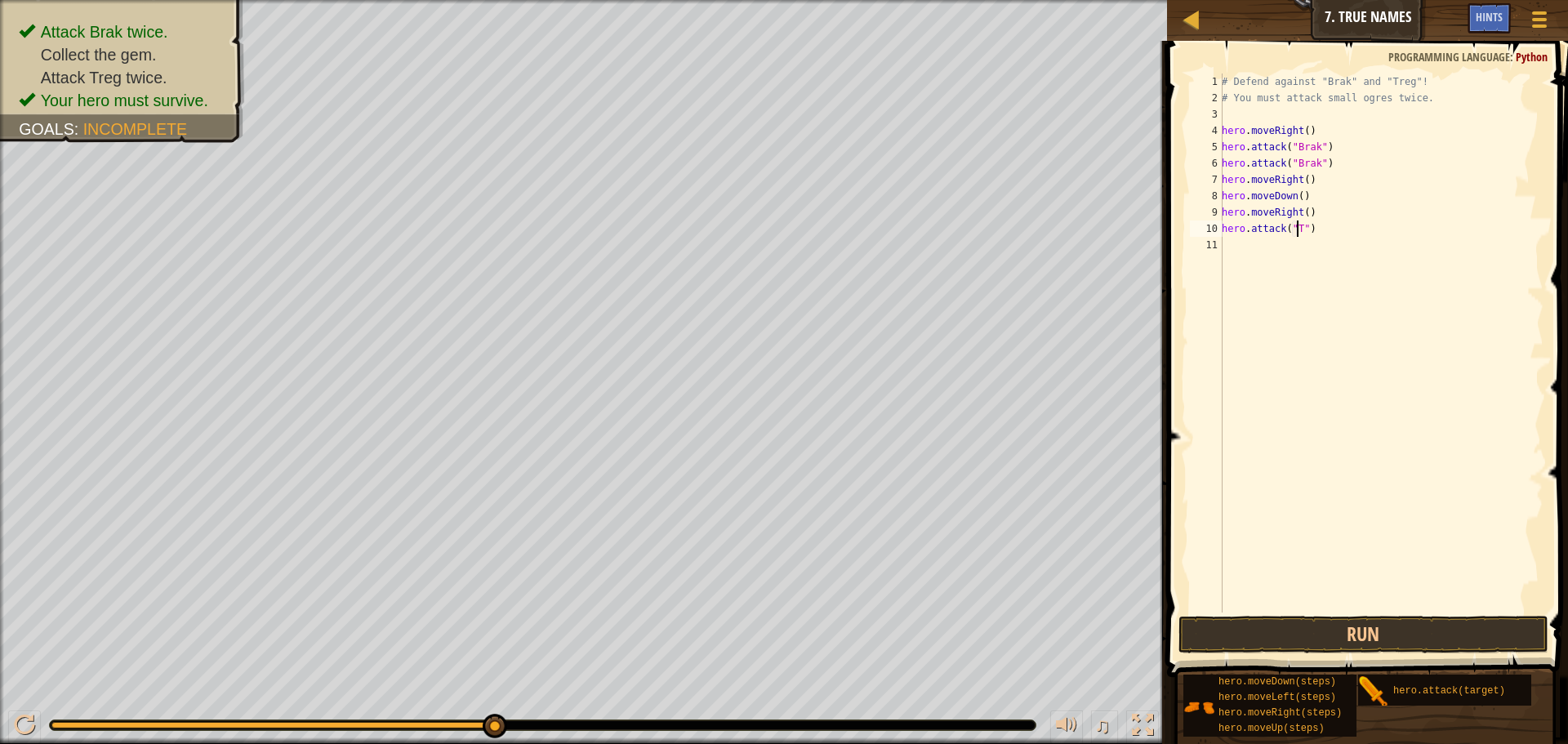
scroll to position [7, 7]
type textarea "hero.attack("Treg")"
click at [1320, 238] on div "# Defend against "Brak" and "Treg"! # You must attack small ogres twice. hero .…" at bounding box center [1381, 359] width 325 height 572
type textarea "h"
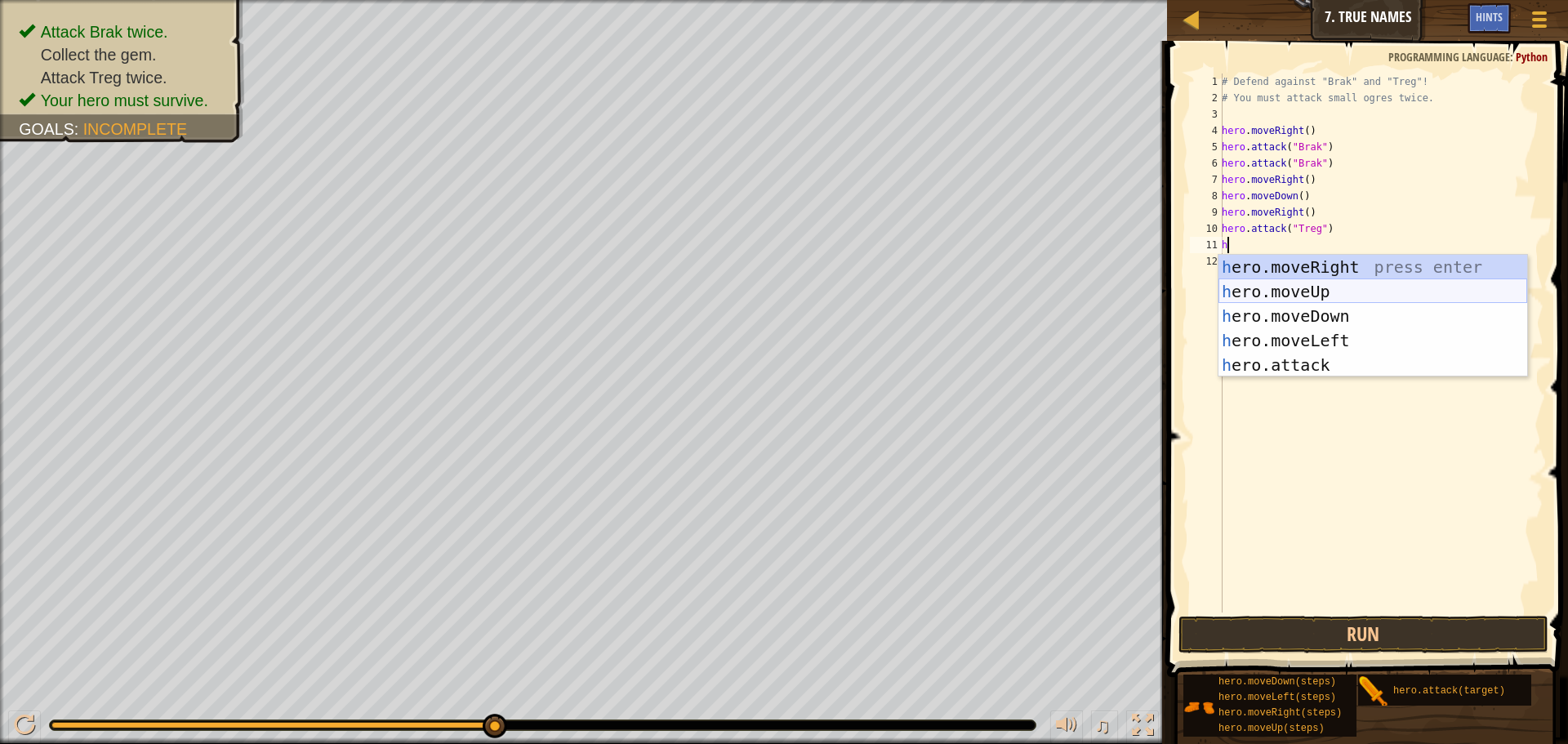
click at [1333, 295] on div "h ero.moveRight press enter h ero.moveUp press enter h ero.moveDown press enter…" at bounding box center [1373, 340] width 308 height 171
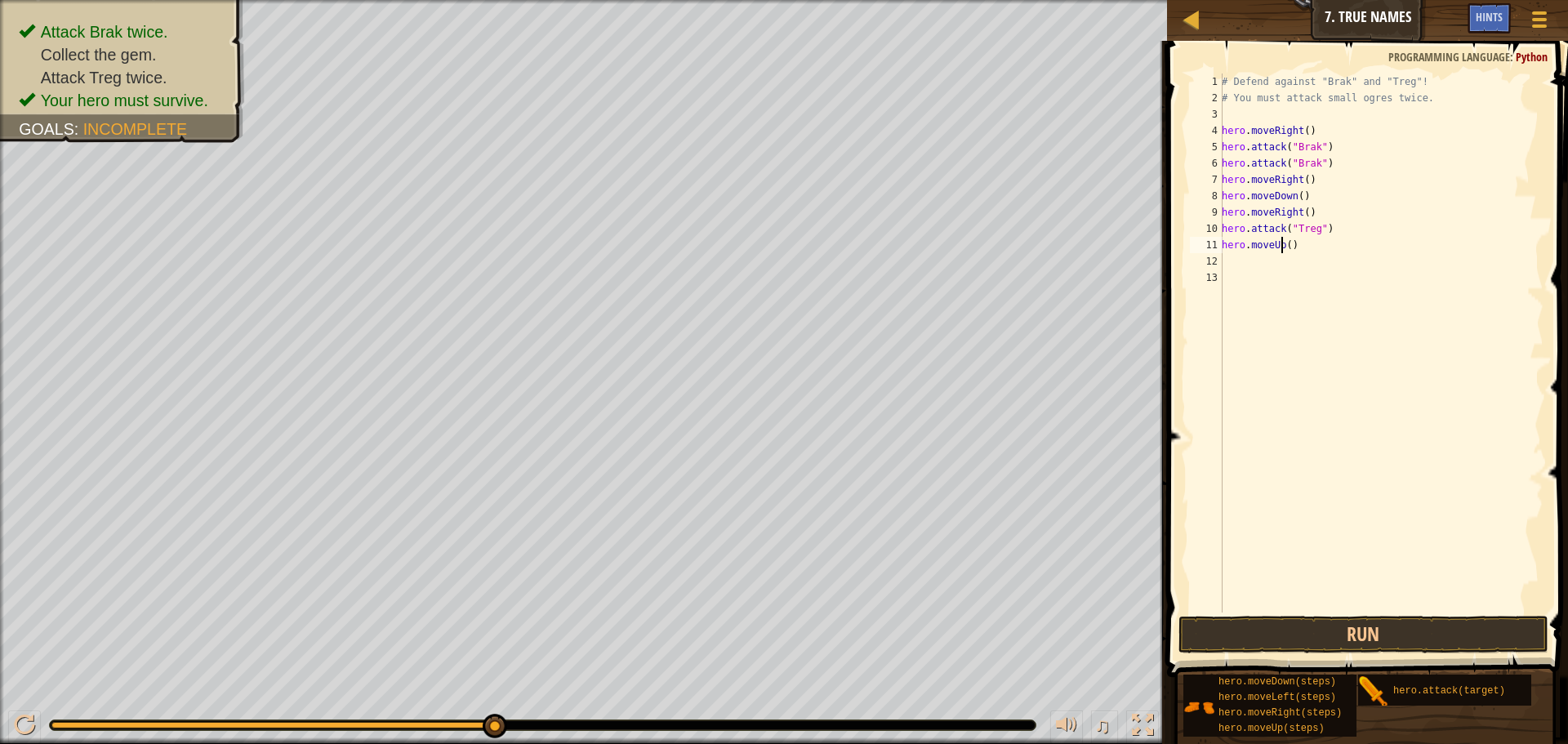
click at [1283, 250] on div "# Defend against "Brak" and "Treg"! # You must attack small ogres twice. hero .…" at bounding box center [1381, 359] width 325 height 572
click at [1286, 249] on div "# Defend against "Brak" and "Treg"! # You must attack small ogres twice. hero .…" at bounding box center [1381, 359] width 325 height 572
click at [1294, 249] on div "# Defend against "Brak" and "Treg"! # You must attack small ogres twice. hero .…" at bounding box center [1381, 359] width 325 height 572
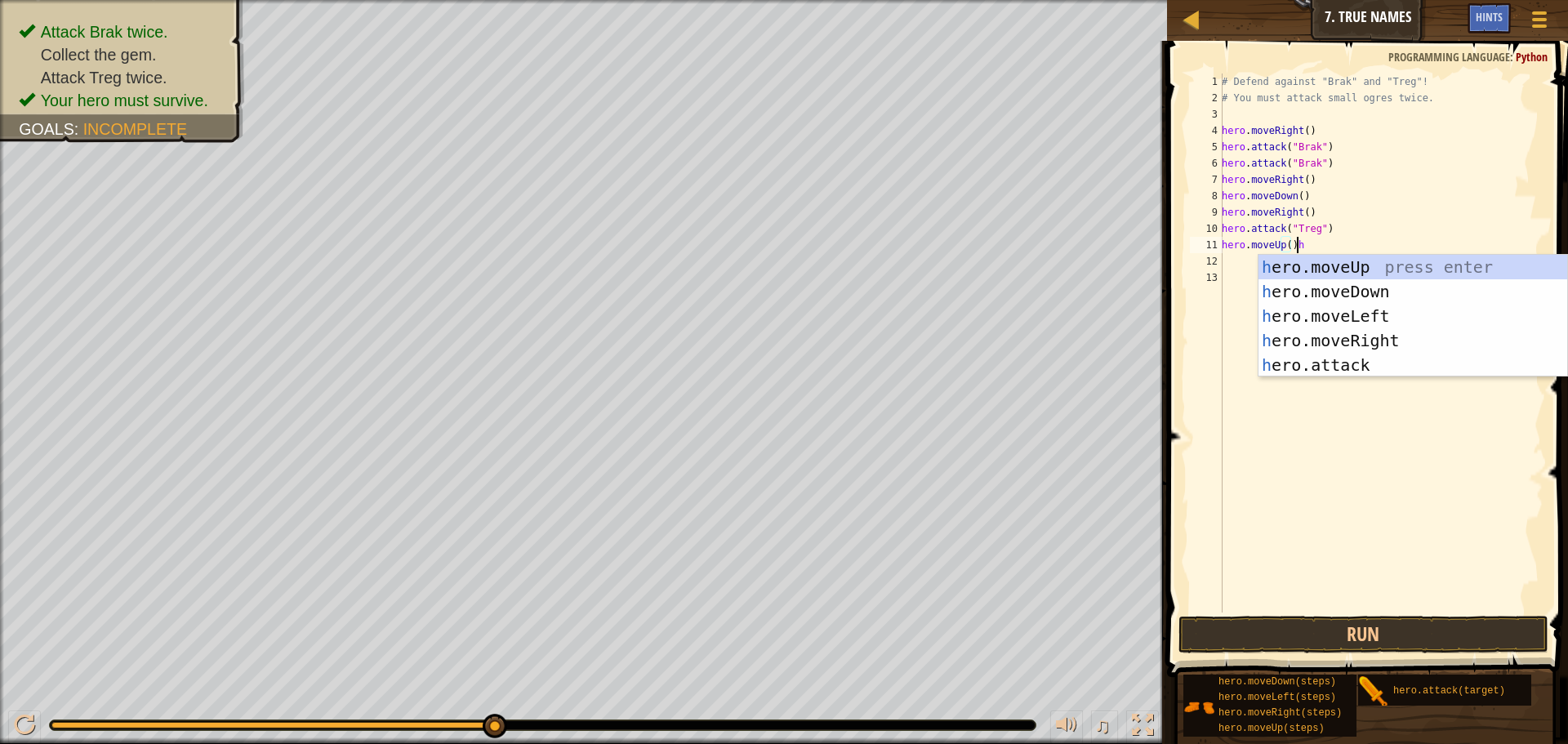
scroll to position [7, 6]
click at [1334, 354] on div "h ero.moveUp press enter h ero.moveDown press enter h ero.moveLeft press enter …" at bounding box center [1413, 340] width 308 height 171
type textarea "hero.moveUp()hero.attack("Enemy Name")"
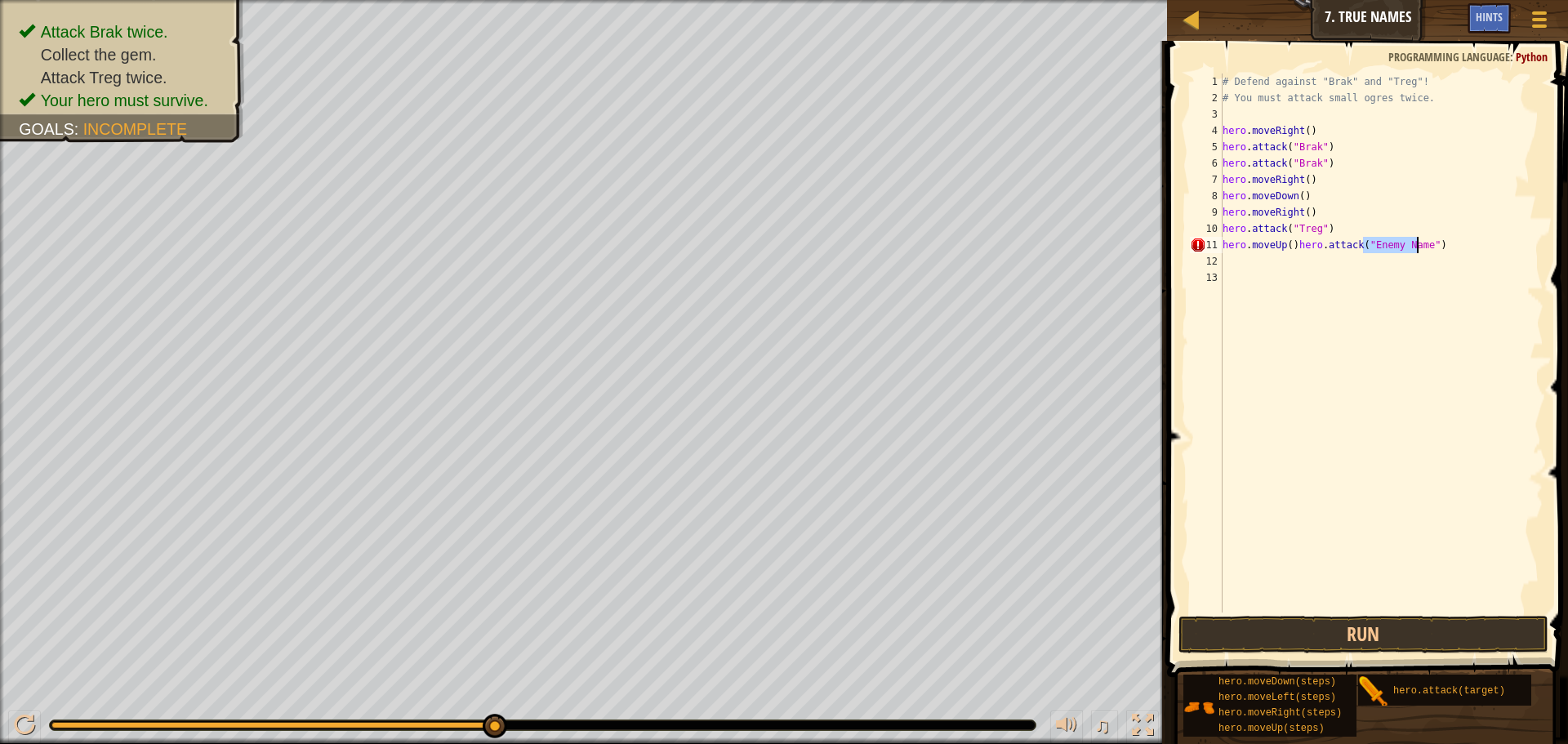
click at [1484, 256] on div "# Defend against "Brak" and "Treg"! # You must attack small ogres twice. hero .…" at bounding box center [1382, 359] width 324 height 572
click at [1484, 254] on div "# Defend against "Brak" and "Treg"! # You must attack small ogres twice. hero .…" at bounding box center [1382, 359] width 324 height 572
click at [1484, 253] on div "# Defend against "Brak" and "Treg"! # You must attack small ogres twice. hero .…" at bounding box center [1382, 359] width 324 height 572
click at [1452, 240] on div "# Defend against "Brak" and "Treg"! # You must attack small ogres twice. hero .…" at bounding box center [1382, 359] width 324 height 572
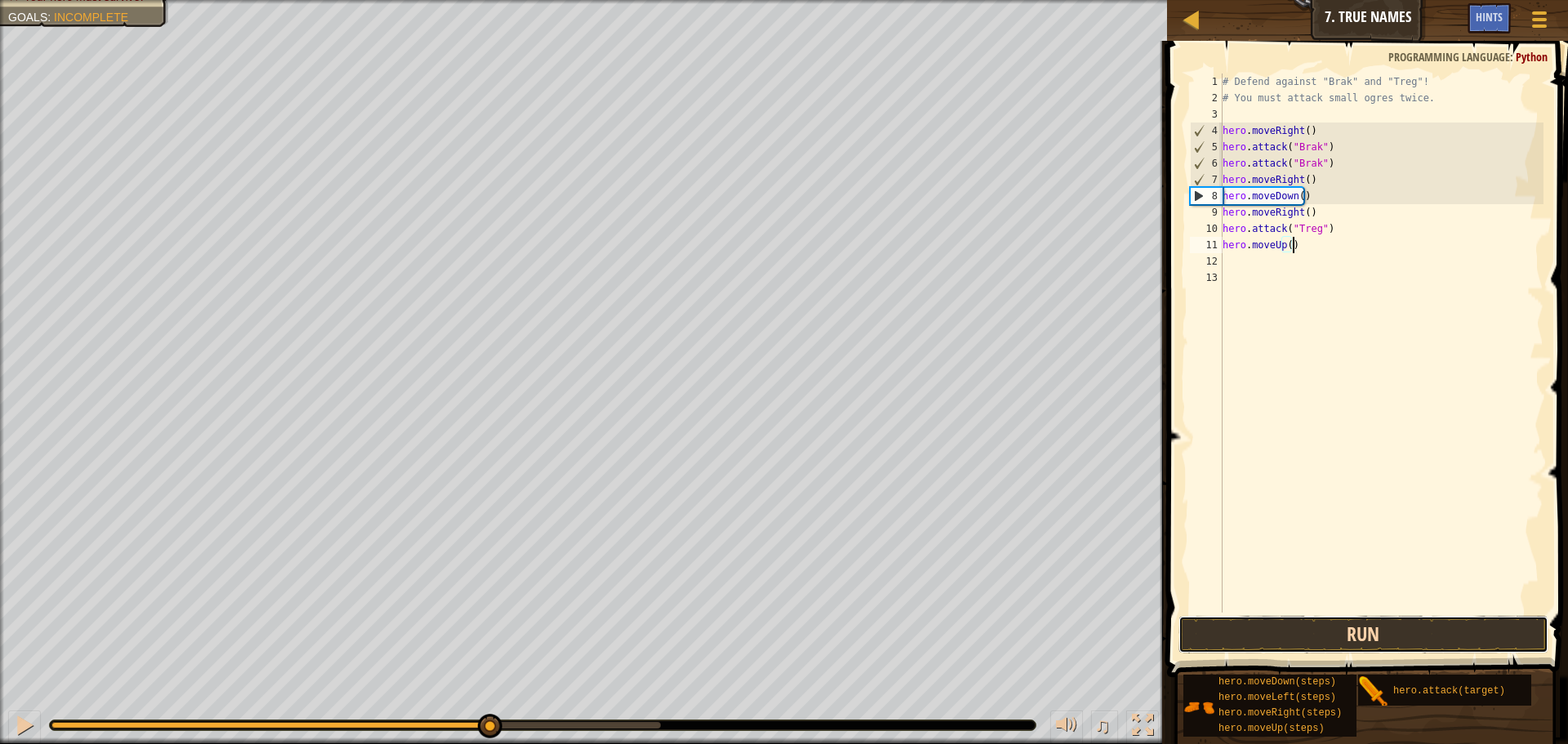
click at [1452, 626] on button "Run" at bounding box center [1363, 635] width 370 height 38
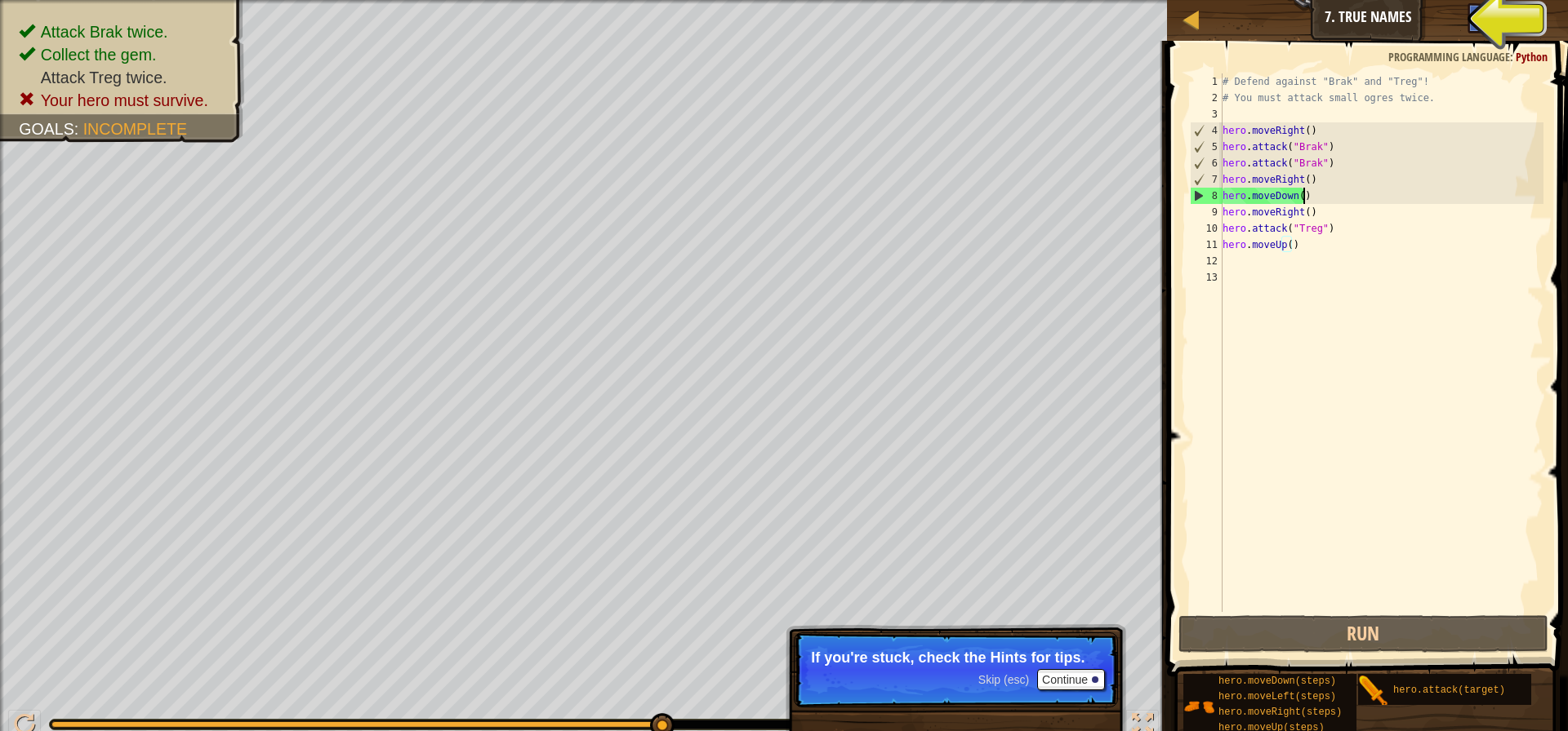
click at [1383, 195] on div "# Defend against "Brak" and "Treg"! # You must attack small ogres twice. hero .…" at bounding box center [1382, 359] width 324 height 572
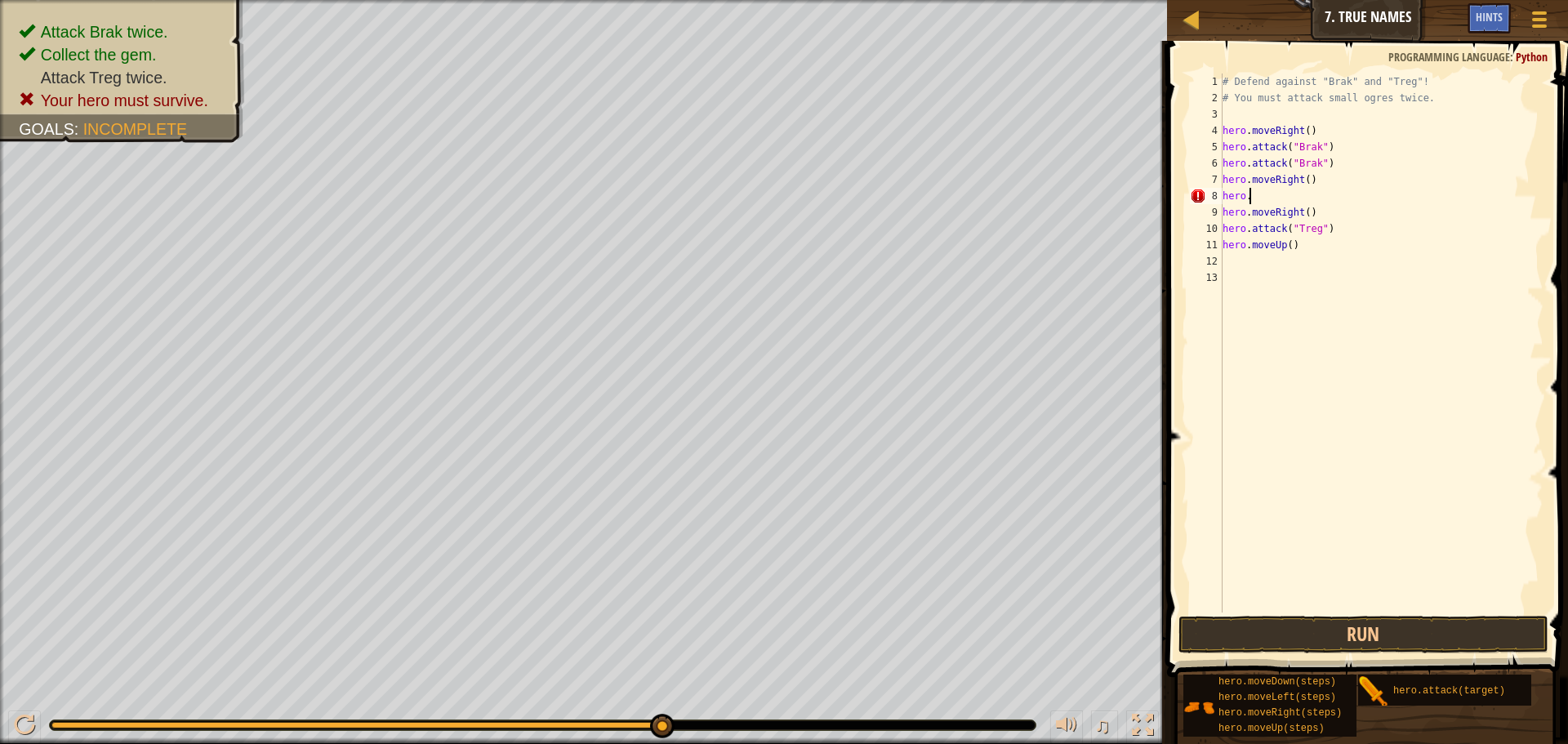
scroll to position [7, 2]
click at [1379, 210] on div "hero.a ttack press enter" at bounding box center [1374, 243] width 308 height 74
type textarea "hero.attack("Treg")"
click at [1420, 617] on button "Run" at bounding box center [1363, 635] width 370 height 38
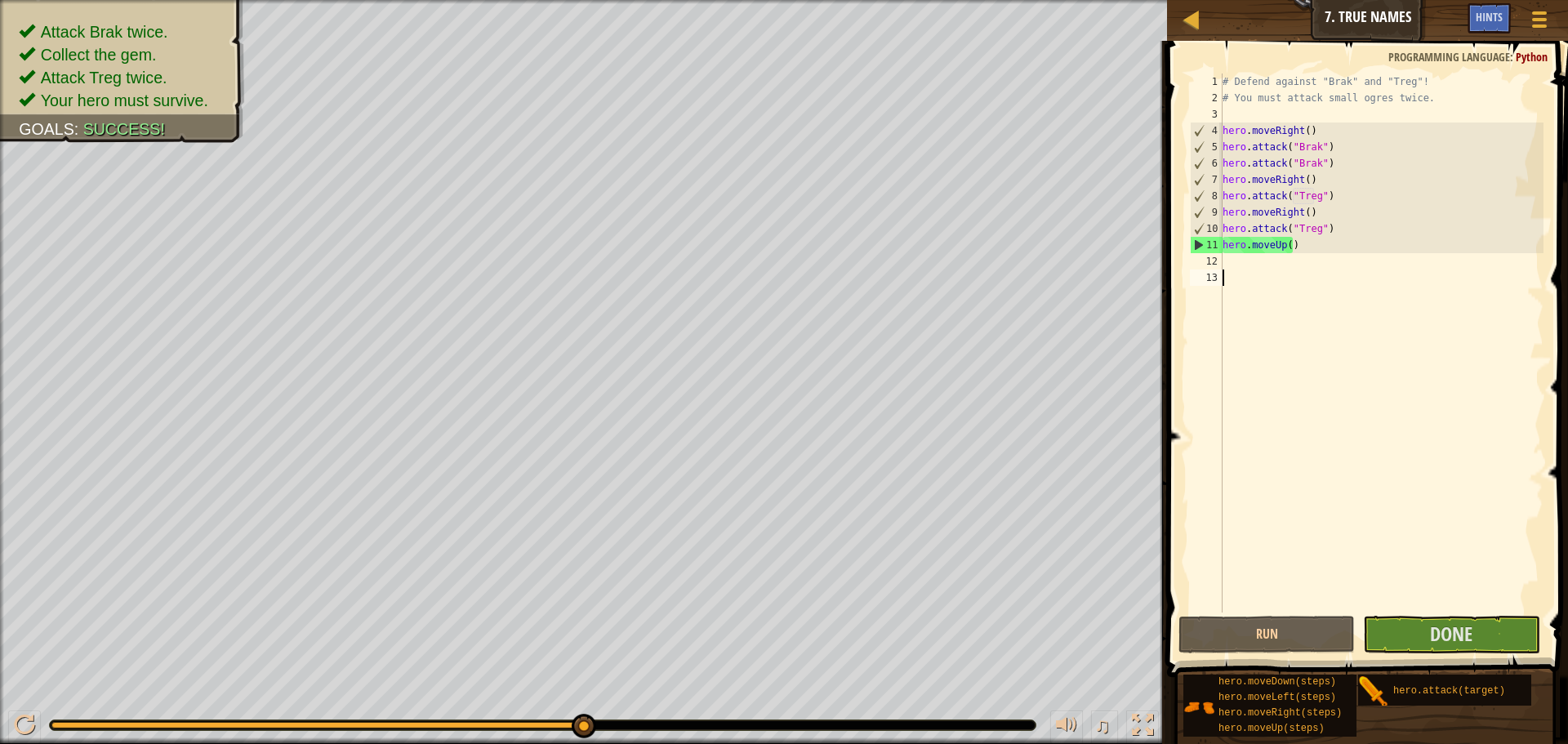
click at [1268, 286] on div "# Defend against "Brak" and "Treg"! # You must attack small ogres twice. hero .…" at bounding box center [1382, 359] width 324 height 572
click at [1252, 269] on div "# Defend against "Brak" and "Treg"! # You must attack small ogres twice. hero .…" at bounding box center [1382, 359] width 324 height 572
type textarea "h"
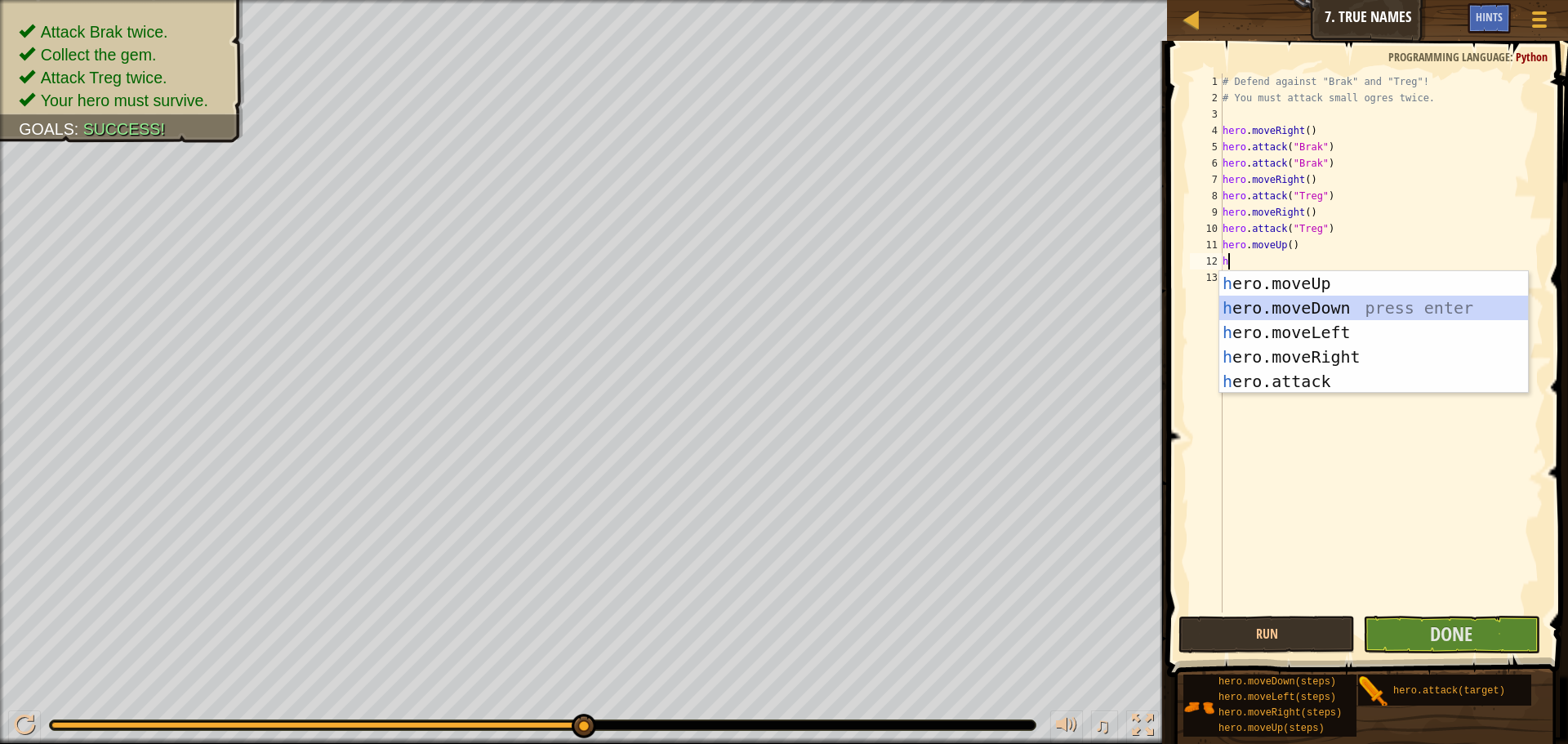
click at [1463, 302] on div "h ero.moveUp press enter h ero.moveDown press enter h ero.moveLeft press enter …" at bounding box center [1374, 357] width 308 height 171
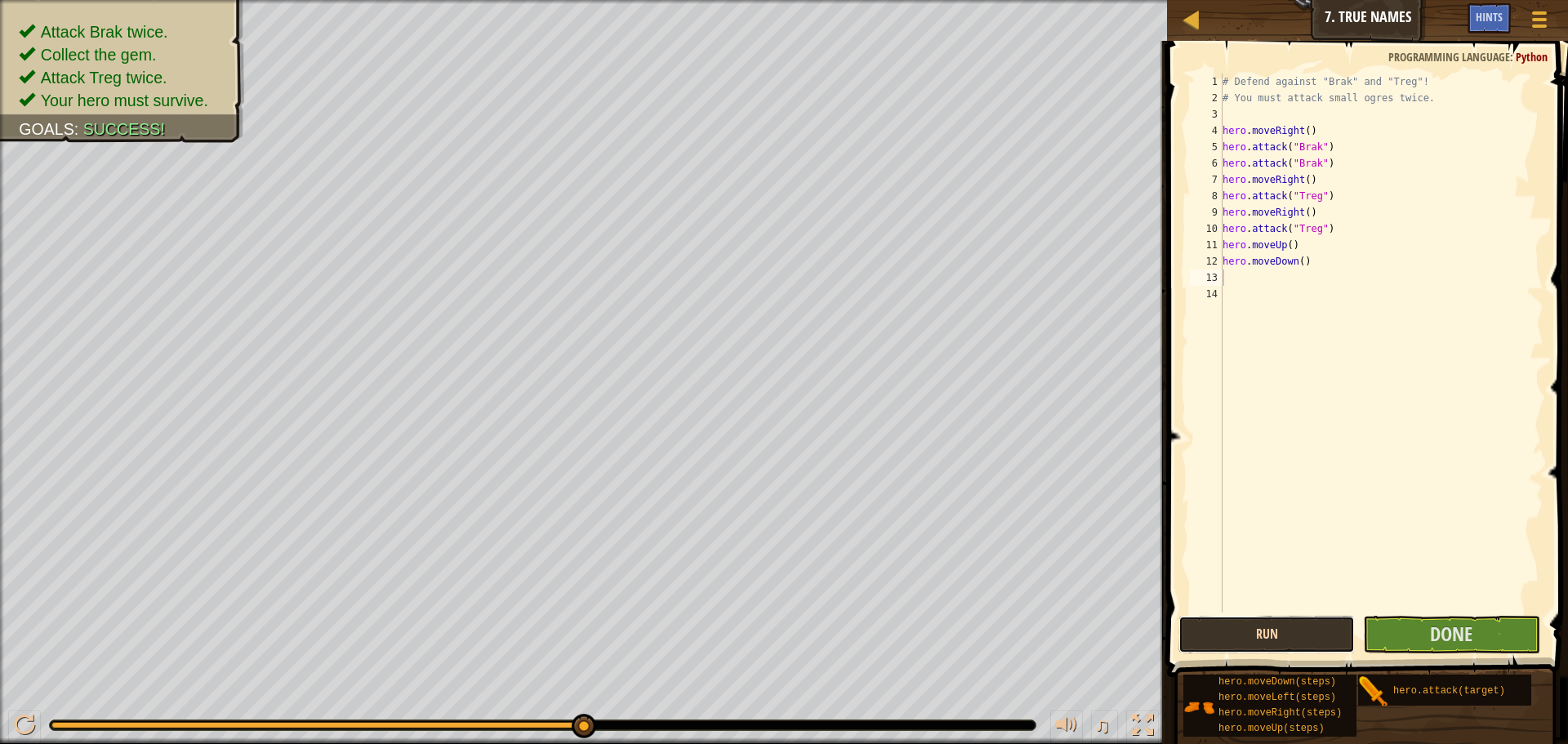
click at [1302, 633] on button "Run" at bounding box center [1266, 635] width 176 height 38
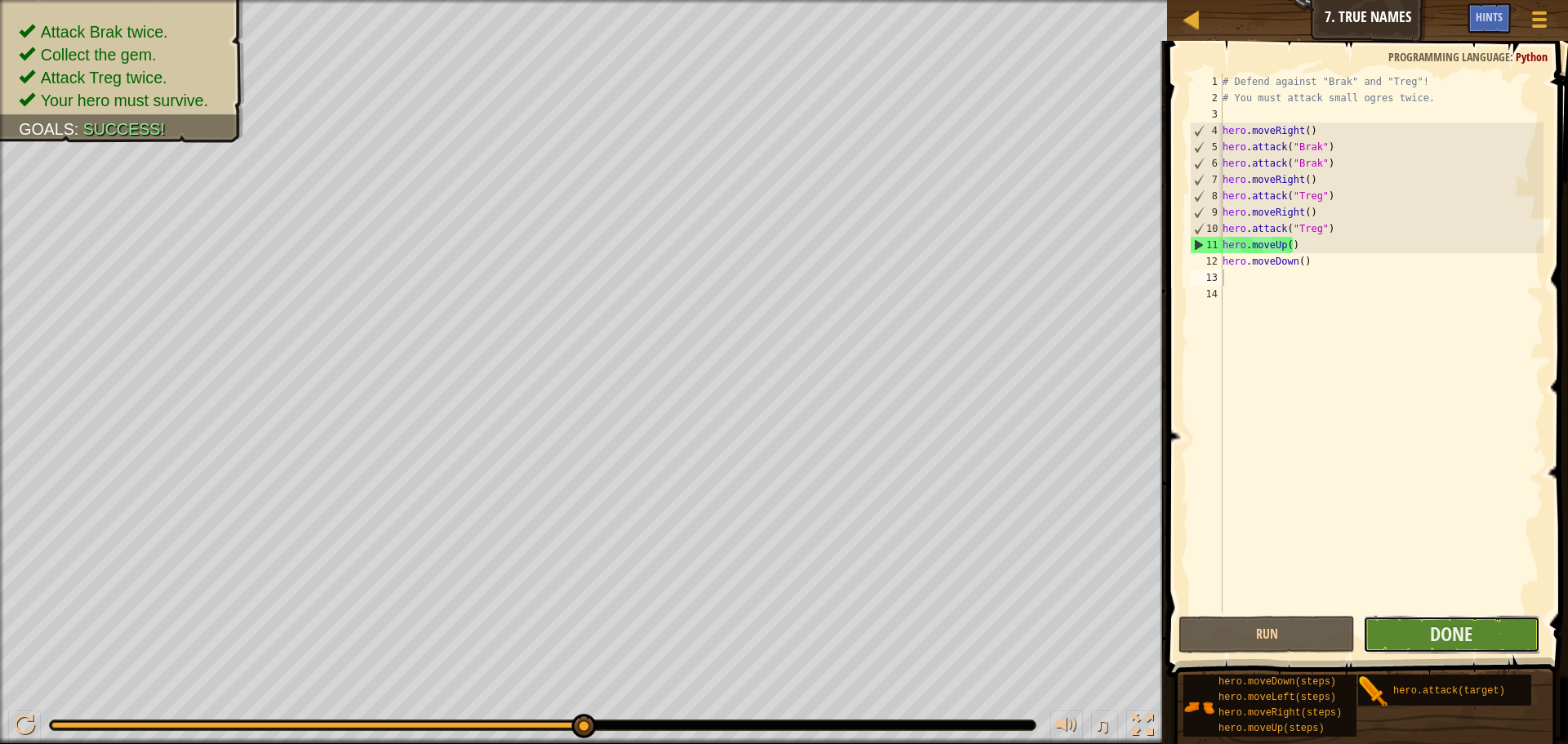
click at [1423, 645] on button "Done" at bounding box center [1451, 635] width 176 height 38
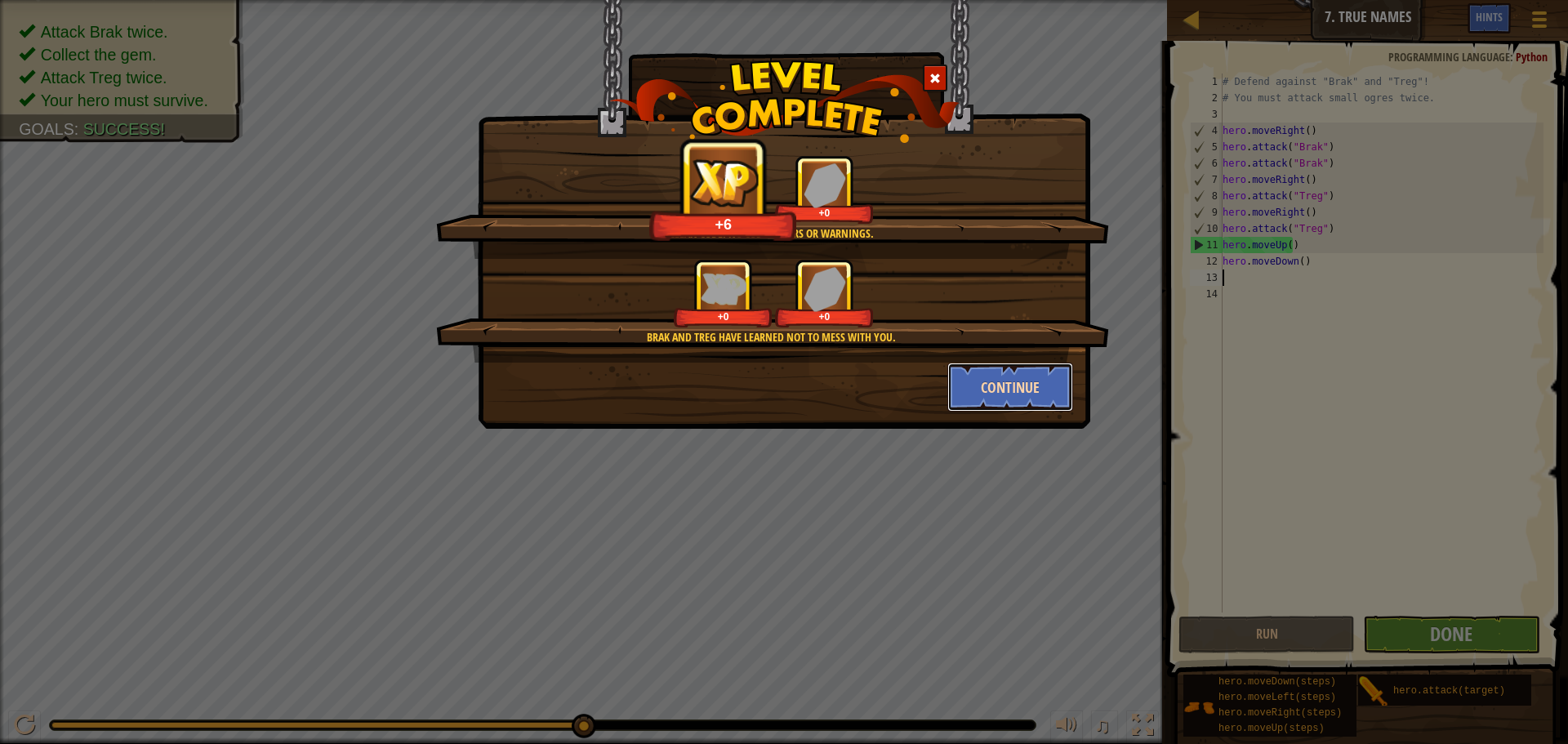
click at [971, 369] on button "Continue" at bounding box center [1010, 386] width 126 height 49
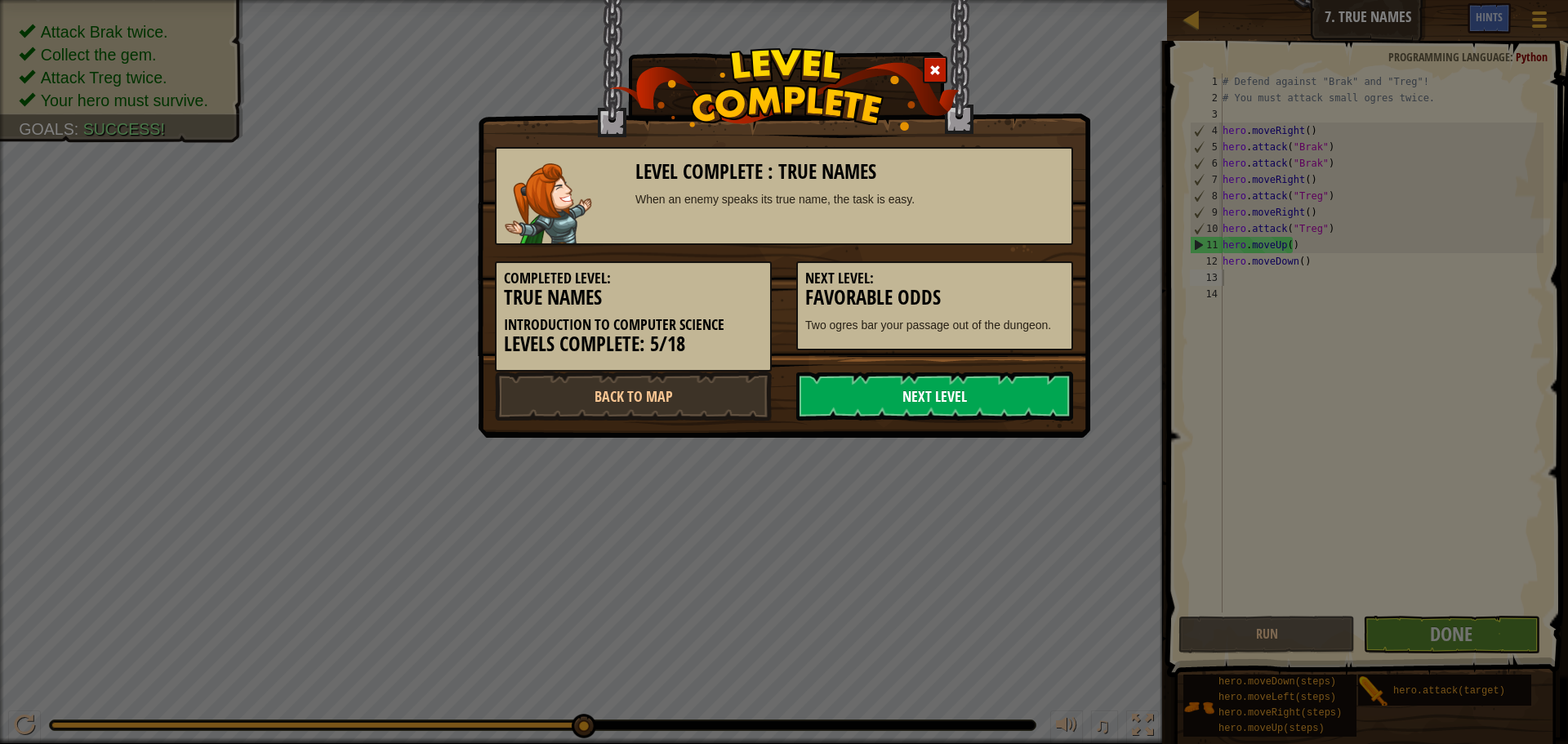
click at [970, 378] on link "Next Level" at bounding box center [934, 395] width 277 height 49
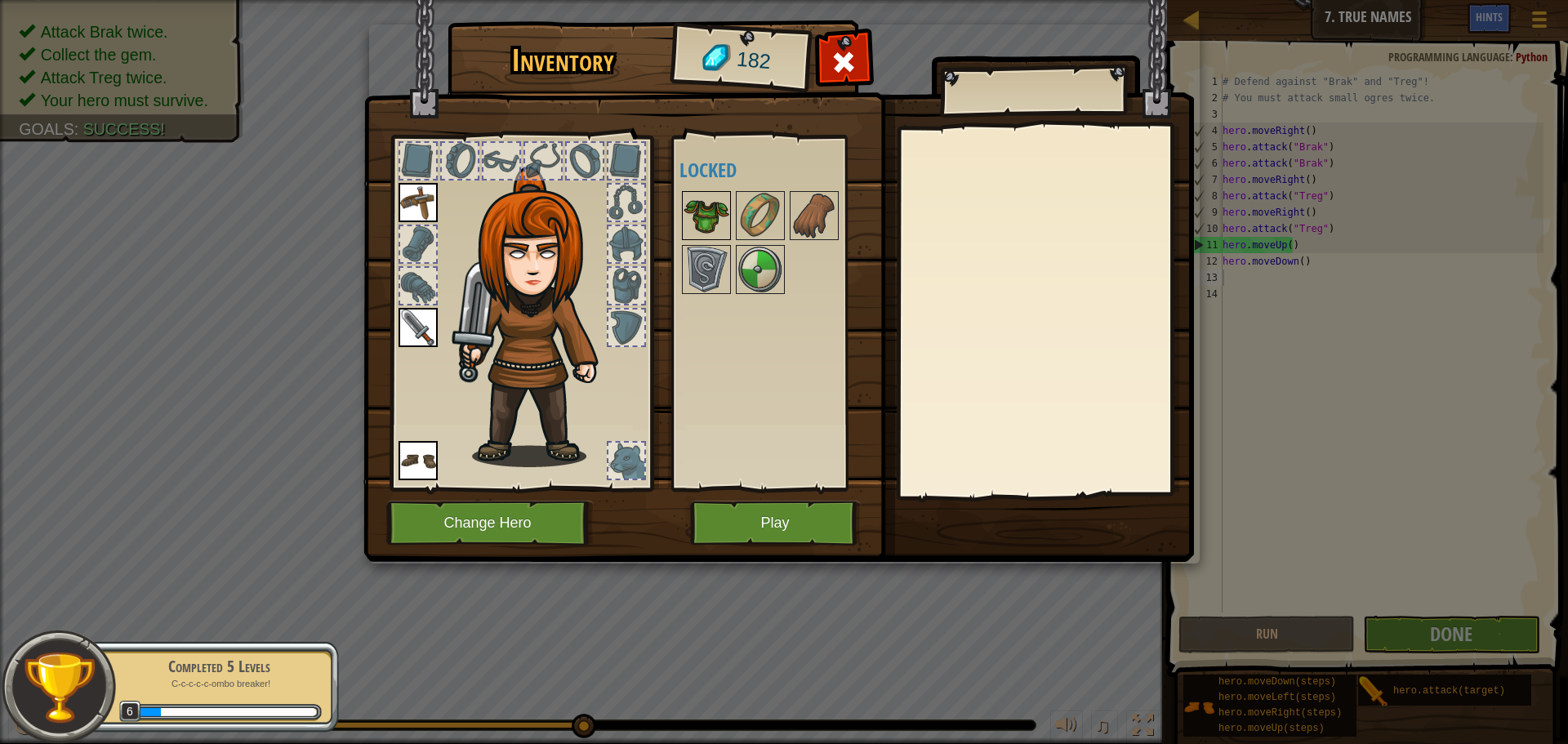
click at [686, 212] on img at bounding box center [706, 216] width 46 height 46
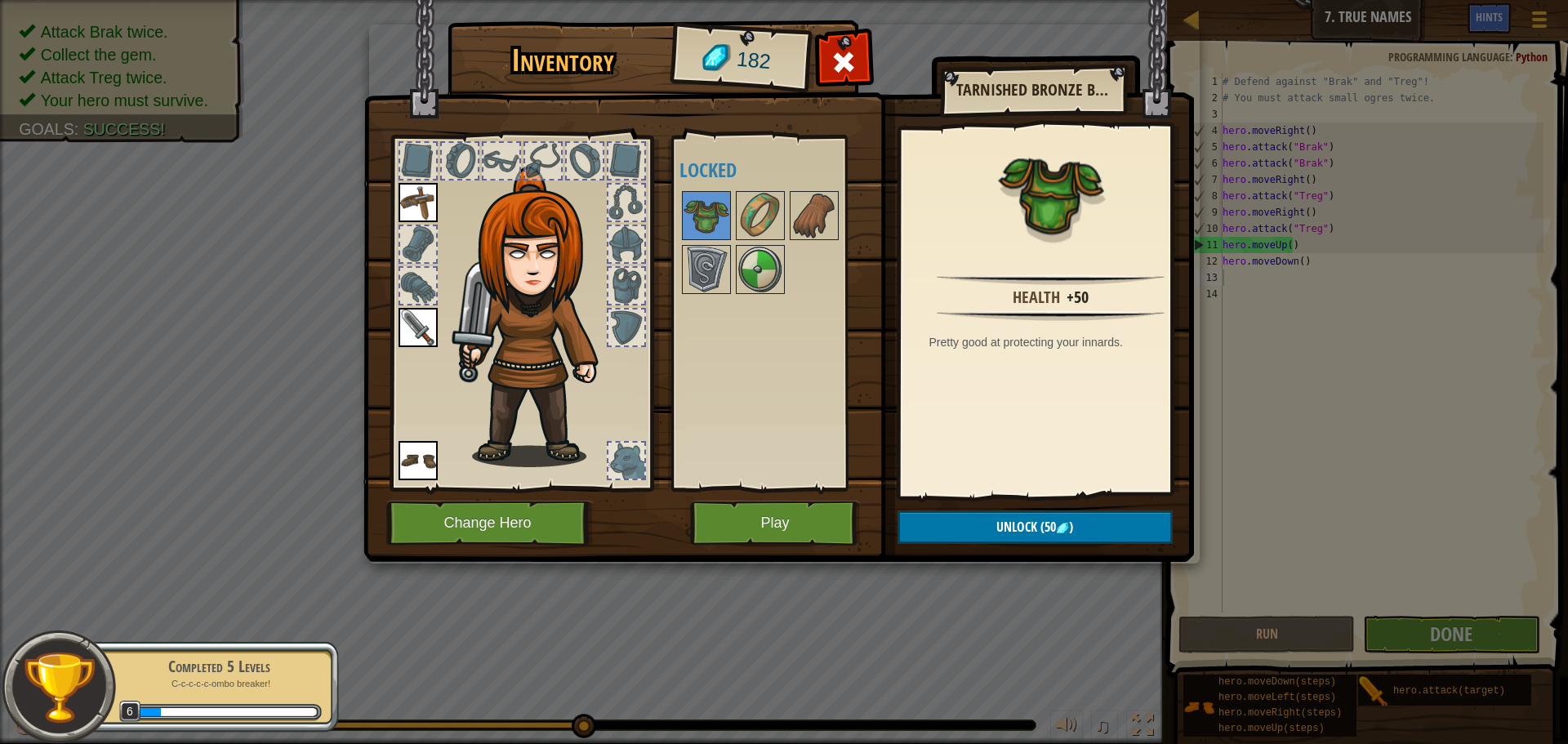
click at [513, 284] on img at bounding box center [539, 316] width 175 height 300
click at [515, 192] on img at bounding box center [539, 316] width 175 height 300
click at [749, 523] on button "Play" at bounding box center [776, 522] width 171 height 45
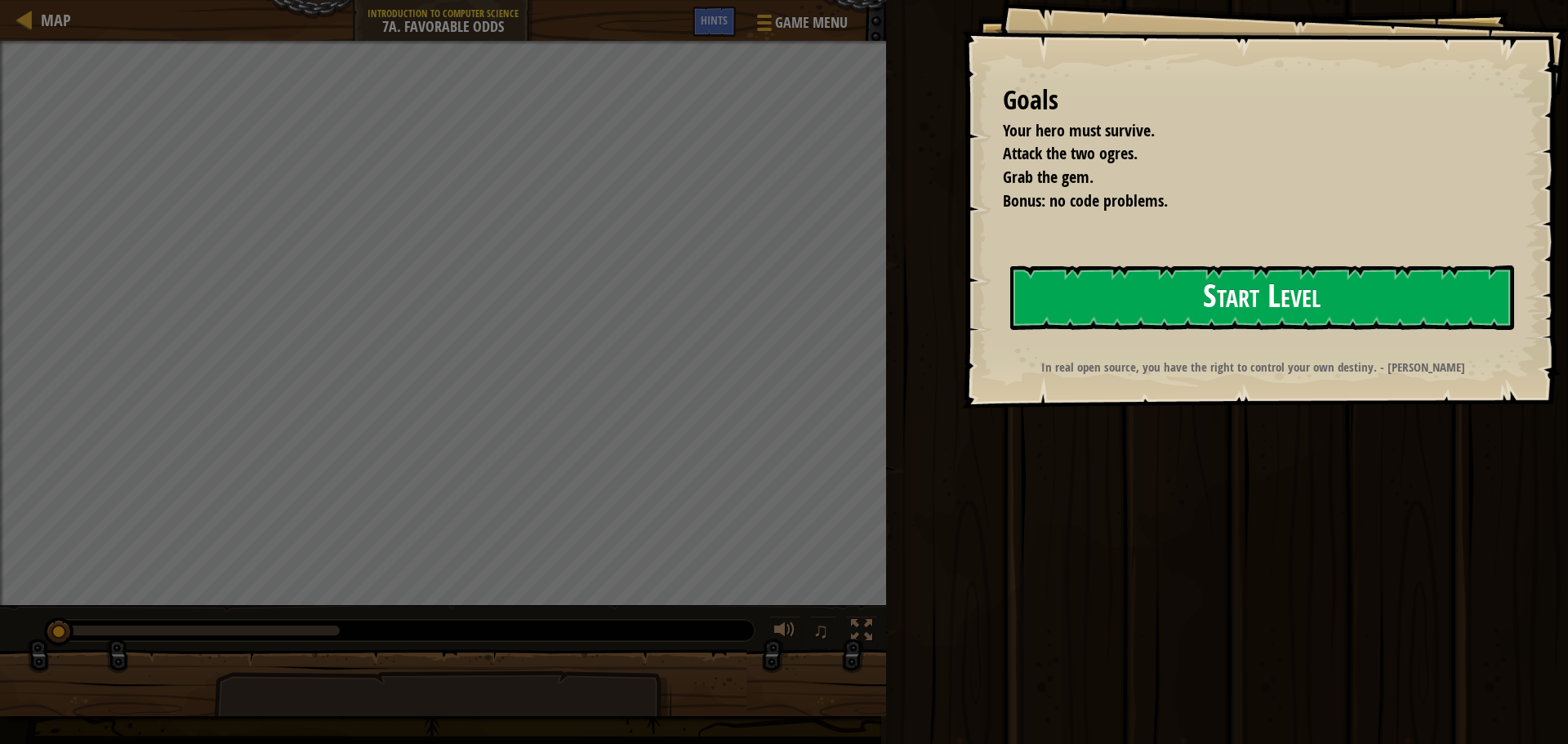
click at [1356, 287] on button "Start Level" at bounding box center [1262, 297] width 503 height 65
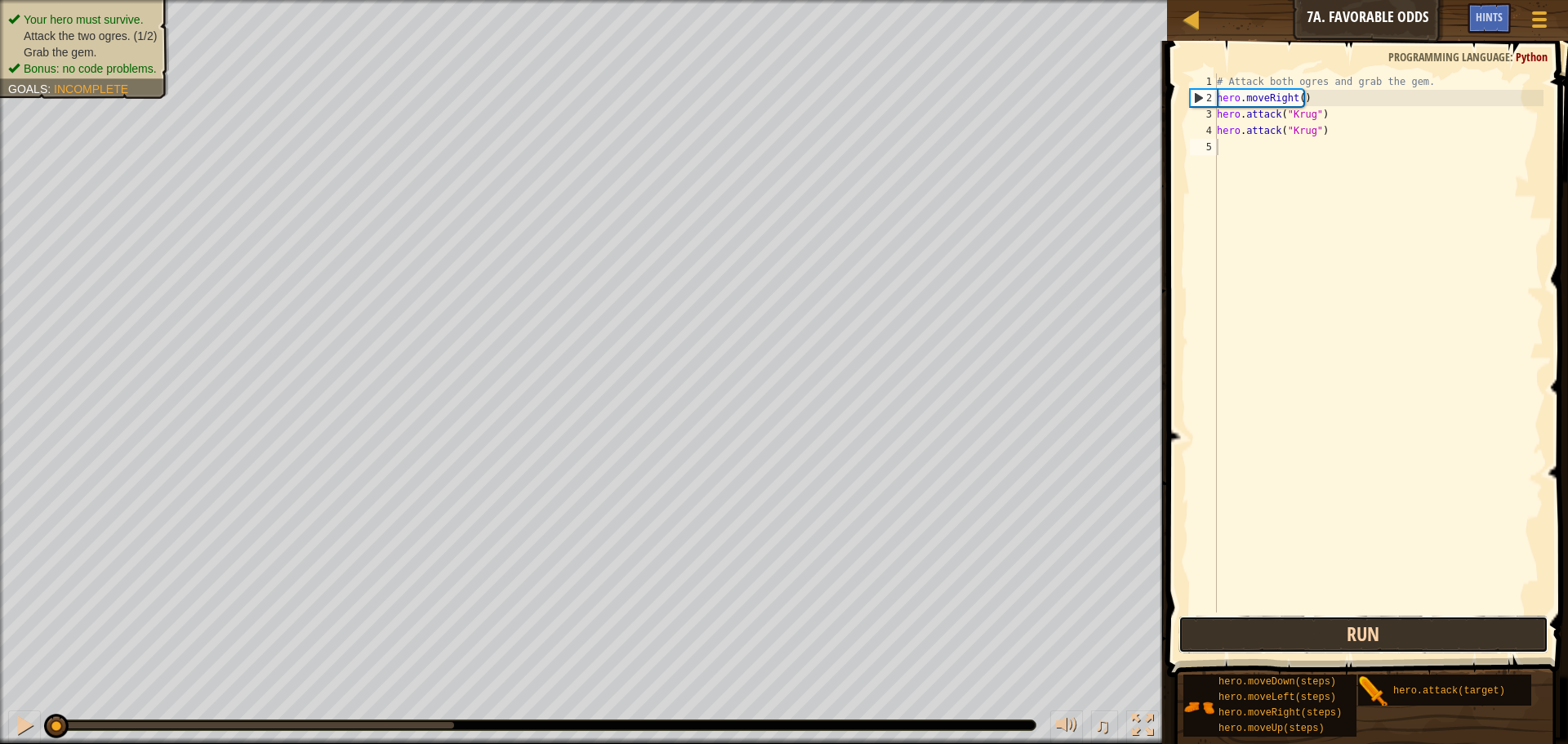
click at [1299, 637] on button "Run" at bounding box center [1363, 635] width 370 height 38
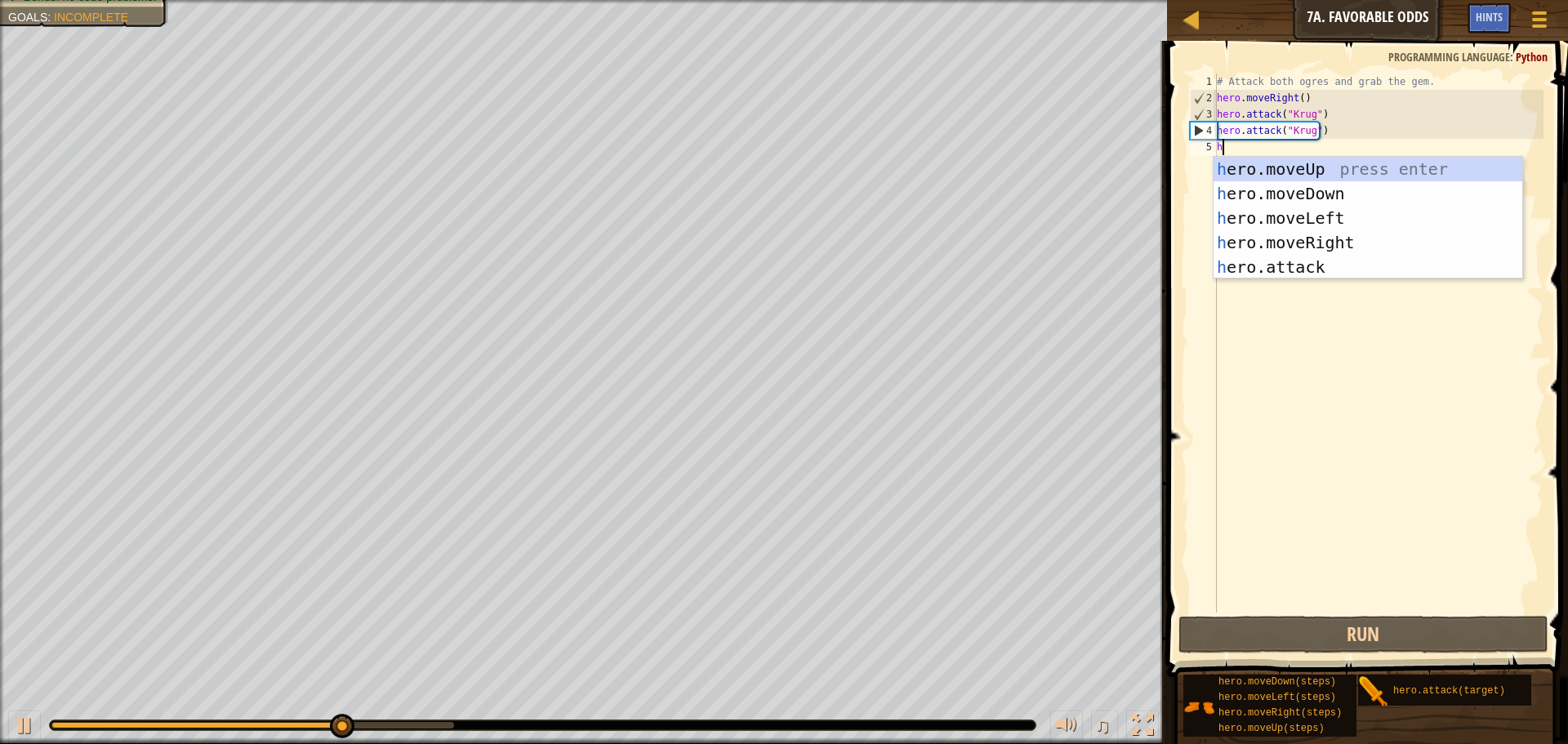
type textarea "h"
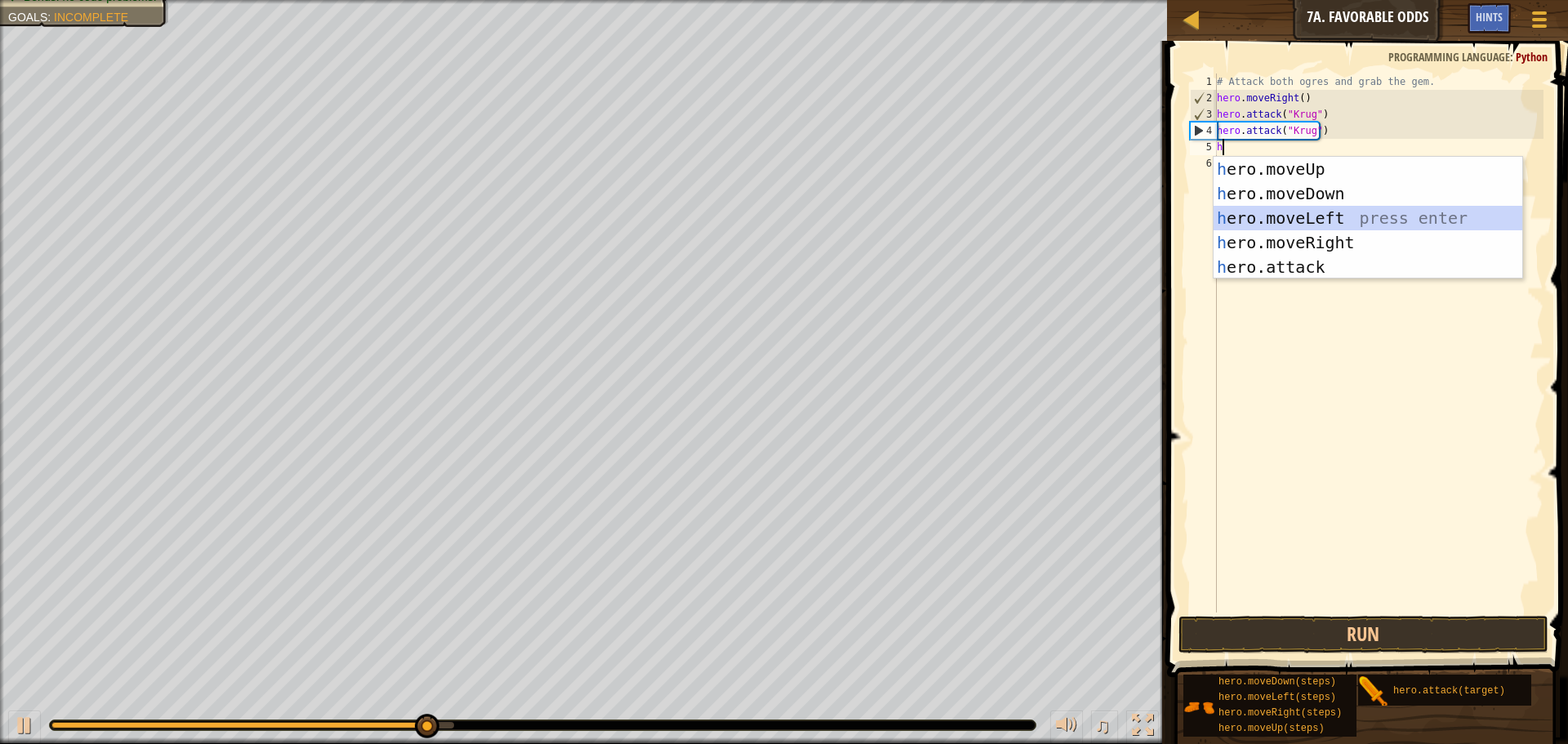
click at [1333, 230] on div "h ero.moveUp press enter h ero.moveDown press enter h ero.moveLeft press enter …" at bounding box center [1368, 243] width 308 height 171
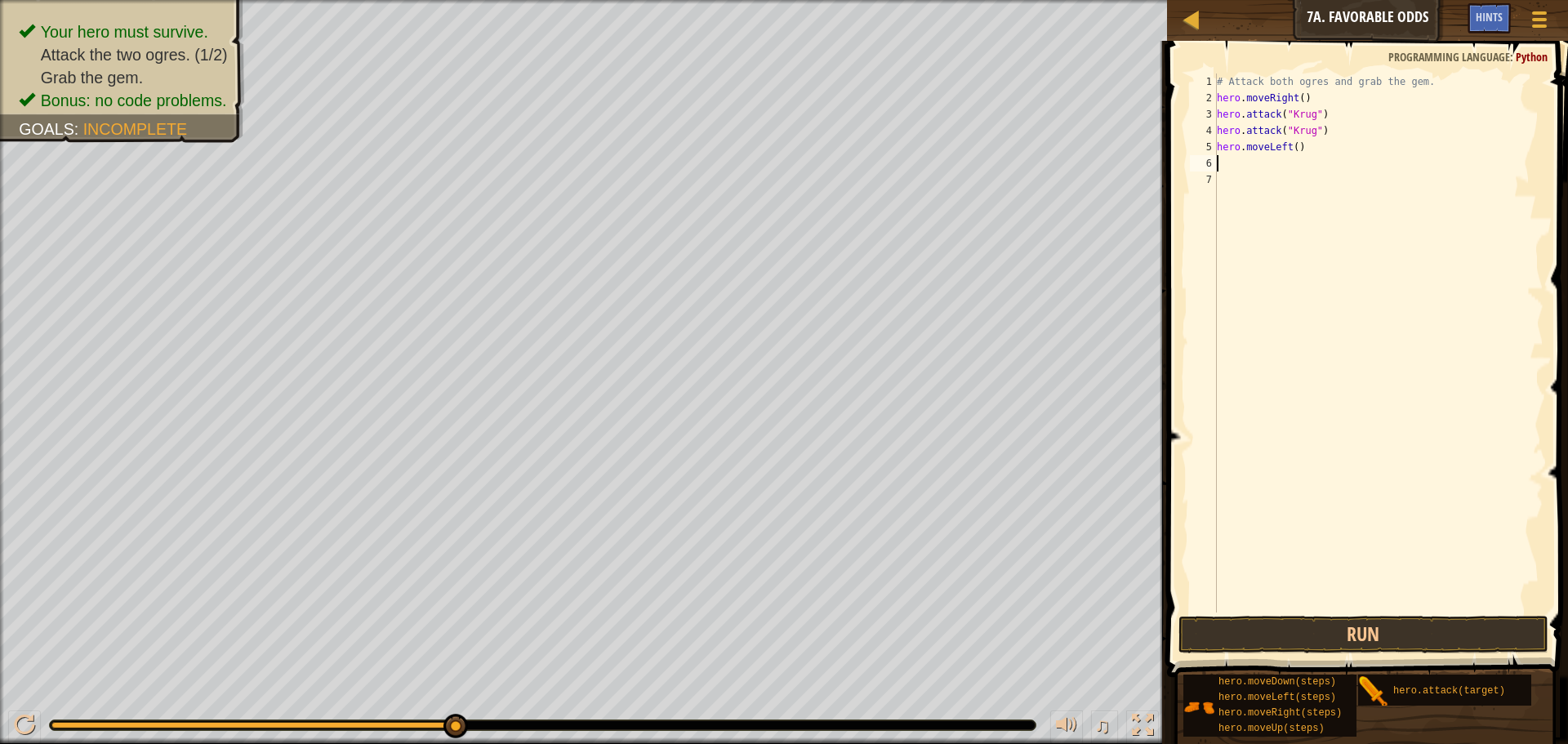
click at [1283, 148] on div "# Attack both ogres and grab the gem. hero . moveRight ( ) hero . attack ( "[PE…" at bounding box center [1379, 359] width 330 height 572
click at [1285, 144] on div "# Attack both ogres and grab the gem. hero . moveRight ( ) hero . attack ( "[PE…" at bounding box center [1379, 359] width 330 height 572
click at [1286, 162] on div "hero.moveRight press enter" at bounding box center [1368, 194] width 308 height 74
type textarea "hero.moveRight"
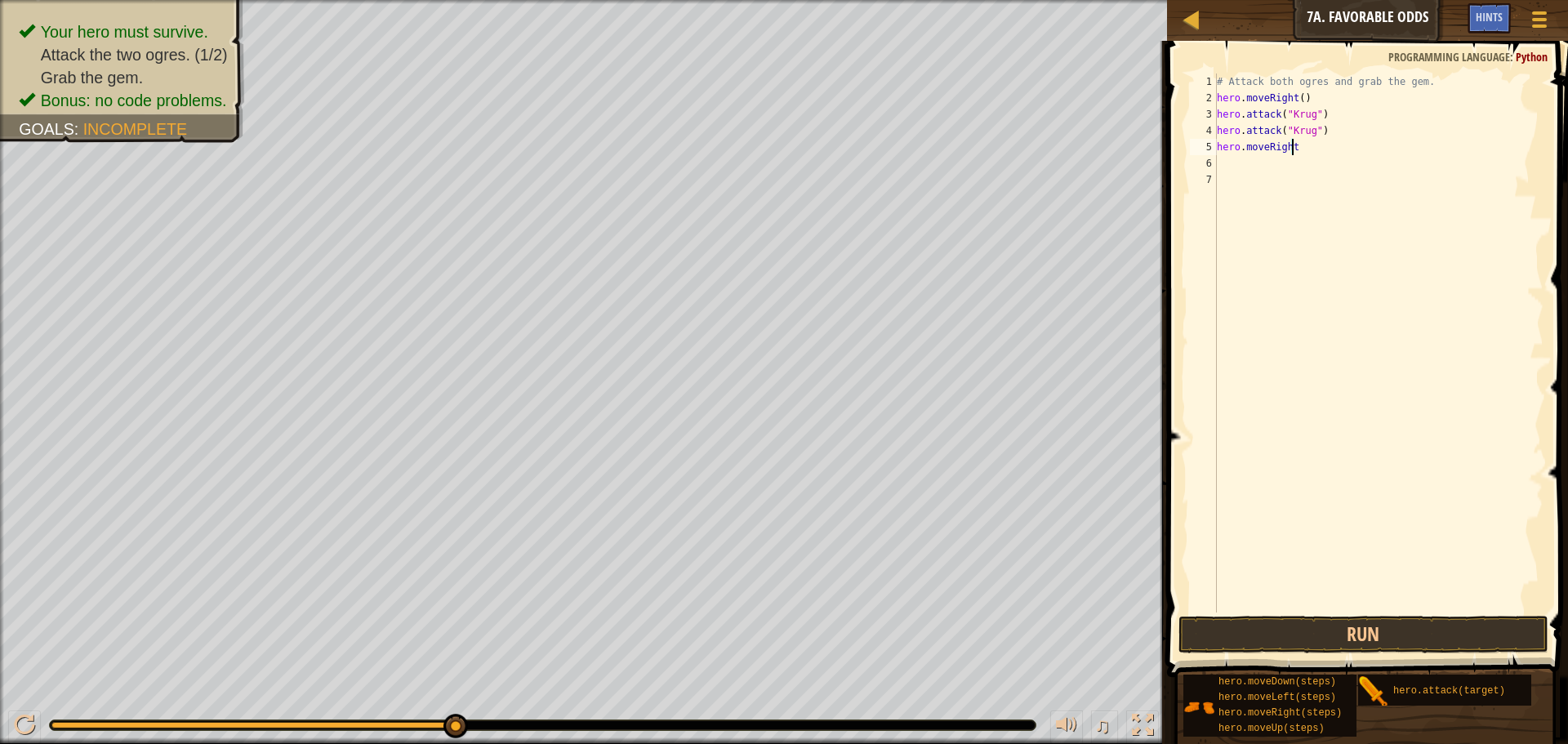
scroll to position [7, 6]
click at [1286, 163] on div "# Attack both ogres and grab the gem. hero . moveRight ( ) hero . attack ( "[PE…" at bounding box center [1379, 359] width 330 height 572
click at [1301, 140] on div "# Attack both ogres and grab the gem. hero . moveRight ( ) hero . attack ( "[PE…" at bounding box center [1379, 359] width 330 height 572
type textarea "hero.moveRight"
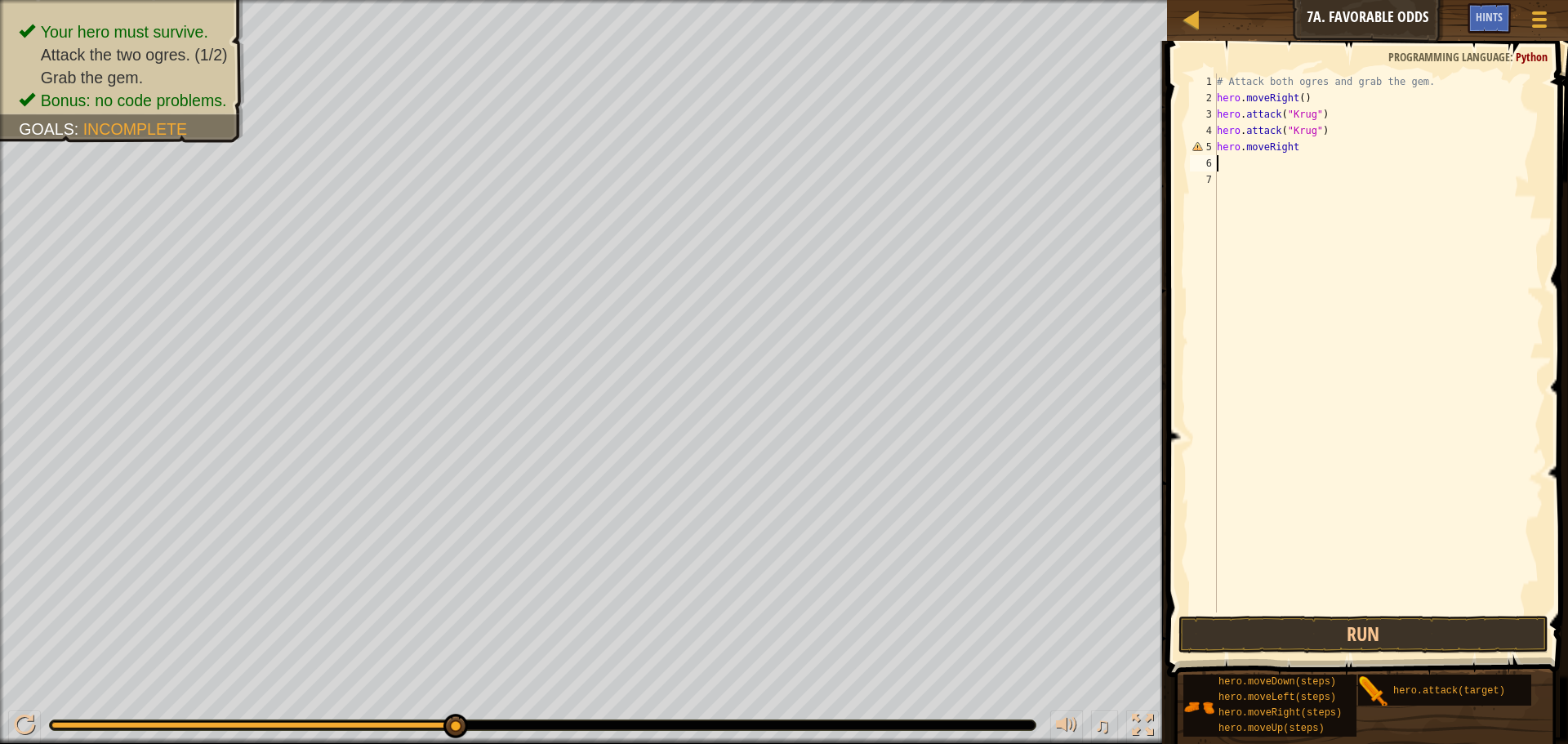
click at [1304, 161] on div "# Attack both ogres and grab the gem. hero . moveRight ( ) hero . attack ( "[PE…" at bounding box center [1379, 359] width 330 height 572
click at [1305, 149] on div "# Attack both ogres and grab the gem. hero . moveRight ( ) hero . attack ( "[PE…" at bounding box center [1379, 359] width 330 height 572
type textarea "h"
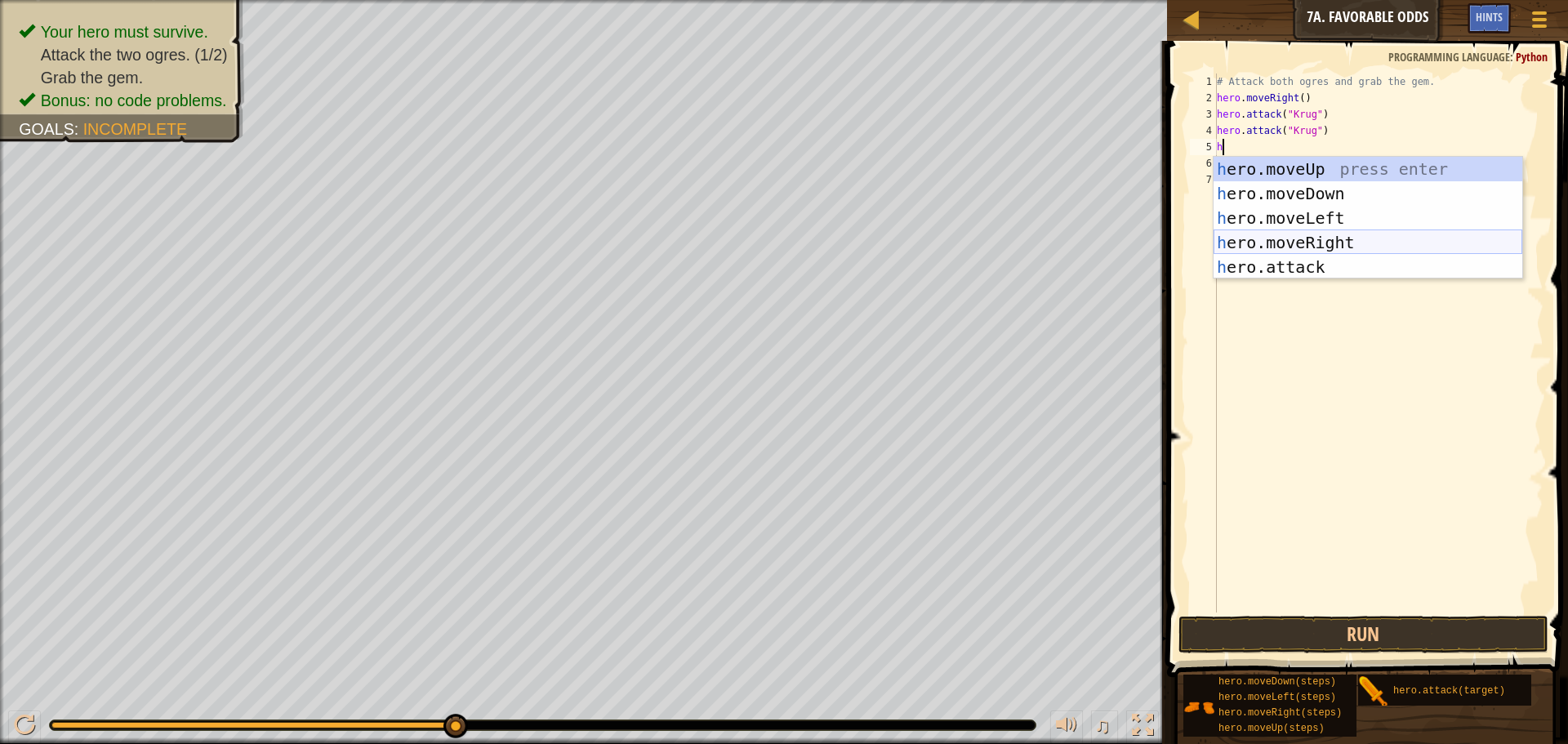
click at [1352, 236] on div "h ero.moveUp press enter h ero.moveDown press enter h ero.moveLeft press enter …" at bounding box center [1368, 243] width 308 height 171
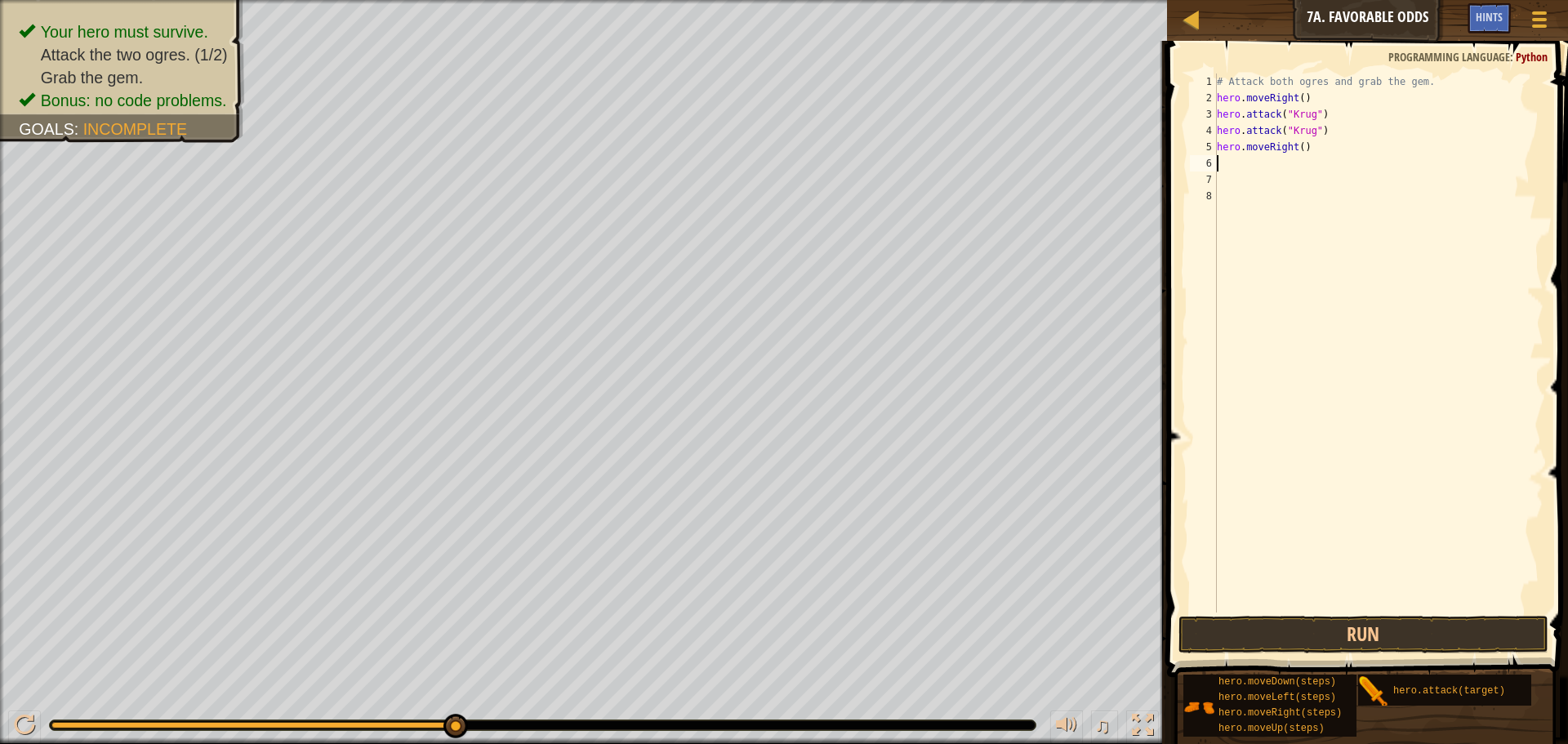
type textarea "h"
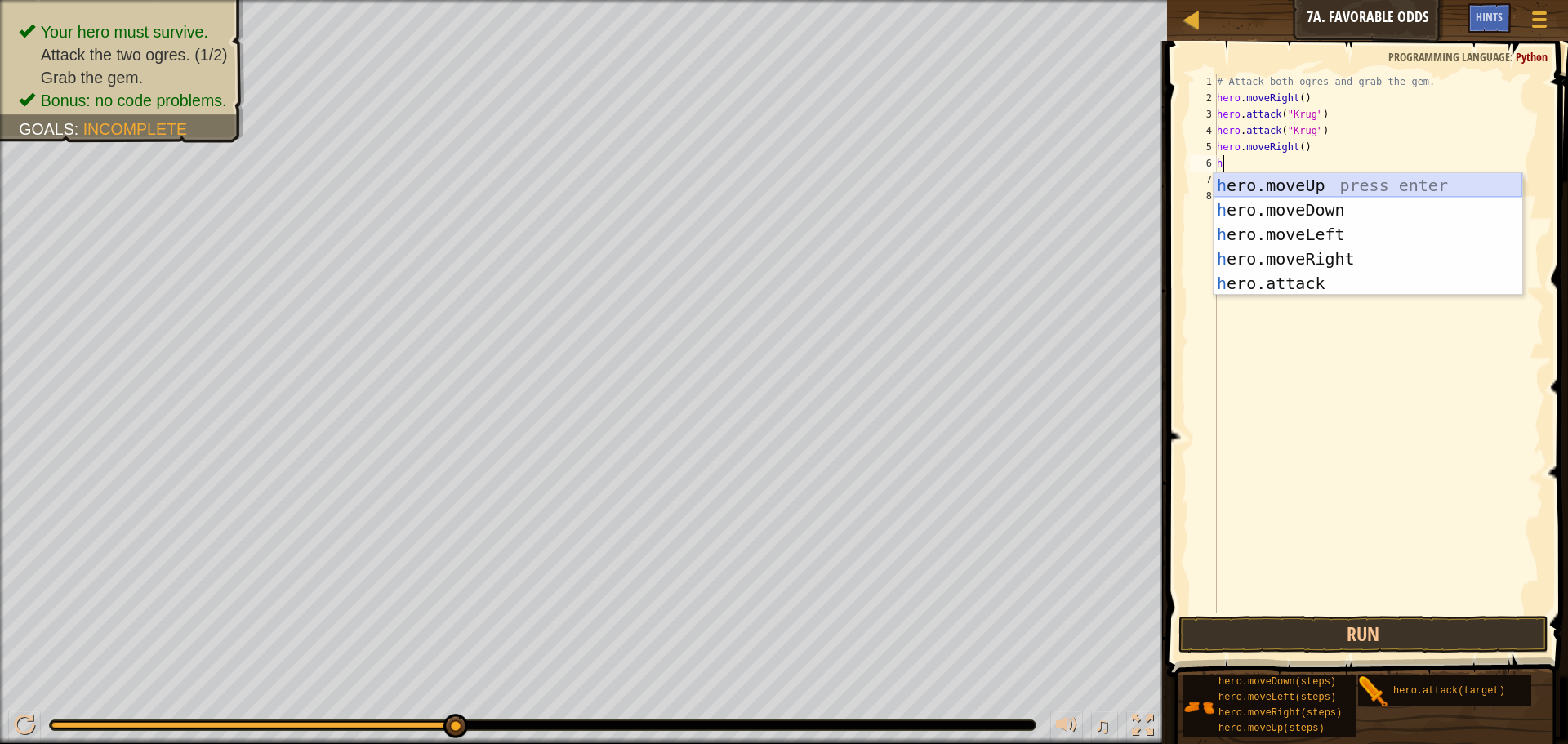
click at [1353, 180] on div "h ero.moveUp press enter h ero.moveDown press enter h ero.moveLeft press enter …" at bounding box center [1368, 259] width 308 height 171
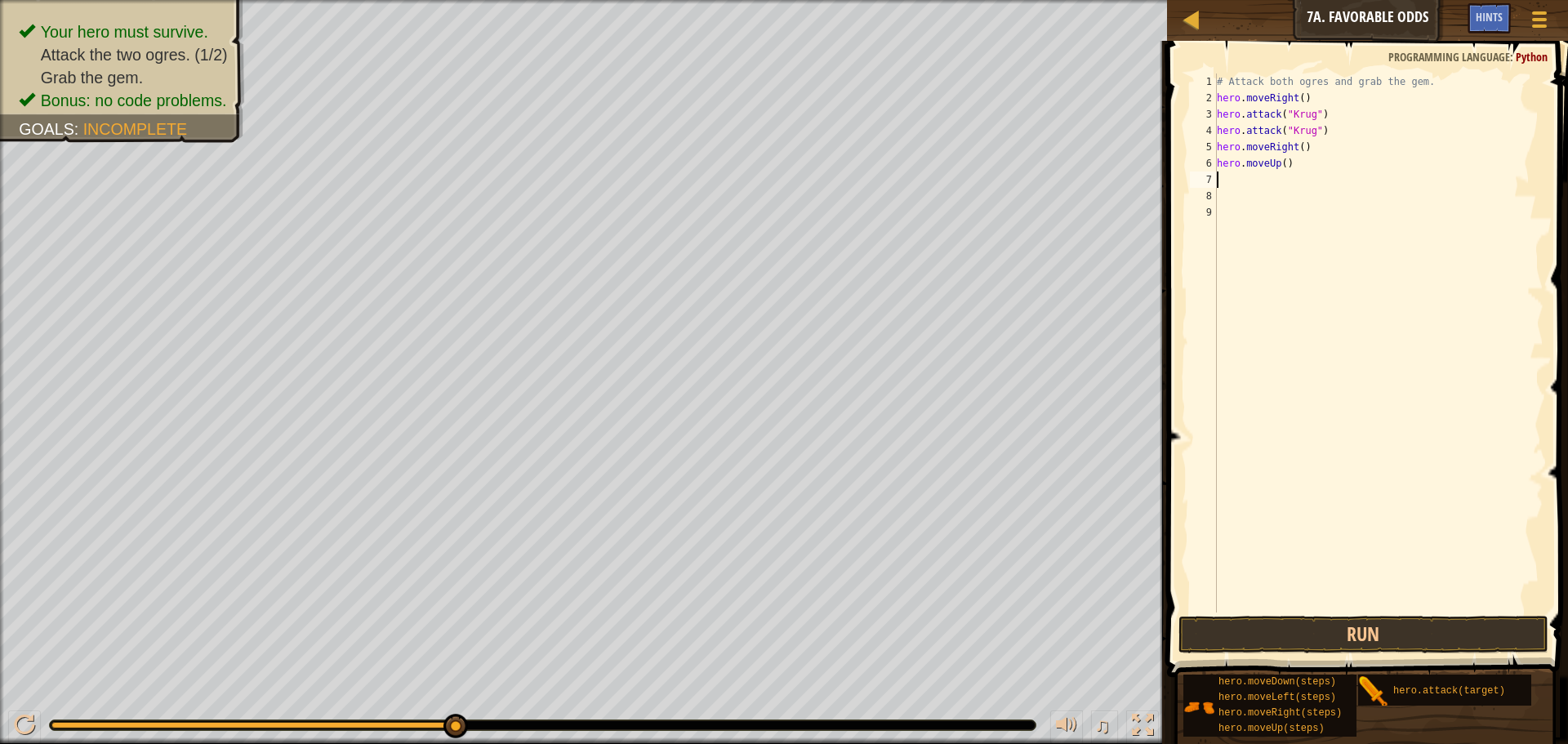
type textarea "h"
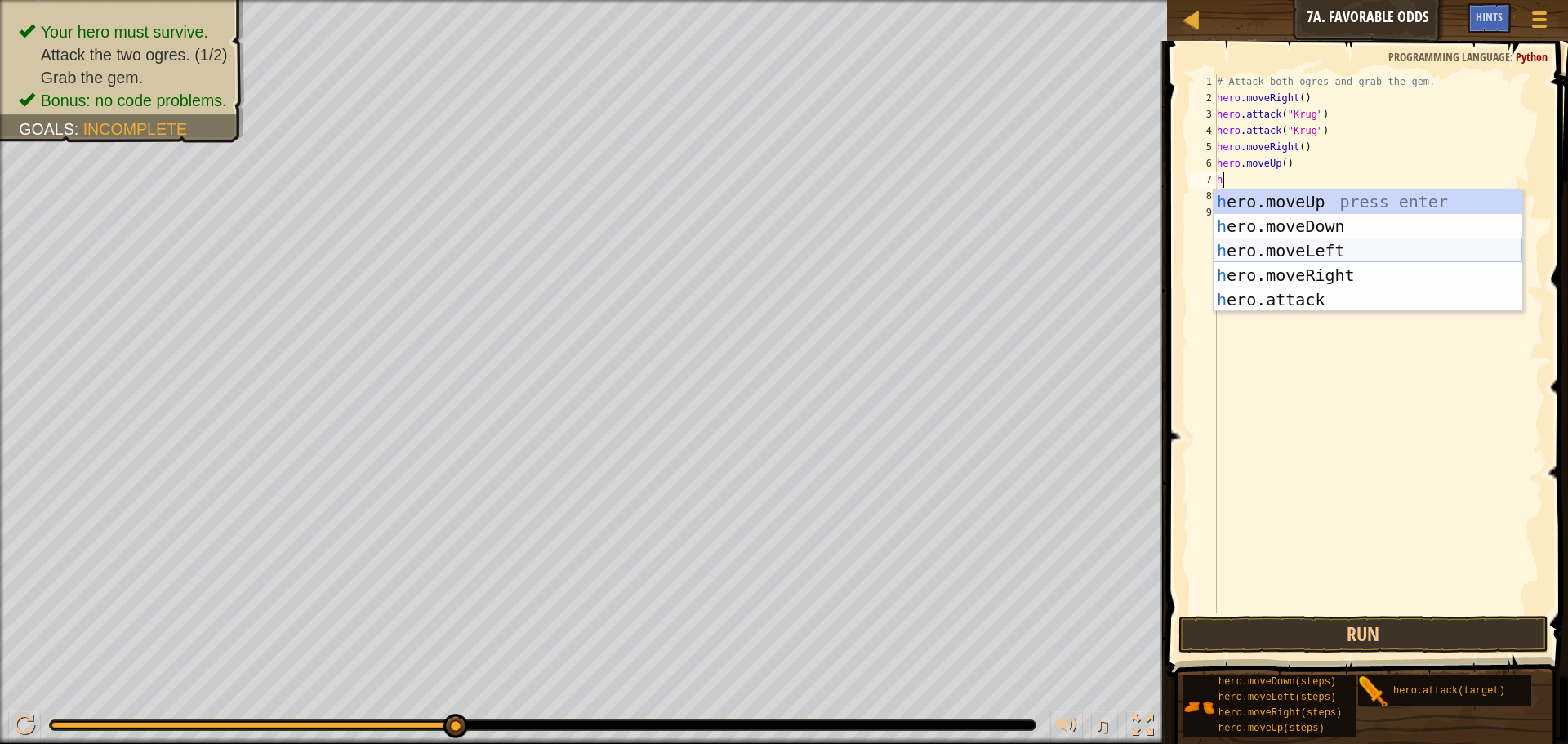
click at [1385, 250] on div "h ero.moveUp press enter h ero.moveDown press enter h ero.moveLeft press enter …" at bounding box center [1368, 275] width 308 height 171
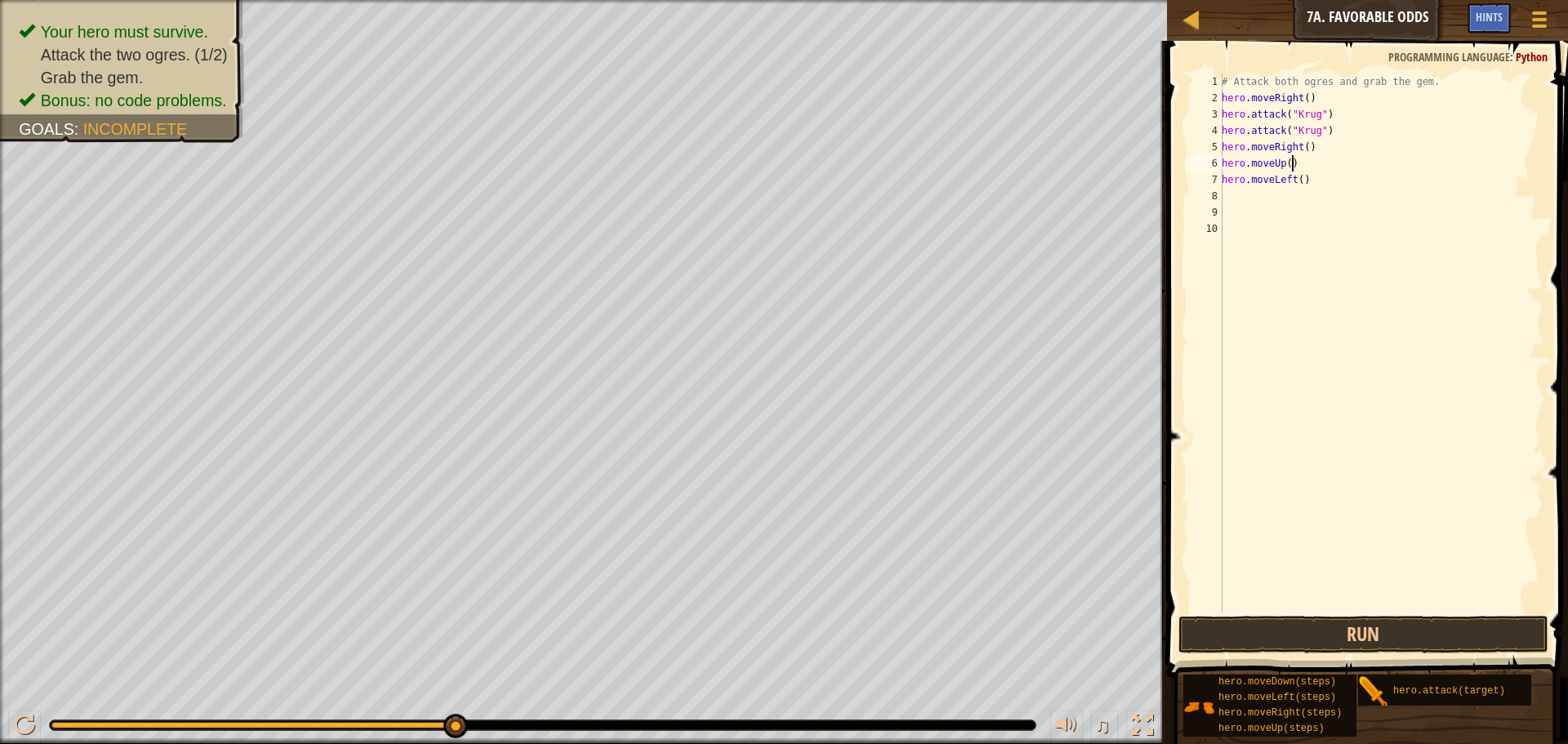
click at [1327, 161] on div "# Attack both ogres and grab the gem. hero . moveRight ( ) hero . attack ( "[PE…" at bounding box center [1381, 359] width 325 height 572
click at [1221, 185] on div "7" at bounding box center [1206, 179] width 33 height 16
type textarea "hero.moveLeft()"
click at [1240, 180] on div "# Attack both ogres and grab the gem. hero . moveRight ( ) hero . attack ( "[PE…" at bounding box center [1381, 359] width 325 height 572
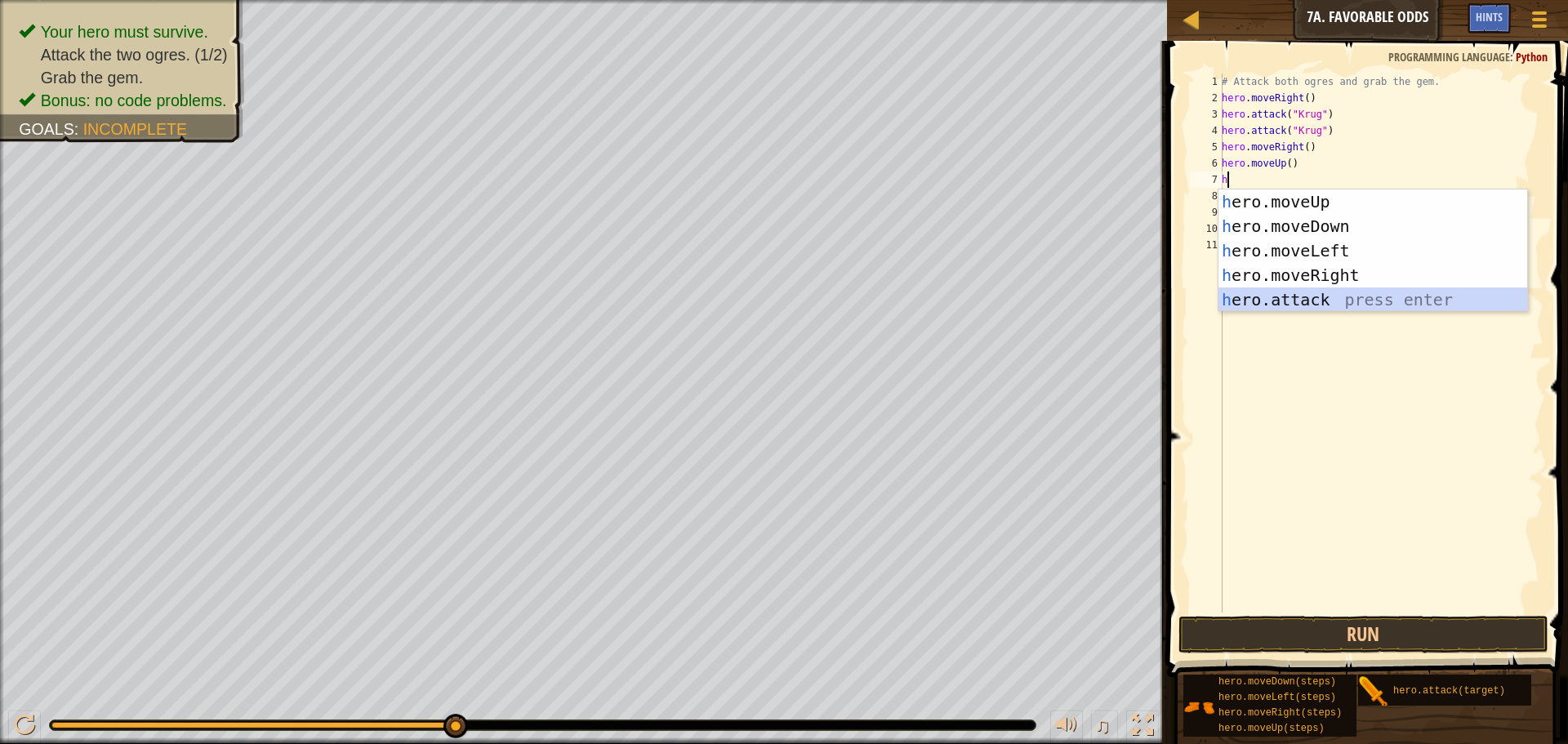
click at [1296, 307] on div "h ero.moveUp press enter h ero.moveDown press enter h ero.moveLeft press enter …" at bounding box center [1373, 275] width 308 height 171
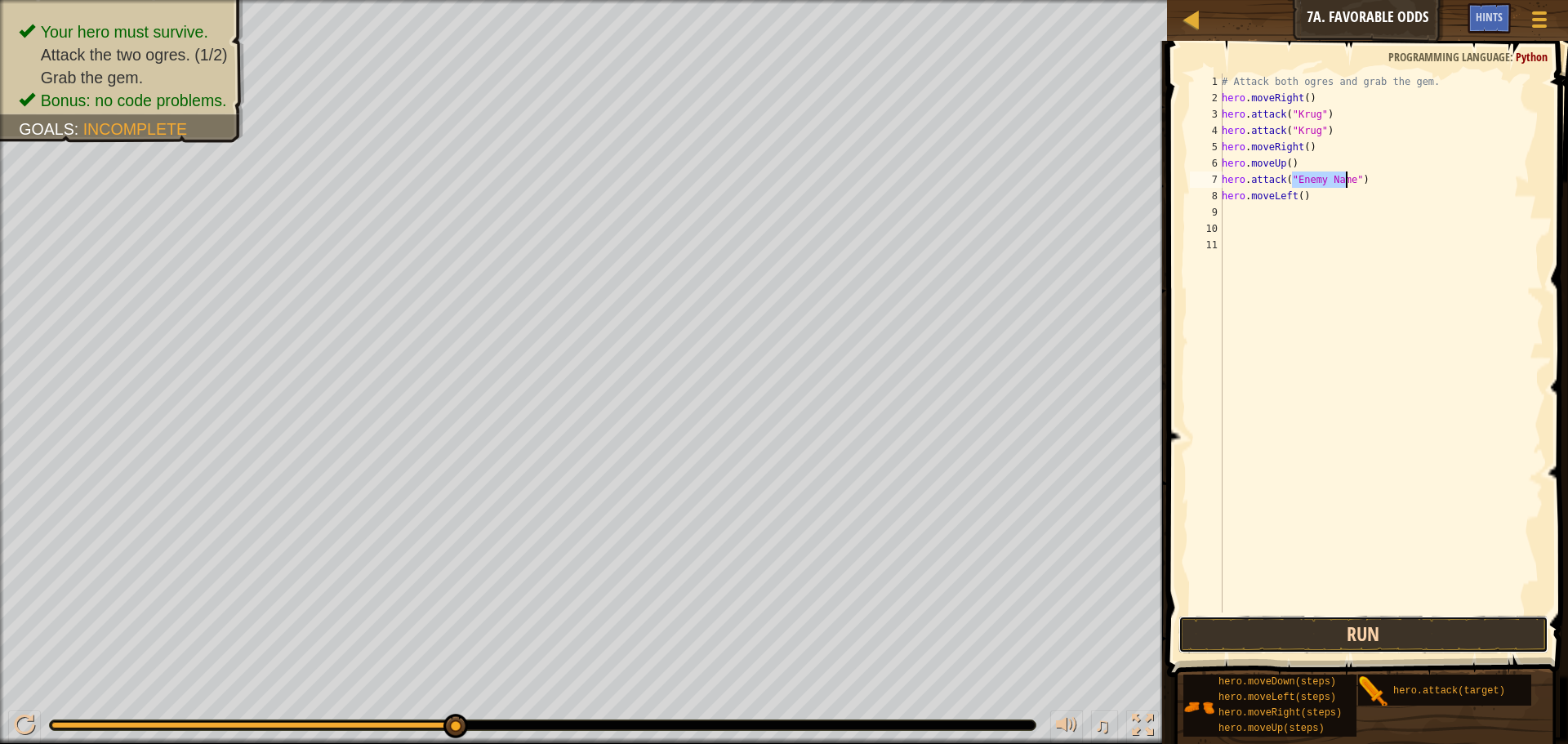
click at [1340, 636] on button "Run" at bounding box center [1363, 635] width 370 height 38
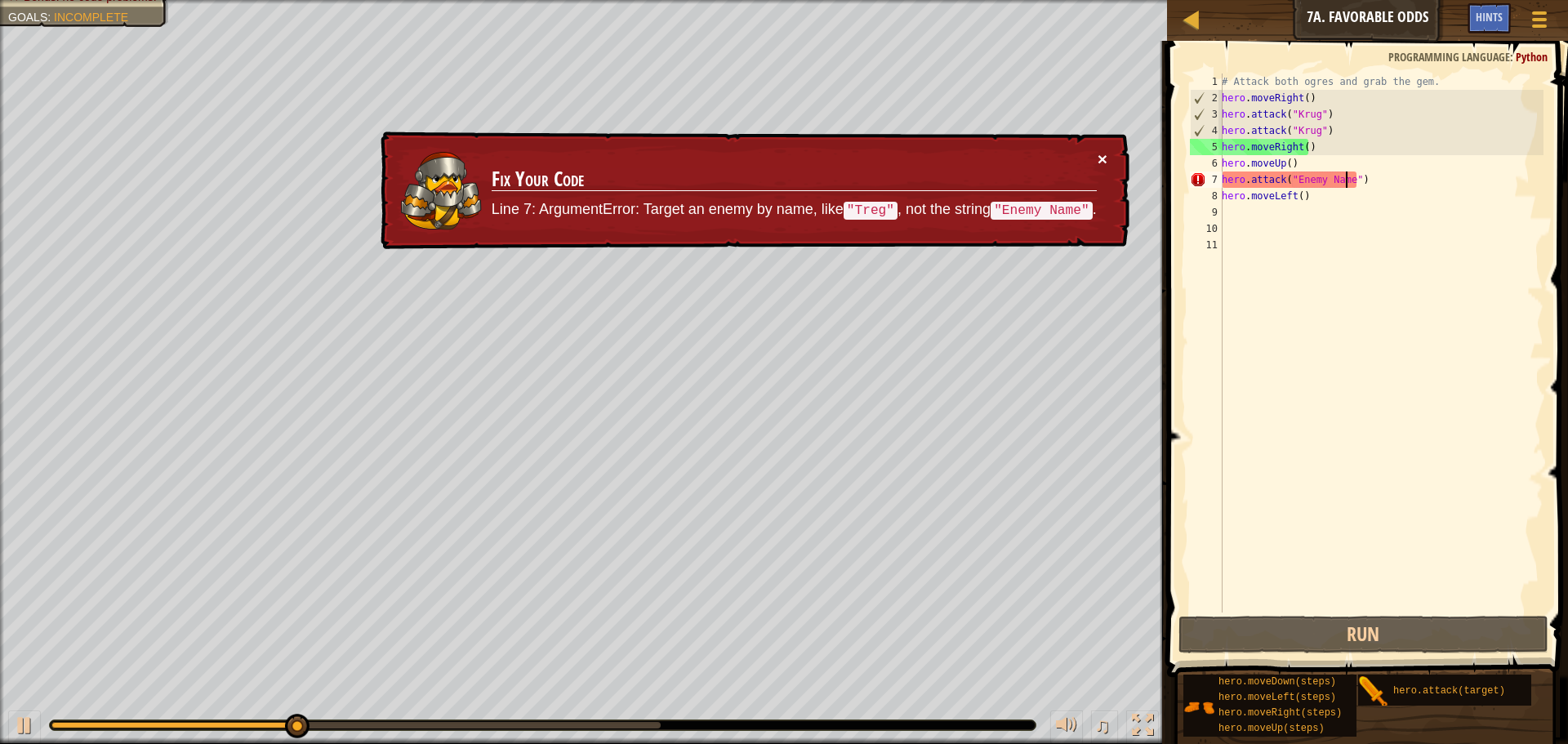
click at [1101, 154] on button "×" at bounding box center [1102, 158] width 10 height 17
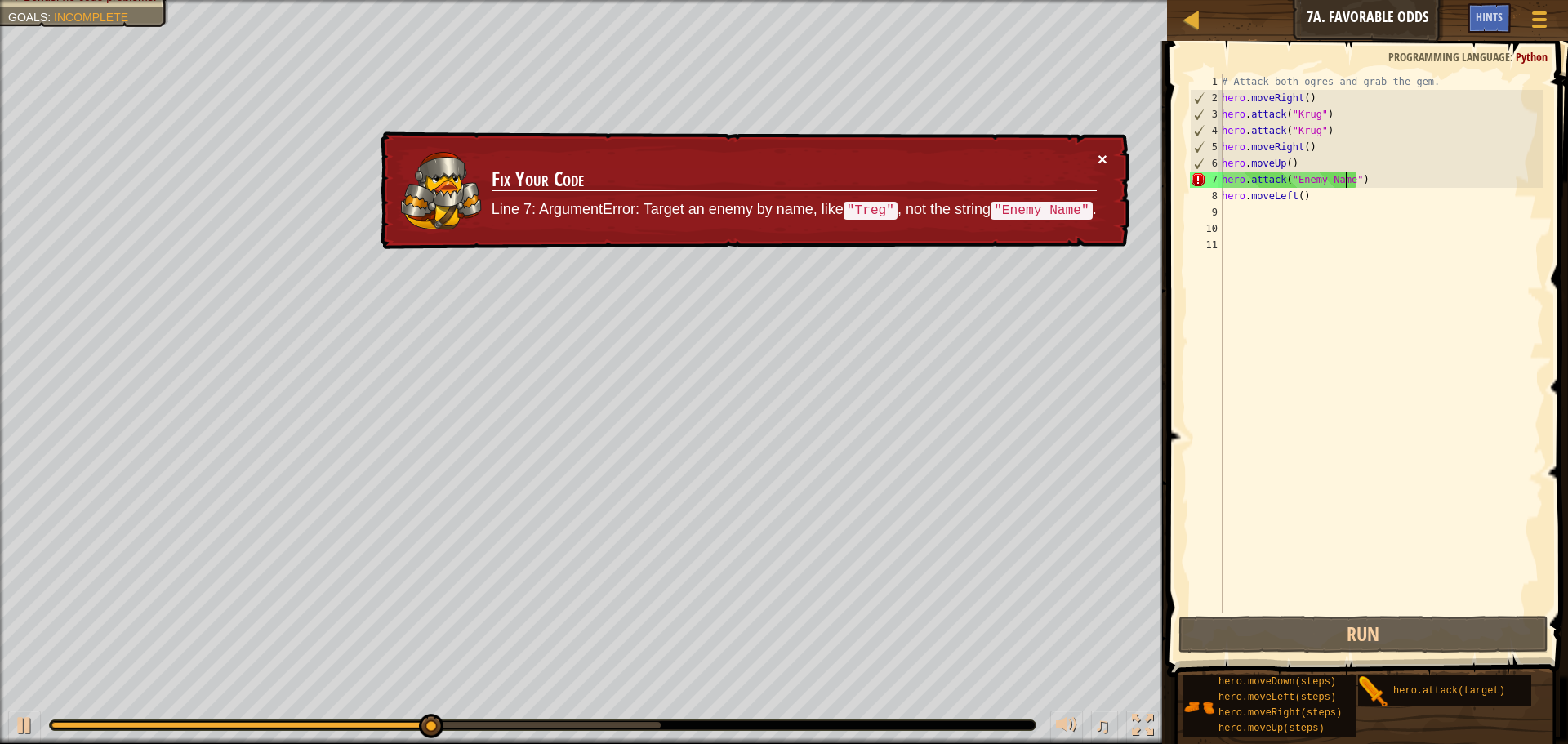
click at [1099, 157] on button "×" at bounding box center [1102, 158] width 10 height 17
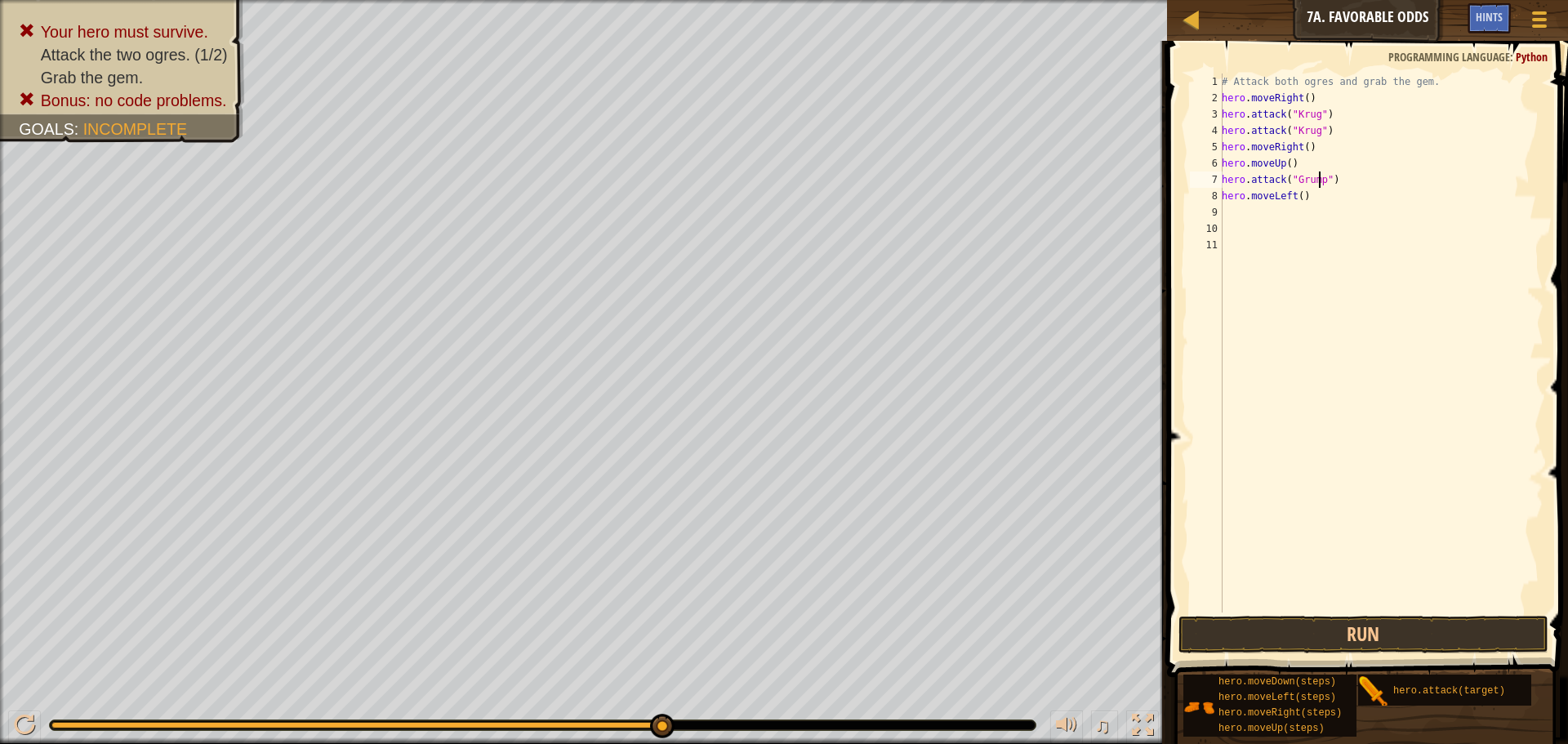
scroll to position [7, 8]
type textarea "hero.attack("Grump")"
click at [1449, 631] on button "Run" at bounding box center [1363, 635] width 370 height 38
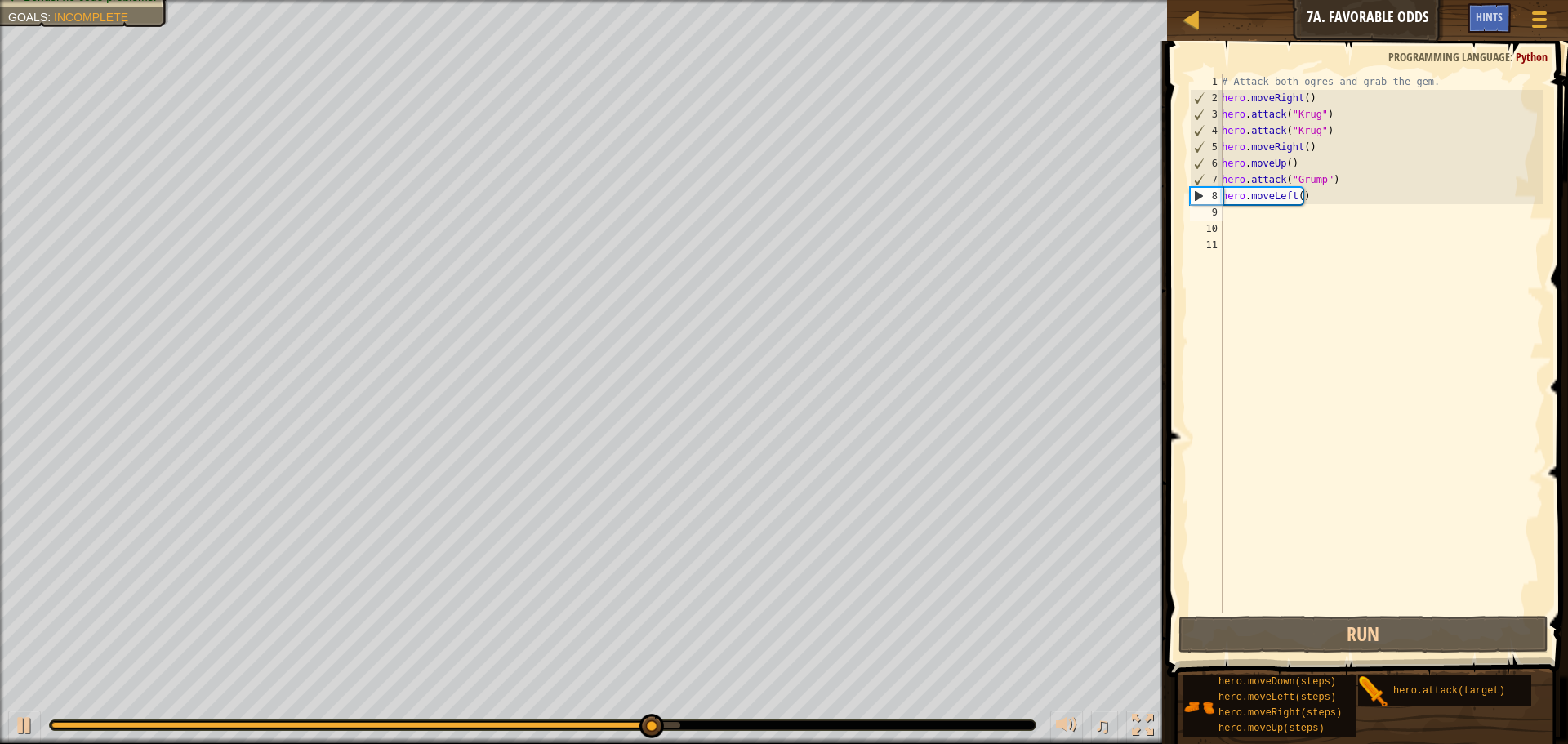
click at [1311, 207] on div "# Attack both ogres and grab the gem. hero . moveRight ( ) hero . attack ( "[PE…" at bounding box center [1381, 359] width 325 height 572
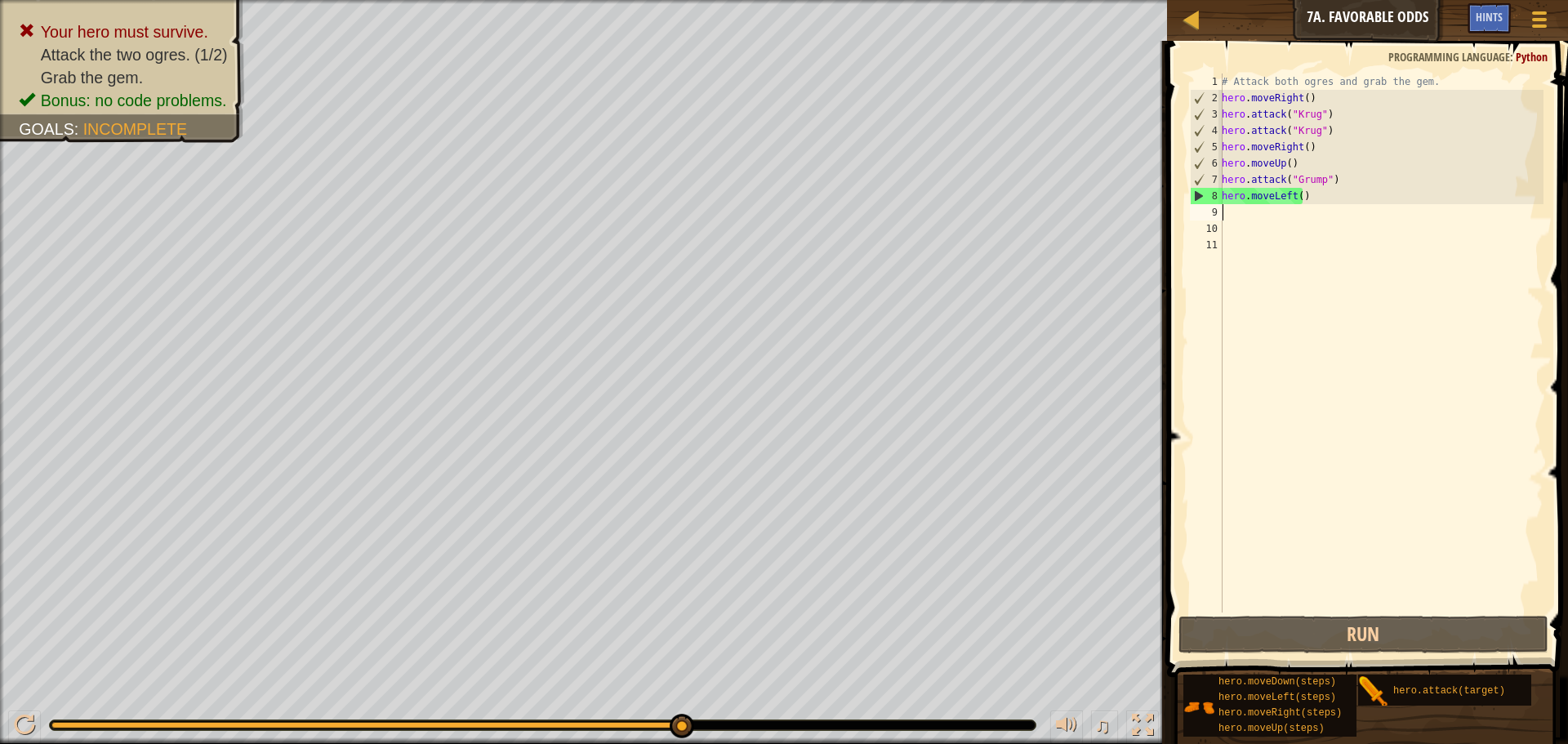
click at [1337, 188] on div "# Attack both ogres and grab the gem. hero . moveRight ( ) hero . attack ( "[PE…" at bounding box center [1381, 359] width 325 height 572
type textarea "hero.moveLeft()"
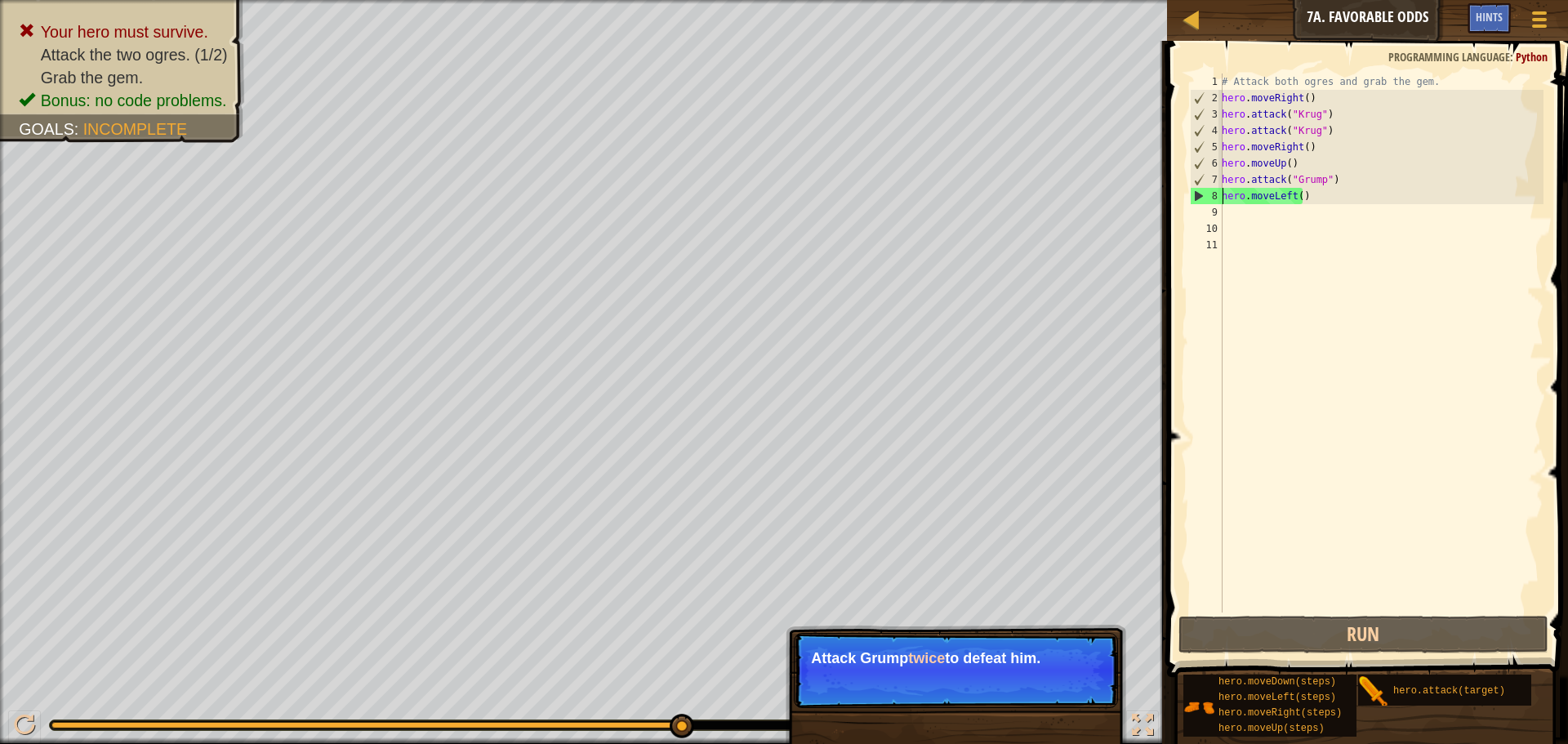
click at [1223, 194] on div "# Attack both ogres and grab the gem. hero . moveRight ( ) hero . attack ( "[PE…" at bounding box center [1381, 359] width 325 height 572
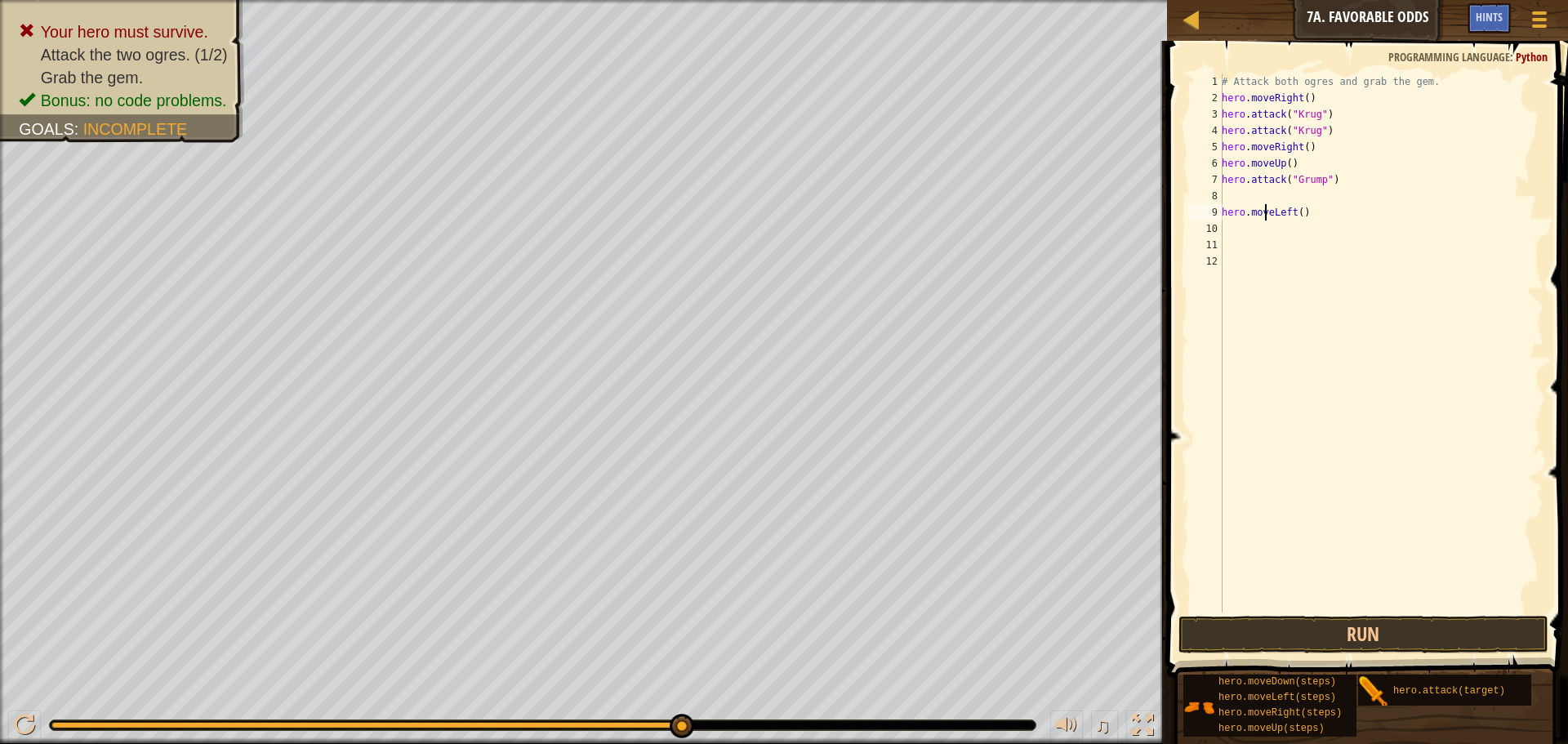
click at [1266, 207] on div "# Attack both ogres and grab the gem. hero . moveRight ( ) hero . attack ( "[PE…" at bounding box center [1381, 359] width 325 height 572
click at [1265, 198] on div "# Attack both ogres and grab the gem. hero . moveRight ( ) hero . attack ( "[PE…" at bounding box center [1381, 359] width 325 height 572
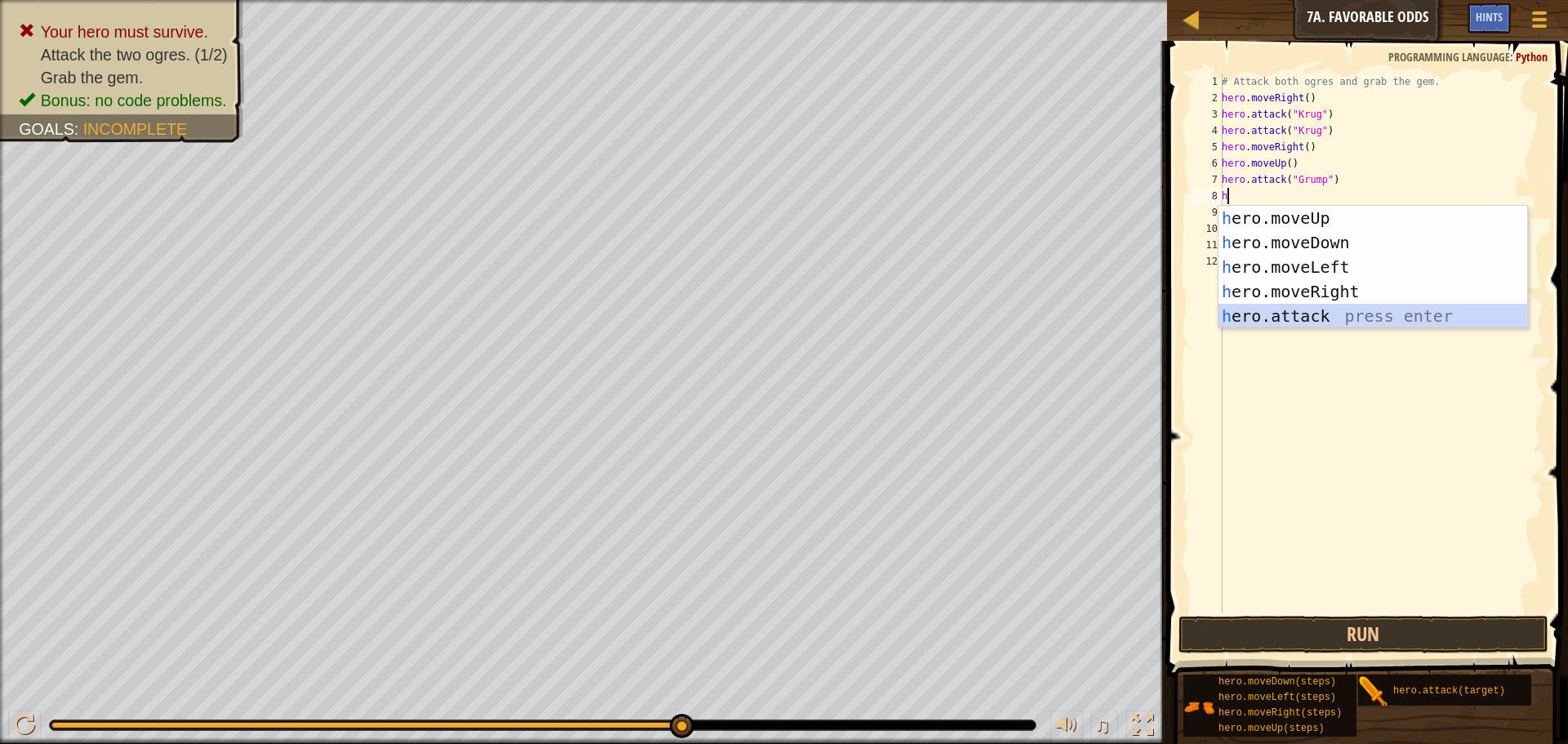
click at [1277, 313] on div "h ero.moveUp press enter h ero.moveDown press enter h ero.moveLeft press enter …" at bounding box center [1373, 291] width 308 height 171
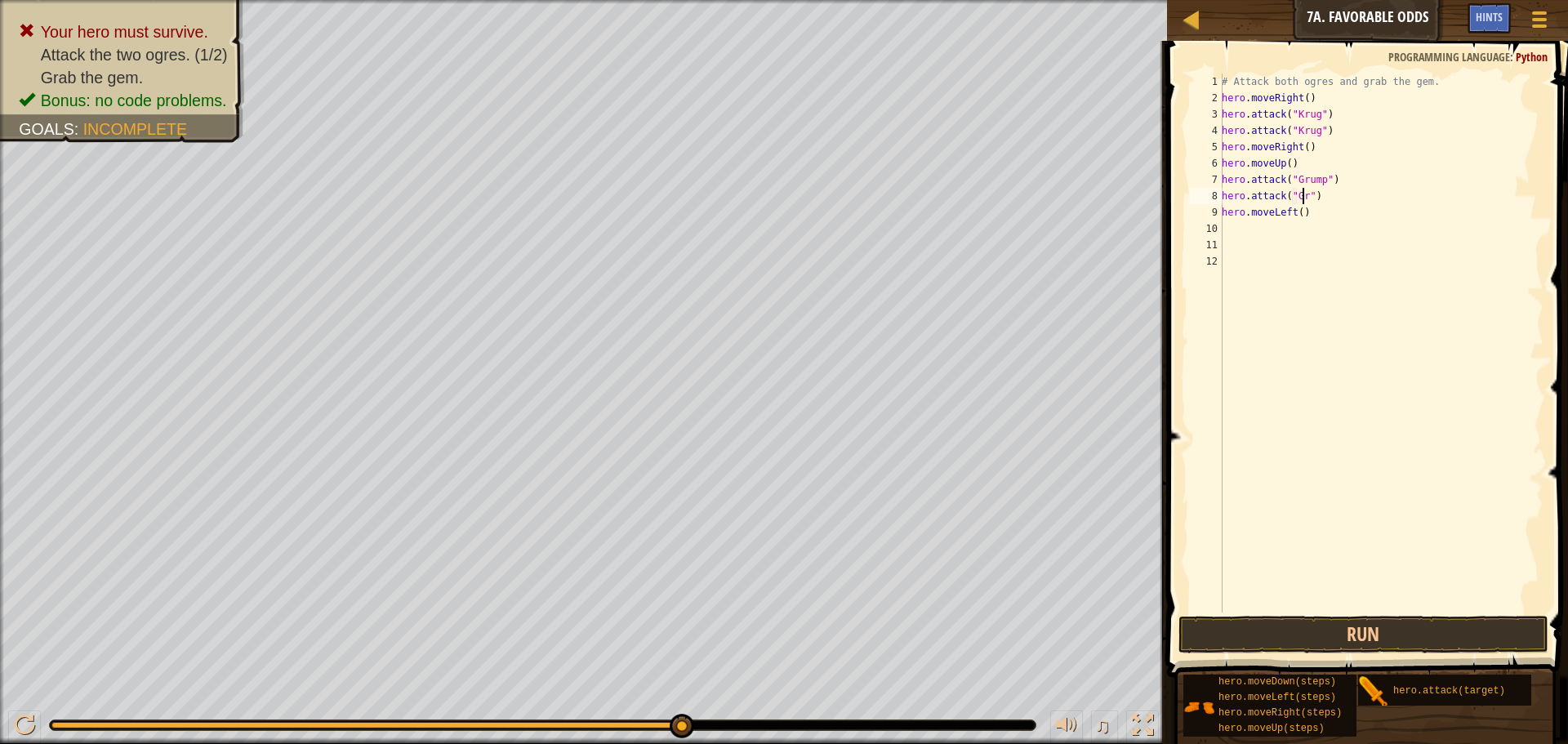
scroll to position [7, 7]
type textarea "hero.attack("Grump")"
click at [1393, 237] on div "# Attack both ogres and grab the gem. hero . moveRight ( ) hero . attack ( "[PE…" at bounding box center [1381, 359] width 325 height 572
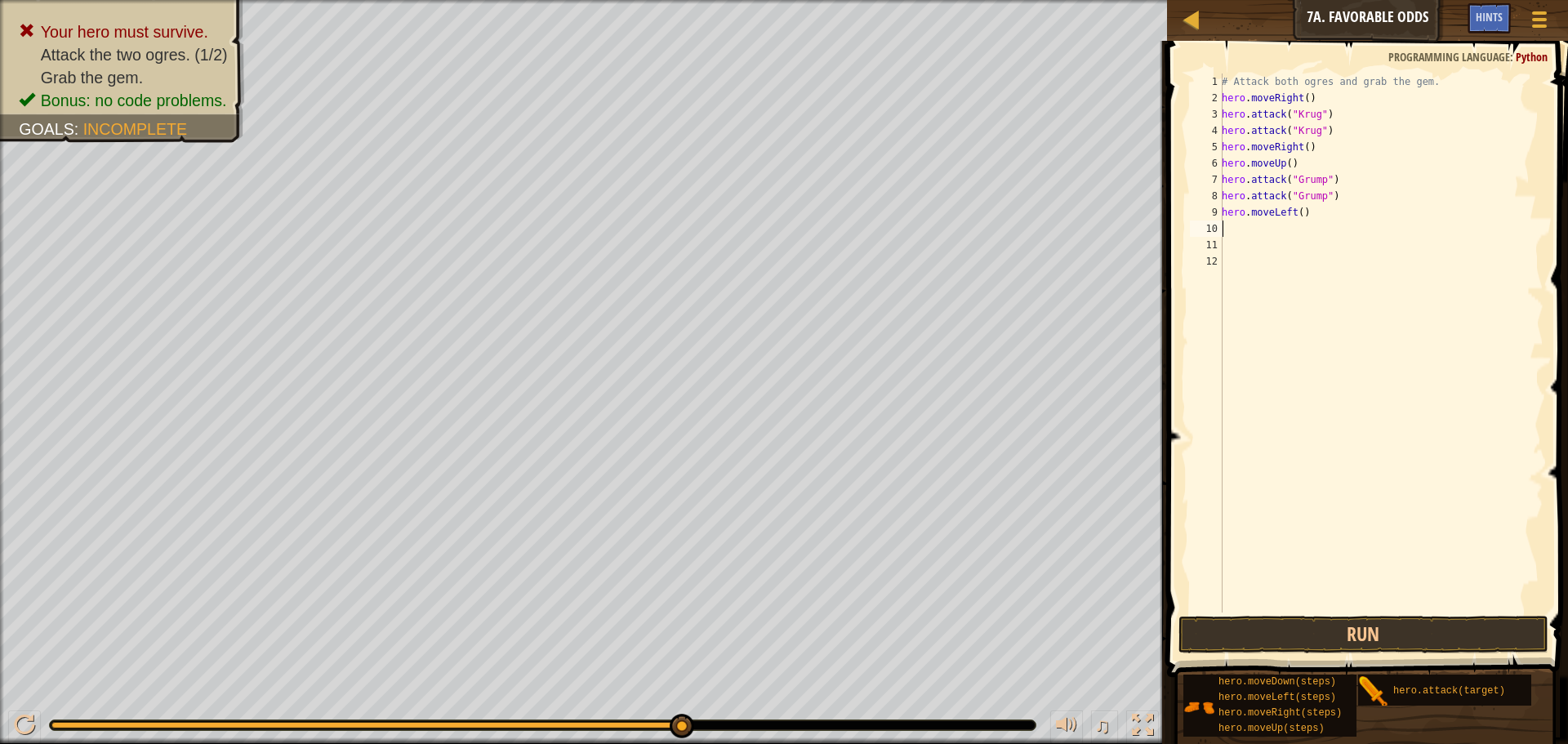
click at [1238, 223] on div "# Attack both ogres and grab the gem. hero . moveRight ( ) hero . attack ( "[PE…" at bounding box center [1381, 359] width 325 height 572
type textarea "h"
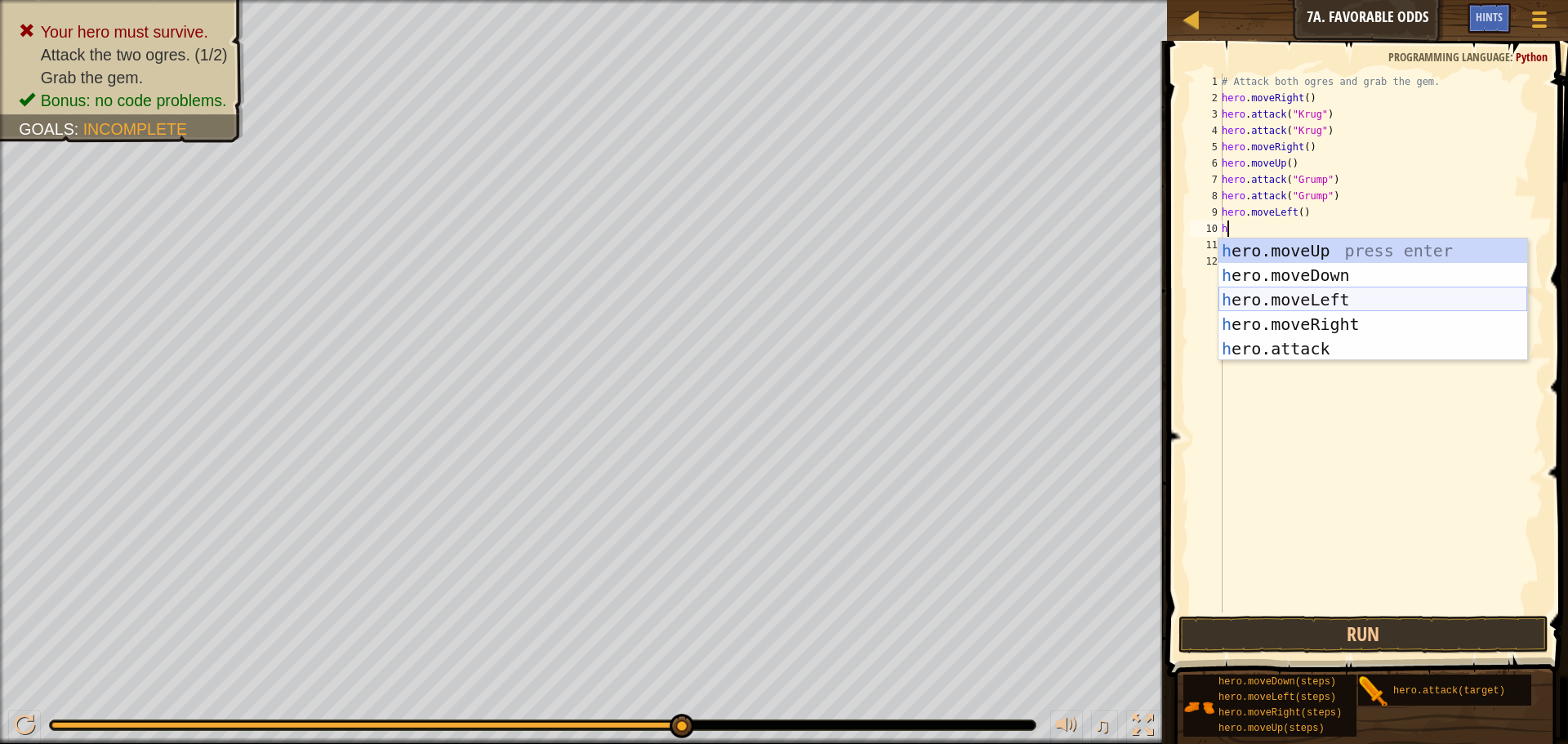
click at [1376, 307] on div "h ero.moveUp press enter h ero.moveDown press enter h ero.moveLeft press enter …" at bounding box center [1373, 324] width 308 height 171
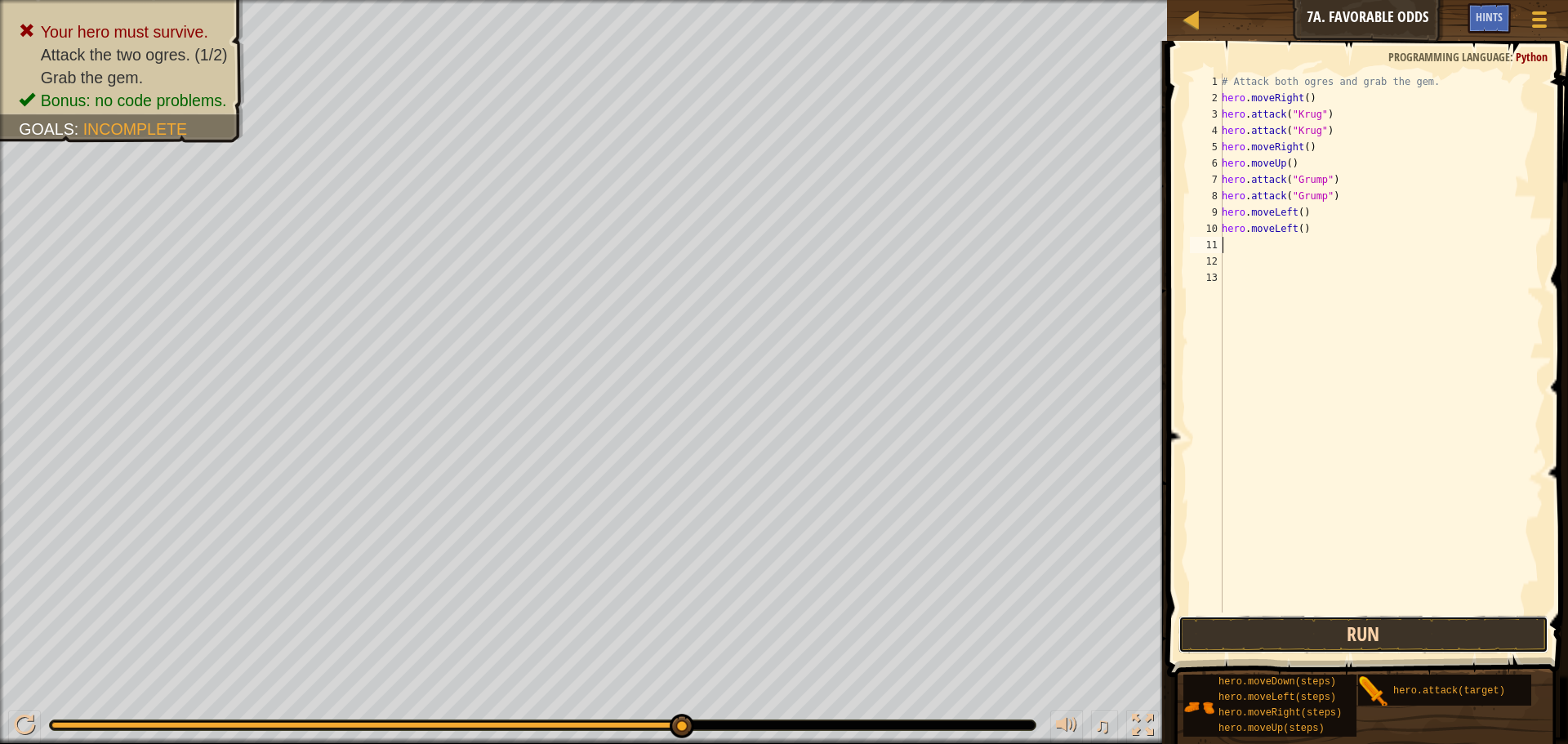
click at [1452, 636] on button "Run" at bounding box center [1363, 635] width 370 height 38
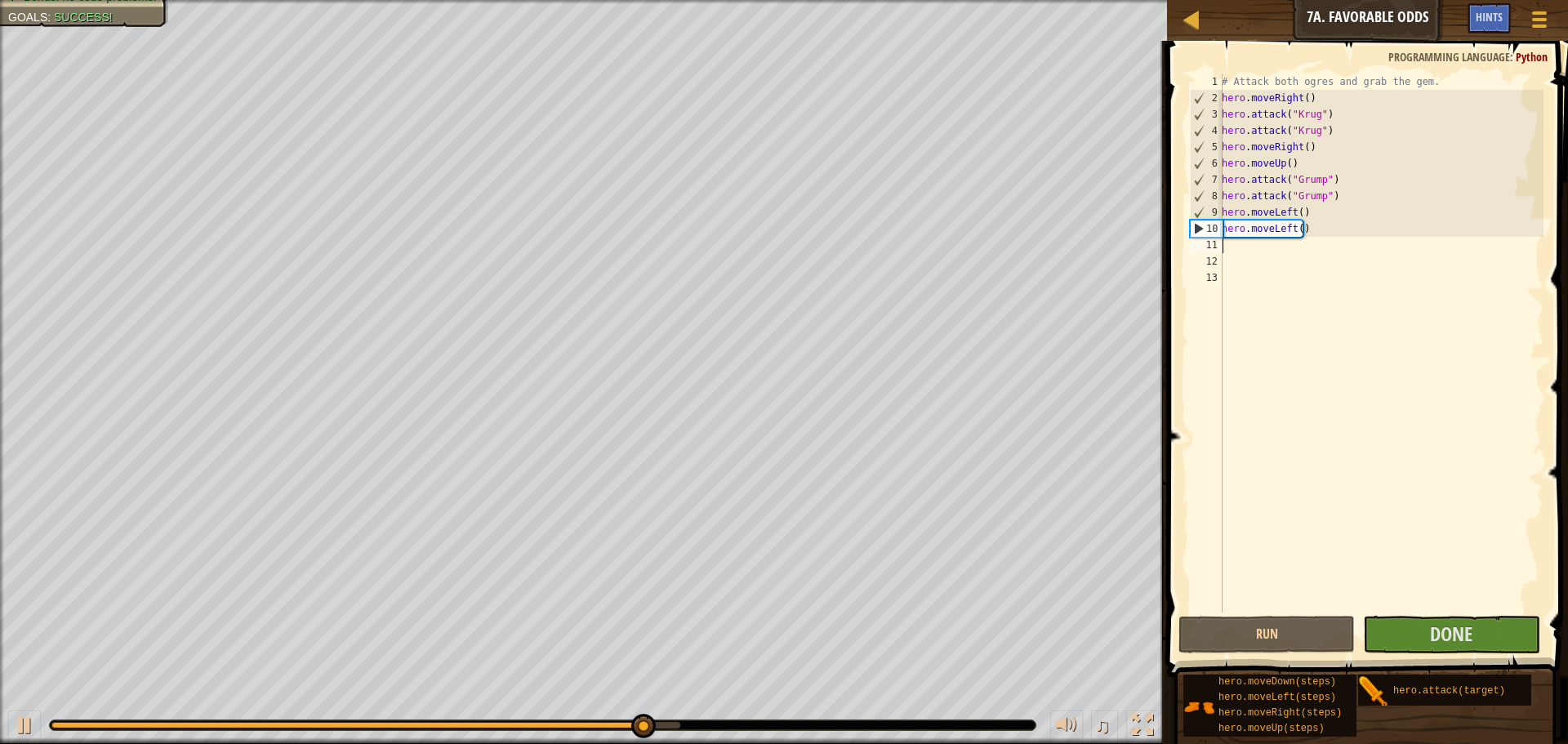
drag, startPoint x: 1488, startPoint y: 654, endPoint x: 1481, endPoint y: 650, distance: 8.1
click at [1488, 654] on span at bounding box center [1369, 335] width 414 height 684
click at [1473, 643] on button "Done" at bounding box center [1451, 635] width 176 height 38
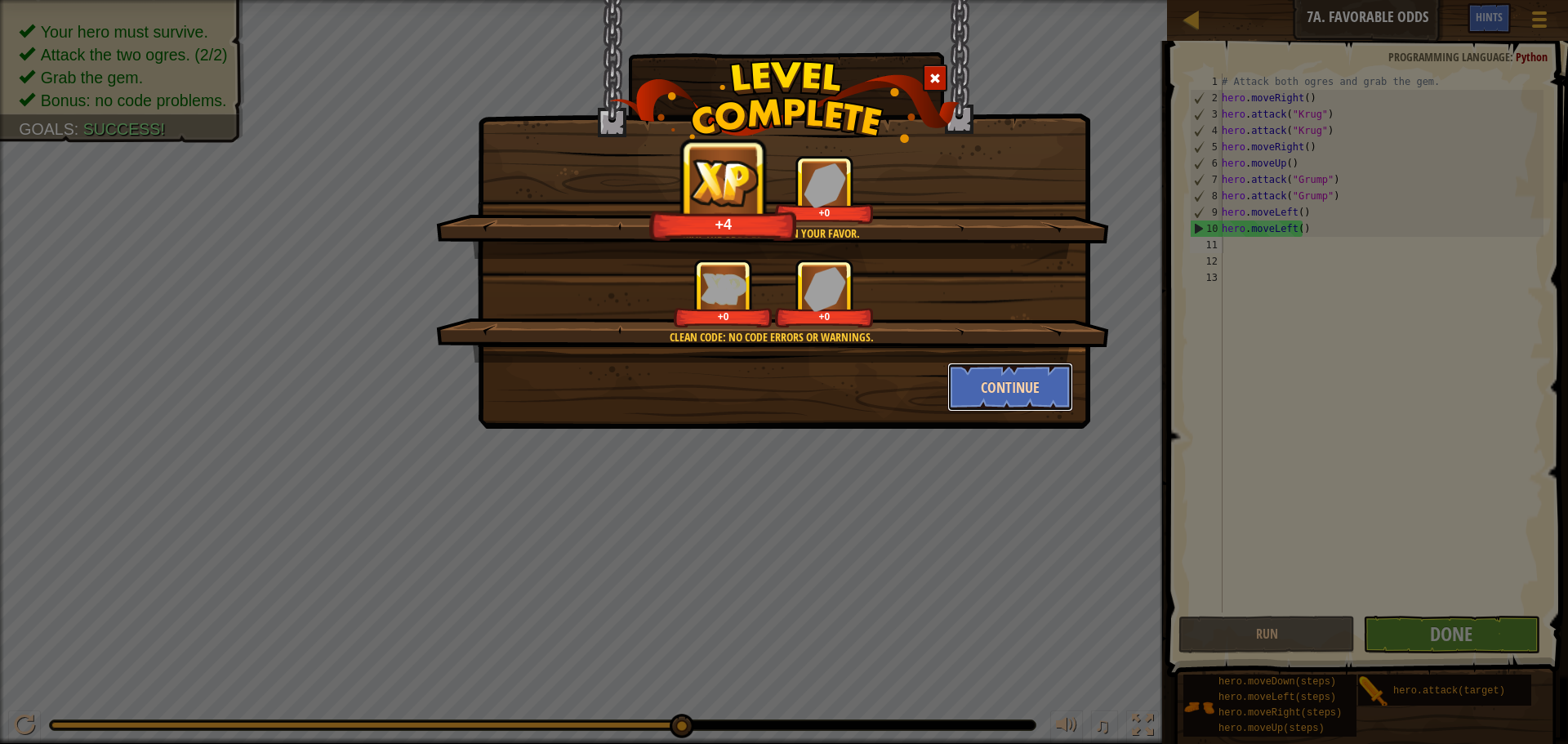
click at [1013, 404] on button "Continue" at bounding box center [1010, 386] width 126 height 49
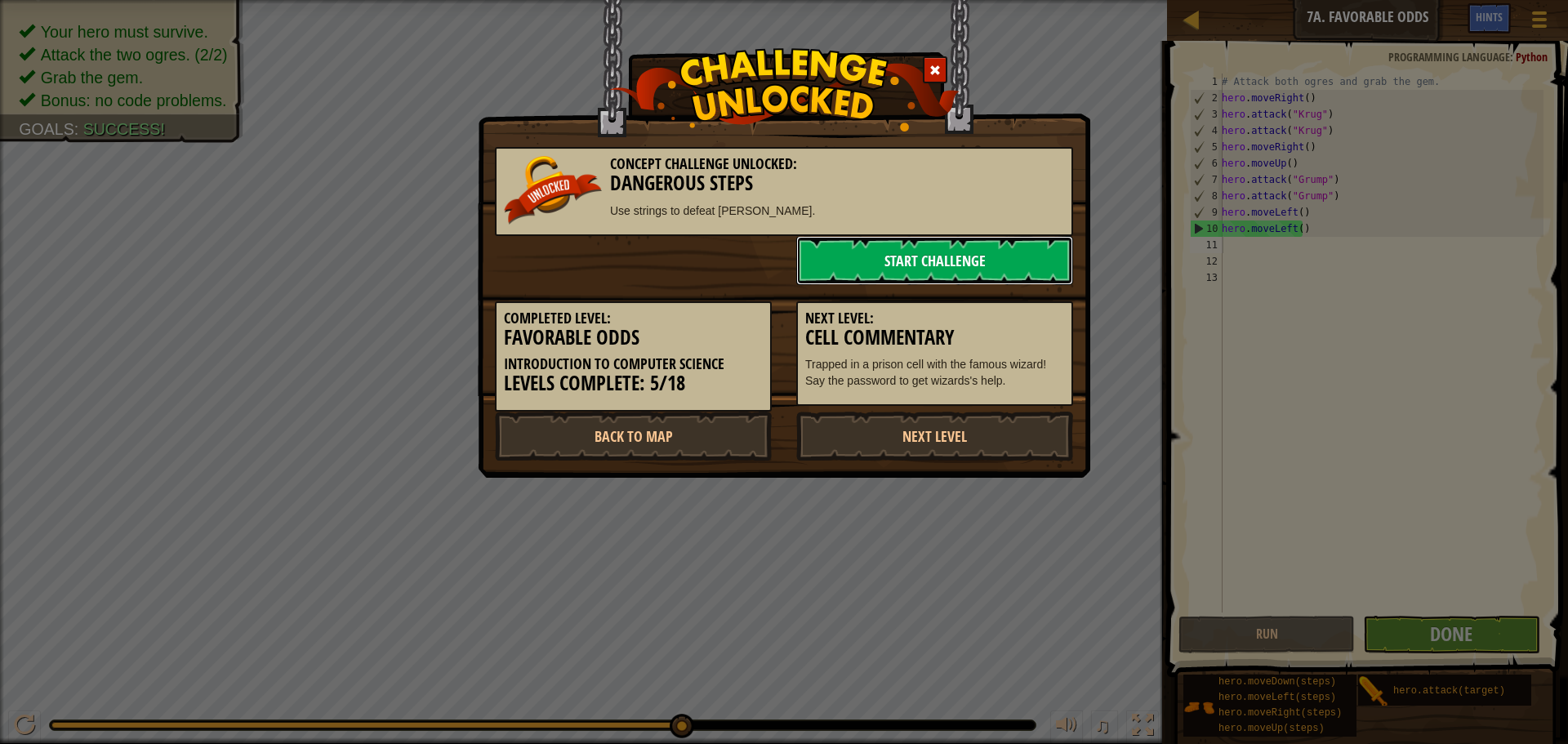
click at [1028, 255] on link "Start Challenge" at bounding box center [934, 260] width 277 height 49
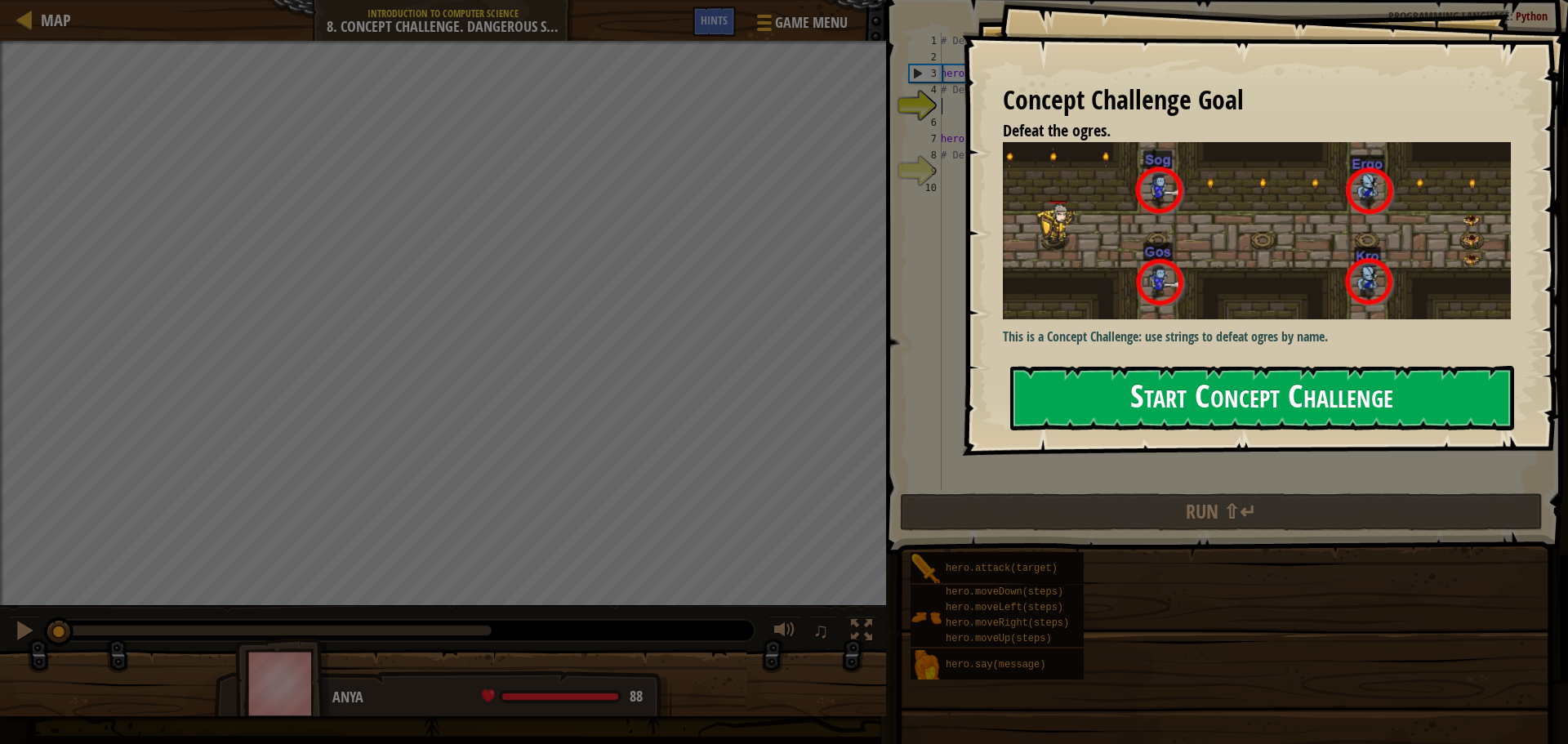
click at [1047, 288] on div "Concept Challenge Goal Defeat the ogres. This is a Concept Challenge: use strin…" at bounding box center [1265, 228] width 606 height 456
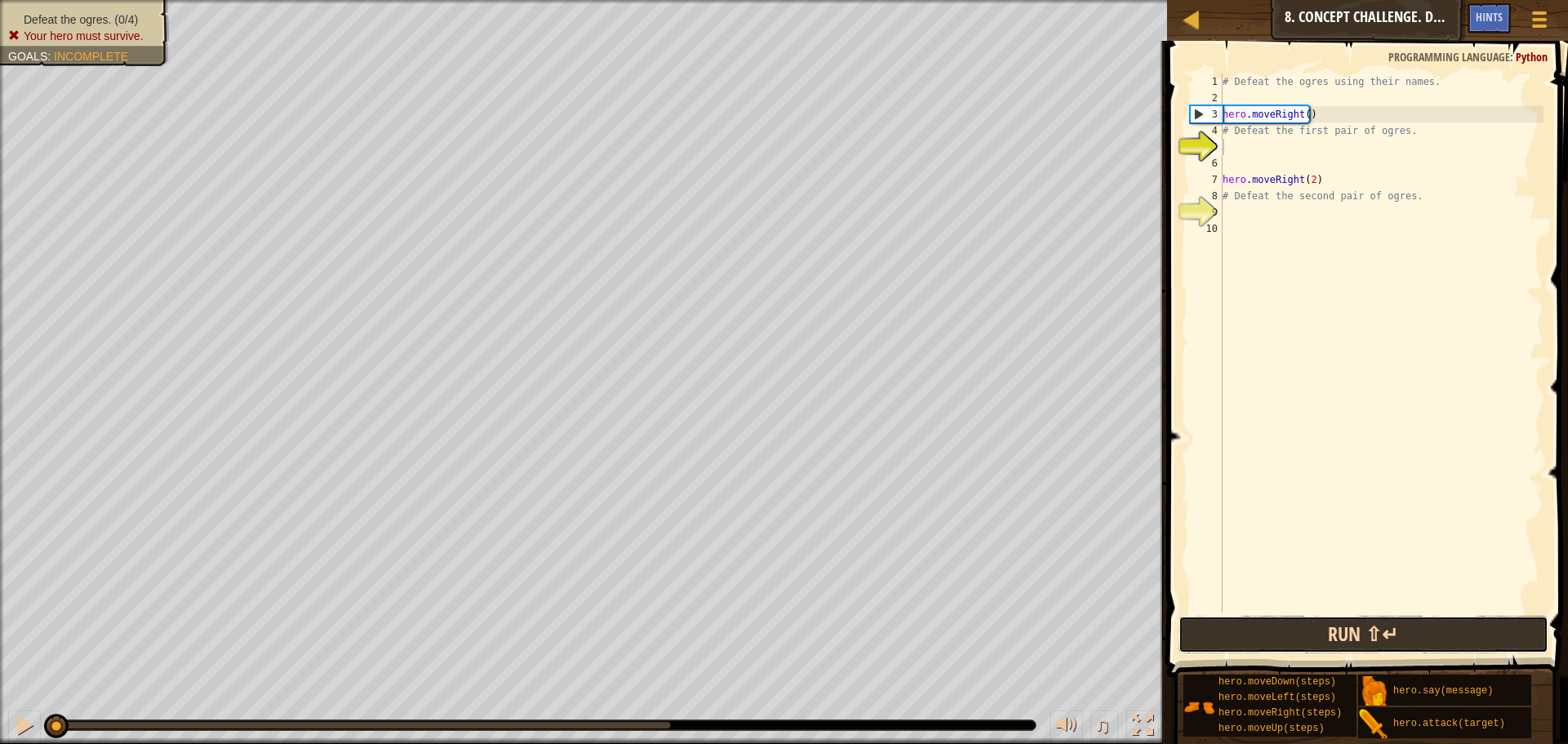
click at [1331, 639] on button "Run ⇧↵" at bounding box center [1363, 635] width 370 height 38
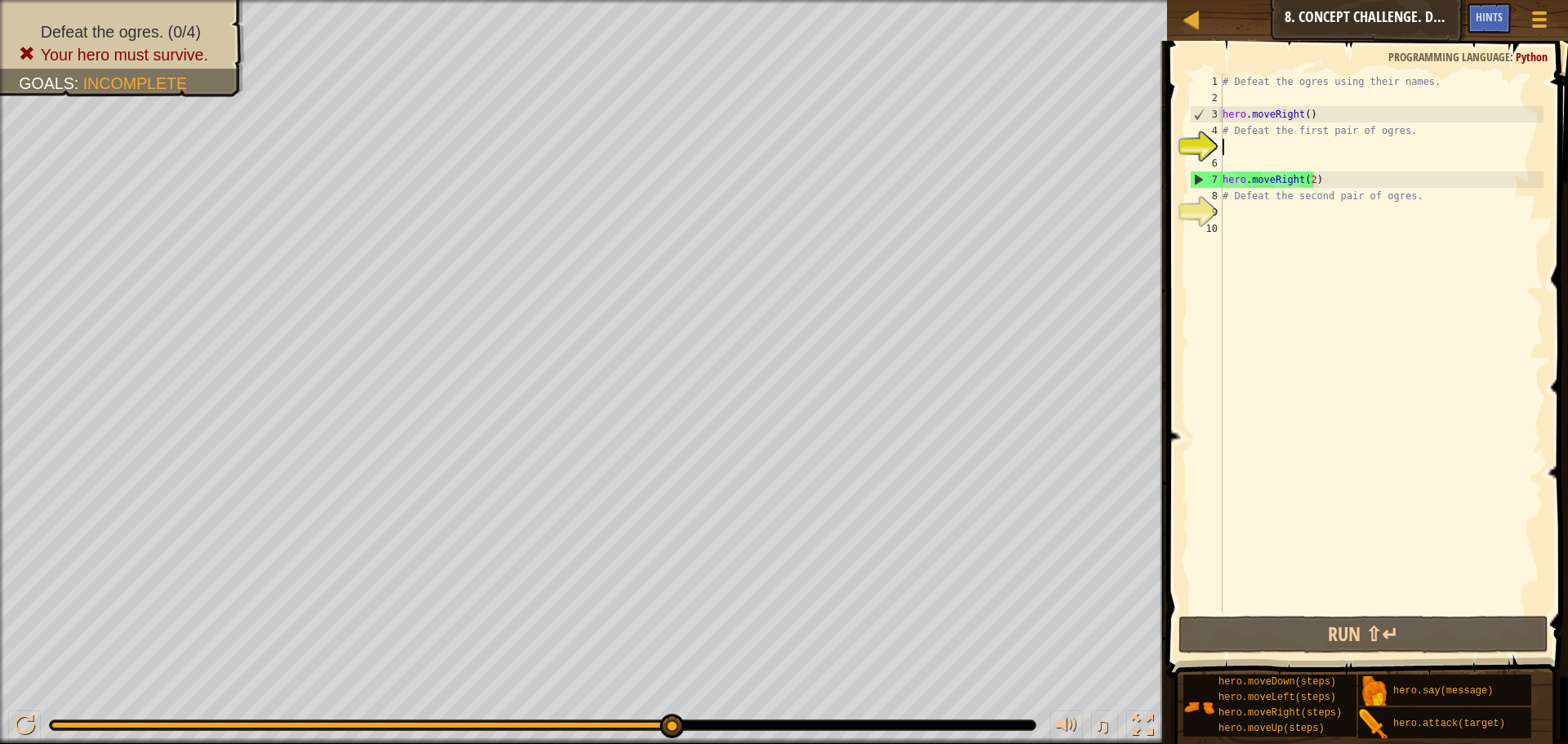
scroll to position [7, 0]
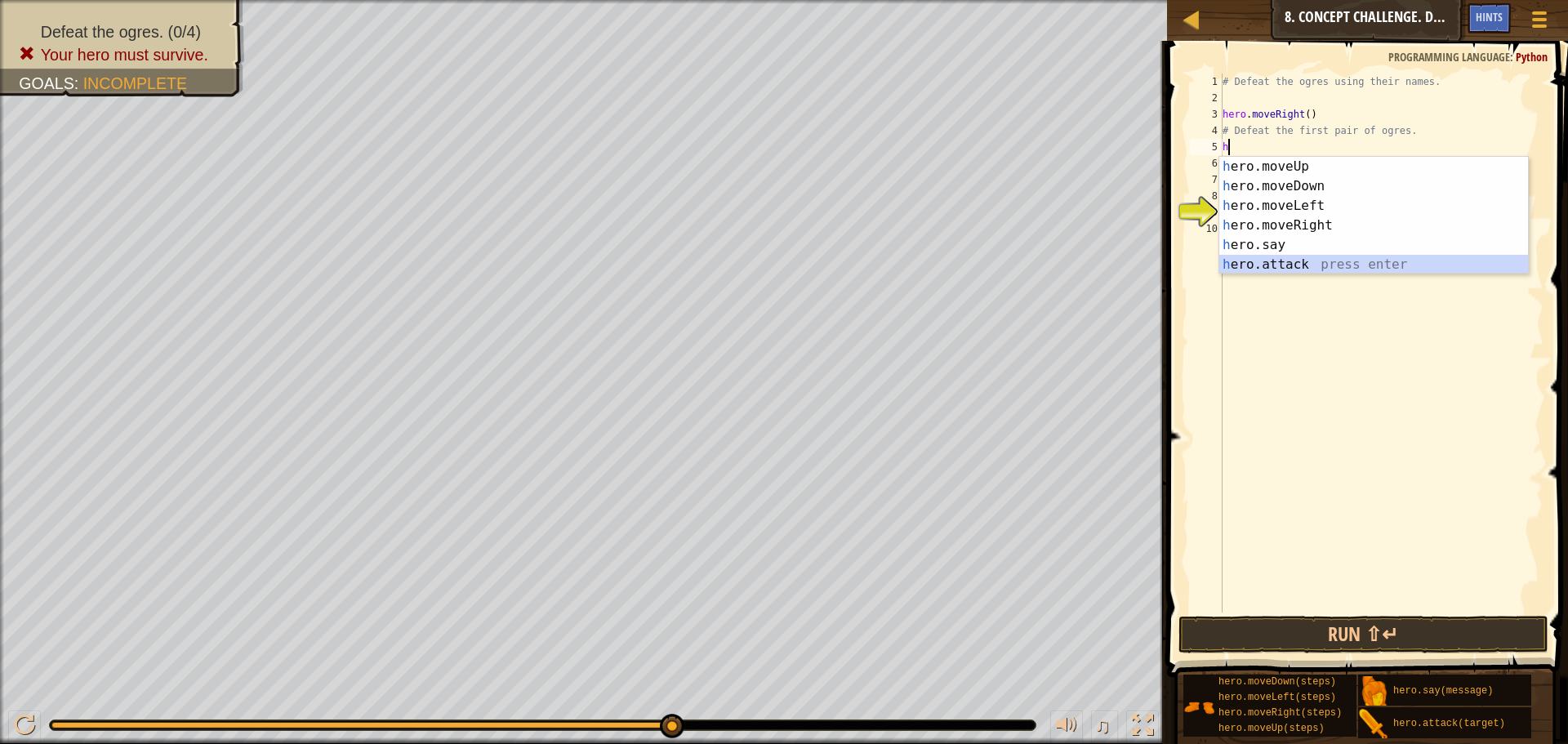
click at [1309, 272] on div "h ero.moveUp press enter h ero.moveDown press enter h ero.moveLeft press enter …" at bounding box center [1374, 236] width 308 height 157
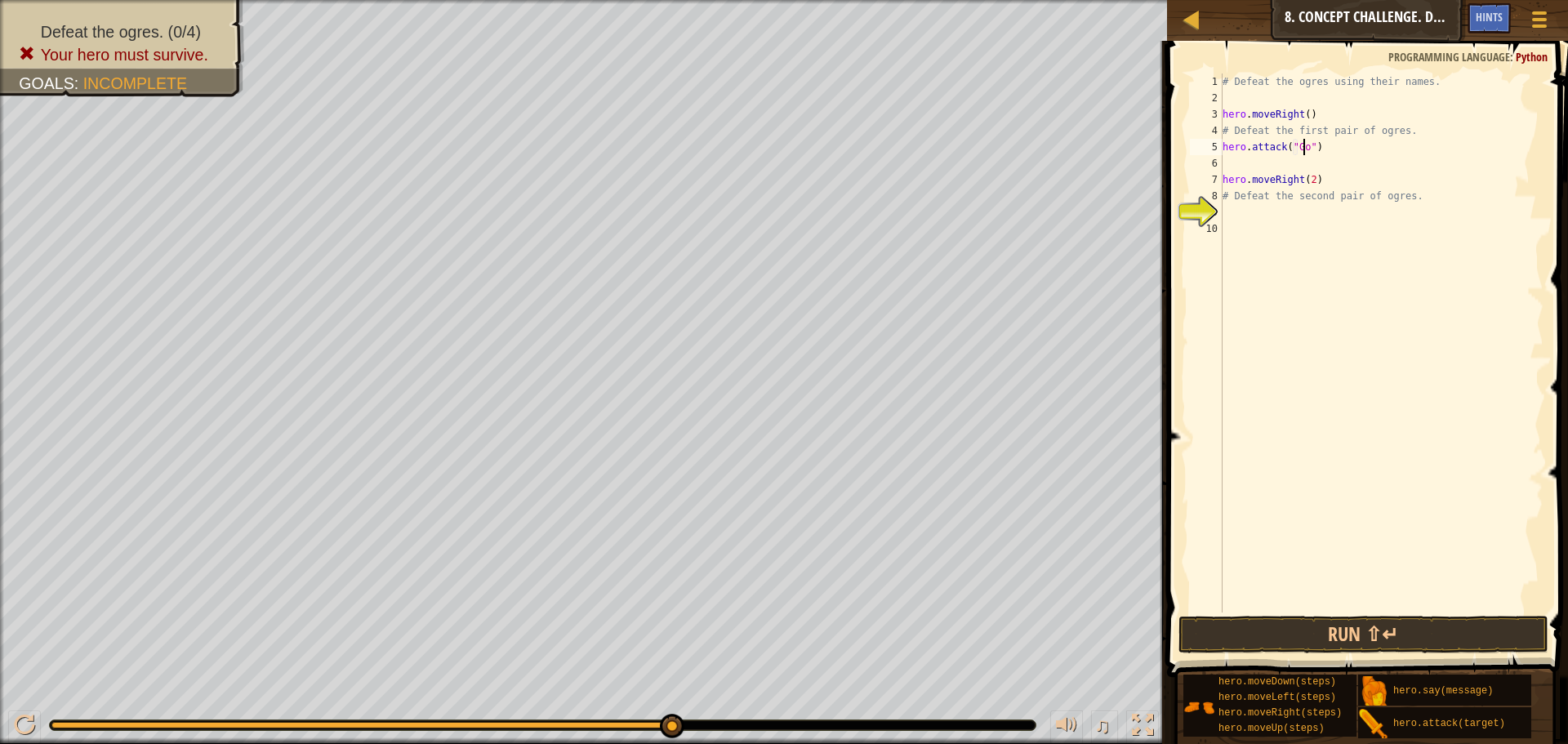
type textarea "hero.attack("Gos")"
click at [1324, 170] on div "# Defeat the ogres using their names. hero . moveRight ( ) # Defeat the first p…" at bounding box center [1382, 359] width 324 height 572
type textarea "y"
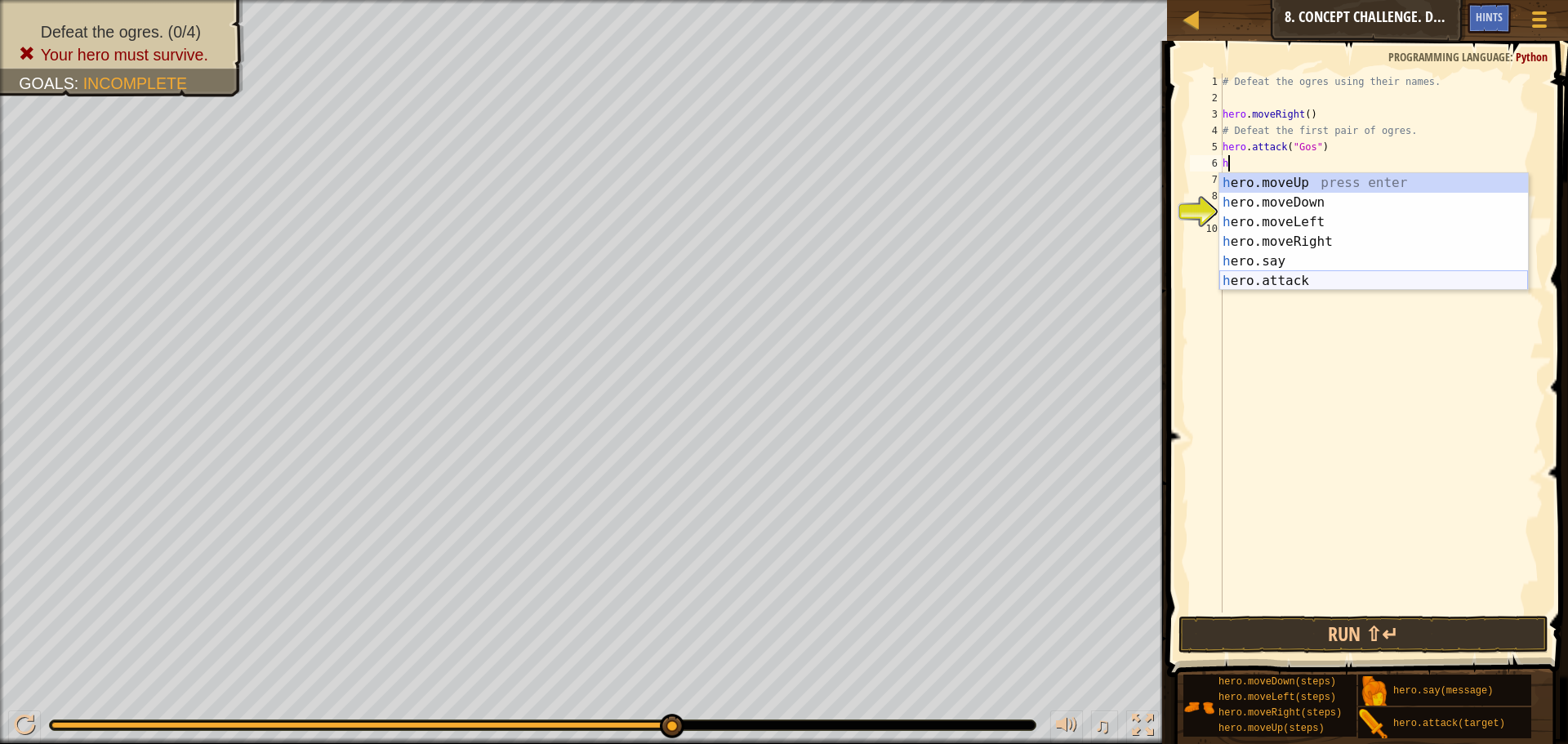
click at [1339, 279] on div "h ero.moveUp press enter h ero.moveDown press enter h ero.moveLeft press enter …" at bounding box center [1374, 252] width 308 height 157
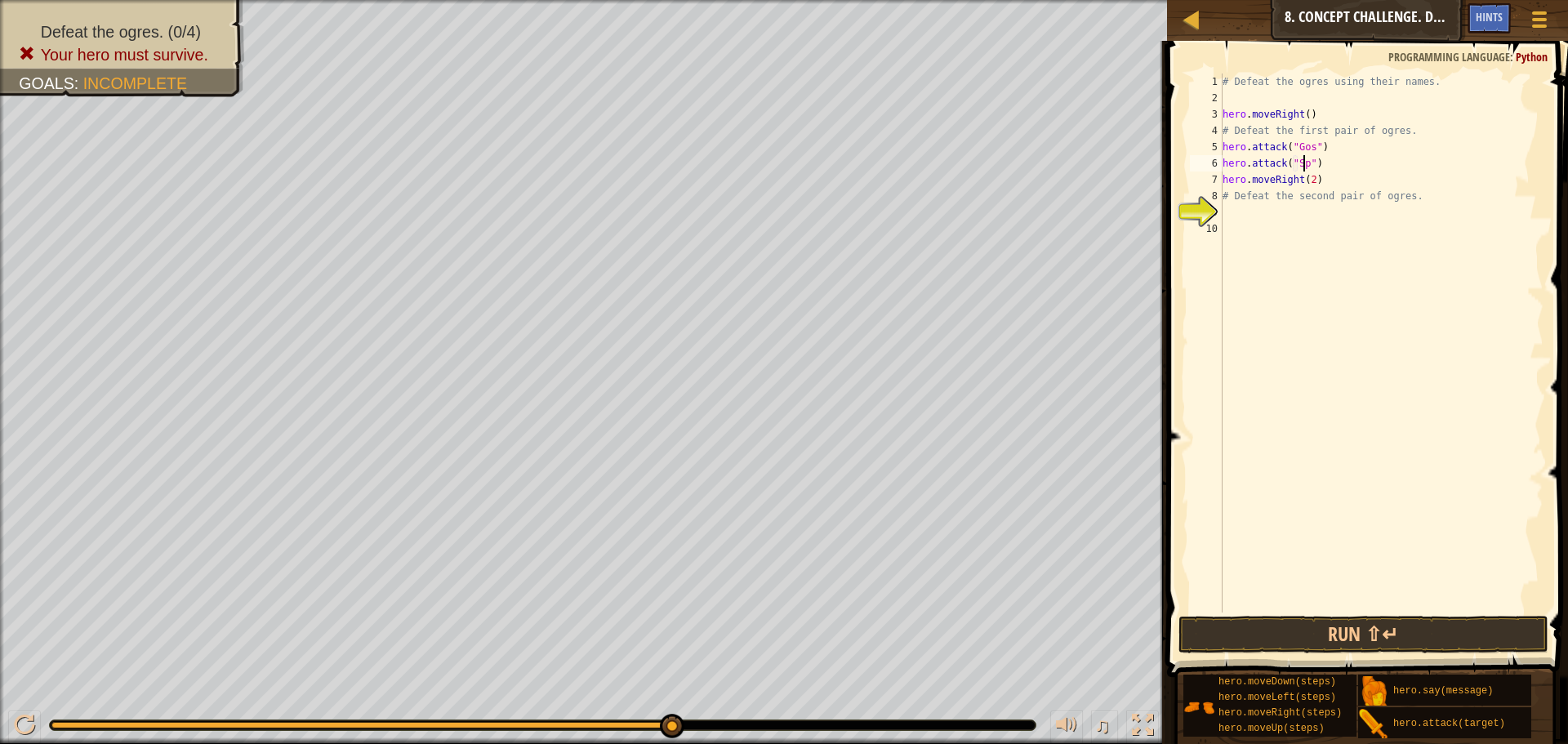
scroll to position [7, 7]
click at [1275, 644] on button "Run ⇧↵" at bounding box center [1363, 635] width 370 height 38
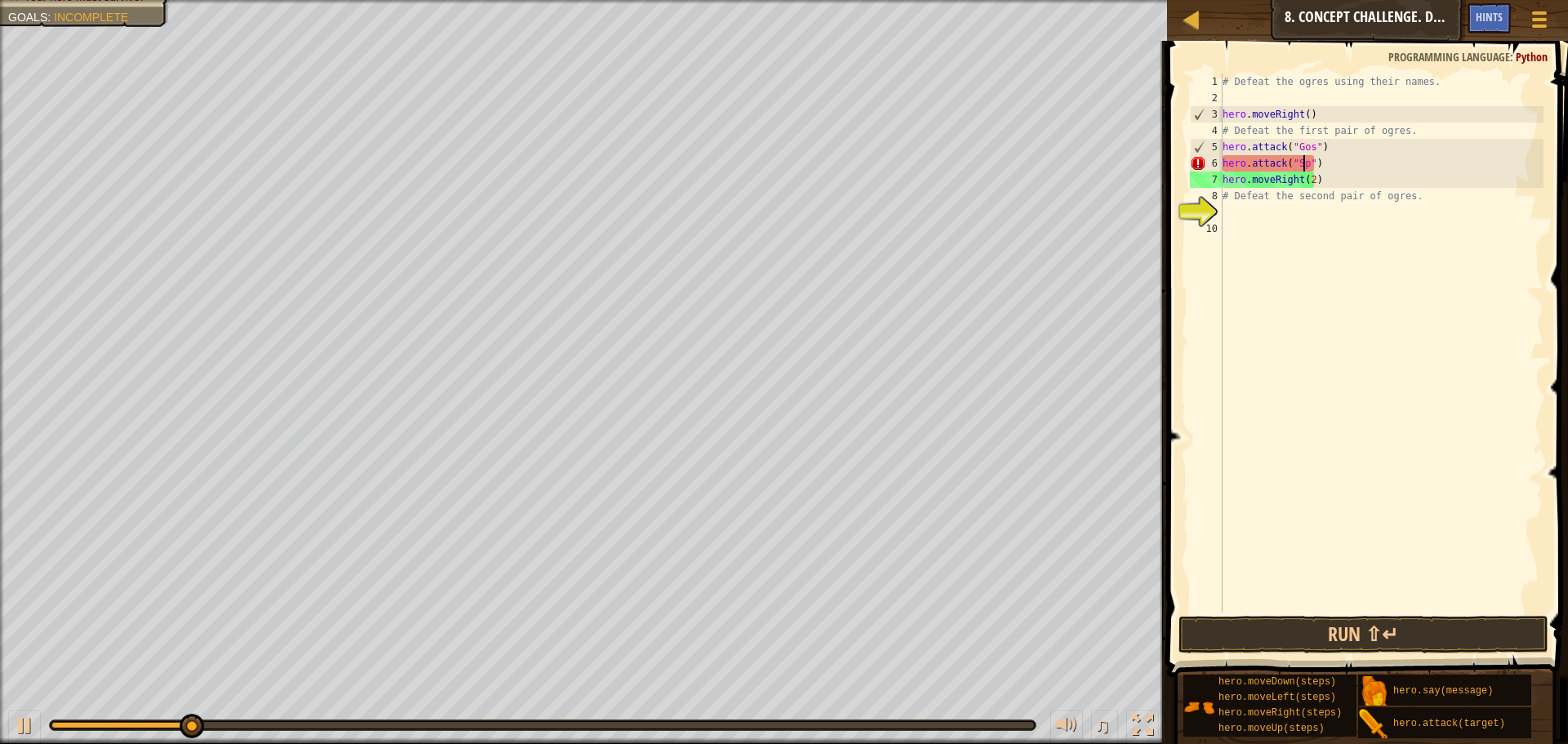
scroll to position [7, 7]
type textarea "hero.attack("Sog")"
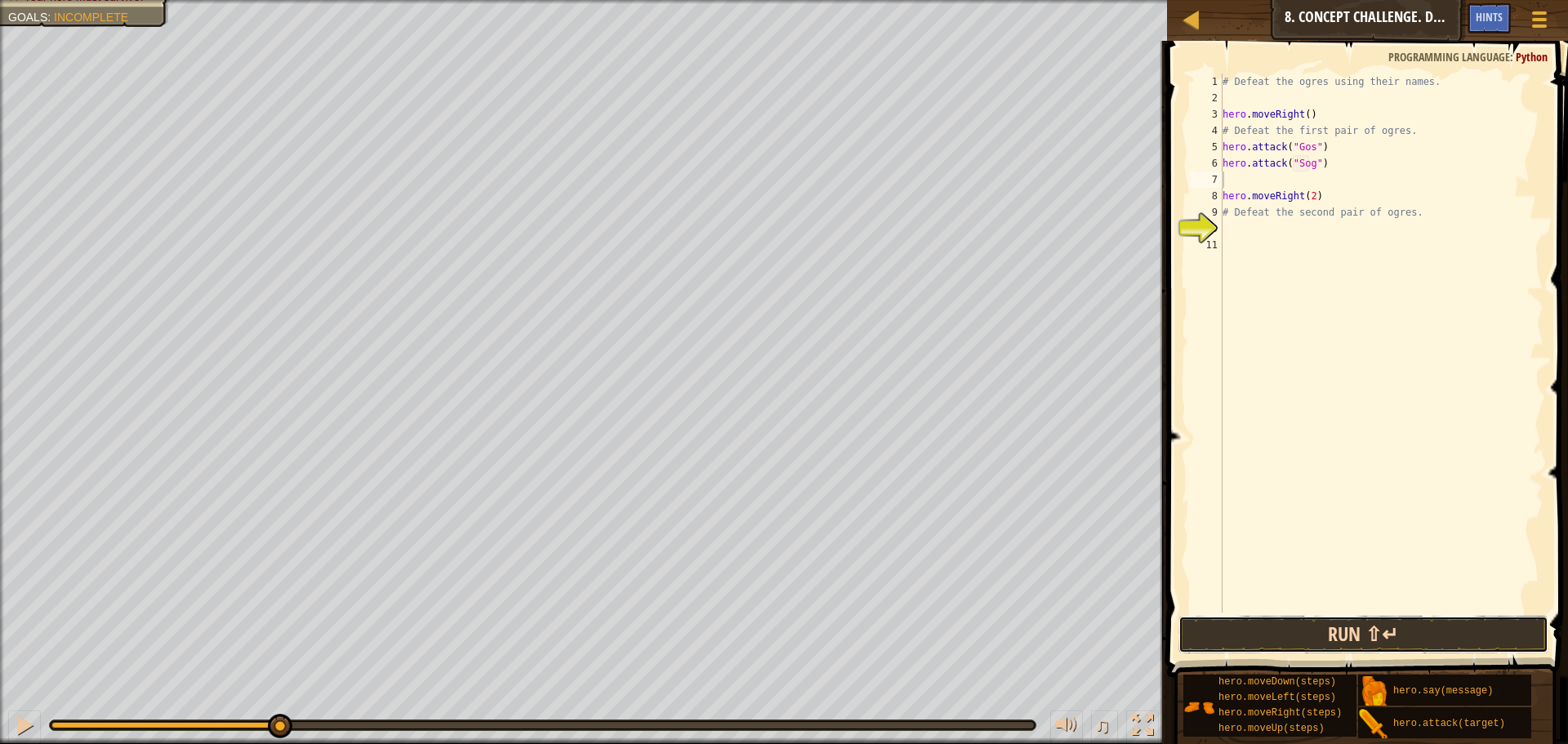
click at [1405, 636] on button "Run ⇧↵" at bounding box center [1363, 635] width 370 height 38
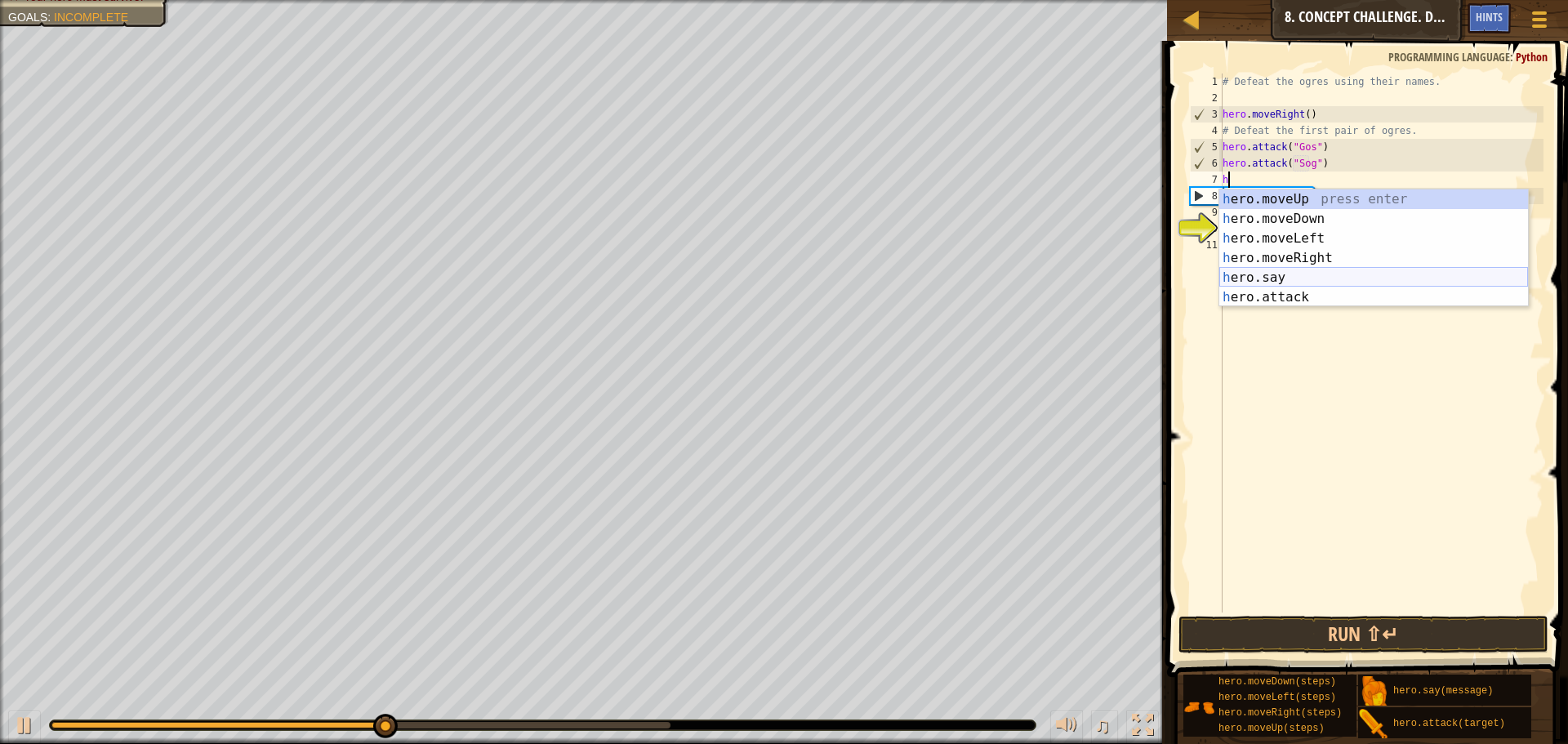
click at [1311, 285] on div "h ero.moveUp press enter h ero.moveDown press enter h ero.moveLeft press enter …" at bounding box center [1374, 268] width 308 height 157
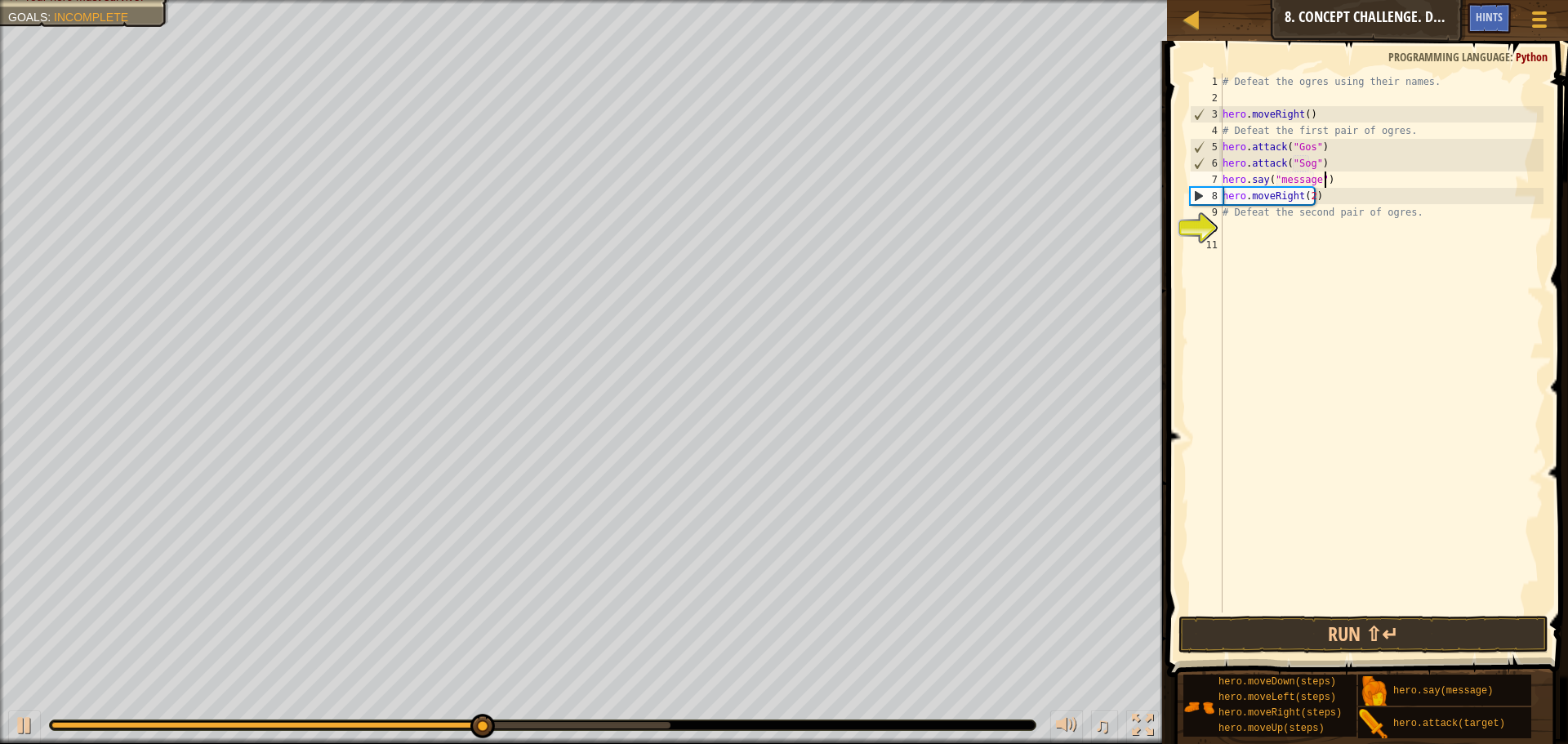
click at [1348, 184] on div "# Defeat the ogres using their names. hero . moveRight ( ) # Defeat the first p…" at bounding box center [1382, 359] width 324 height 572
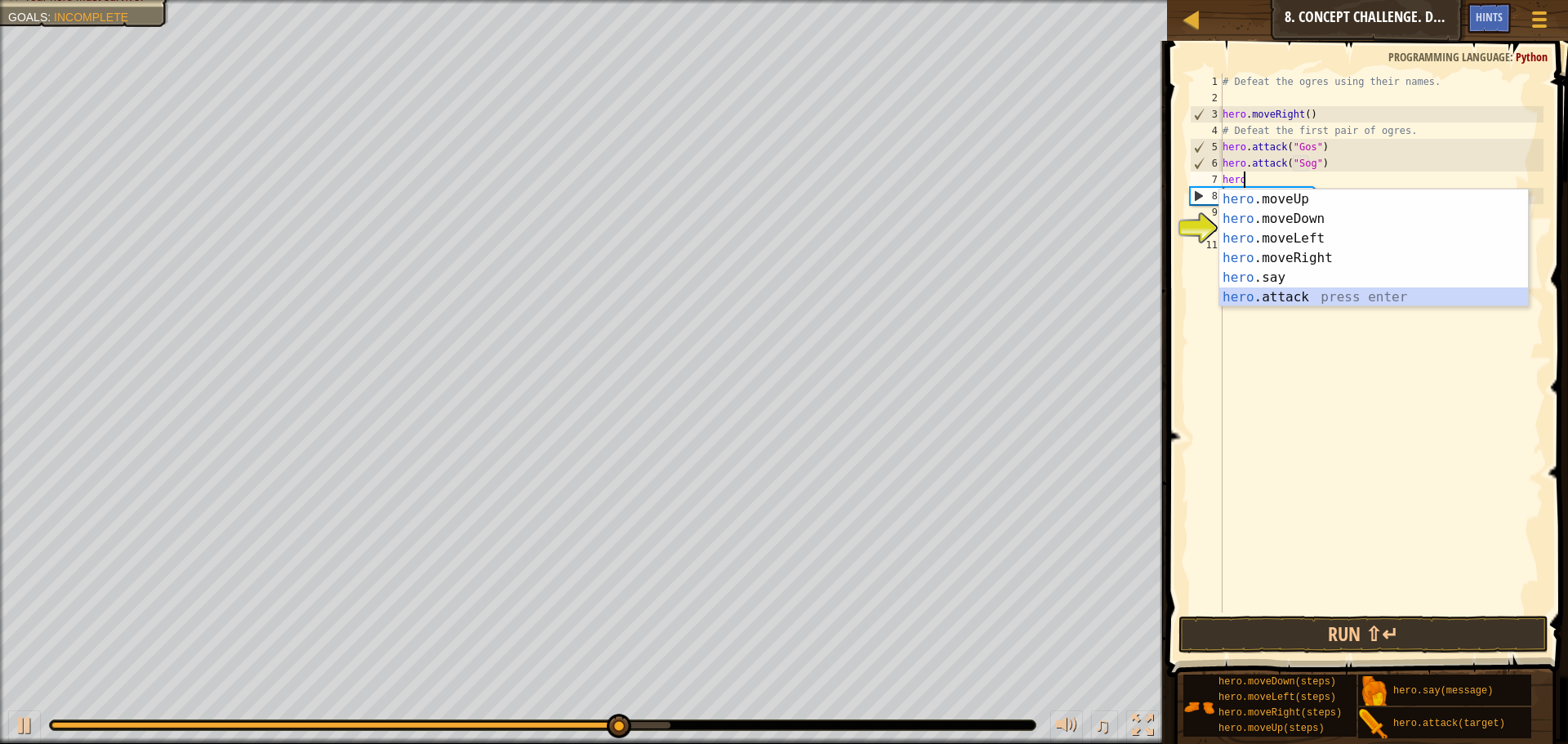
click at [1358, 301] on div "hero .moveUp press enter hero .moveDown press enter hero .moveLeft press enter …" at bounding box center [1374, 268] width 308 height 157
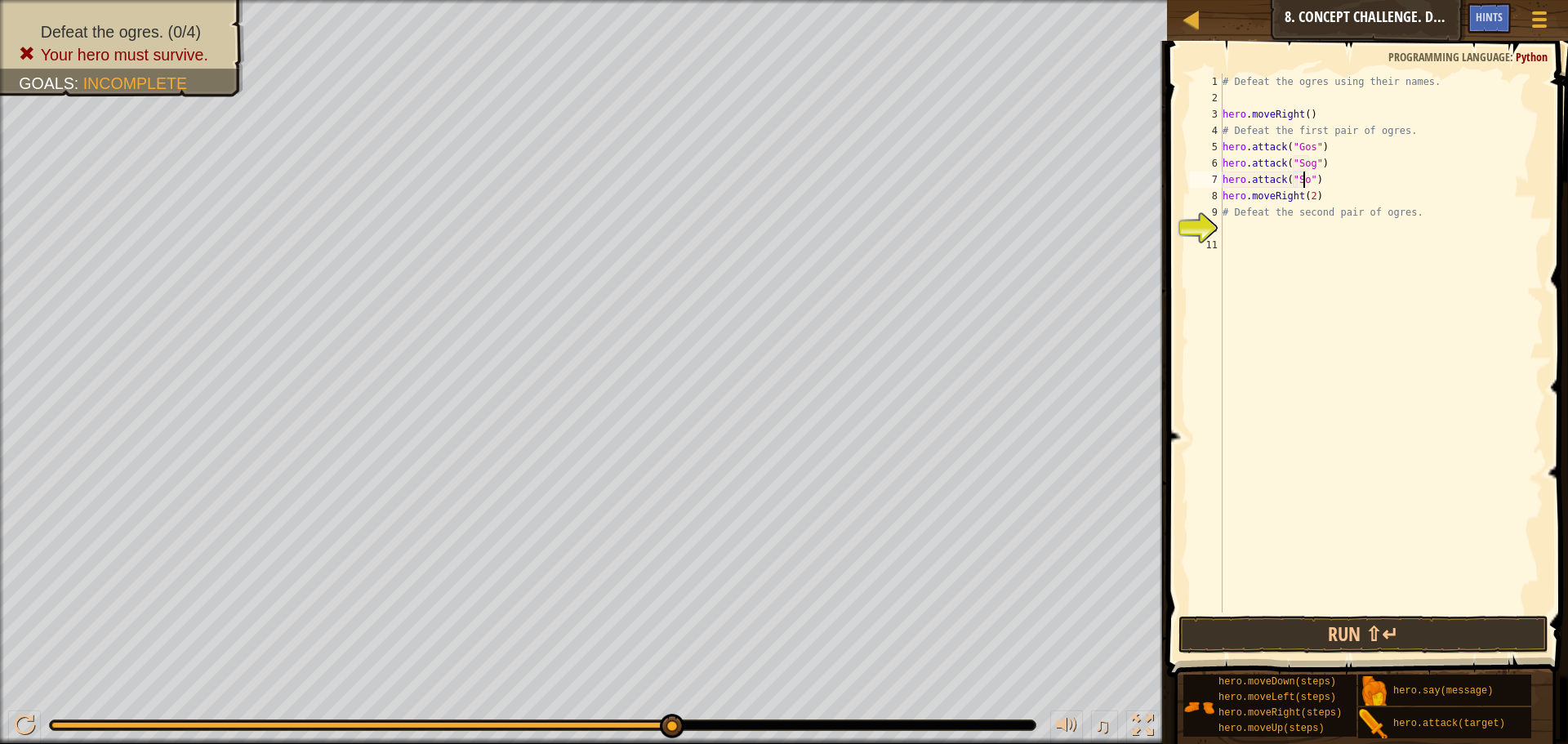
scroll to position [7, 7]
click at [1333, 197] on div "# Defeat the ogres using their names. hero . moveRight ( ) # Defeat the first p…" at bounding box center [1382, 359] width 324 height 572
type textarea "hero.moveRight(2)"
click at [1223, 197] on div "# Defeat the ogres using their names. hero . moveRight ( ) # Defeat the first p…" at bounding box center [1382, 359] width 324 height 572
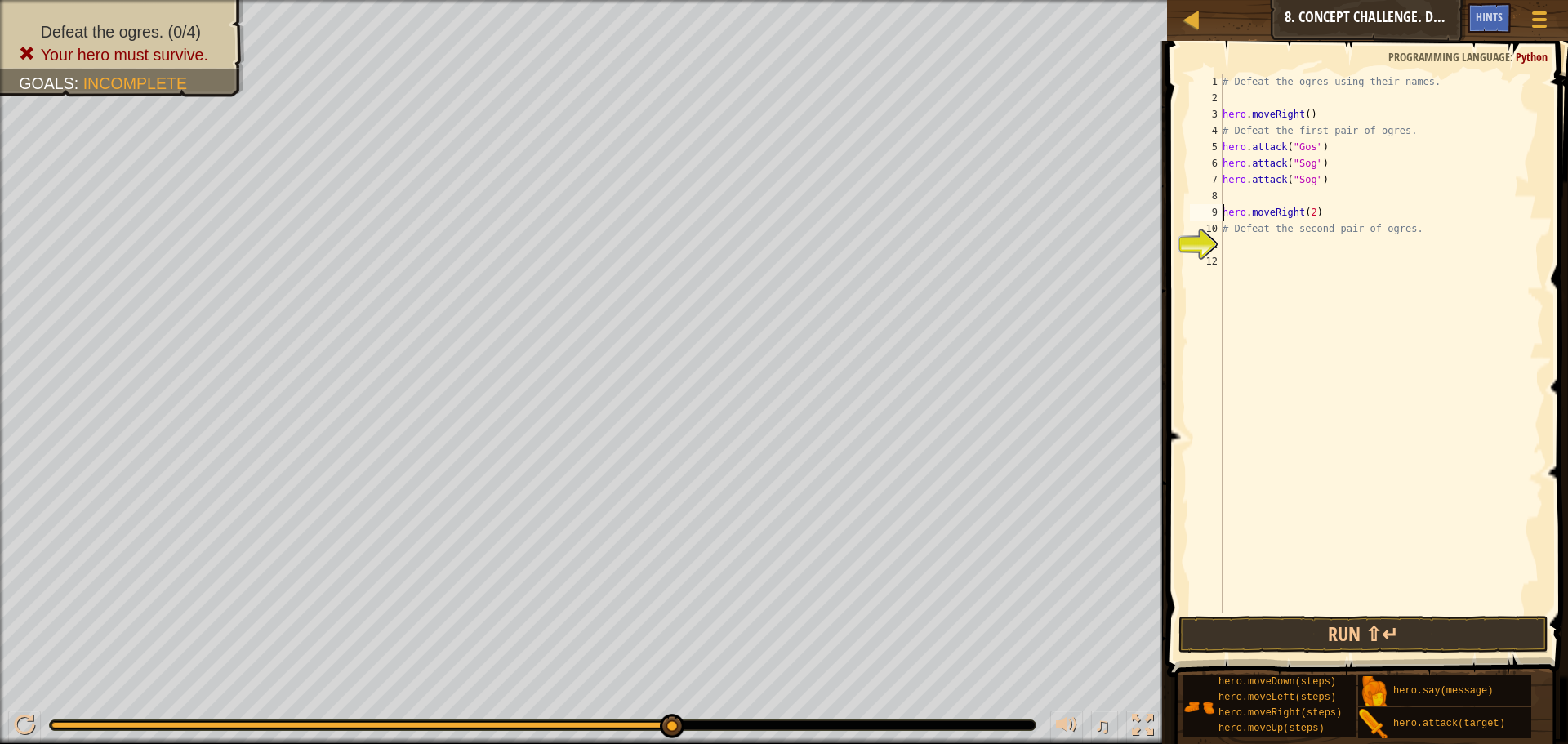
click at [1240, 203] on div "# Defeat the ogres using their names. hero . moveRight ( ) # Defeat the first p…" at bounding box center [1382, 359] width 324 height 572
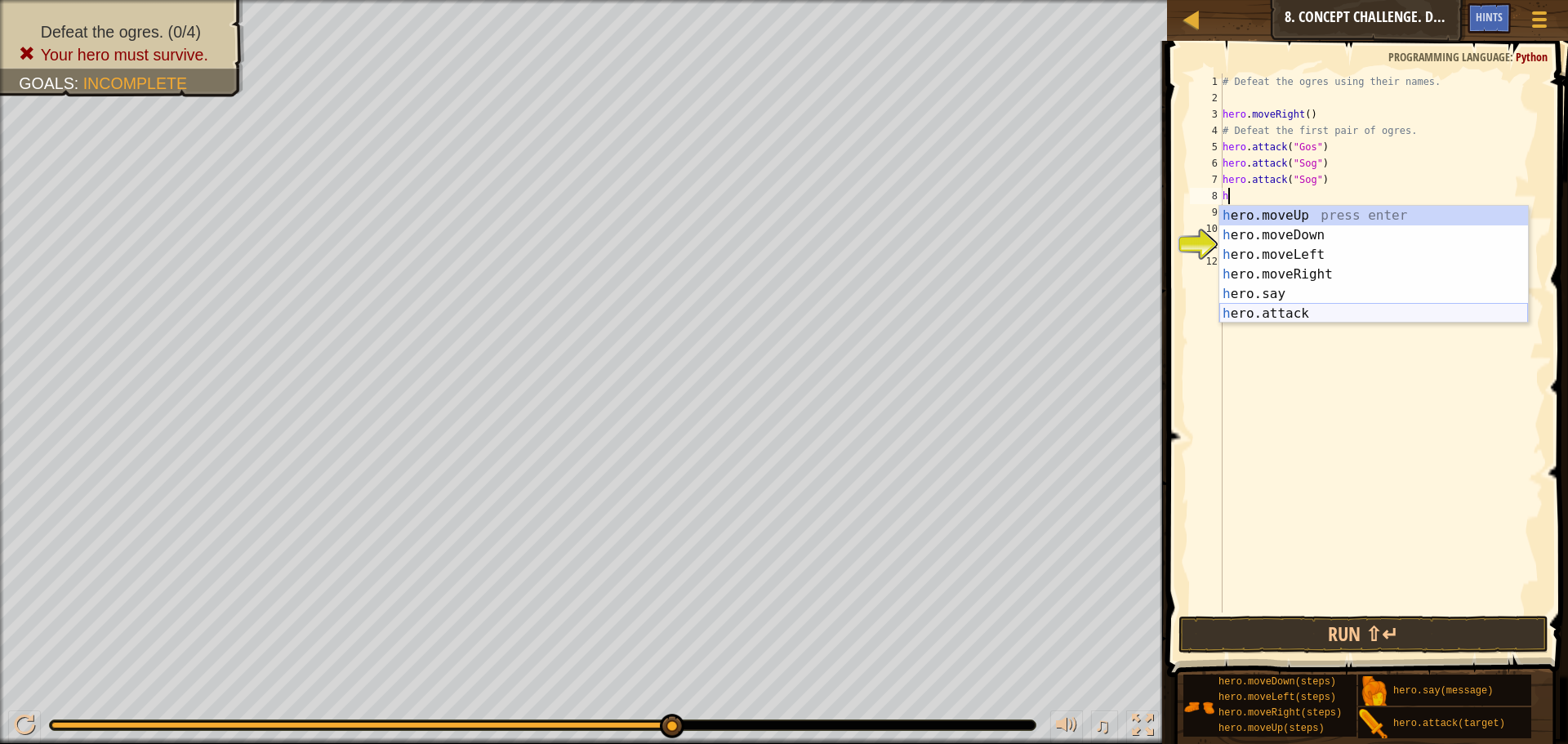
click at [1306, 308] on div "h ero.moveUp press enter h ero.moveDown press enter h ero.moveLeft press enter …" at bounding box center [1374, 284] width 308 height 157
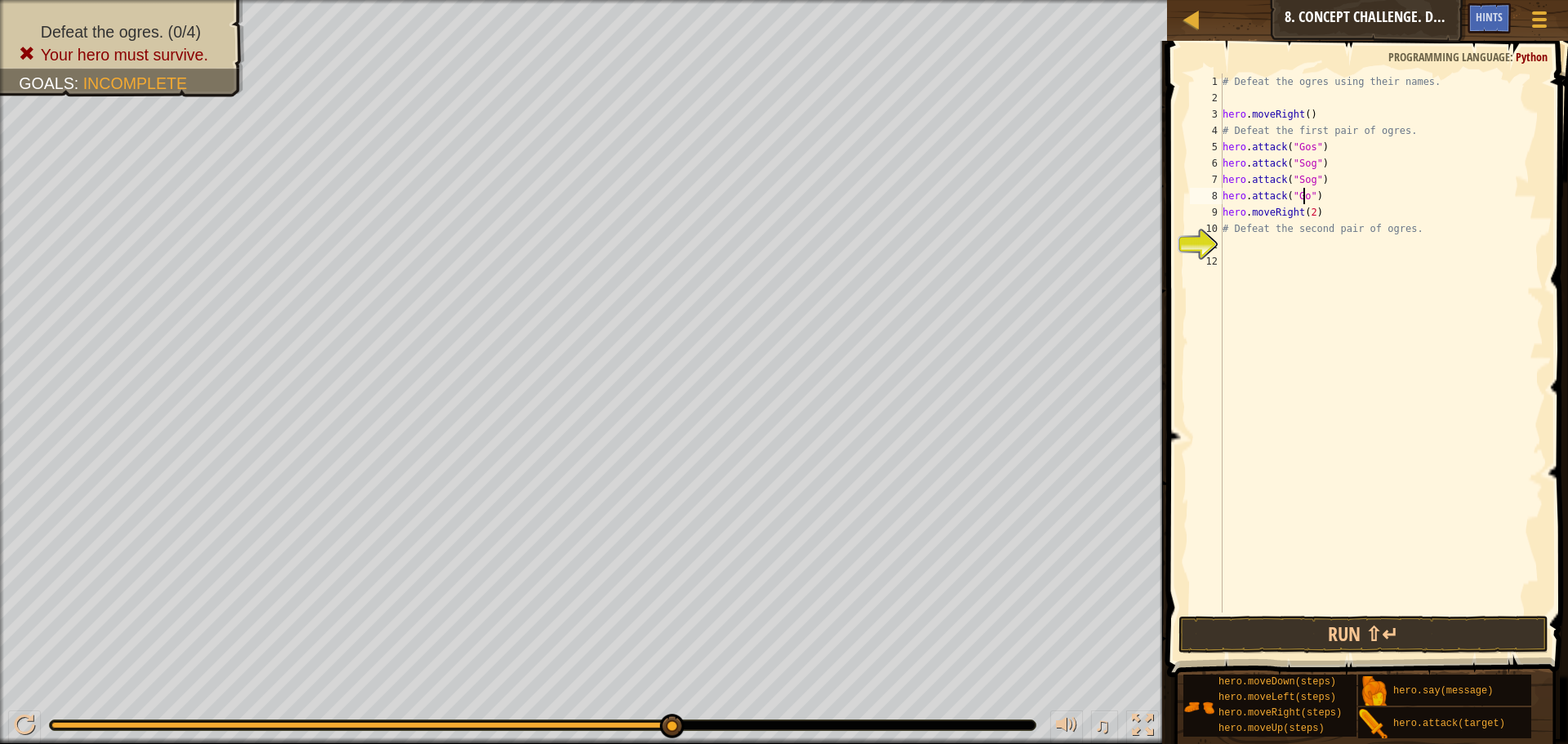
scroll to position [7, 7]
type textarea "hero.attack("Gos")"
click at [1324, 641] on button "Run ⇧↵" at bounding box center [1363, 635] width 370 height 38
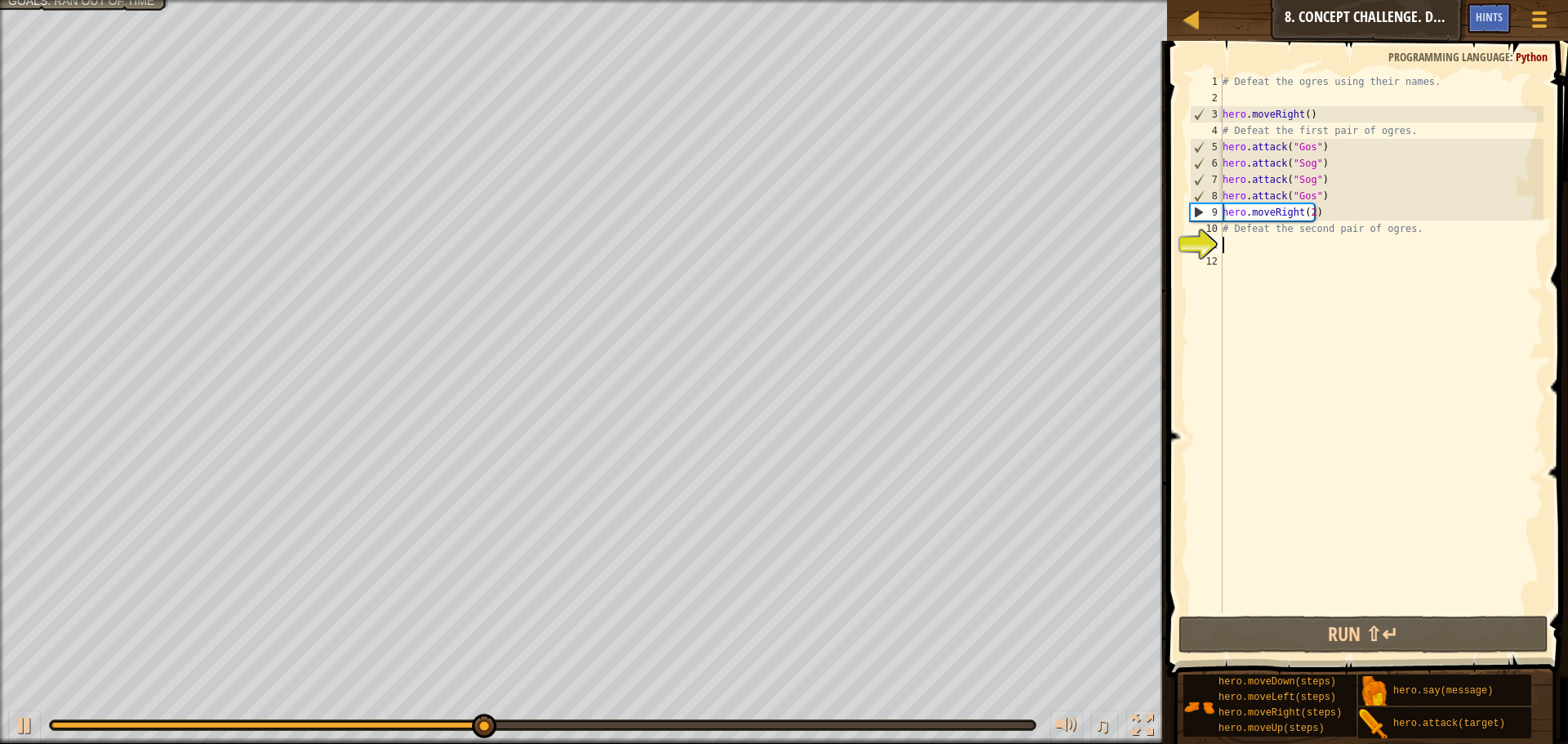
click at [1269, 240] on div "# Defeat the ogres using their names. hero . moveRight ( ) # Defeat the first p…" at bounding box center [1382, 359] width 324 height 572
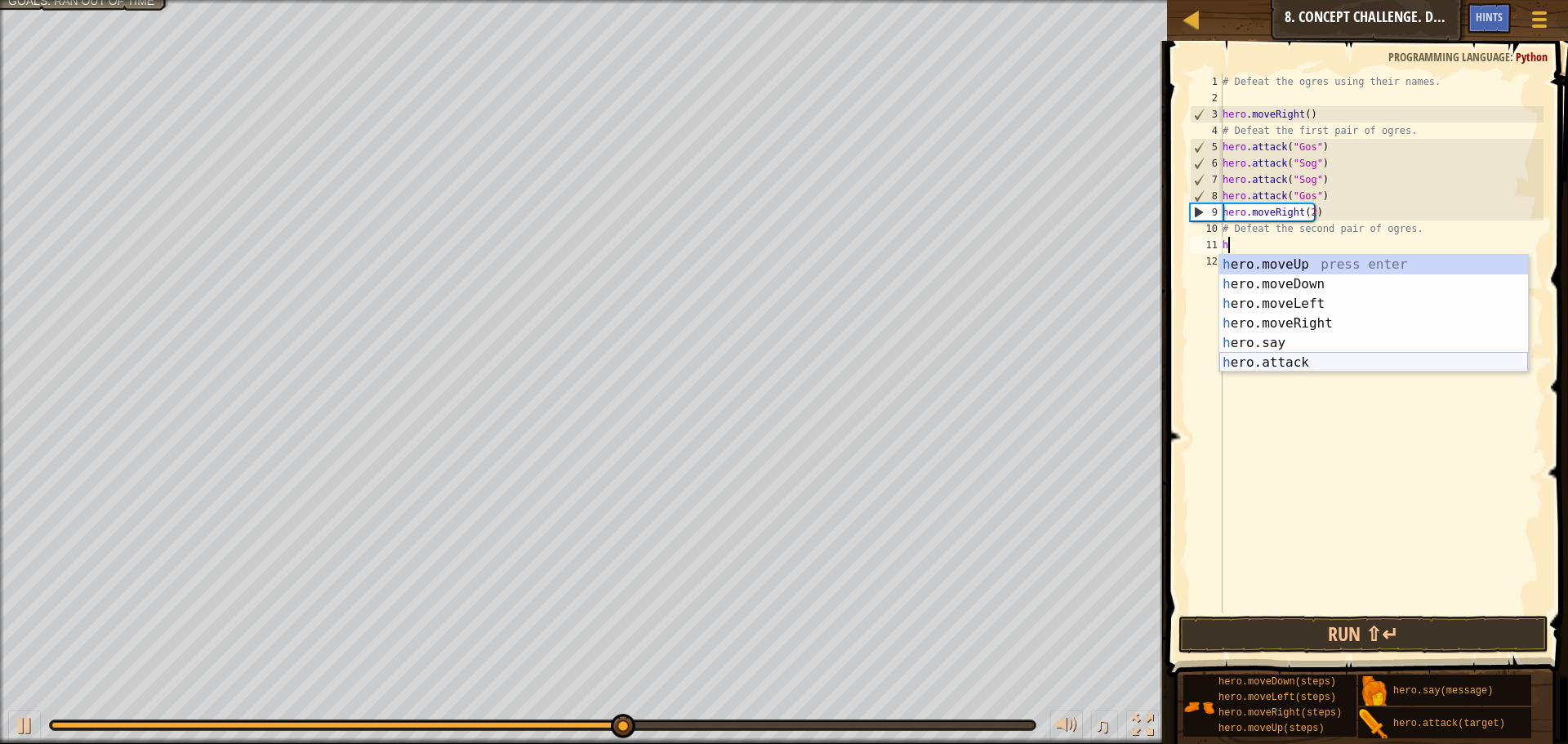
click at [1313, 368] on div "h ero.moveUp press enter h ero.moveDown press enter h ero.moveLeft press enter …" at bounding box center [1374, 333] width 308 height 157
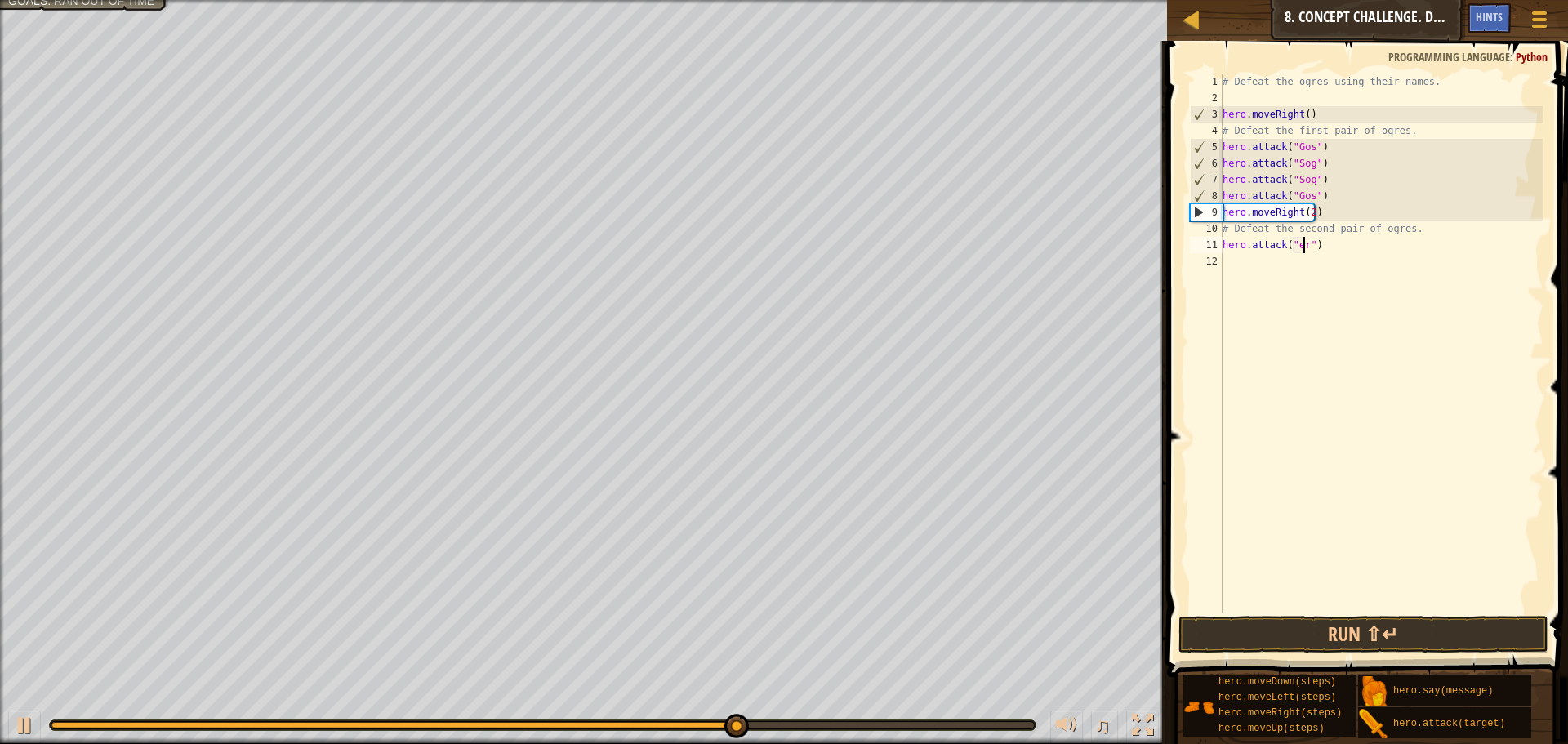
scroll to position [7, 7]
type textarea "hero.attack("ergo")"
click at [1307, 295] on div "# Defeat the ogres using their names. hero . moveRight ( ) # Defeat the first p…" at bounding box center [1382, 359] width 324 height 572
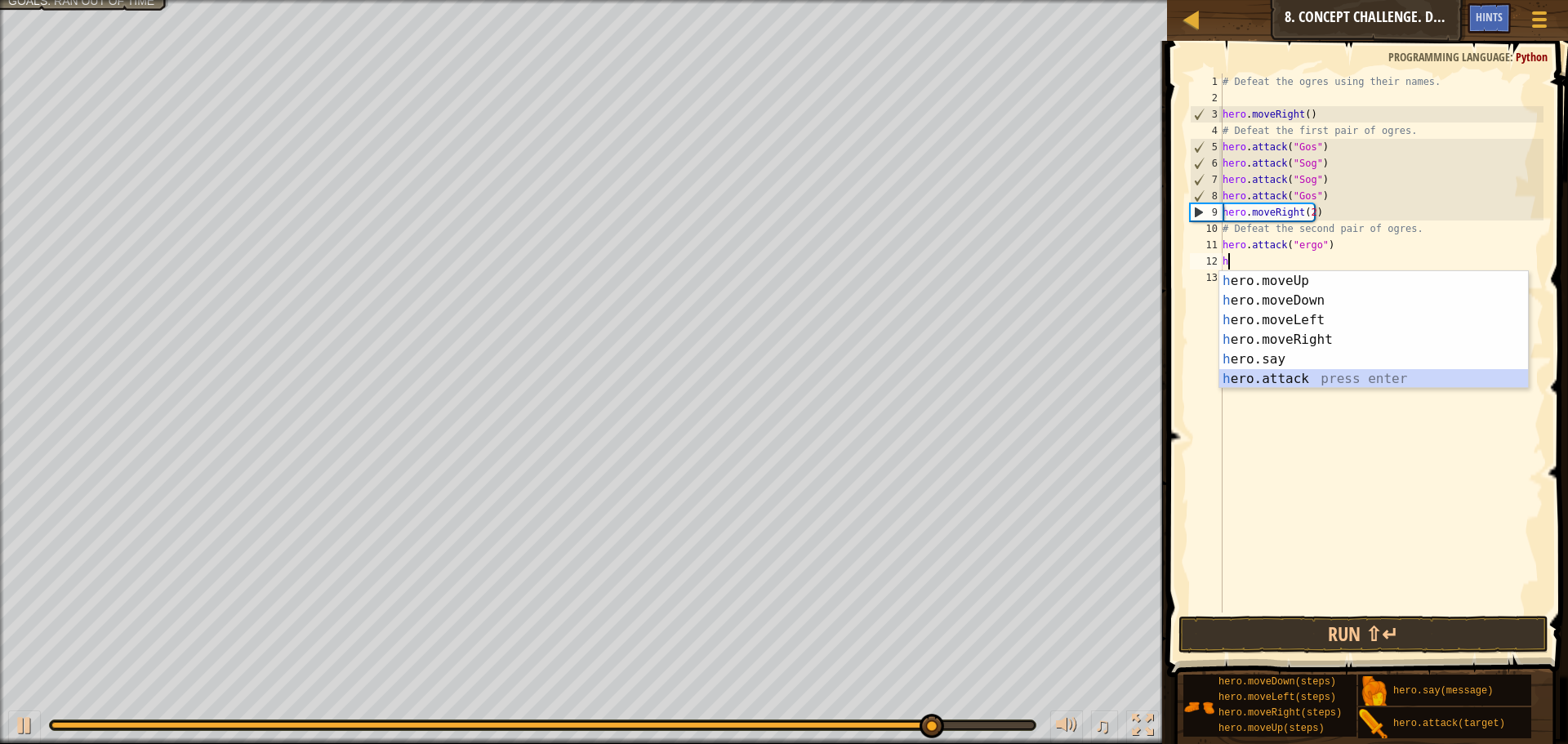
click at [1315, 371] on div "h ero.moveUp press enter h ero.moveDown press enter h ero.moveLeft press enter …" at bounding box center [1374, 350] width 308 height 157
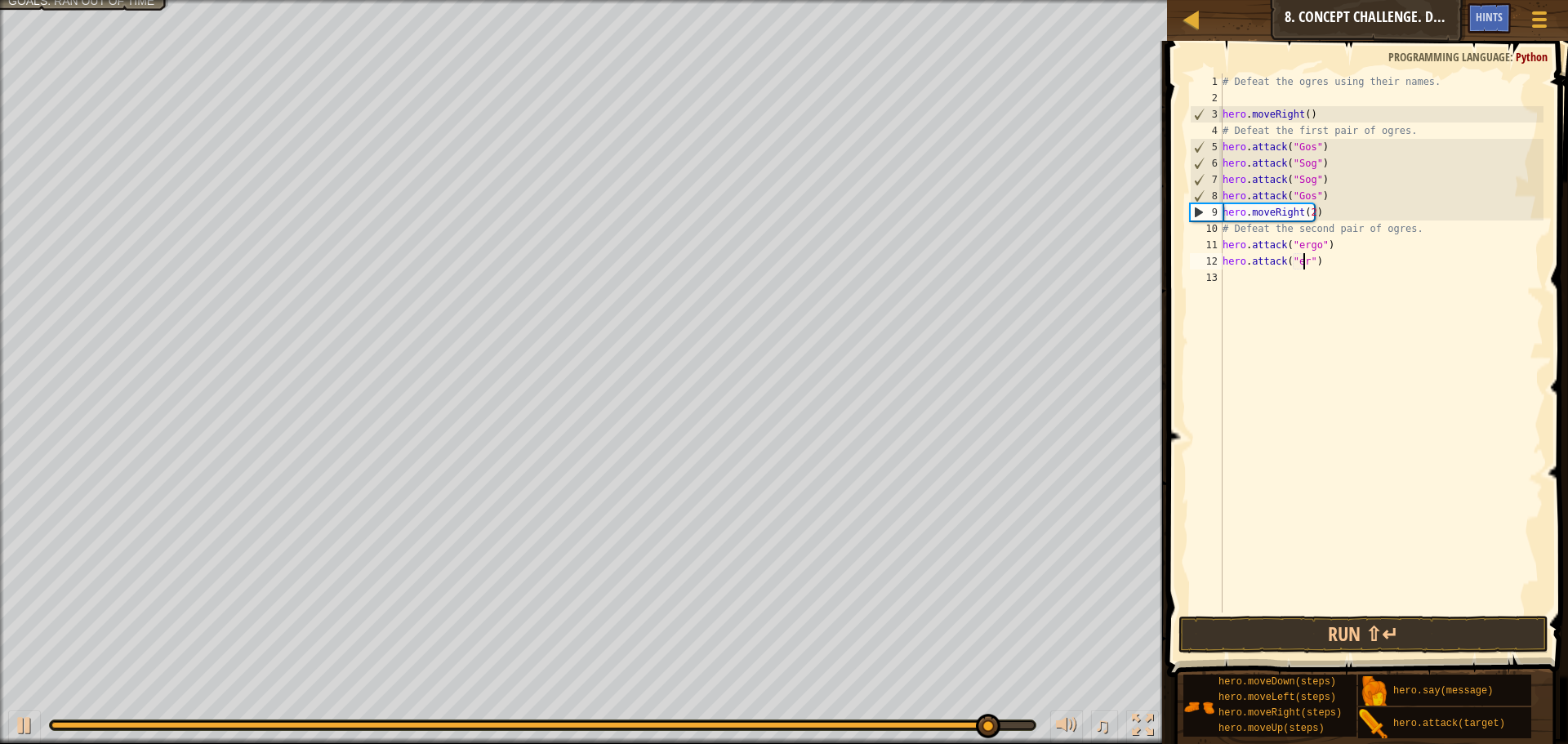
scroll to position [7, 7]
type textarea "hero.attack("ergo")"
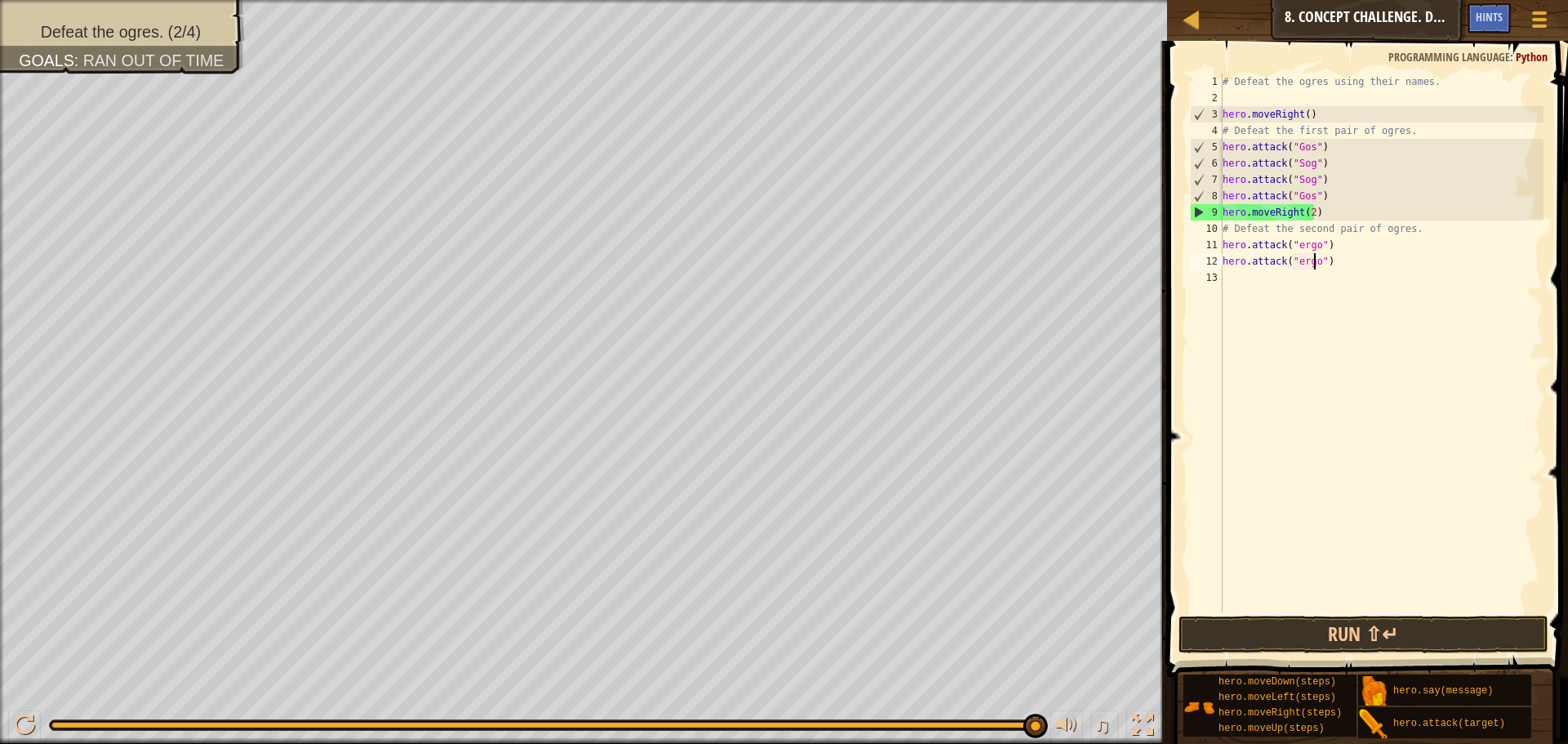
click at [1294, 301] on div "# Defeat the ogres using their names. hero . moveRight ( ) # Defeat the first p…" at bounding box center [1382, 359] width 324 height 572
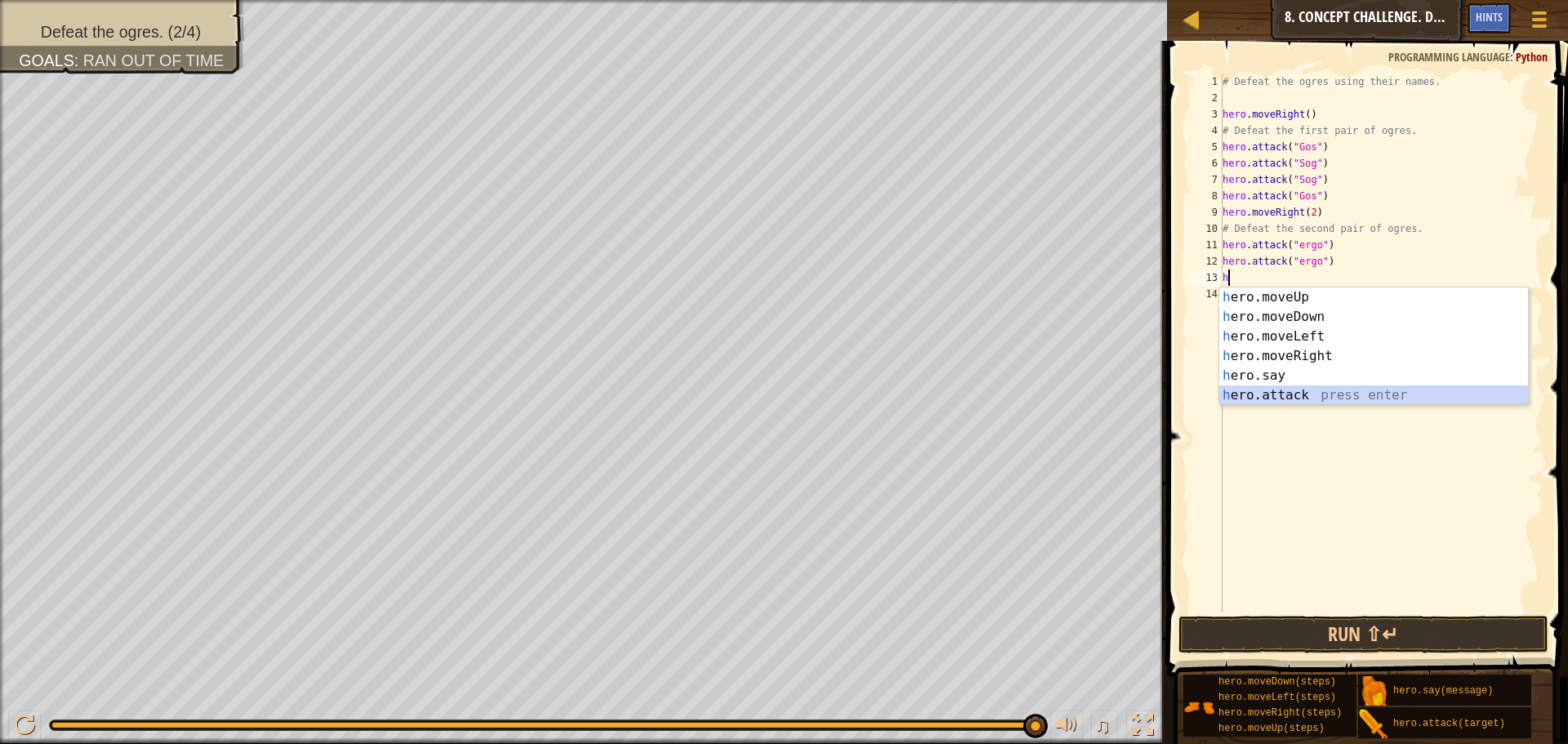
click at [1278, 392] on div "h ero.moveUp press enter h ero.moveDown press enter h ero.moveLeft press enter …" at bounding box center [1374, 366] width 308 height 157
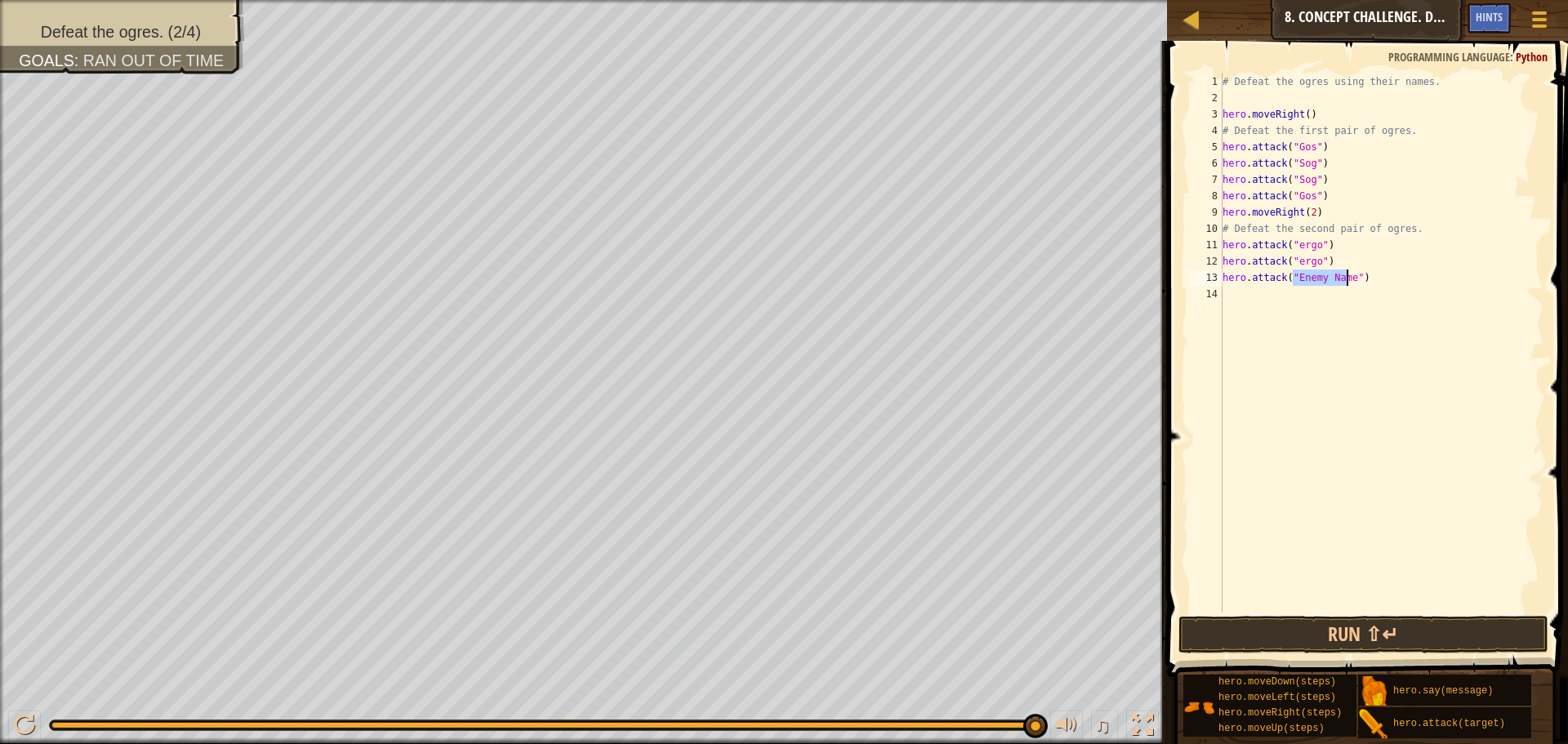
scroll to position [7, 7]
type textarea "hero.attack("kro")"
click at [1286, 366] on div "# Defeat the ogres using their names. hero . moveRight ( ) # Defeat the first p…" at bounding box center [1382, 359] width 324 height 572
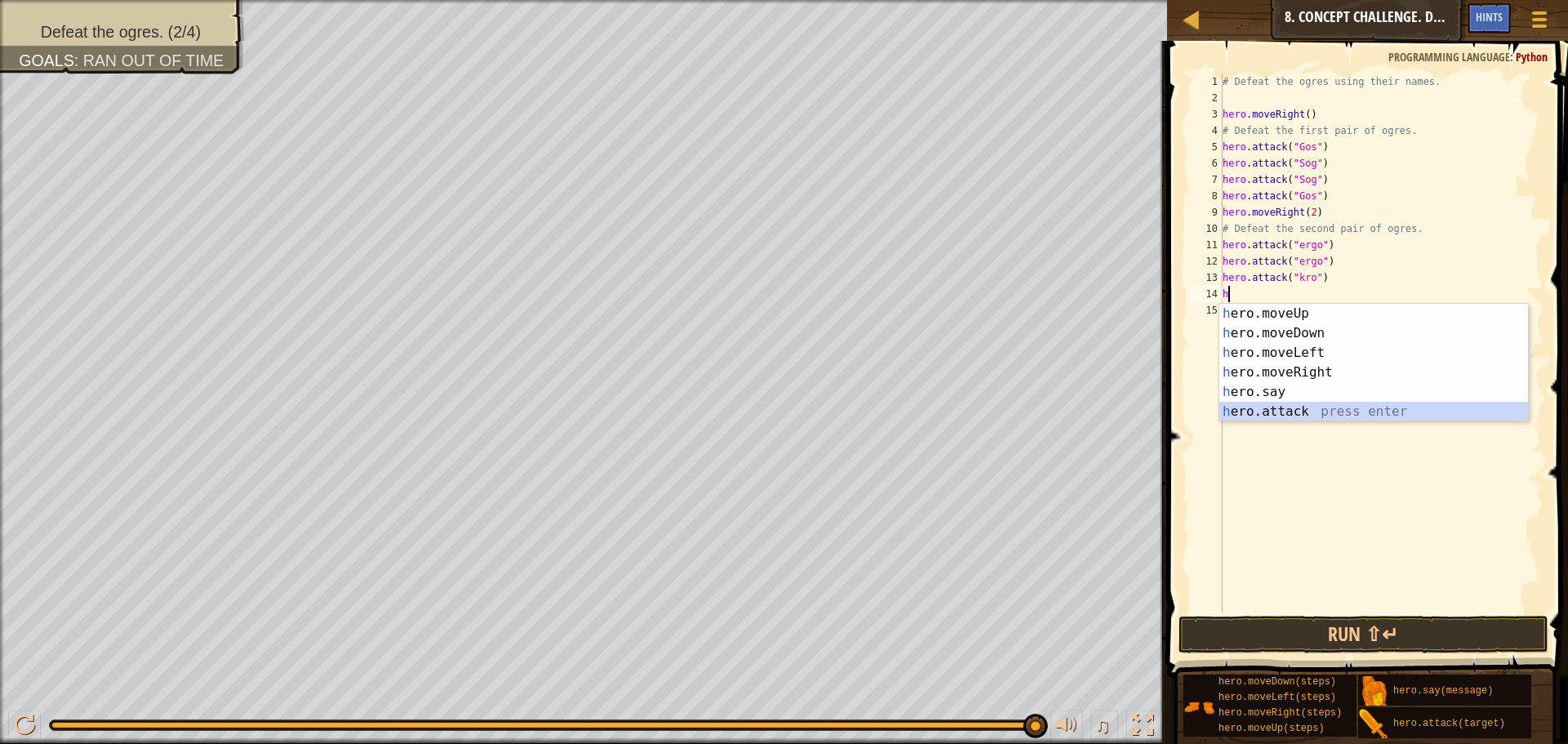
click at [1291, 415] on div "h ero.moveUp press enter h ero.moveDown press enter h ero.moveLeft press enter …" at bounding box center [1374, 382] width 308 height 157
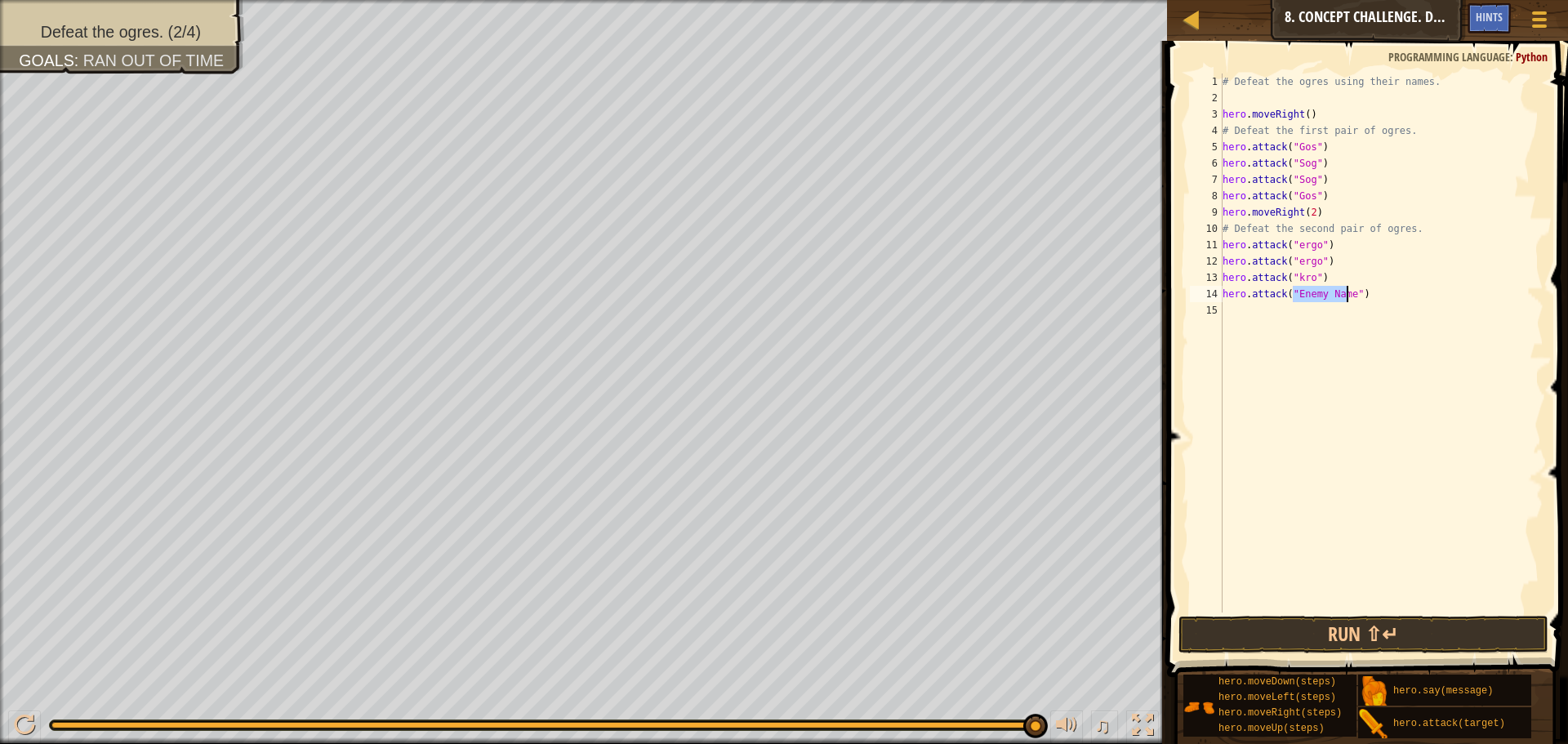
scroll to position [7, 7]
type textarea "hero.attack("kro")"
click at [1292, 325] on div "# Defeat the ogres using their names. hero . moveRight ( ) # Defeat the first p…" at bounding box center [1382, 359] width 324 height 572
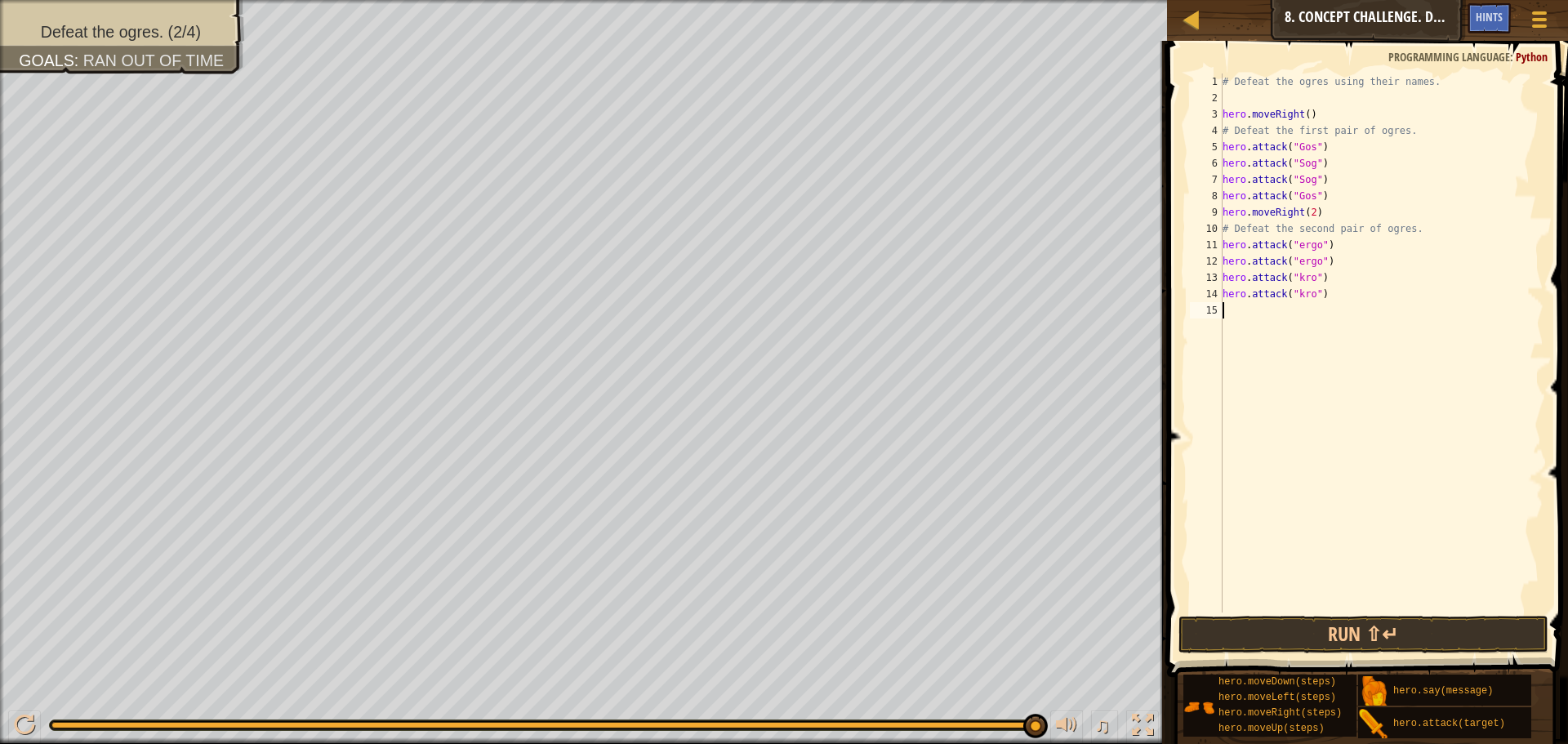
type textarea "h"
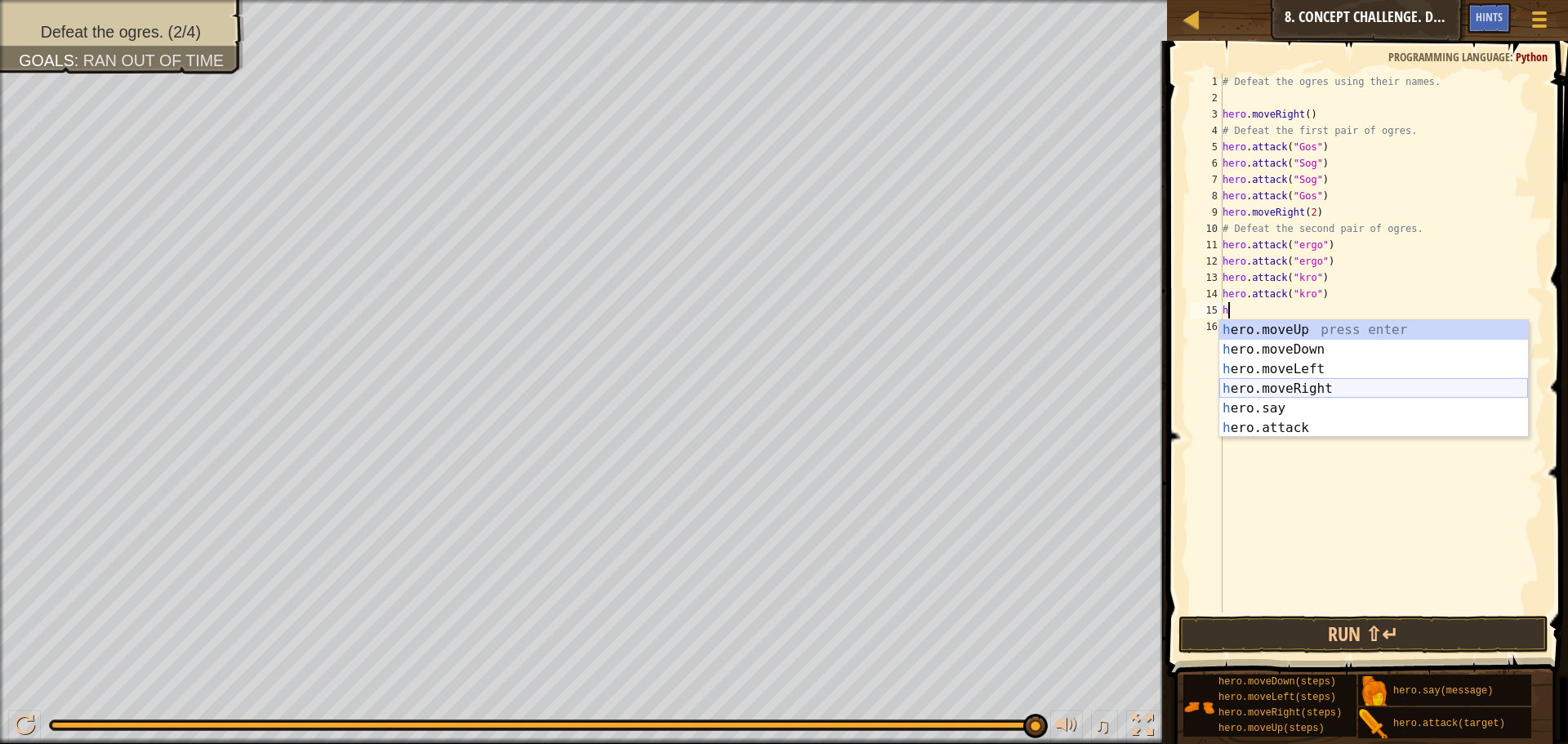
click at [1335, 396] on div "h ero.moveUp press enter h ero.moveDown press enter h ero.moveLeft press enter …" at bounding box center [1374, 399] width 308 height 157
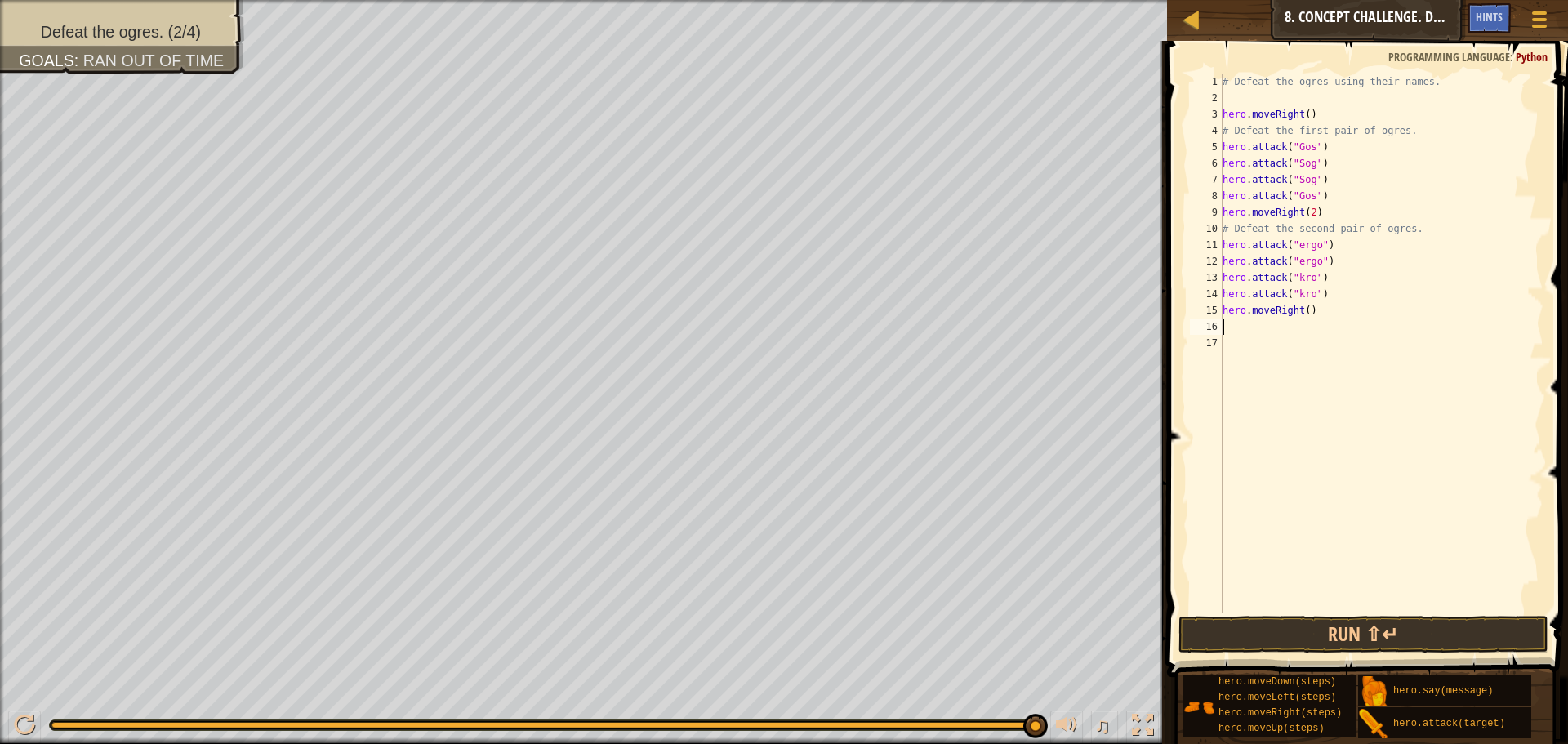
click at [1316, 318] on div "# Defeat the ogres using their names. hero . moveRight ( ) # Defeat the first p…" at bounding box center [1382, 359] width 324 height 572
click at [1314, 304] on div "# Defeat the ogres using their names. hero . moveRight ( ) # Defeat the first p…" at bounding box center [1382, 359] width 324 height 572
type textarea "hero.move"
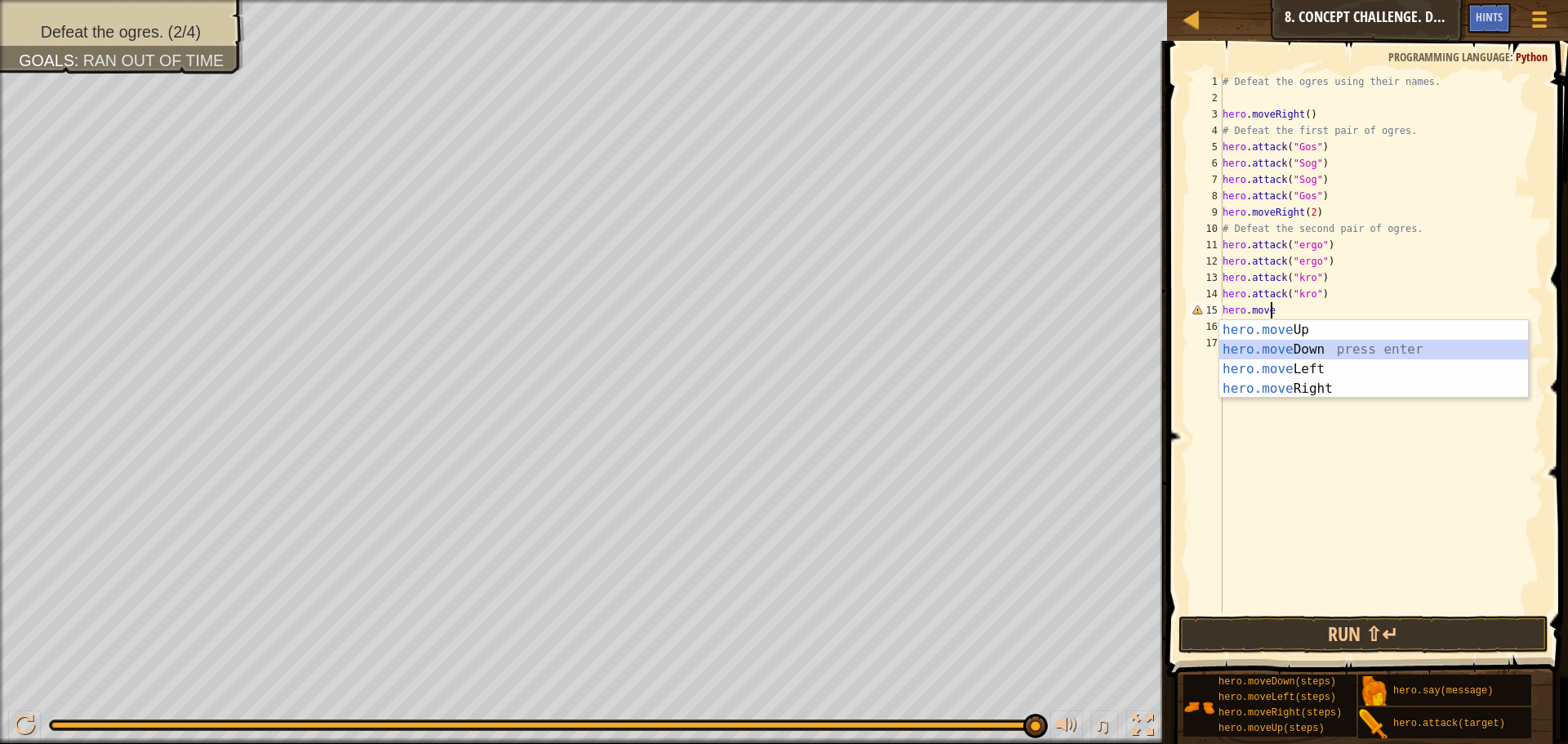
click at [1316, 352] on div "hero.move Up press enter hero.move Down press enter hero.move Left press enter …" at bounding box center [1374, 379] width 308 height 117
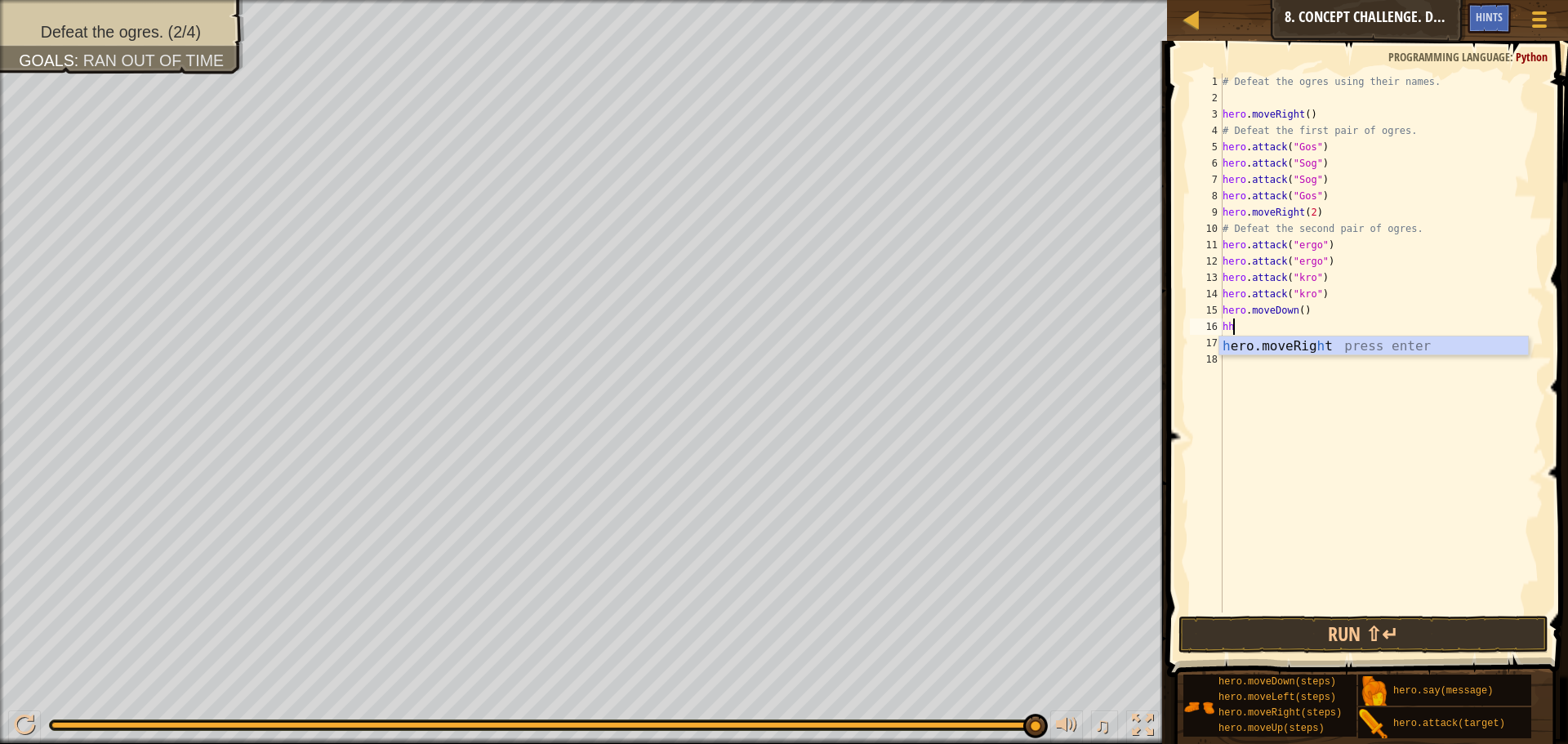
type textarea "h"
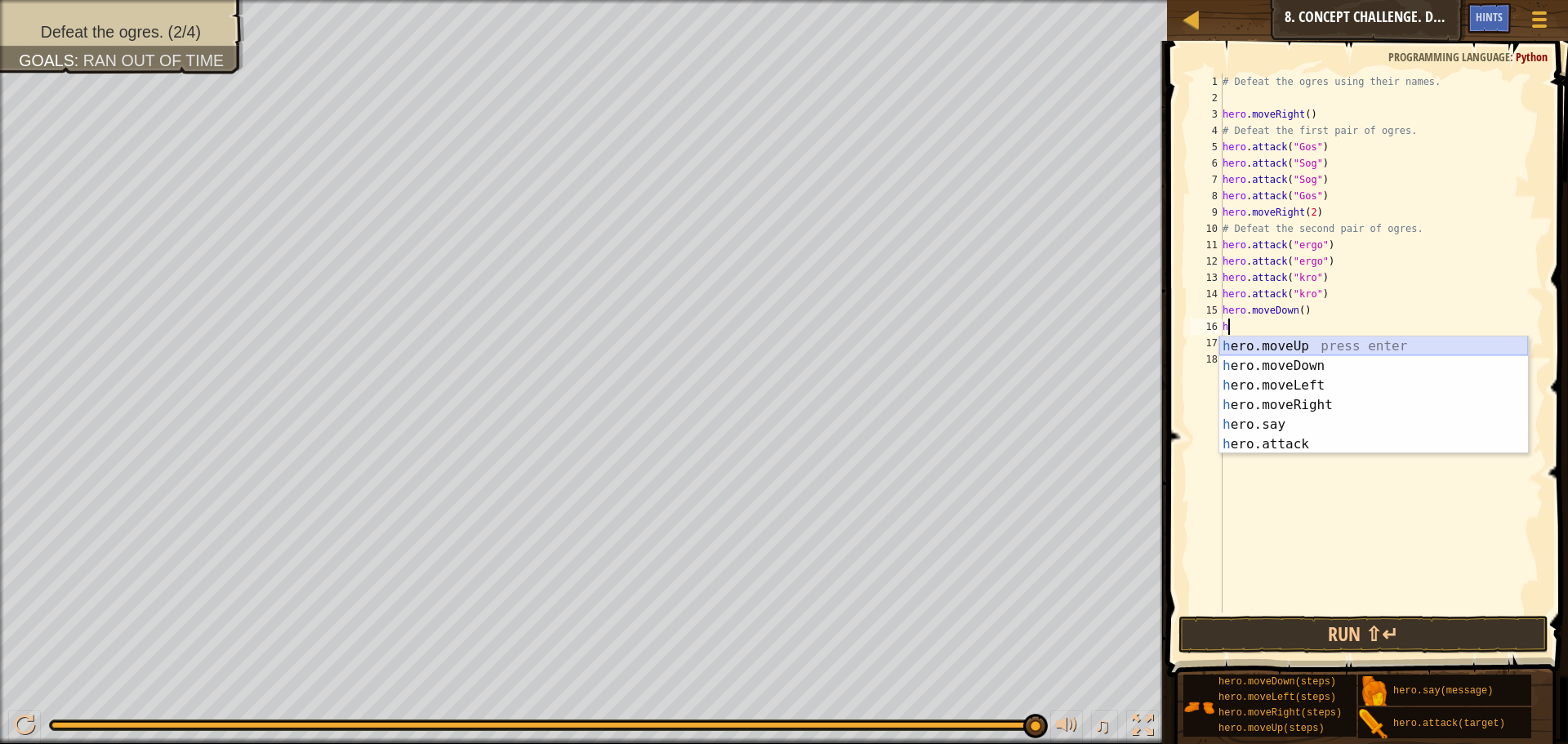
click at [1325, 339] on div "h ero.moveUp press enter h ero.moveDown press enter h ero.moveLeft press enter …" at bounding box center [1374, 415] width 308 height 157
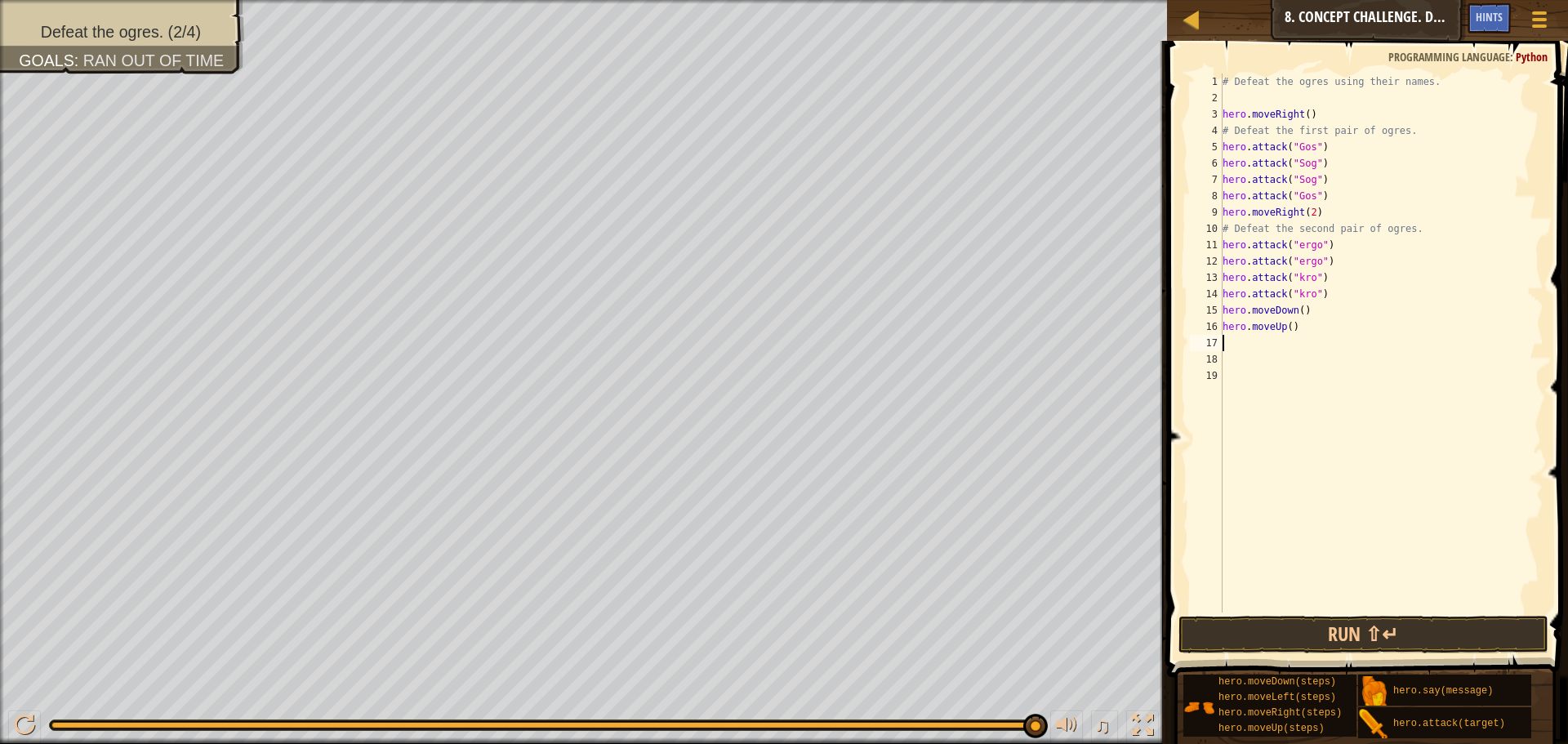
type textarea "h"
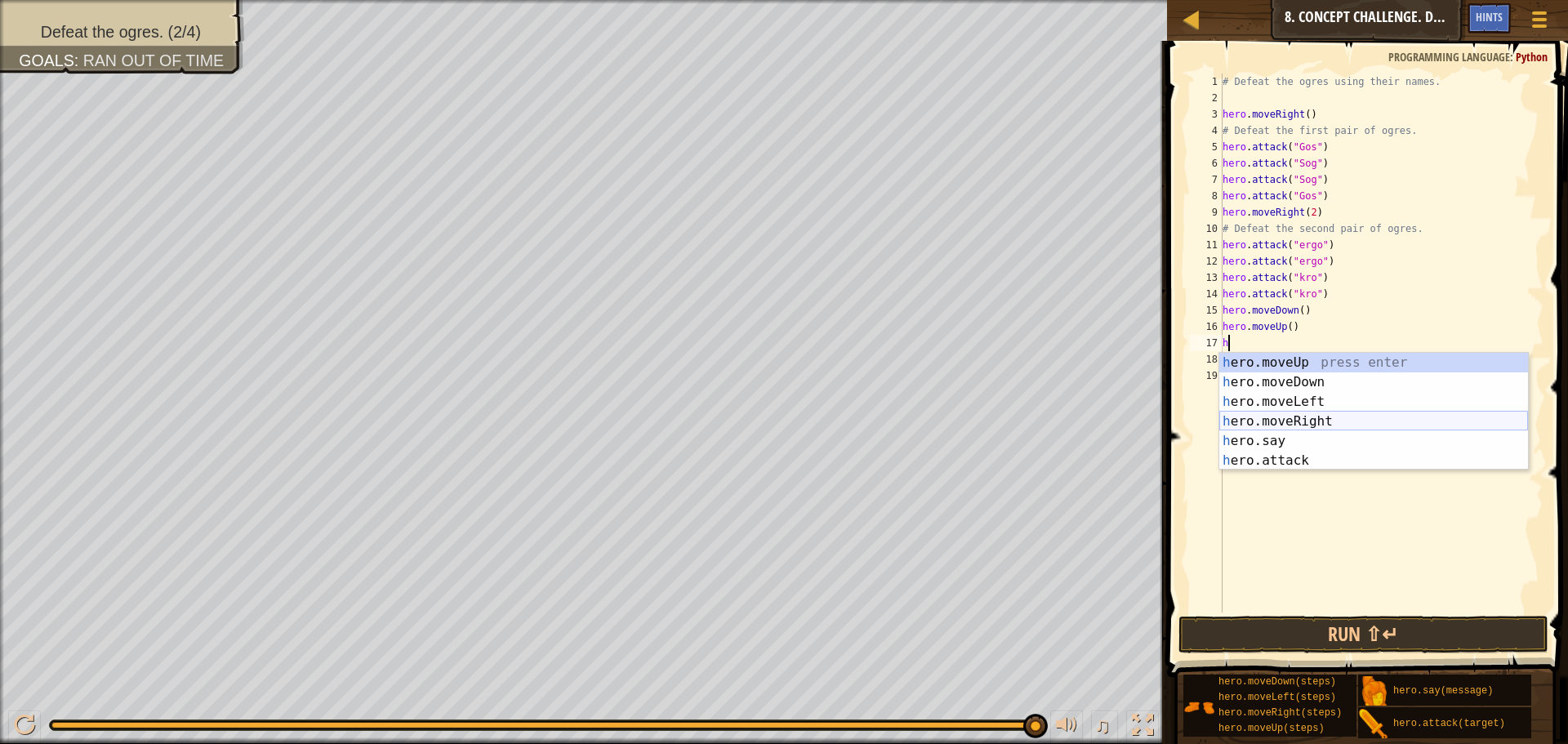
click at [1333, 420] on div "h ero.moveUp press enter h ero.moveDown press enter h ero.moveLeft press enter …" at bounding box center [1374, 432] width 308 height 157
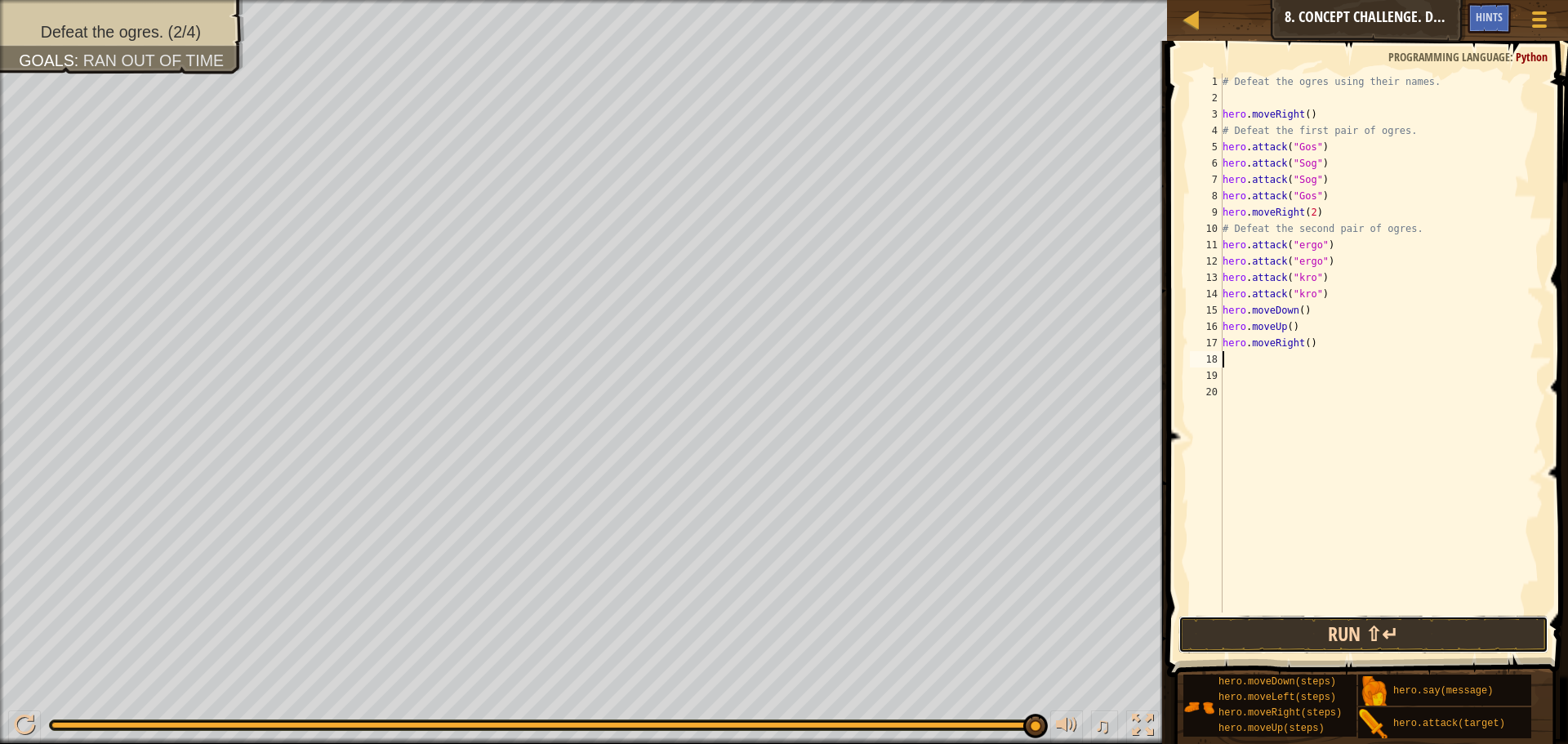
click at [1378, 636] on button "Run ⇧↵" at bounding box center [1363, 635] width 370 height 38
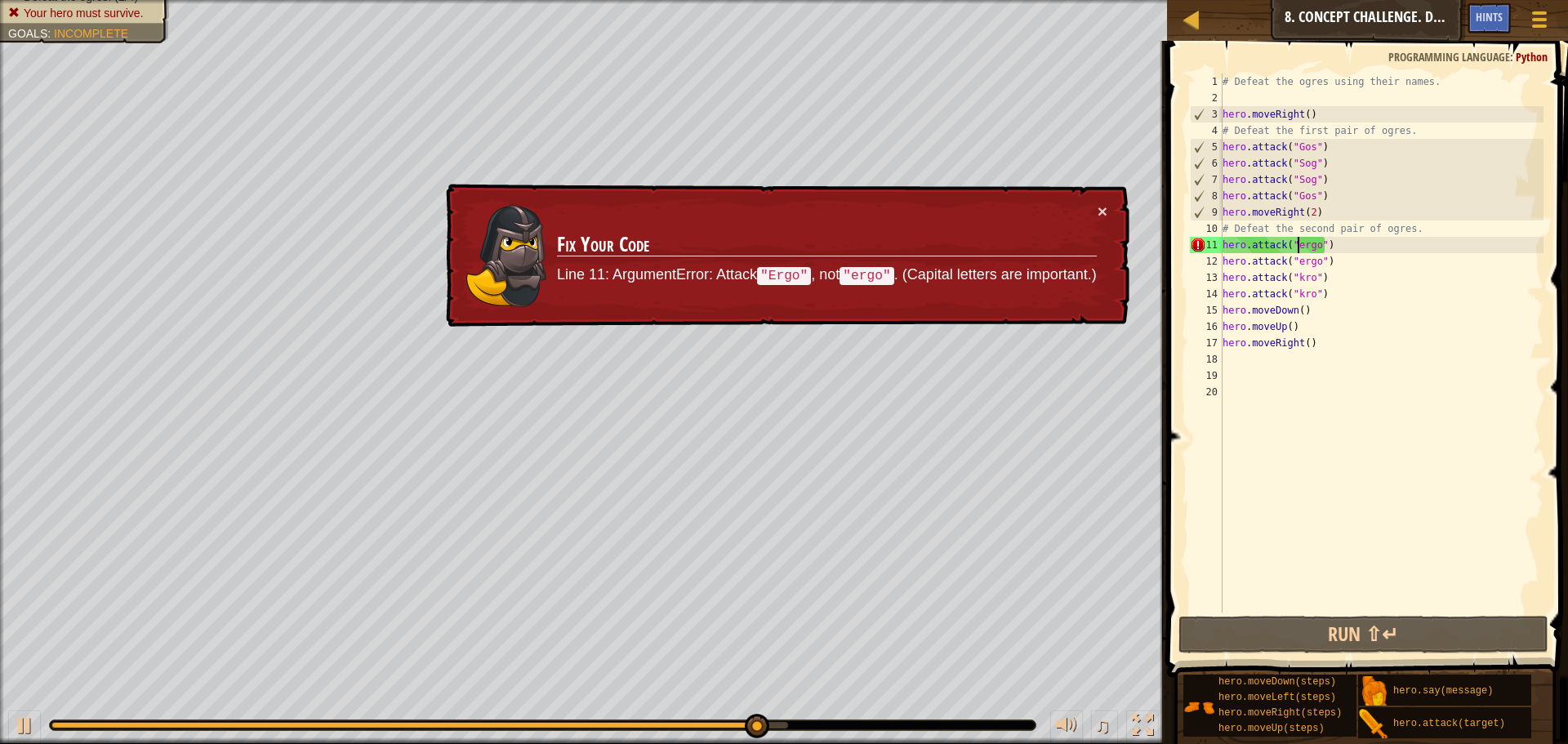
click at [1297, 250] on div "# Defeat the ogres using their names. hero . moveRight ( ) # Defeat the first p…" at bounding box center [1382, 359] width 324 height 572
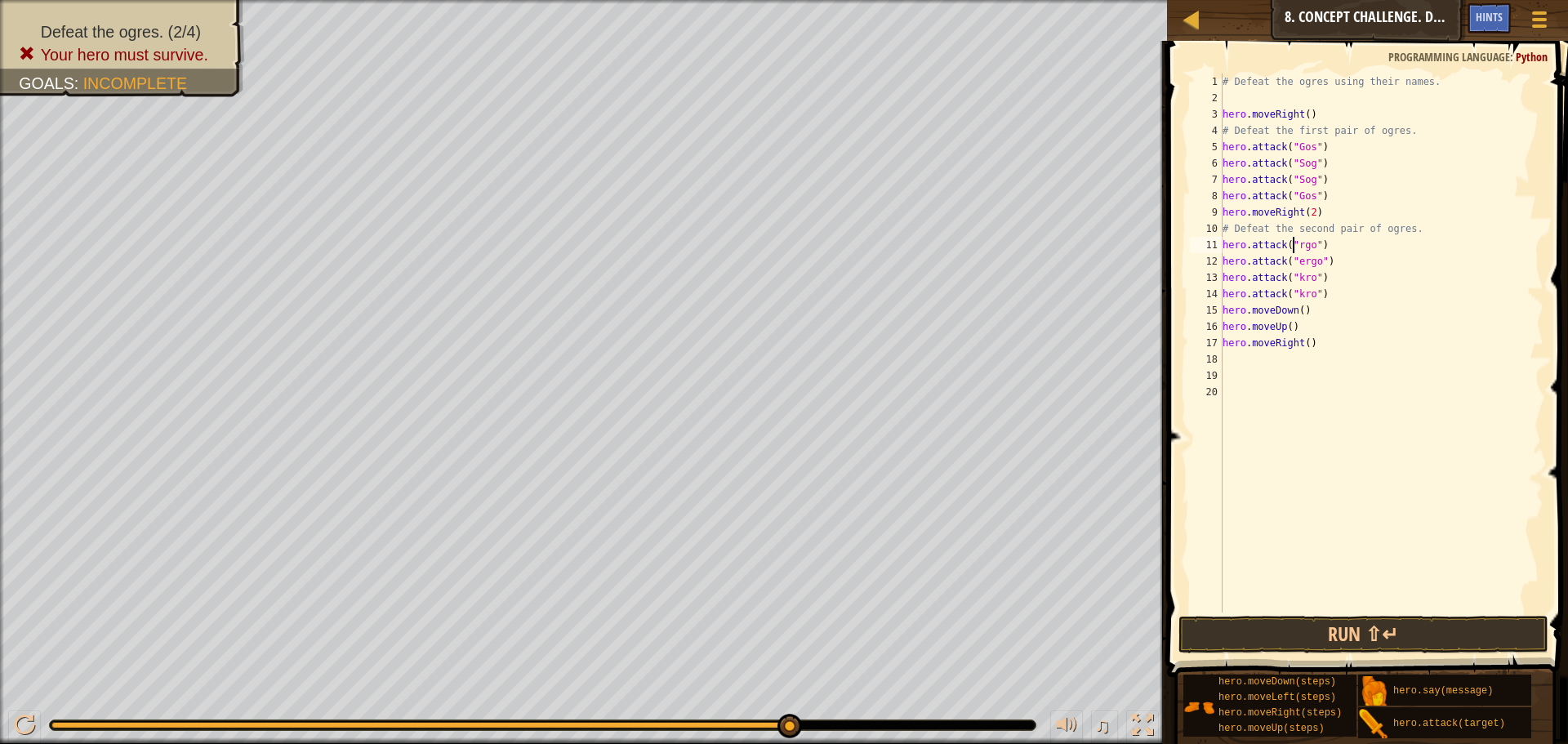
scroll to position [7, 7]
click at [1296, 266] on div "# Defeat the ogres using their names. hero . moveRight ( ) # Defeat the first p…" at bounding box center [1382, 359] width 324 height 572
click at [1402, 630] on button "Run ⇧↵" at bounding box center [1363, 635] width 370 height 38
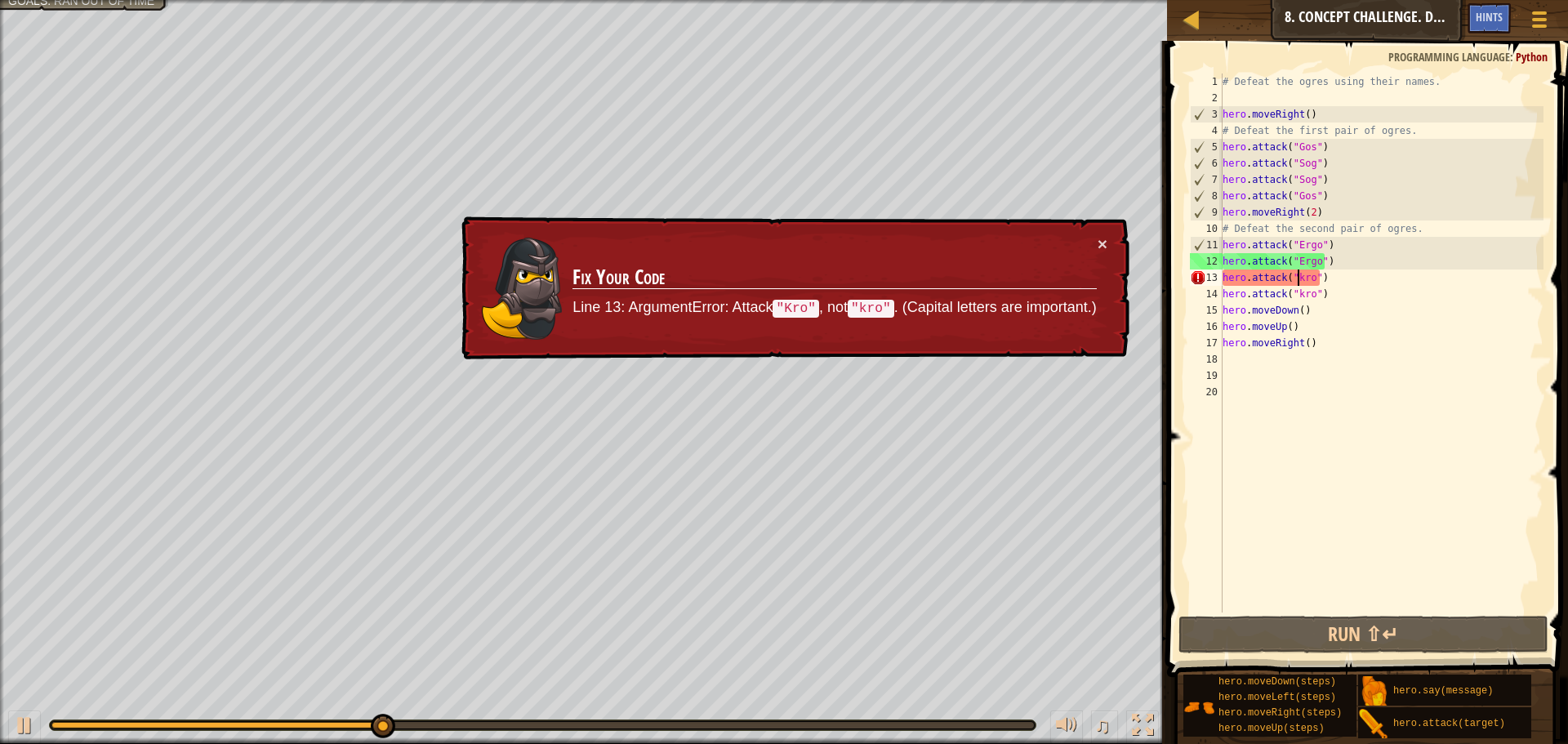
click at [1296, 280] on div "# Defeat the ogres using their names. hero . moveRight ( ) # Defeat the first p…" at bounding box center [1382, 359] width 324 height 572
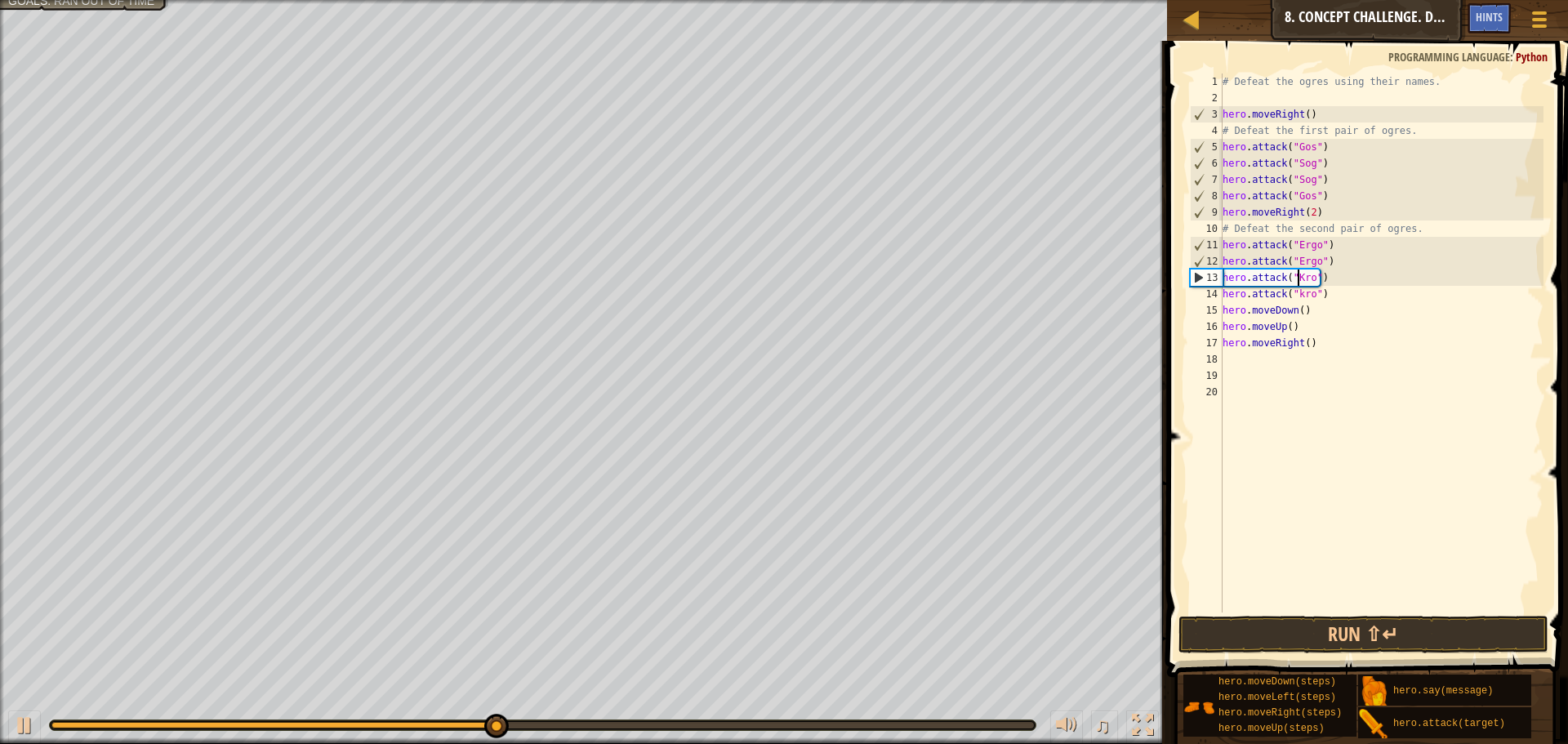
click at [1296, 293] on div "# Defeat the ogres using their names. hero . moveRight ( ) # Defeat the first p…" at bounding box center [1382, 359] width 324 height 572
type textarea "hero.attack("Kro")"
click at [1438, 624] on button "Run ⇧↵" at bounding box center [1363, 635] width 370 height 38
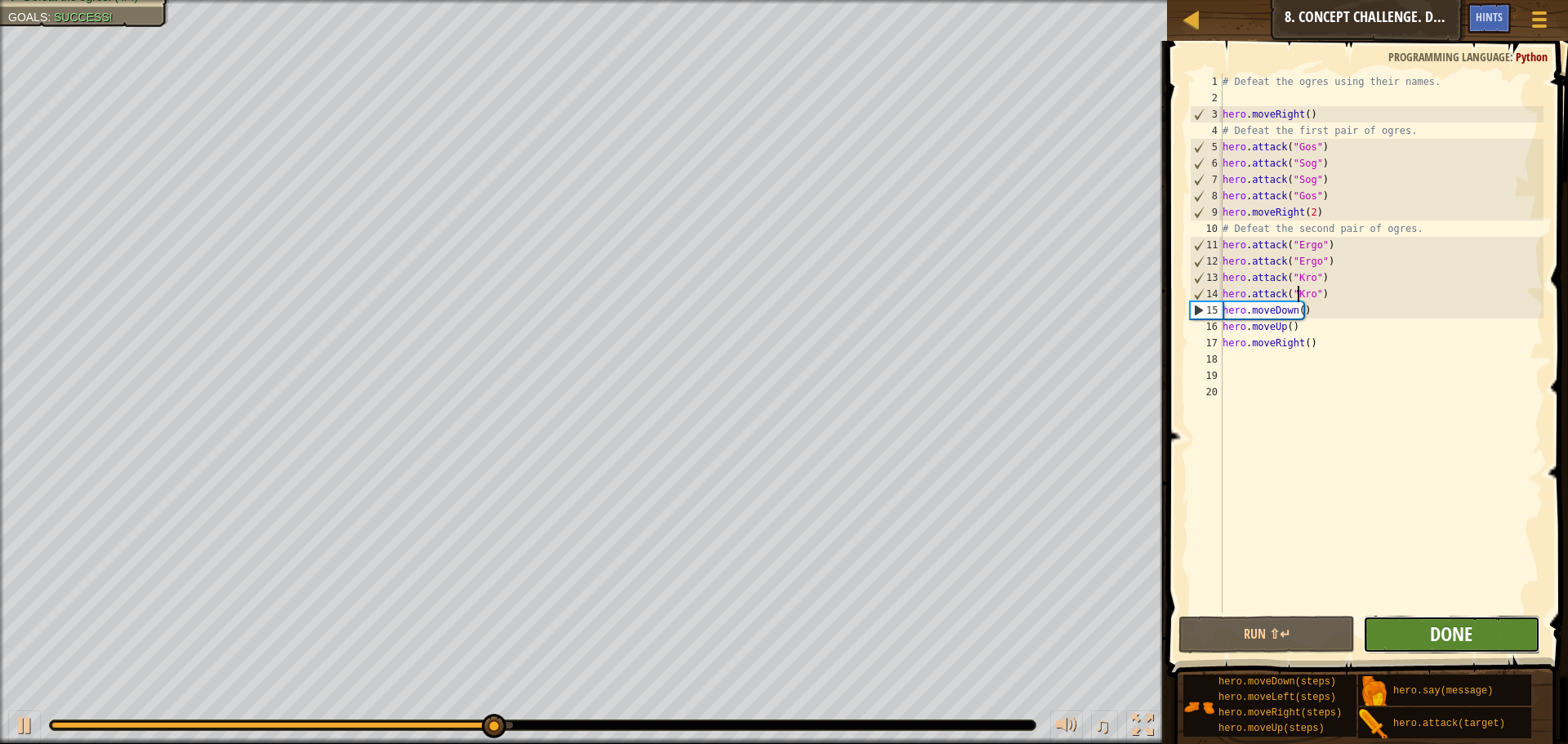
click at [1439, 626] on span "Done" at bounding box center [1451, 634] width 43 height 26
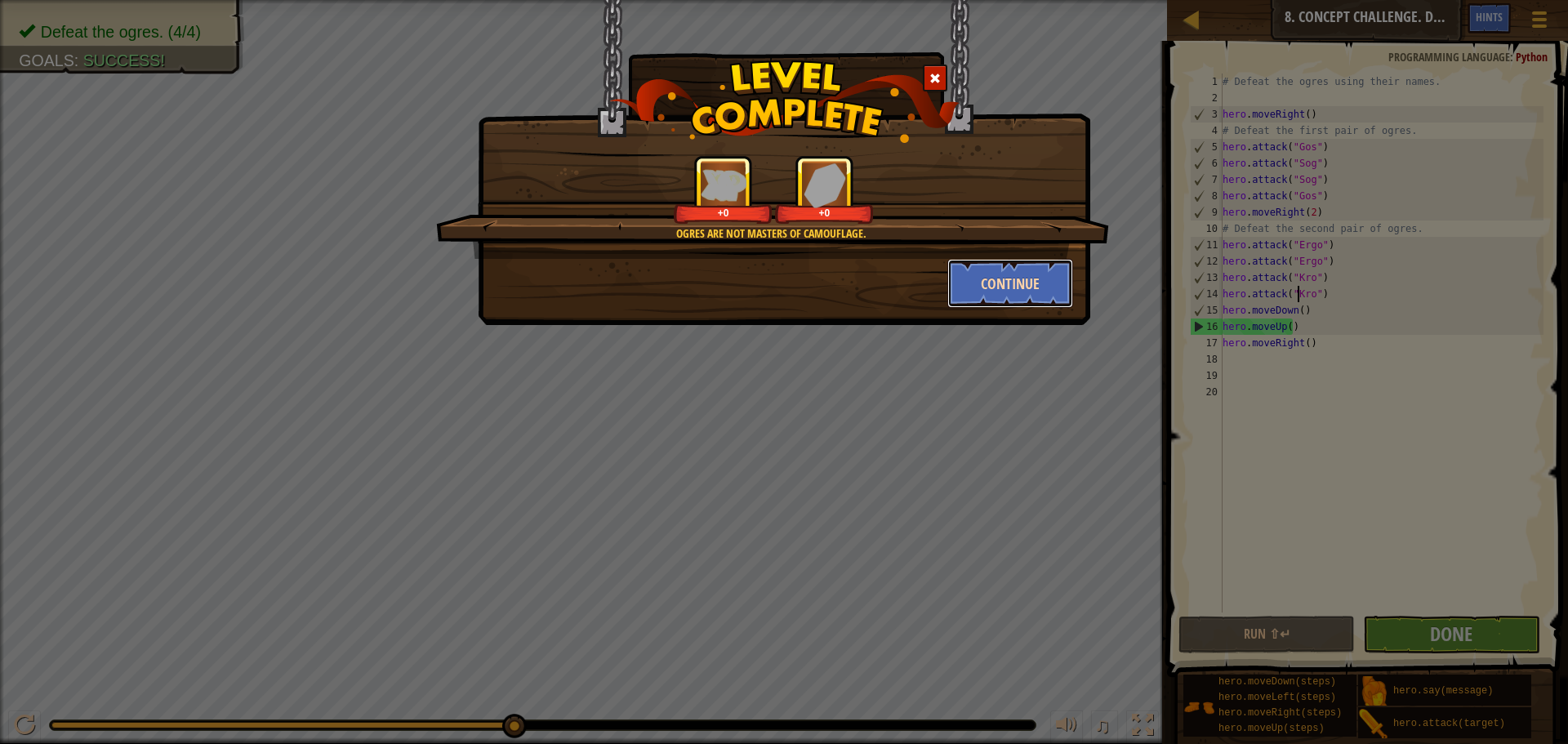
click at [1037, 274] on button "Continue" at bounding box center [1010, 282] width 126 height 49
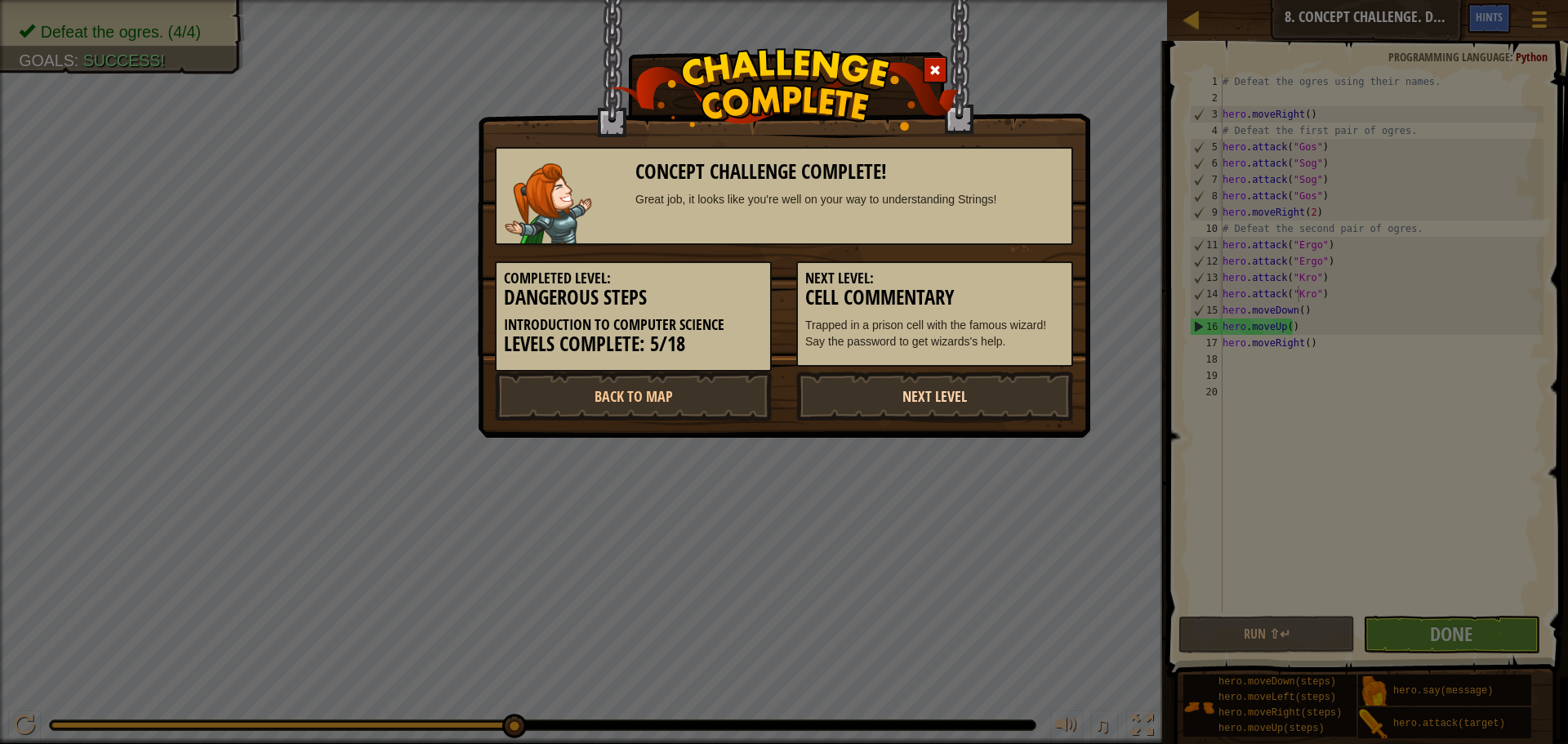
click at [951, 383] on link "Next Level" at bounding box center [934, 395] width 277 height 49
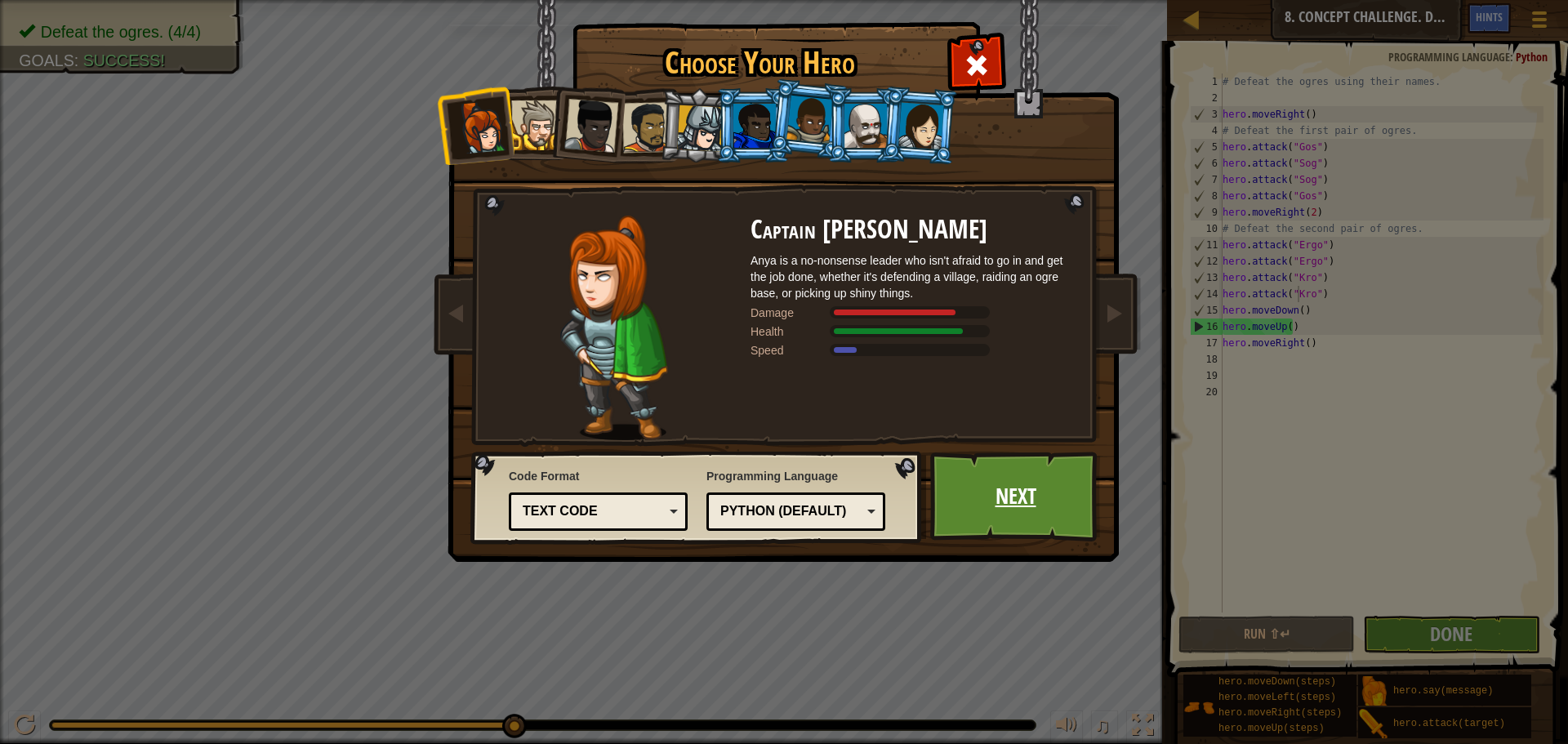
click at [963, 482] on link "Next" at bounding box center [1016, 496] width 171 height 90
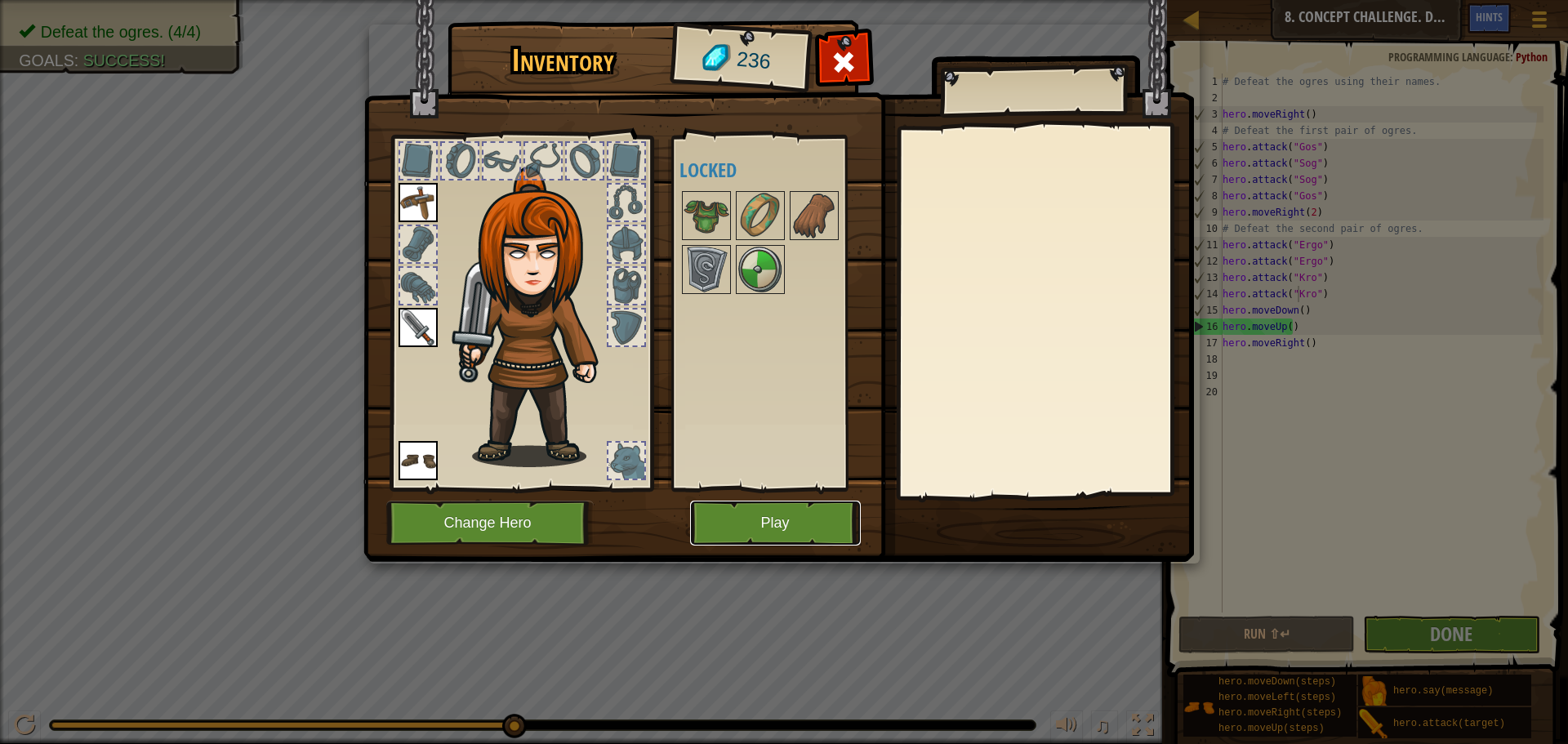
click at [763, 504] on button "Play" at bounding box center [776, 522] width 171 height 45
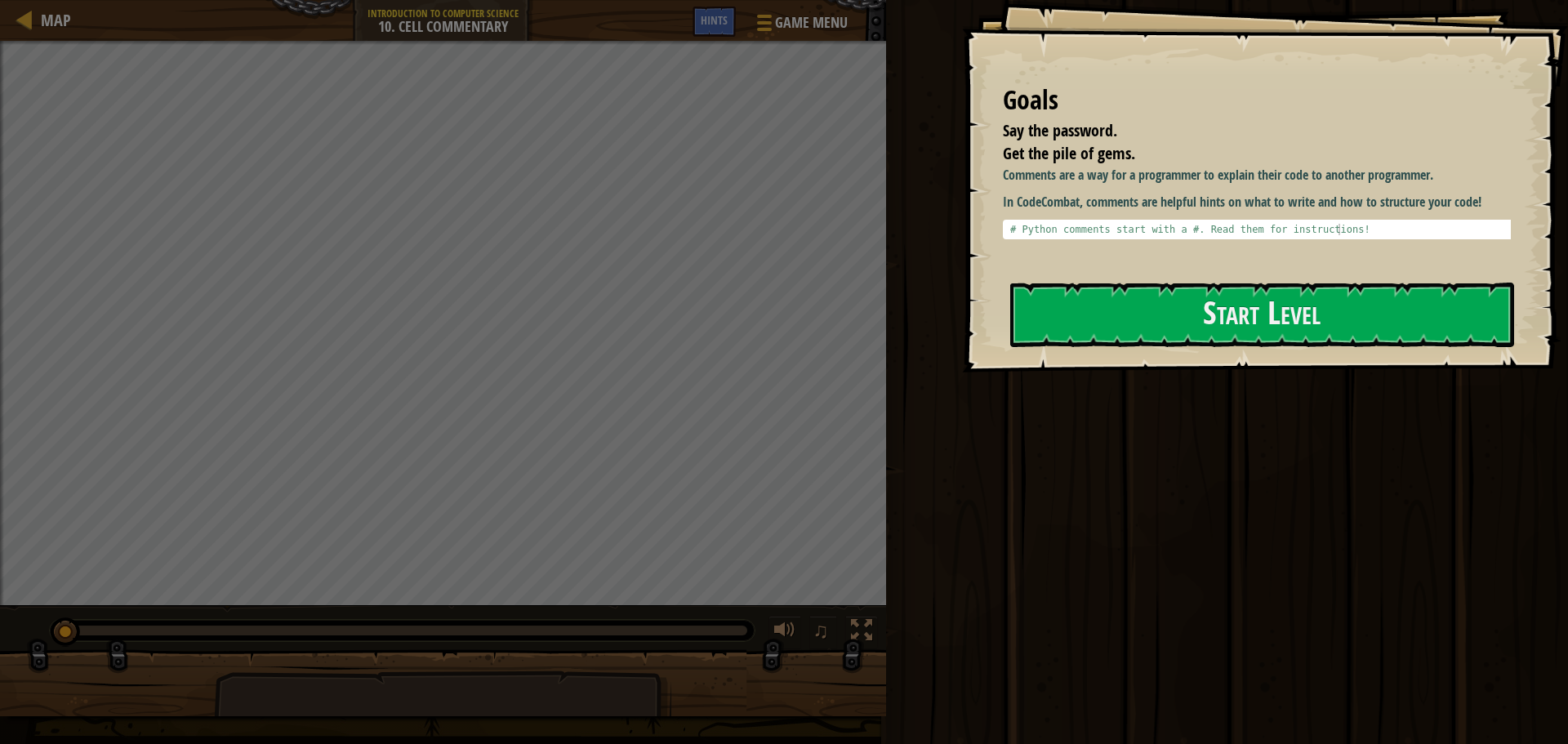
drag, startPoint x: 1233, startPoint y: 326, endPoint x: 1216, endPoint y: 277, distance: 51.9
click at [1233, 324] on button "Start Level" at bounding box center [1262, 314] width 503 height 65
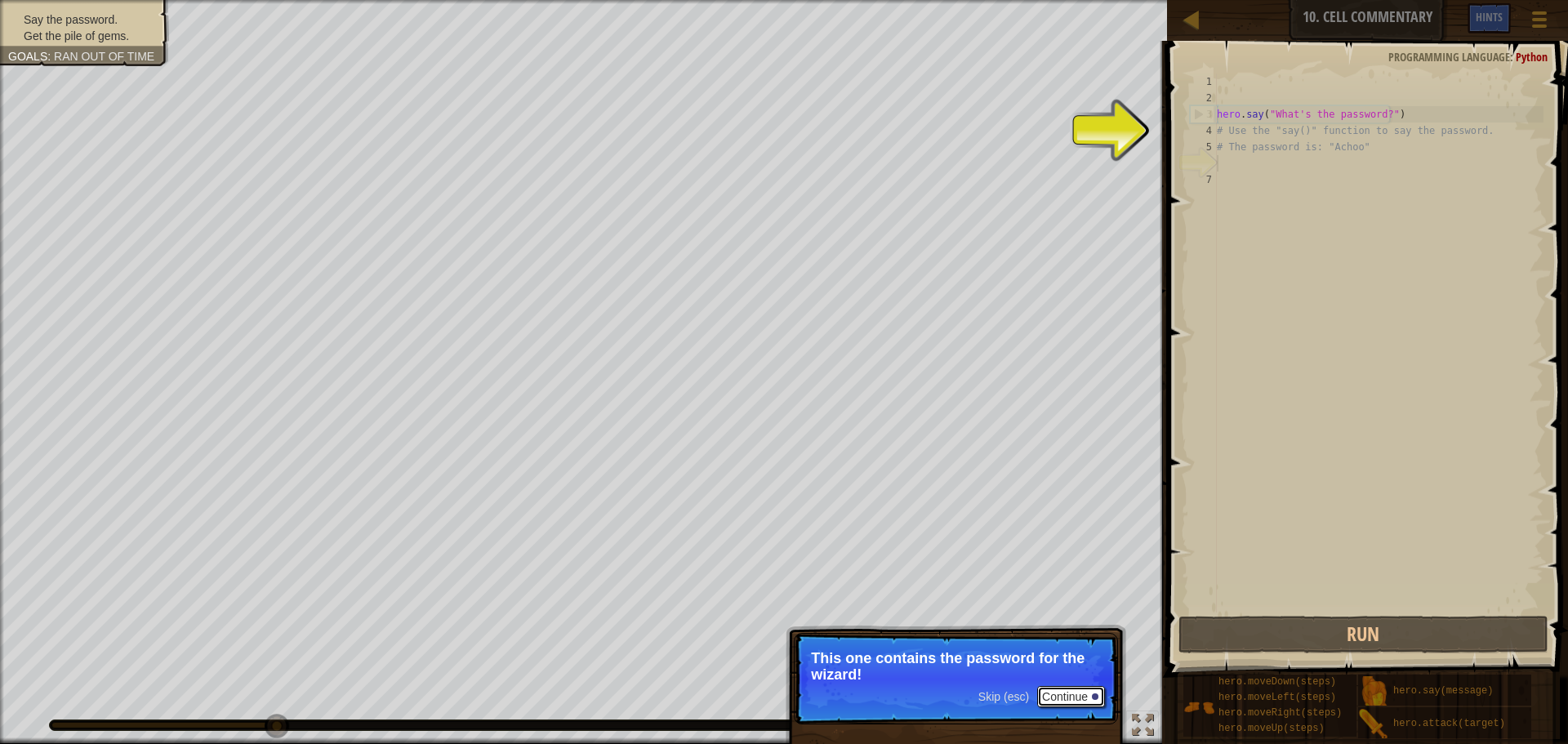
click at [1078, 698] on button "Continue" at bounding box center [1071, 695] width 68 height 21
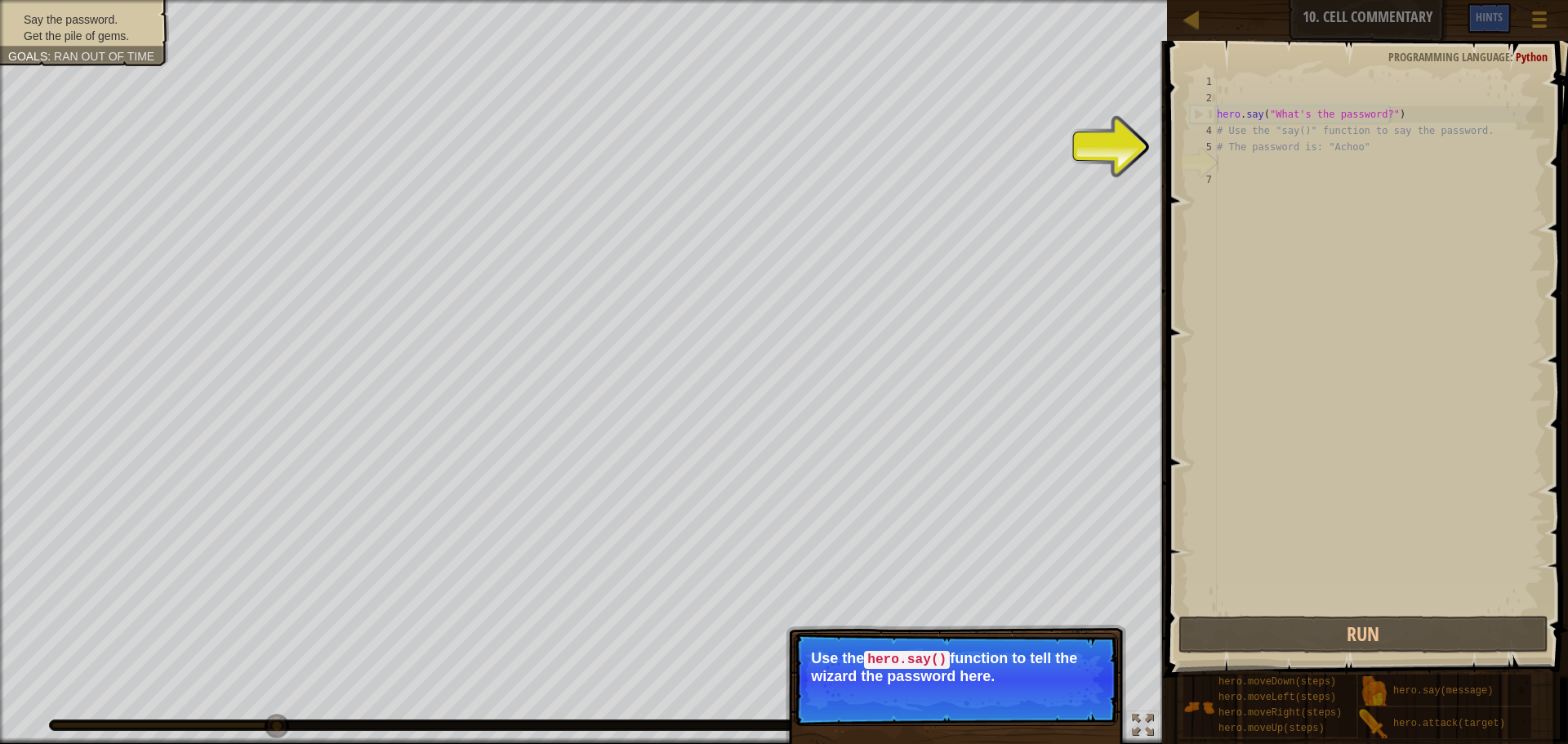
click at [1091, 672] on p "Use the hero.say() function to tell the wizard the password here." at bounding box center [955, 666] width 290 height 34
click at [1296, 336] on div "hero . say ( "What's the password?" ) # Use the "say()" function to say the pas…" at bounding box center [1379, 359] width 330 height 572
click at [1346, 182] on div "hero . say ( "What's the password?" ) # Use the "say()" function to say the pas…" at bounding box center [1379, 359] width 330 height 572
click at [1324, 152] on div "hero . say ( "What's the password?" ) # Use the "say()" function to say the pas…" at bounding box center [1379, 359] width 330 height 572
type textarea "# The password is: "Achoo""
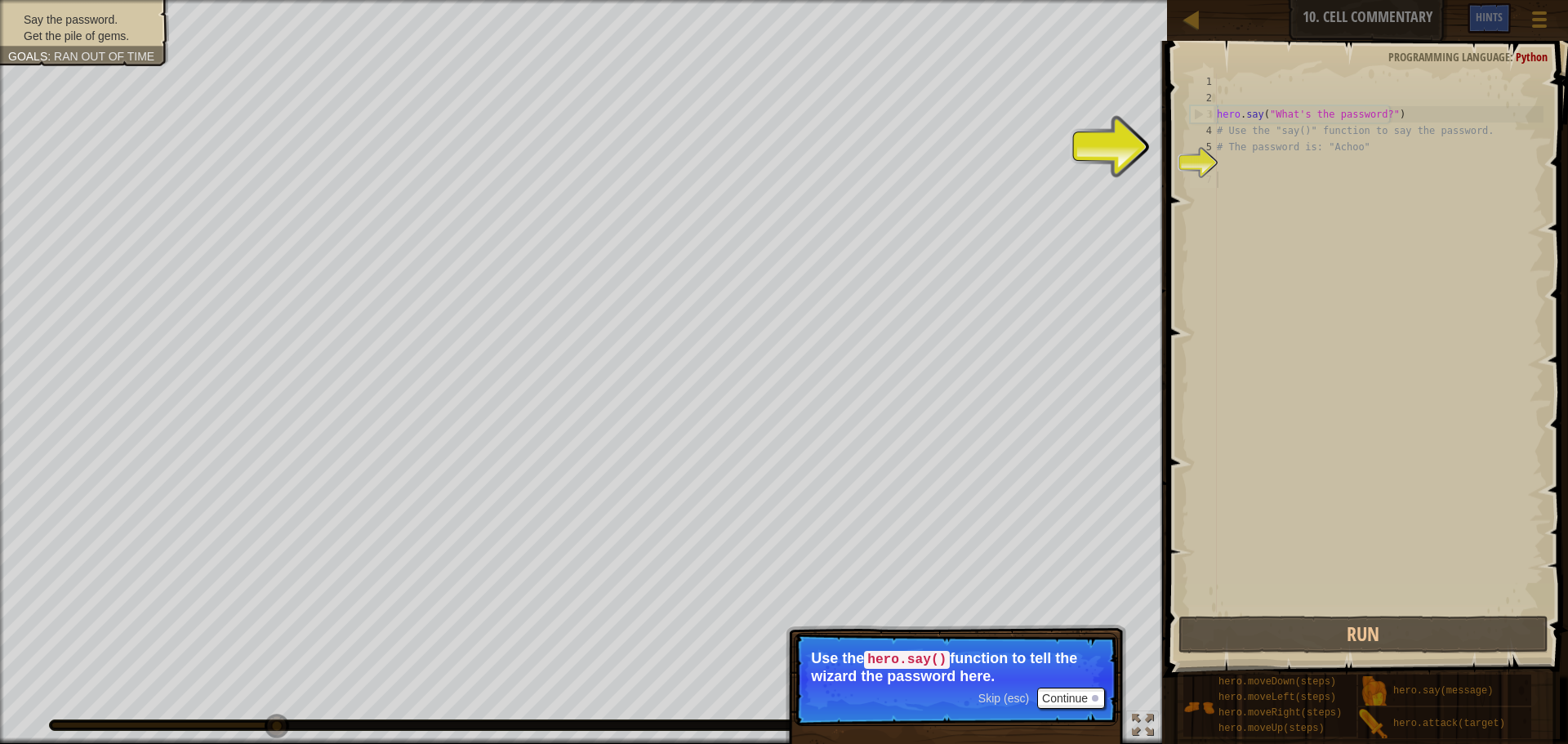
drag, startPoint x: 1300, startPoint y: 212, endPoint x: 1292, endPoint y: 196, distance: 17.9
click at [1292, 196] on div "hero . say ( "What's the password?" ) # Use the "say()" function to say the pas…" at bounding box center [1379, 359] width 330 height 572
drag, startPoint x: 1018, startPoint y: 685, endPoint x: 1032, endPoint y: 683, distance: 14.1
click at [1031, 684] on p "Skip (esc) Continue Use the hero.say() function to tell the wizard the password…" at bounding box center [956, 679] width 324 height 93
click at [1057, 690] on button "Continue" at bounding box center [1071, 697] width 68 height 21
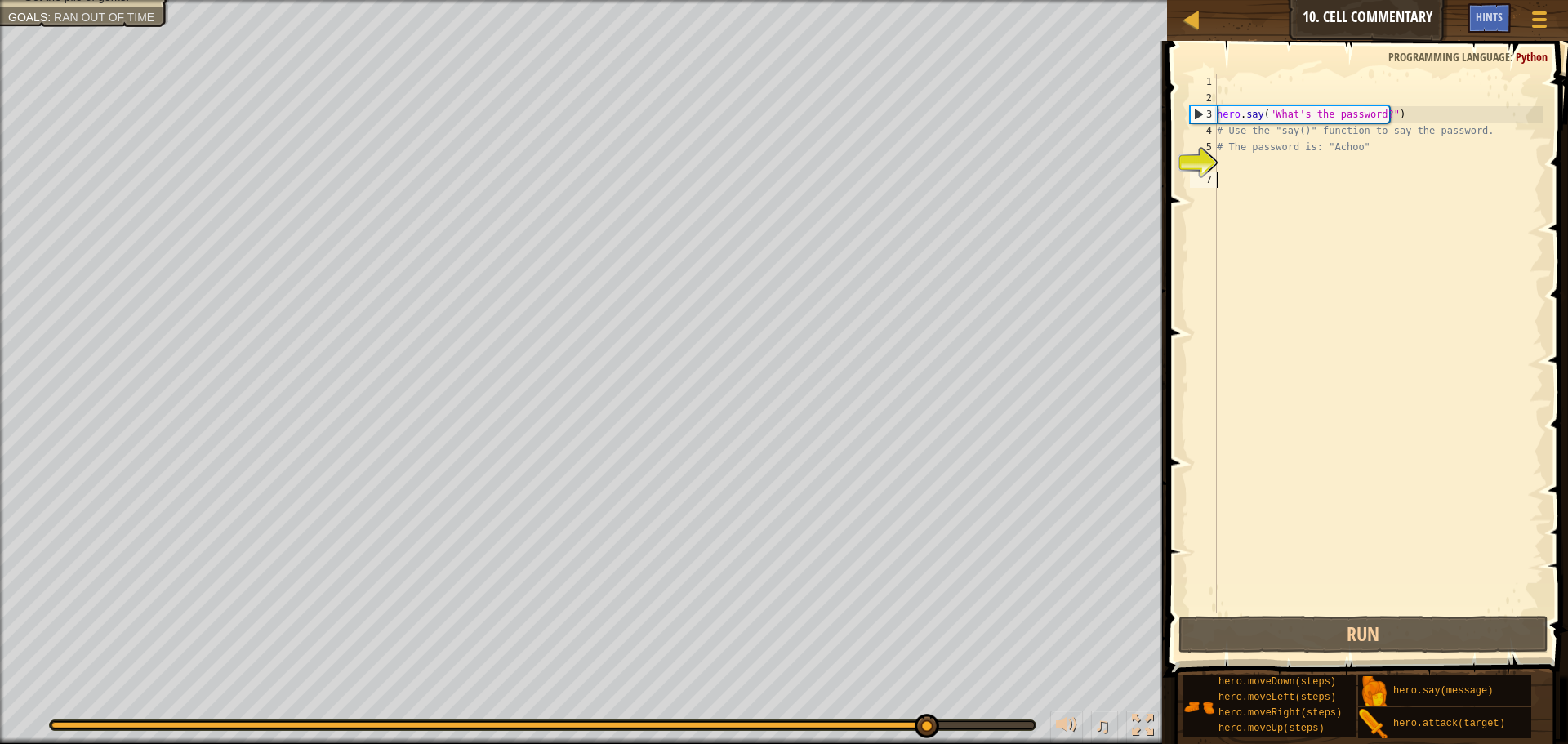
click at [1309, 639] on div "Map Introduction to Computer Science 10. Cell Commentary Game Menu Done Hints 1…" at bounding box center [784, 372] width 1568 height 744
type textarea "g"
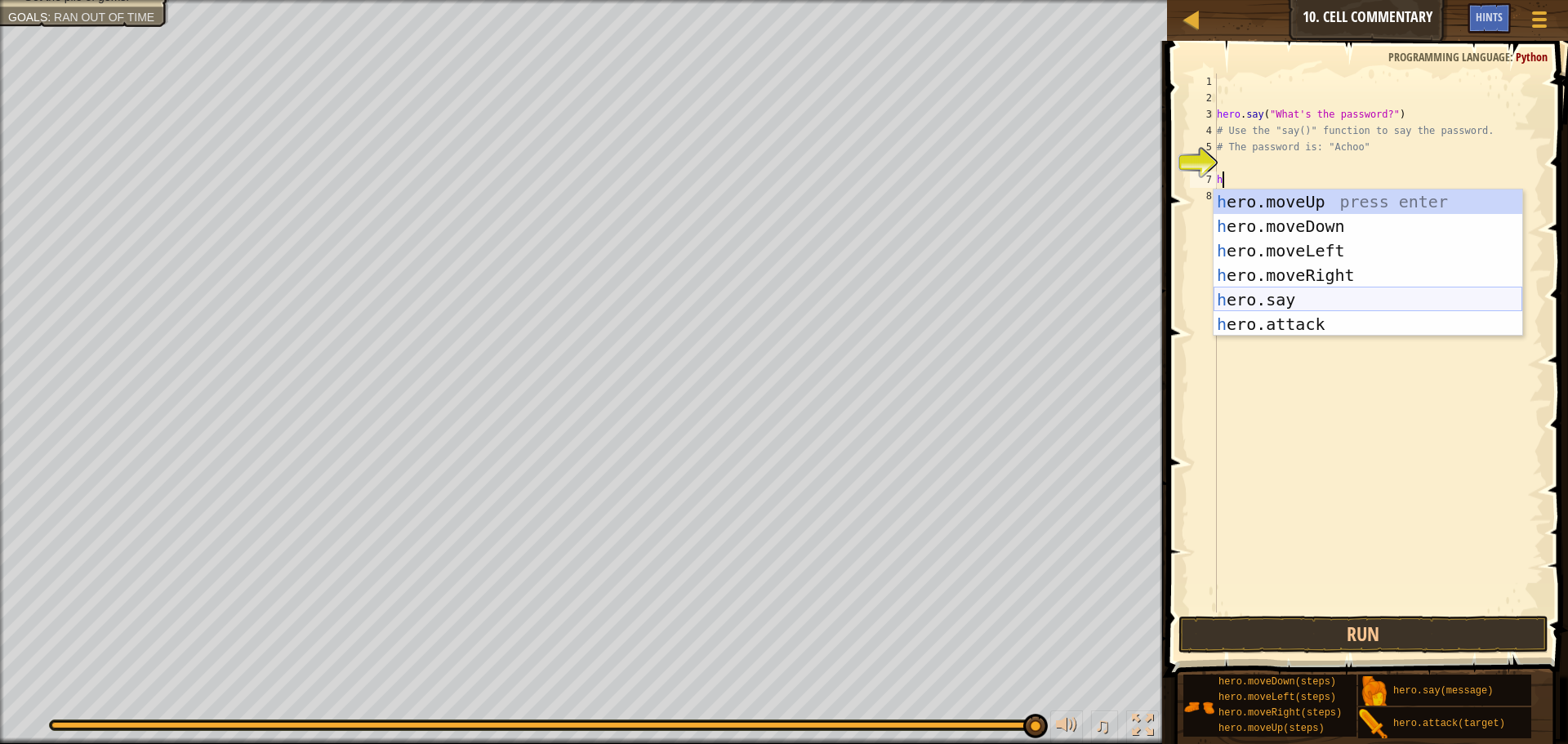
click at [1251, 298] on div "h ero.moveUp press enter h ero.moveDown press enter h ero.moveLeft press enter …" at bounding box center [1368, 286] width 308 height 196
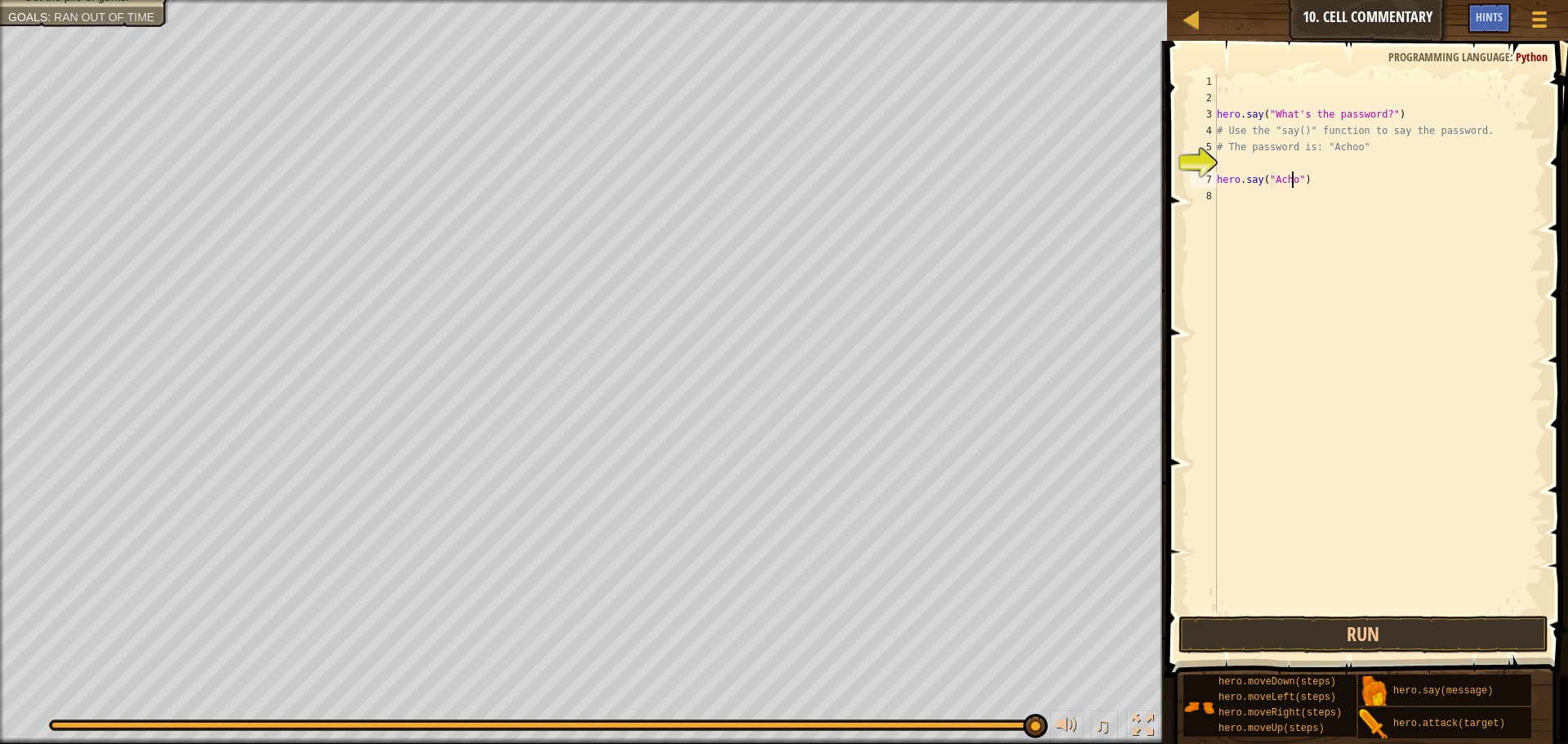
scroll to position [7, 7]
type textarea "hero.say("Achoo")"
click at [1373, 639] on button "Run" at bounding box center [1363, 635] width 370 height 38
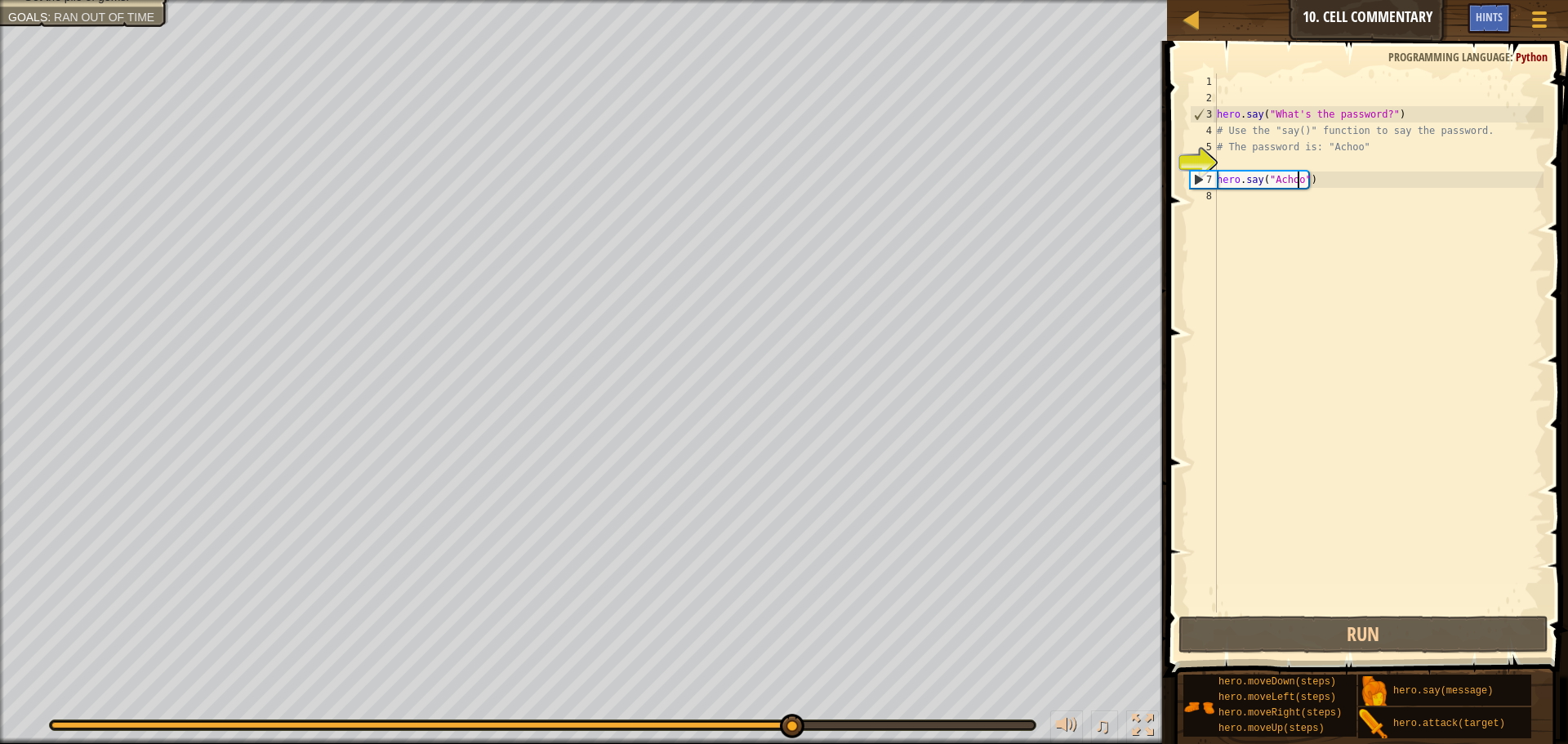
drag, startPoint x: 1307, startPoint y: 379, endPoint x: 1303, endPoint y: 369, distance: 10.8
click at [1307, 378] on div "hero . say ( "What's the password?" ) # Use the "say()" function to say the pas…" at bounding box center [1379, 359] width 330 height 572
type textarea "h"
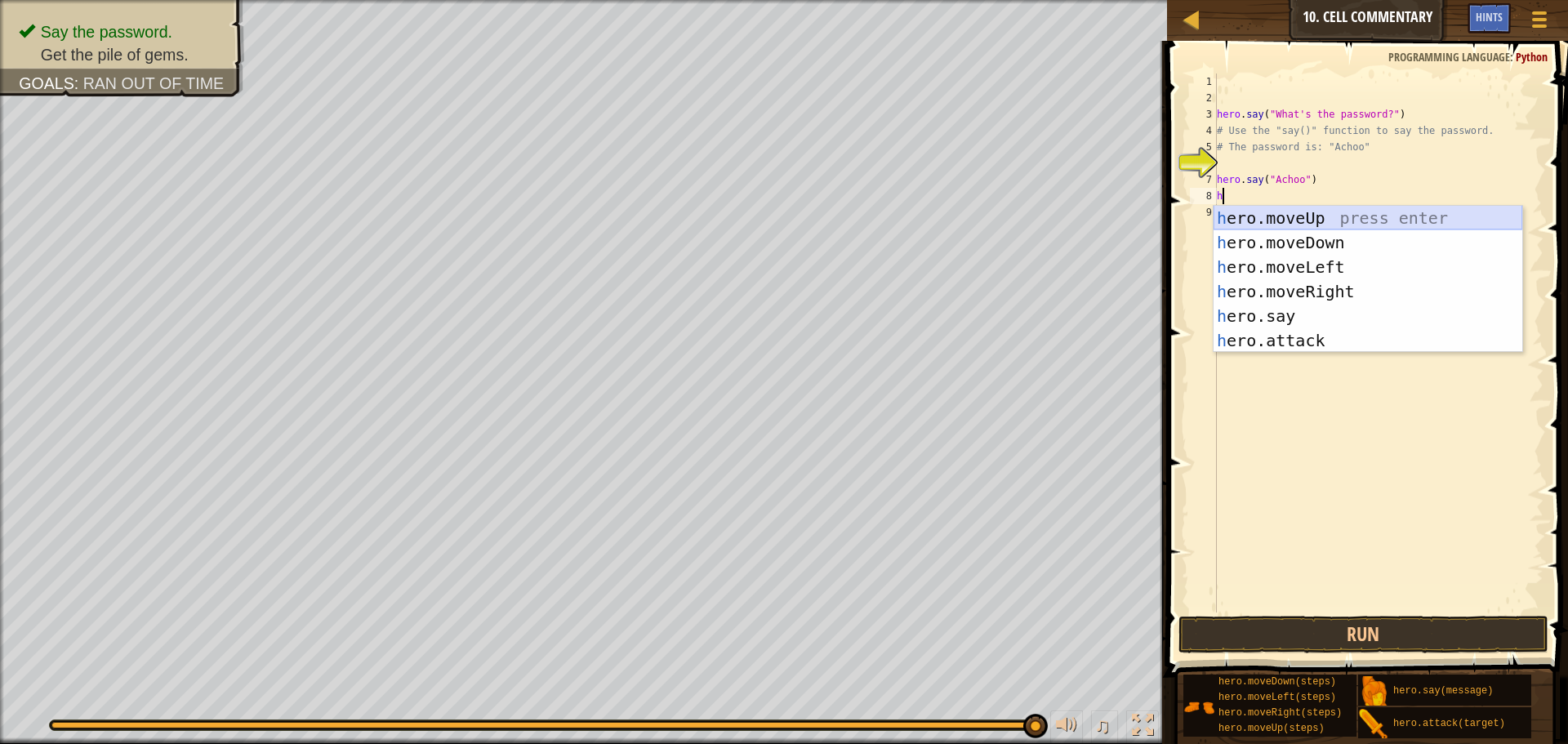
click at [1307, 221] on div "h ero.moveUp press enter h ero.moveDown press enter h ero.moveLeft press enter …" at bounding box center [1368, 303] width 308 height 196
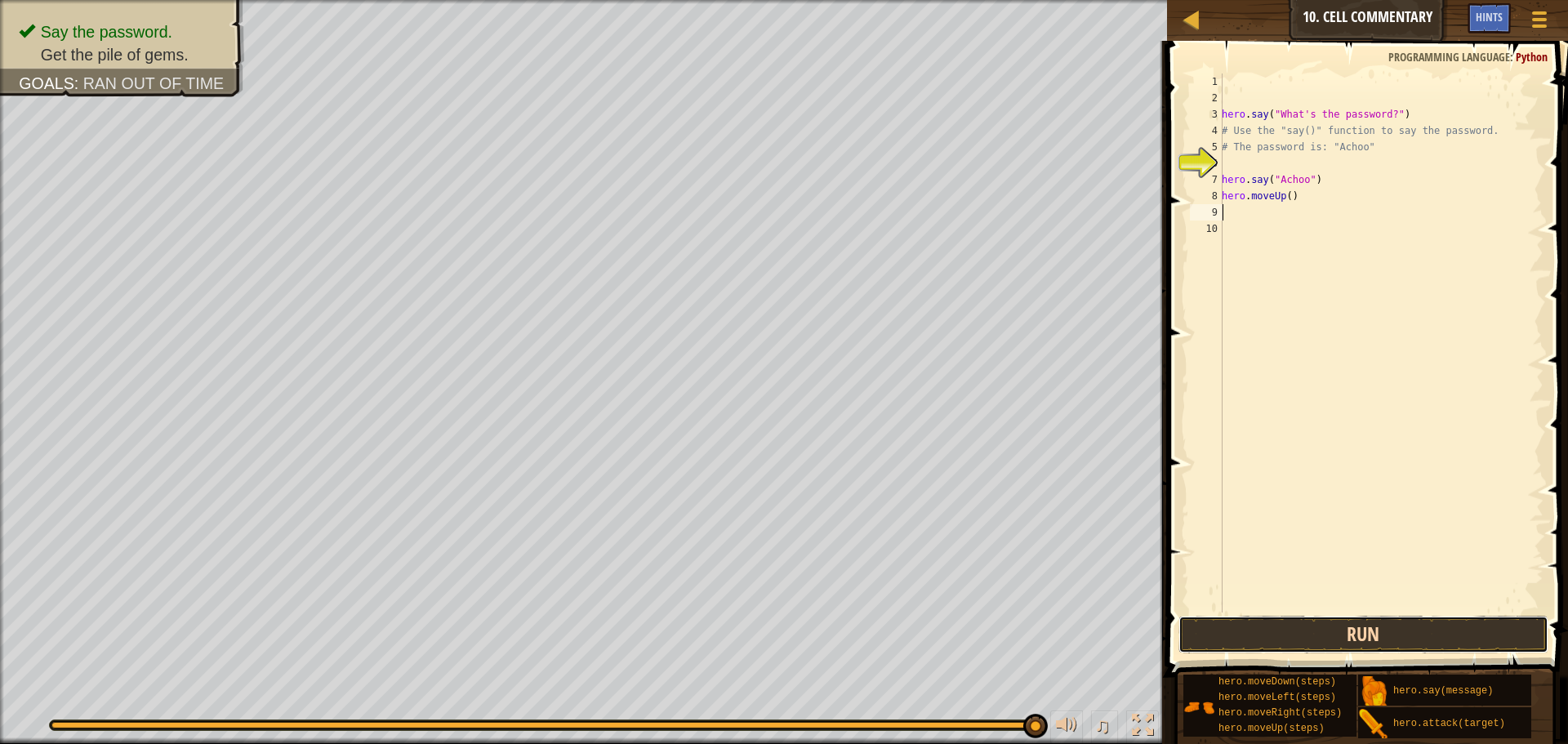
click at [1406, 627] on button "Run" at bounding box center [1363, 635] width 370 height 38
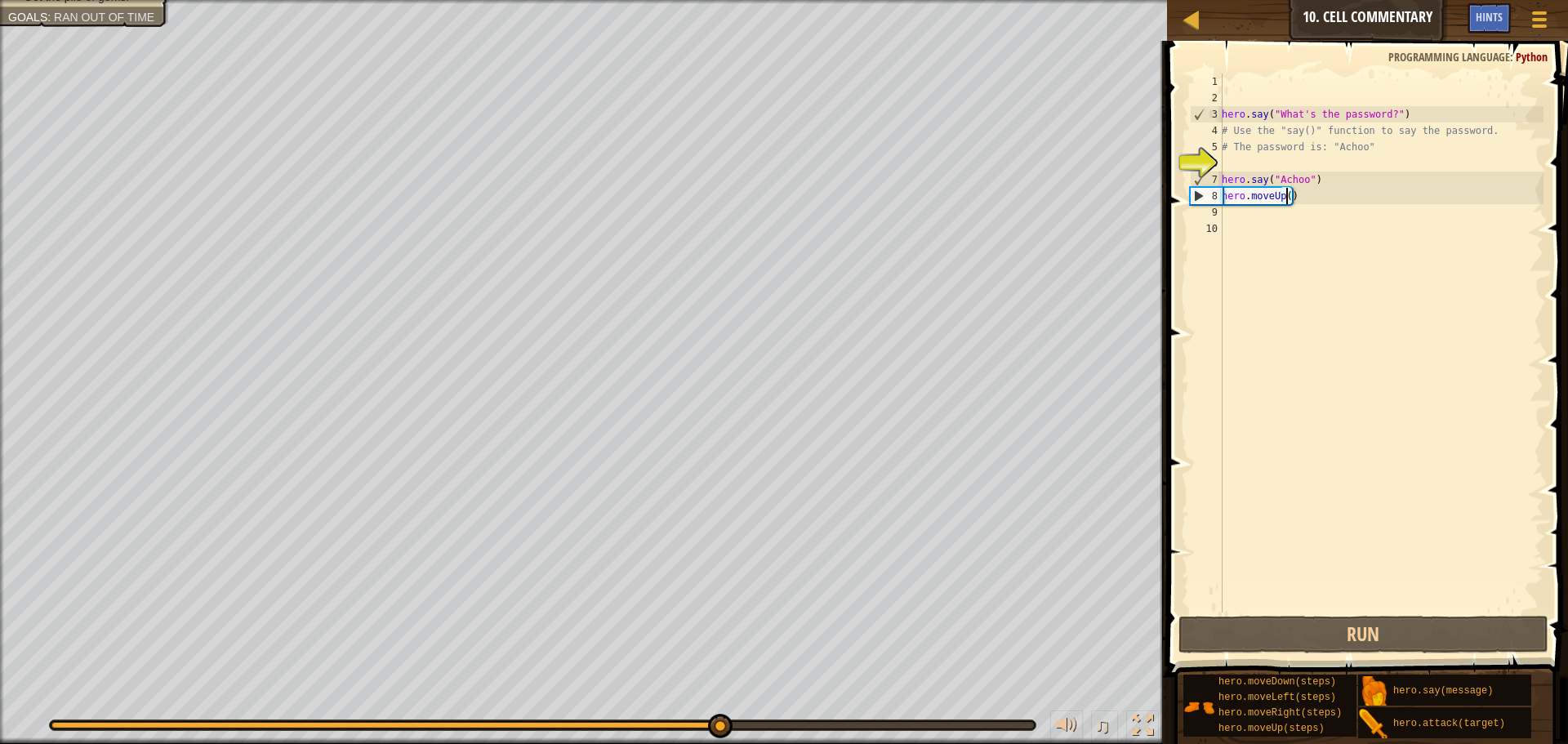
click at [1286, 200] on div "hero . say ( "What's the password?" ) # Use the "say()" function to say the pas…" at bounding box center [1381, 359] width 325 height 572
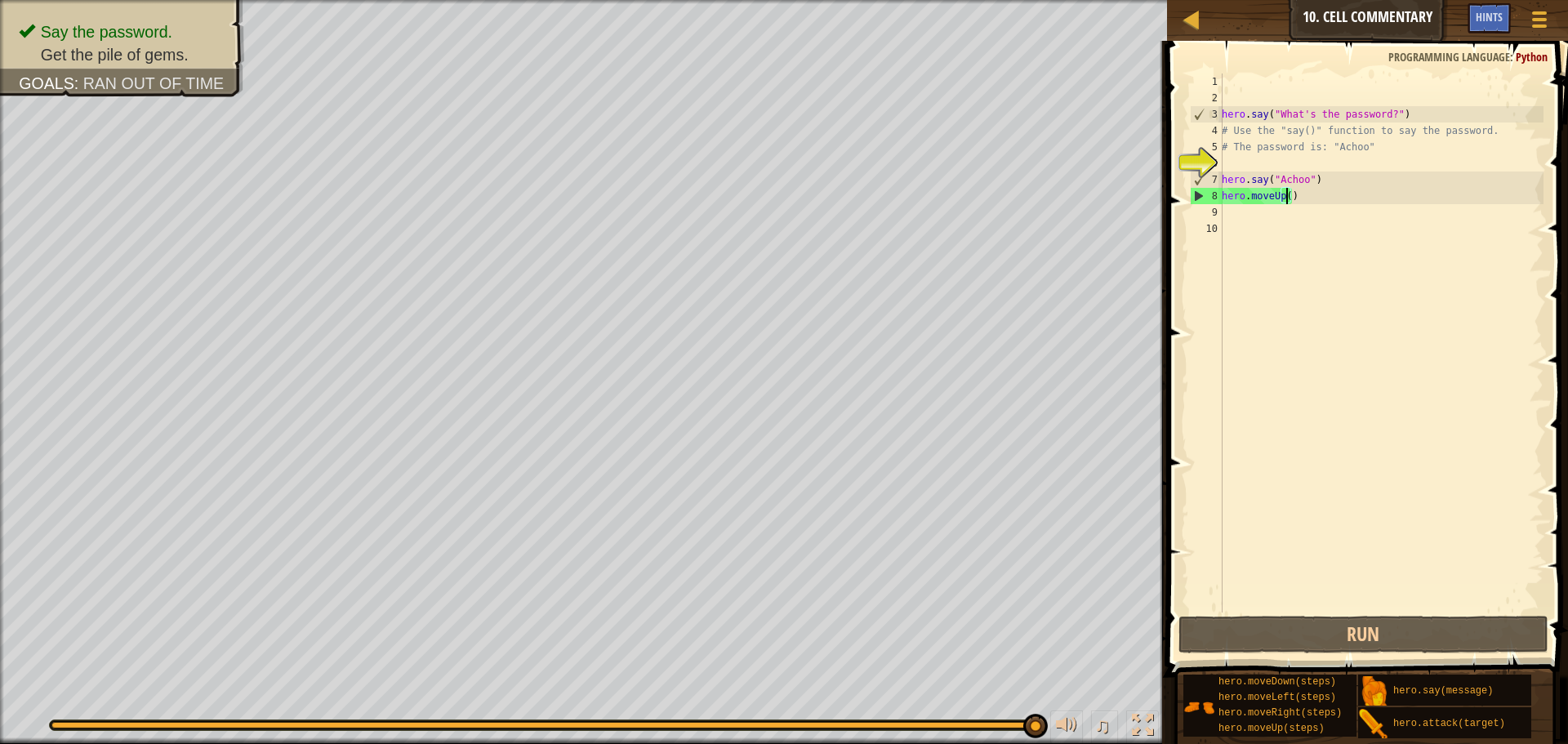
scroll to position [7, 6]
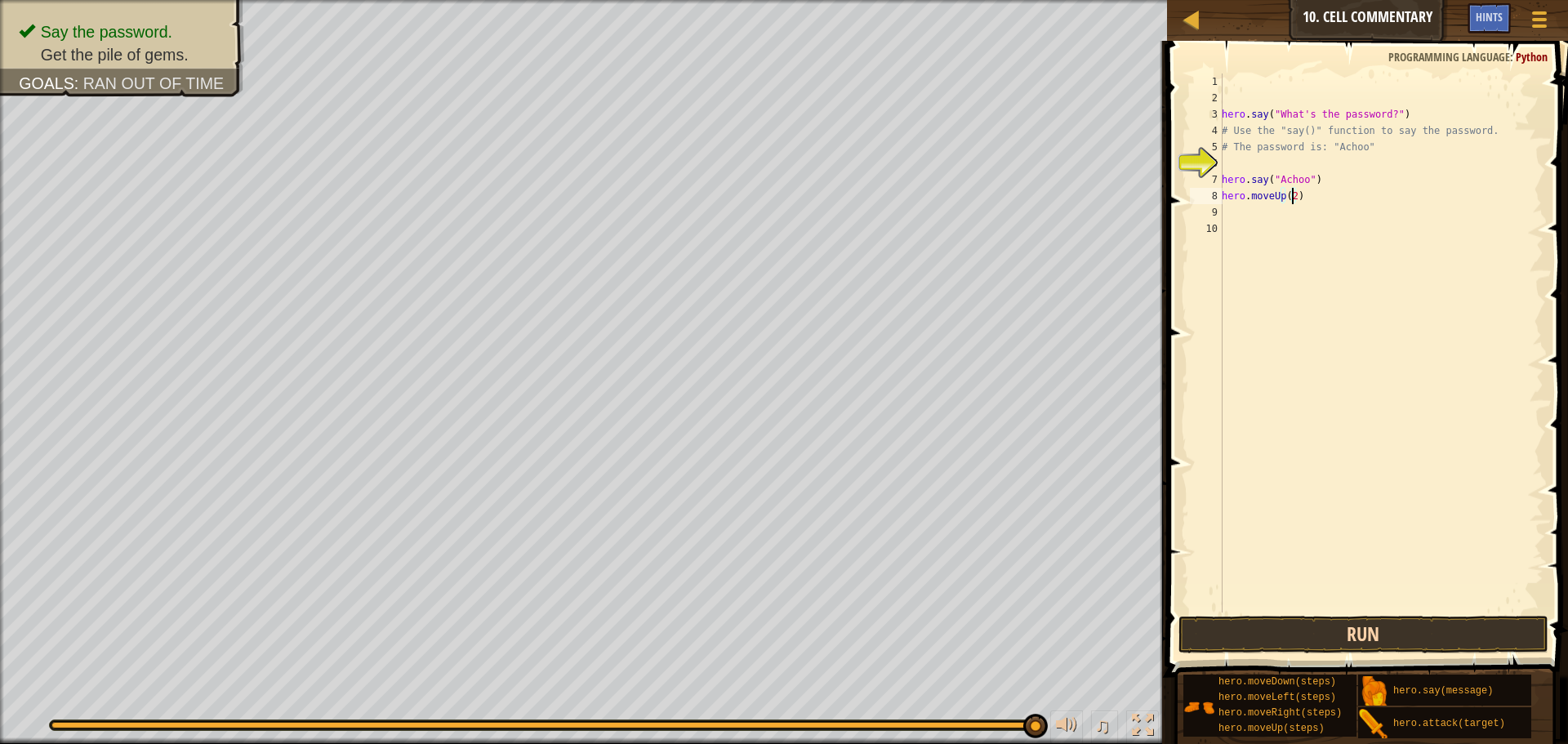
type textarea "hero.moveUp(2)"
click at [1283, 636] on button "Run" at bounding box center [1363, 635] width 370 height 38
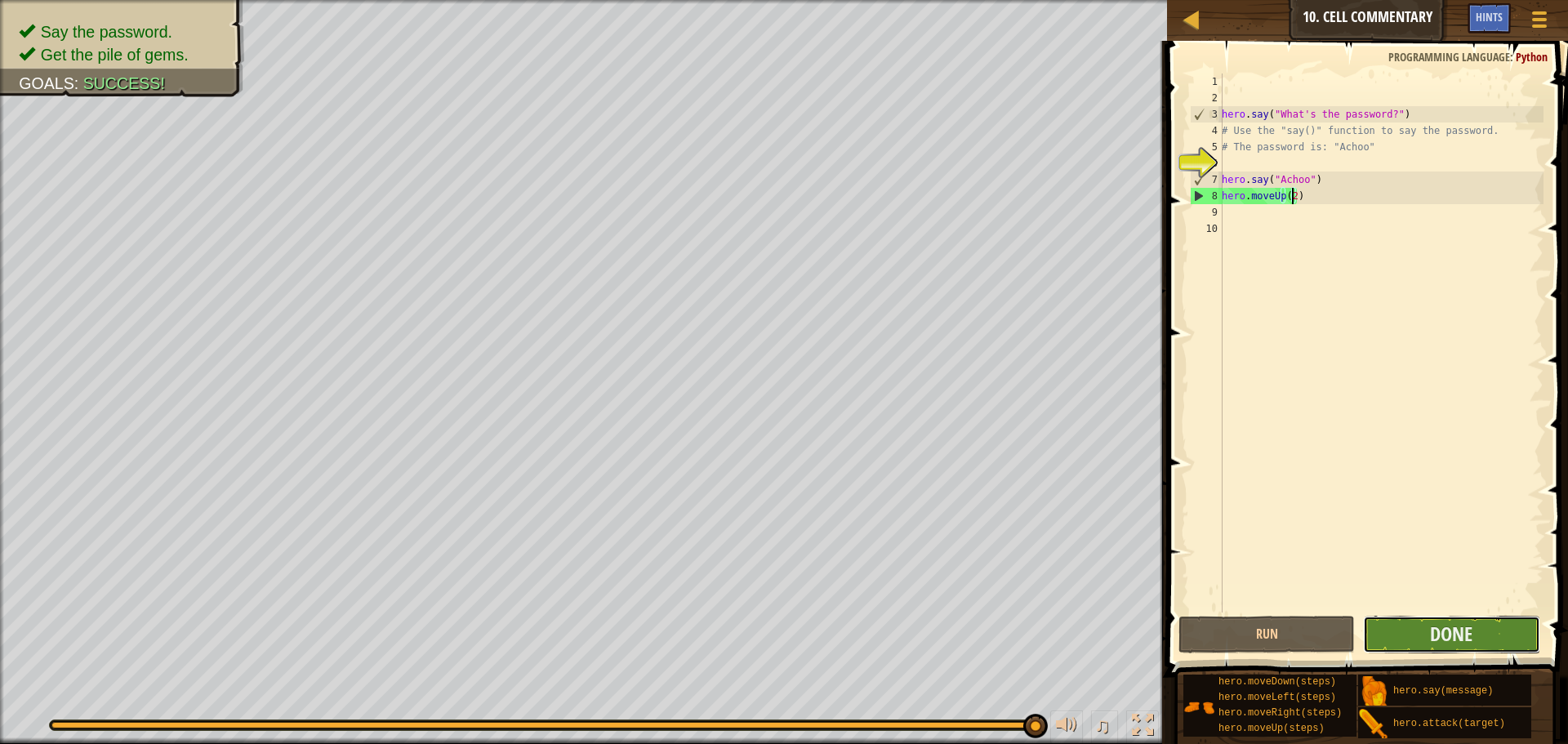
click at [1475, 632] on button "Done" at bounding box center [1451, 635] width 176 height 38
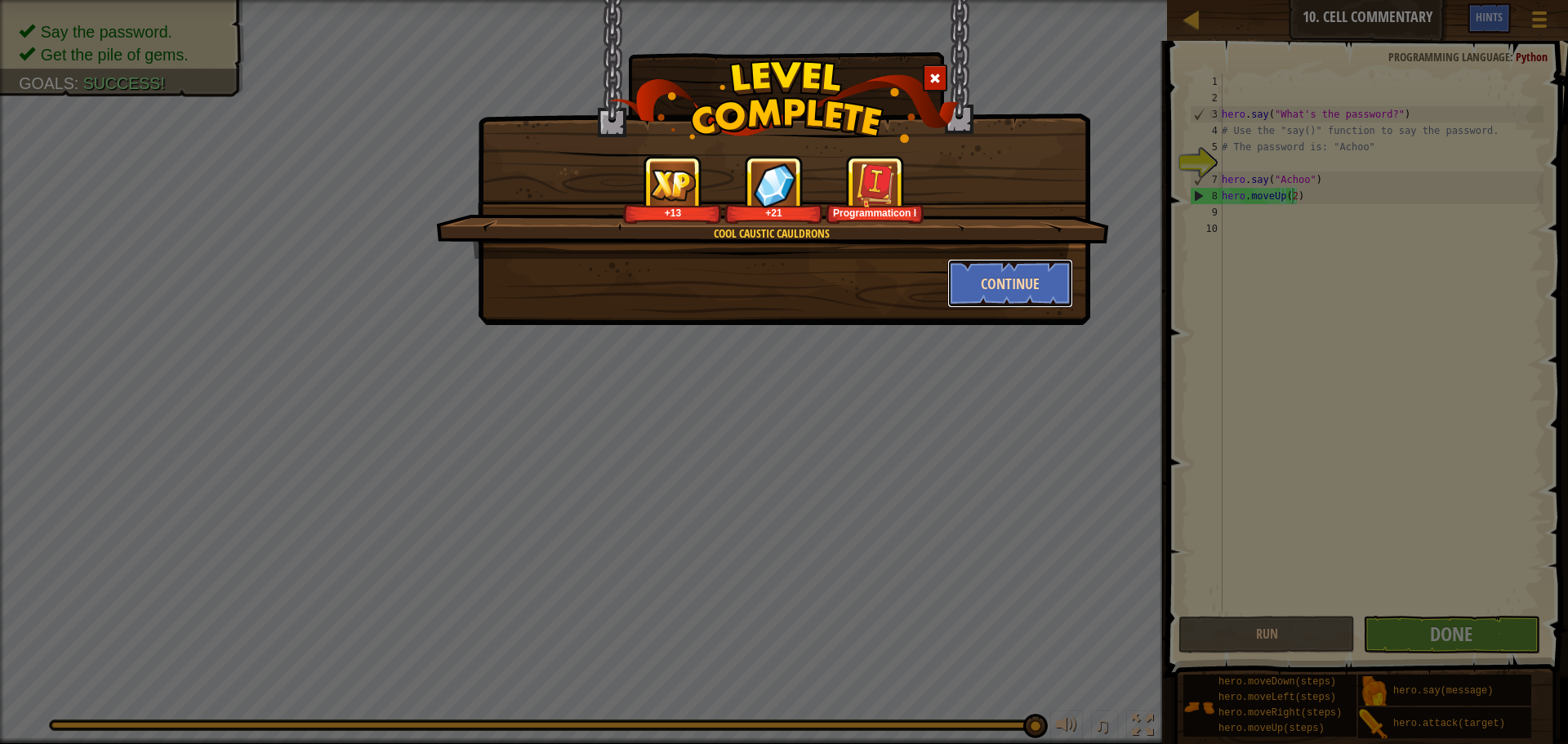
click at [1032, 300] on button "Continue" at bounding box center [1010, 282] width 126 height 49
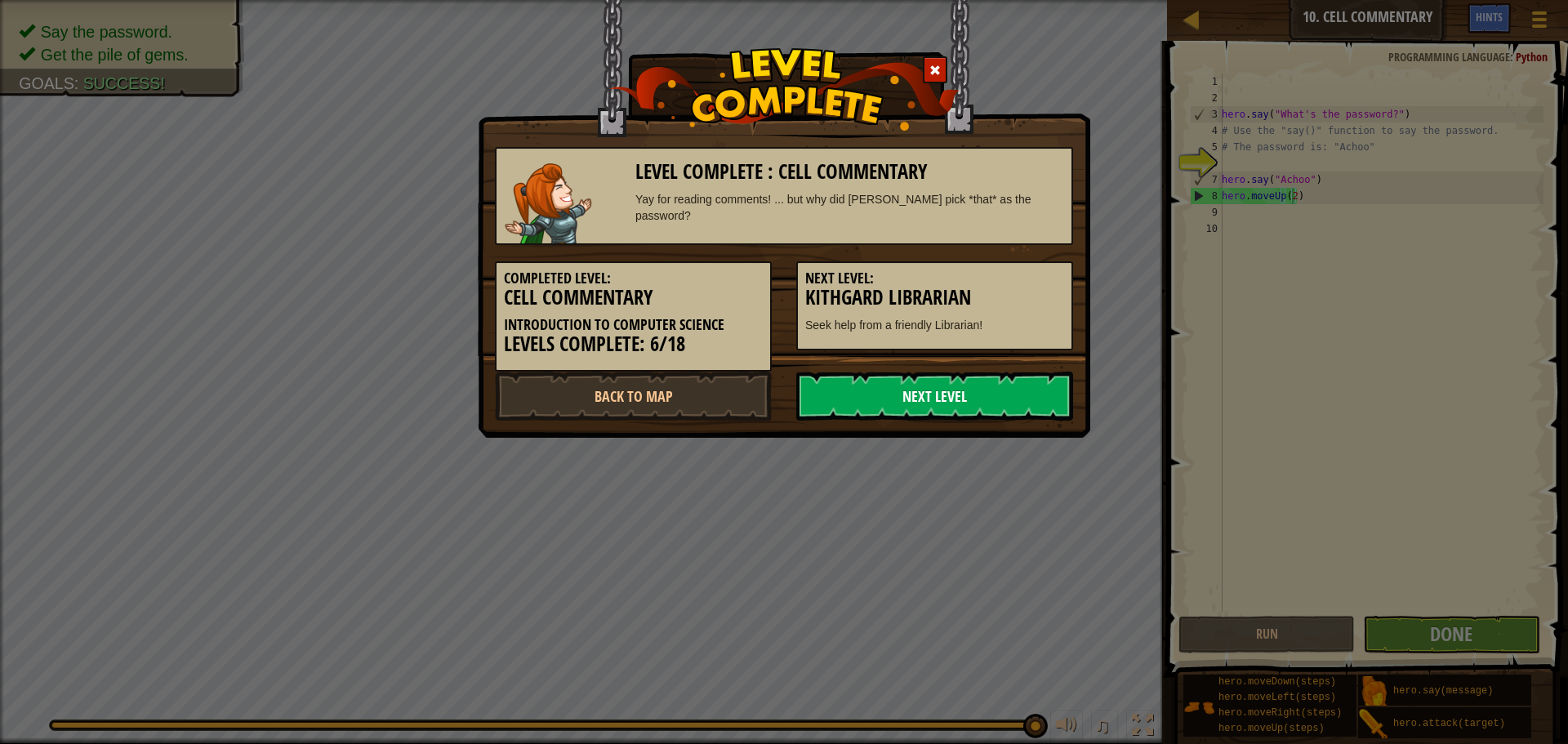
drag, startPoint x: 954, startPoint y: 399, endPoint x: 954, endPoint y: 379, distance: 20.0
click at [954, 386] on link "Next Level" at bounding box center [934, 395] width 277 height 49
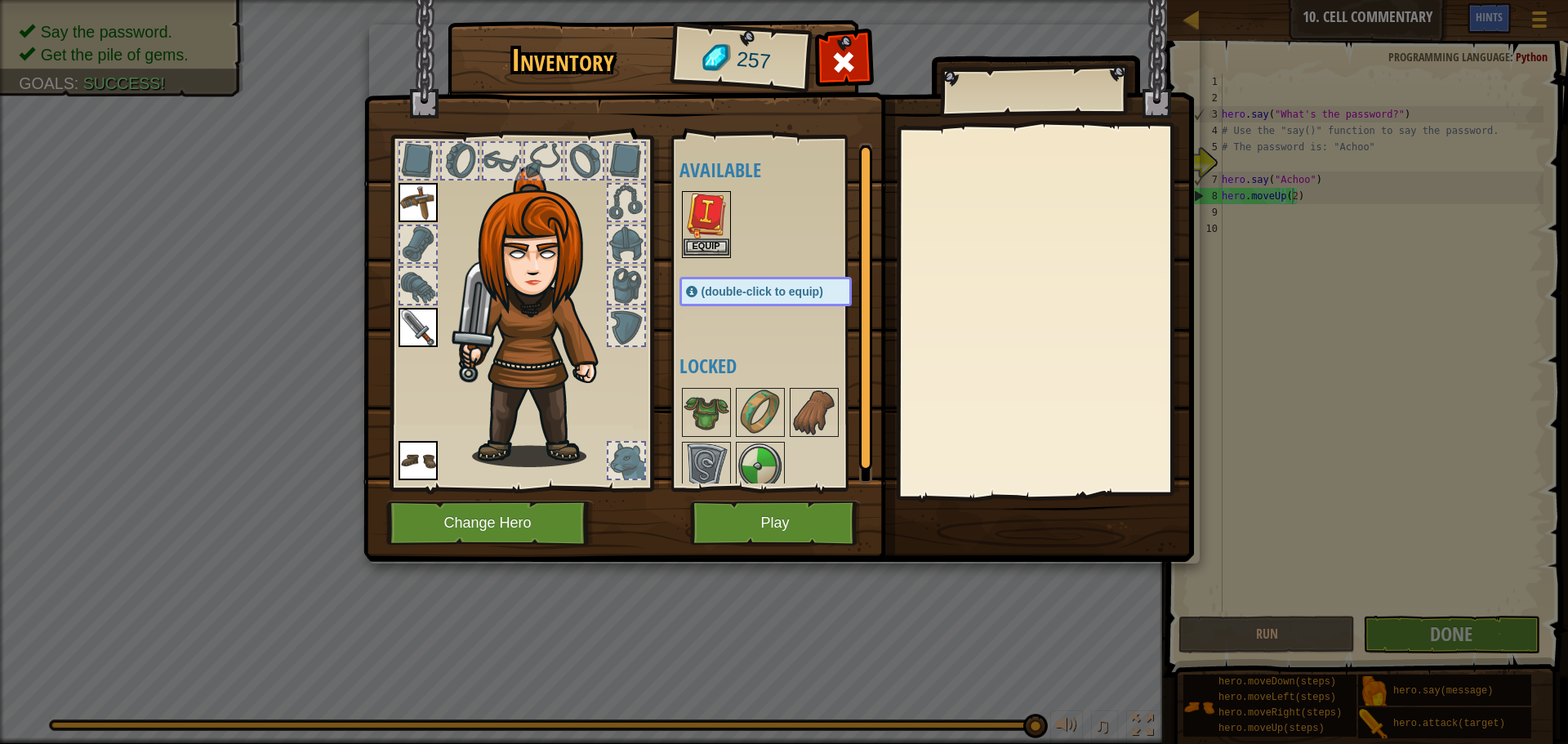
click at [716, 217] on img at bounding box center [706, 216] width 46 height 46
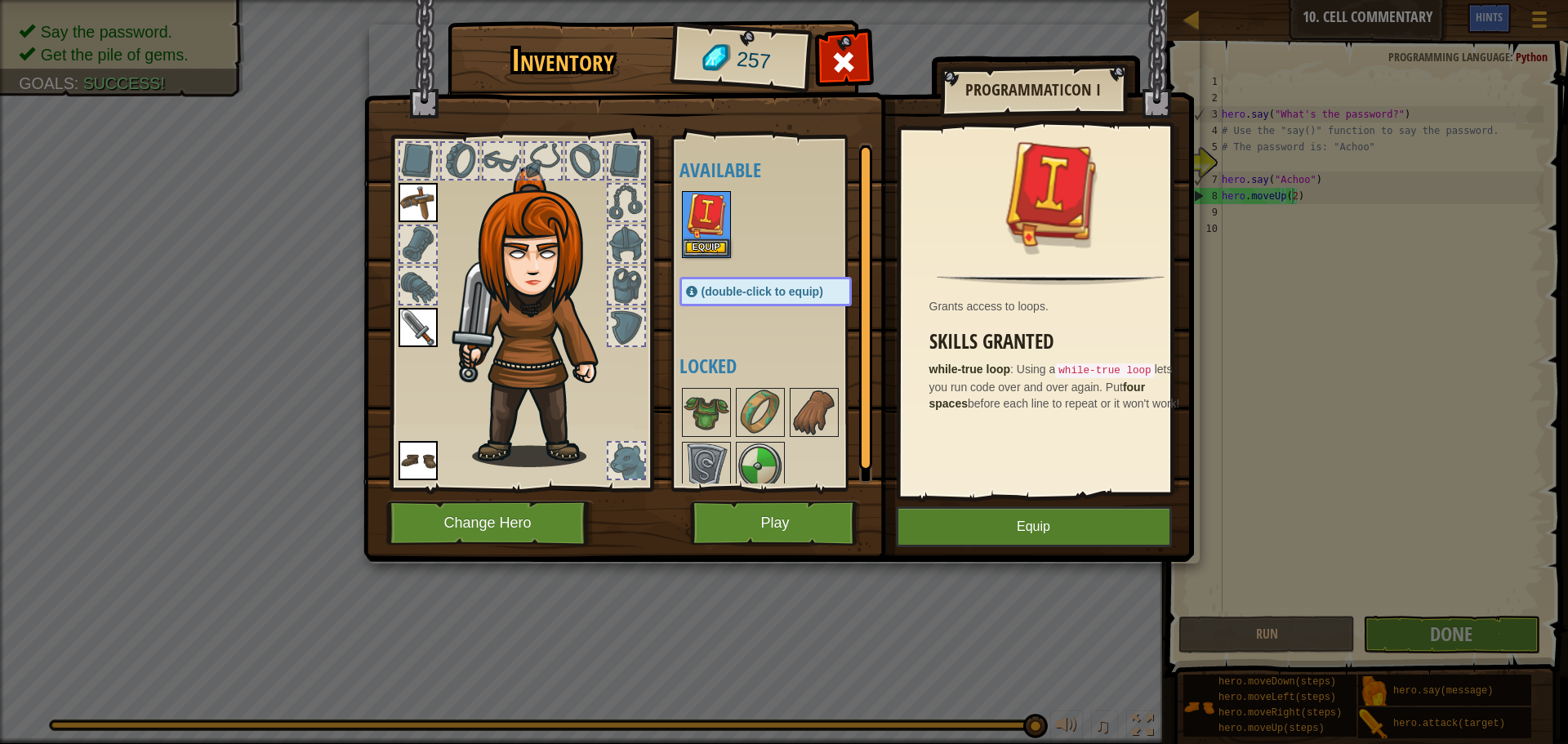
click at [1037, 499] on img at bounding box center [778, 266] width 831 height 593
click at [1035, 520] on button "Equip" at bounding box center [1033, 526] width 276 height 41
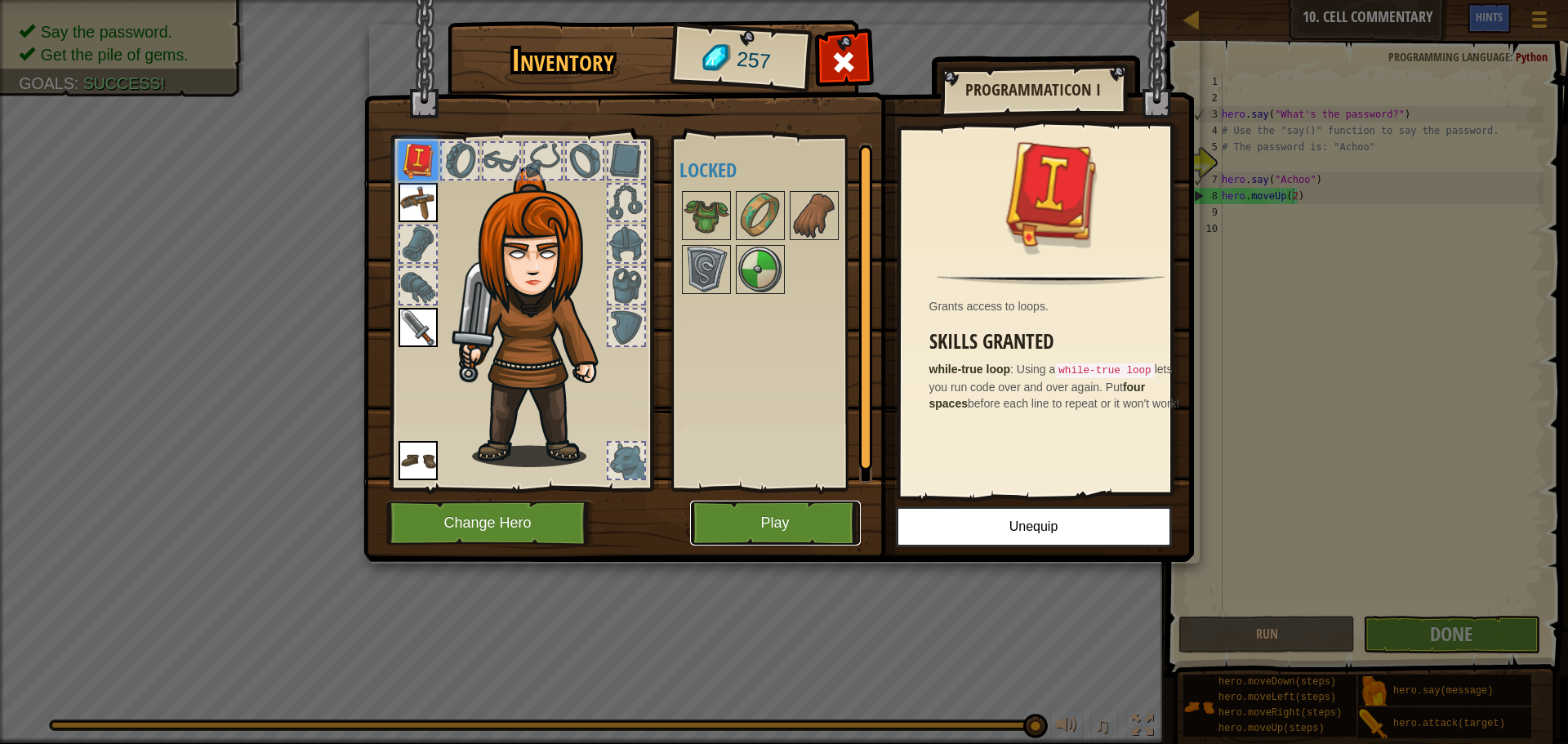
click at [745, 510] on button "Play" at bounding box center [776, 522] width 171 height 45
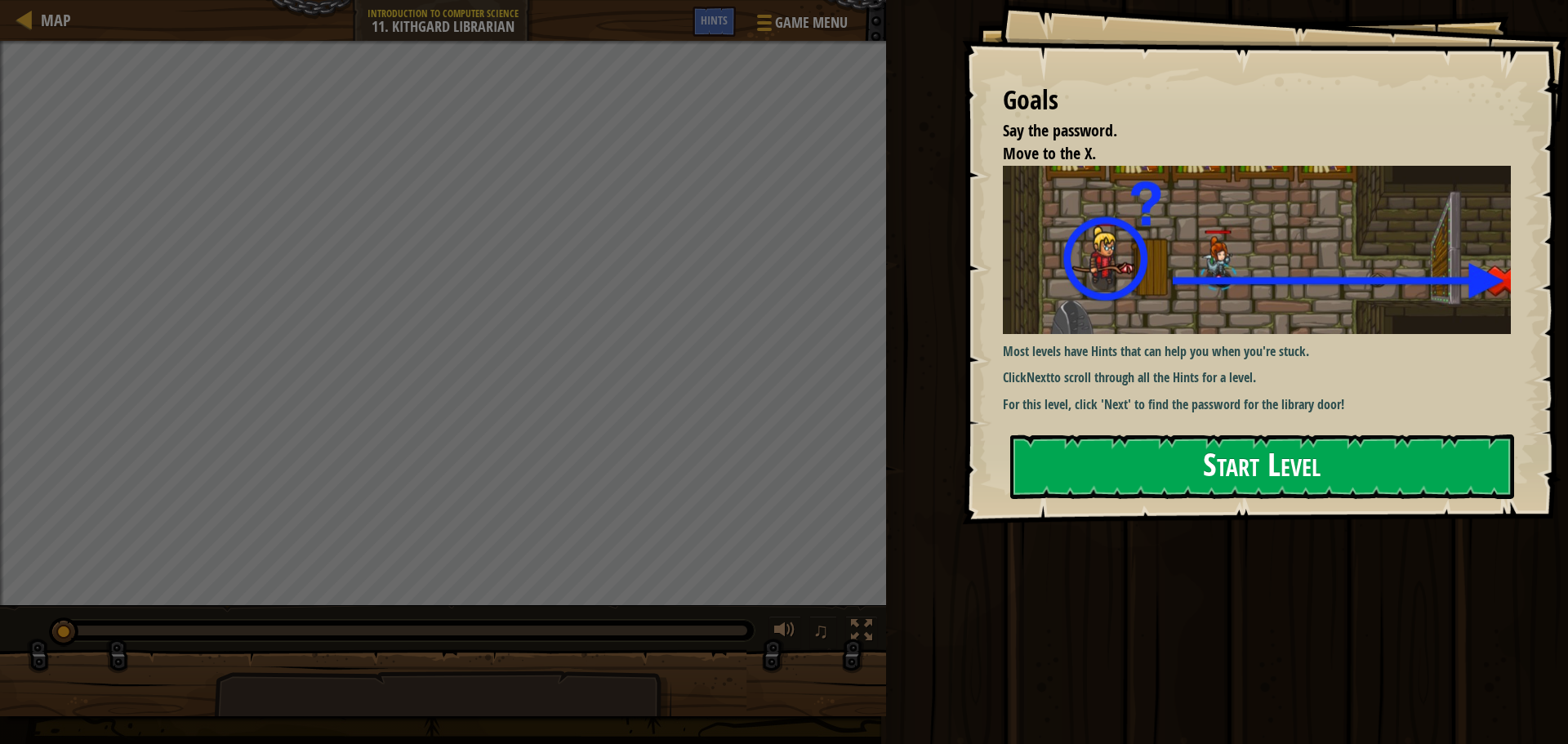
click at [1396, 463] on button "Start Level" at bounding box center [1262, 466] width 503 height 65
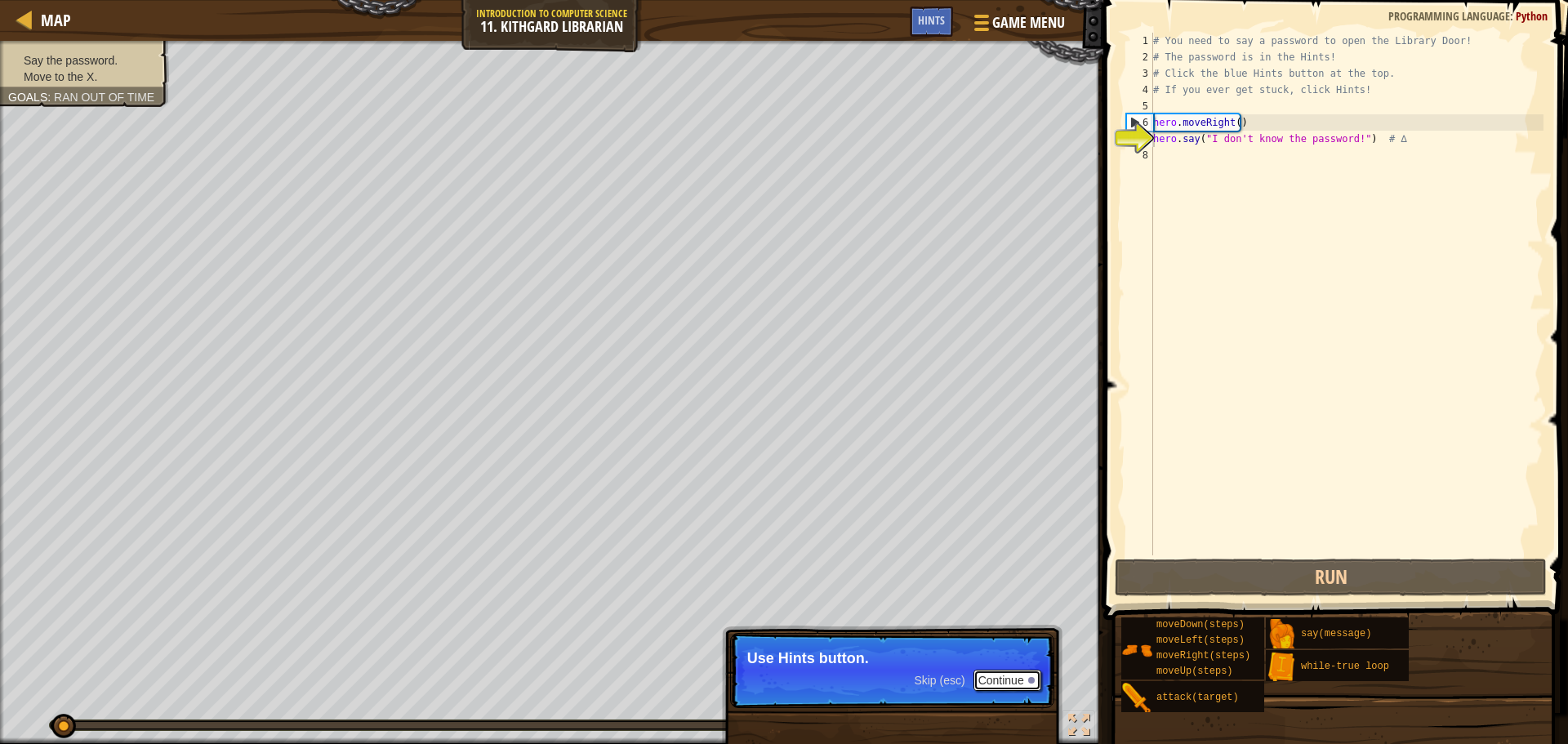
click at [1038, 669] on button "Continue" at bounding box center [1007, 679] width 68 height 21
